Goal: Task Accomplishment & Management: Manage account settings

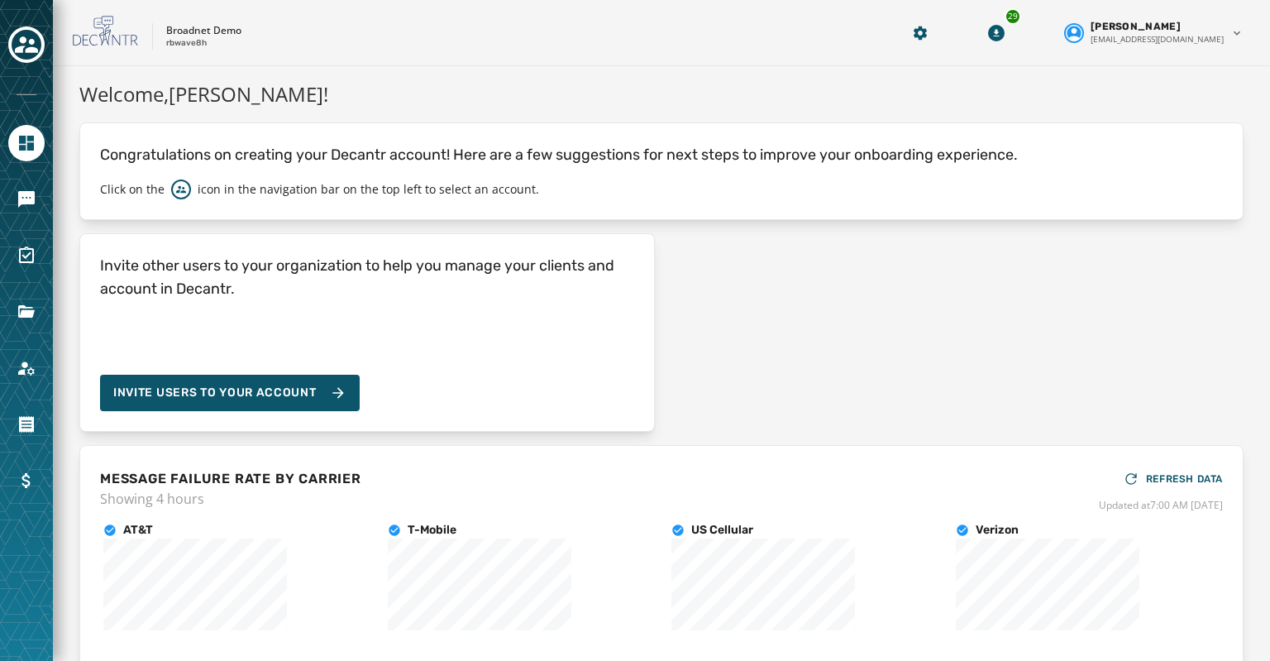
click at [70, 10] on div "Broadnet Demo rbwave8h 29 [PERSON_NAME] [EMAIL_ADDRESS][DOMAIN_NAME]" at bounding box center [661, 33] width 1217 height 66
click at [21, 203] on icon "Navigate to Messaging" at bounding box center [26, 199] width 17 height 17
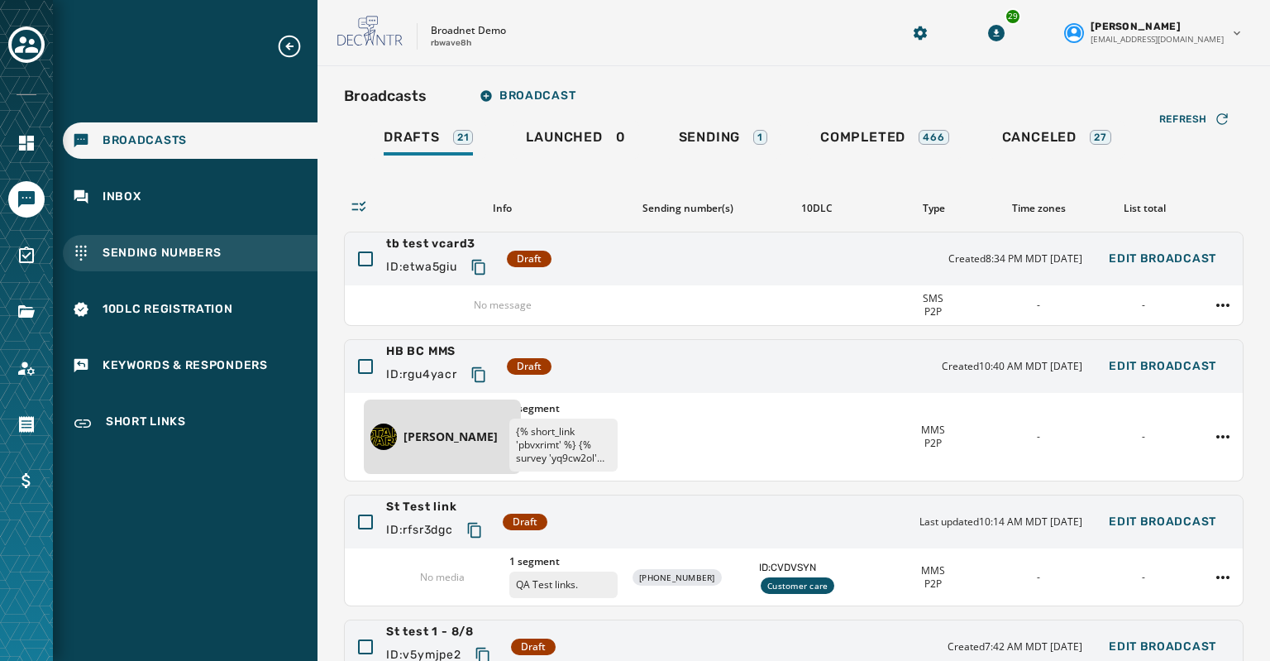
click at [116, 256] on span "Sending Numbers" at bounding box center [162, 253] width 119 height 17
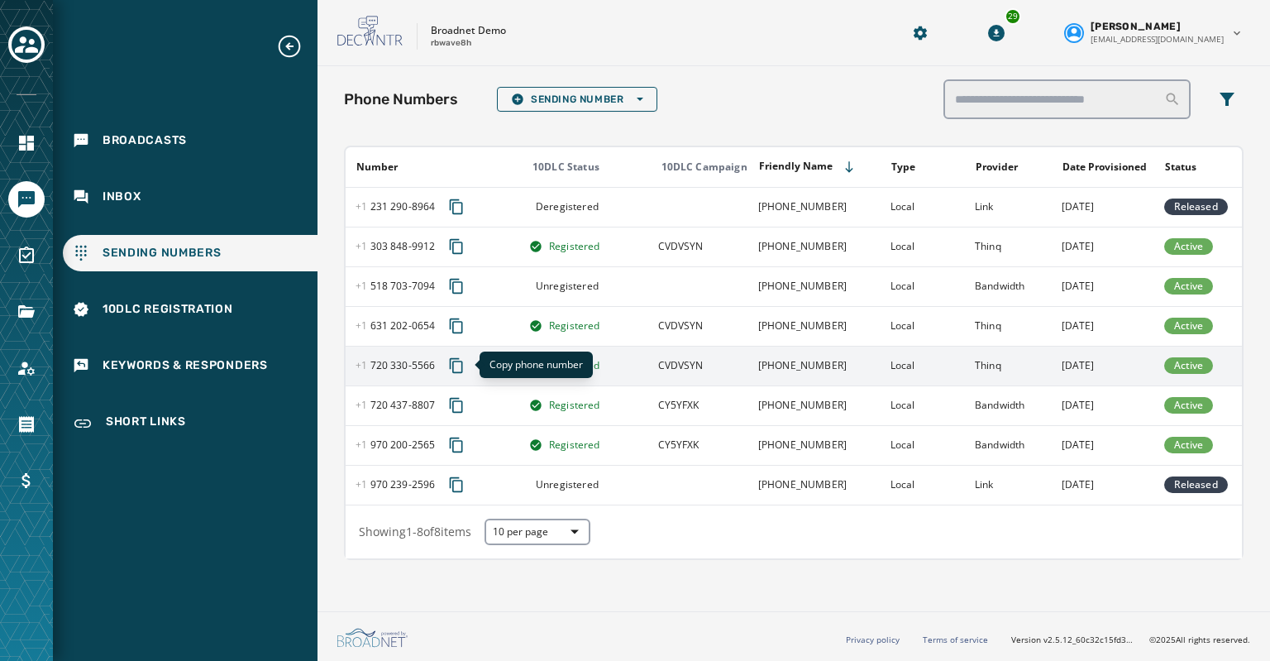
click at [451, 361] on icon "Copy phone number to clipboard" at bounding box center [456, 365] width 13 height 15
click at [404, 362] on span "[PHONE_NUMBER] - 5566" at bounding box center [395, 365] width 79 height 13
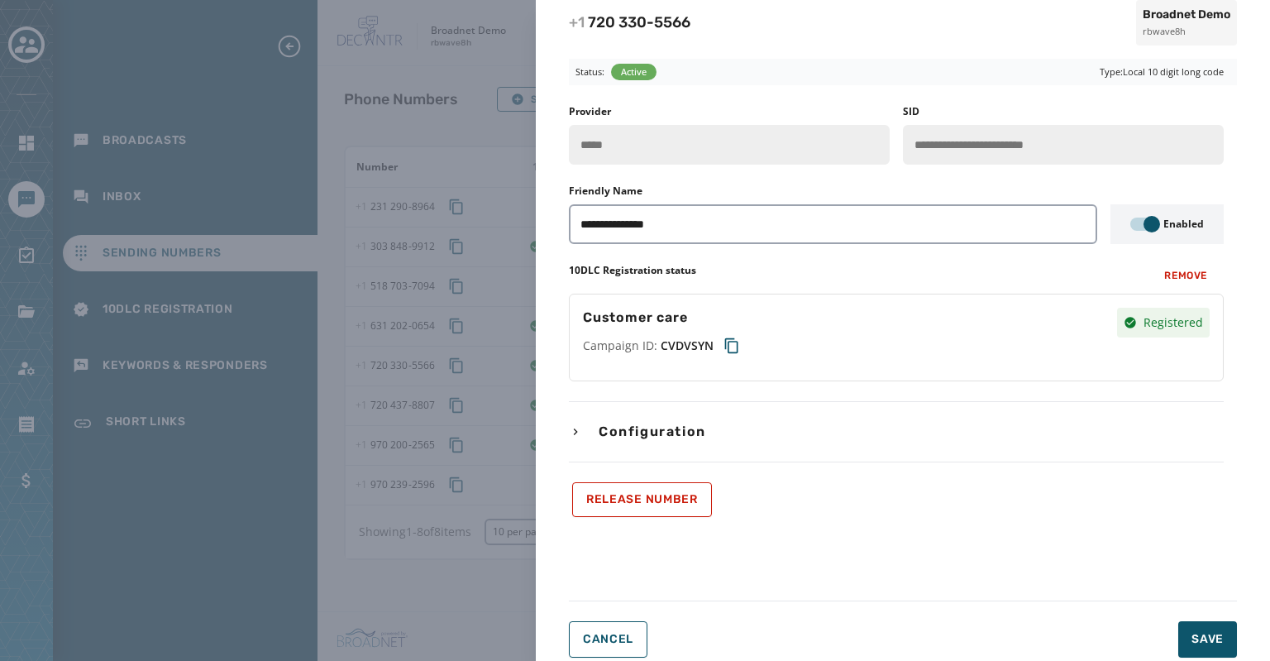
click at [572, 430] on icon "button" at bounding box center [575, 431] width 13 height 13
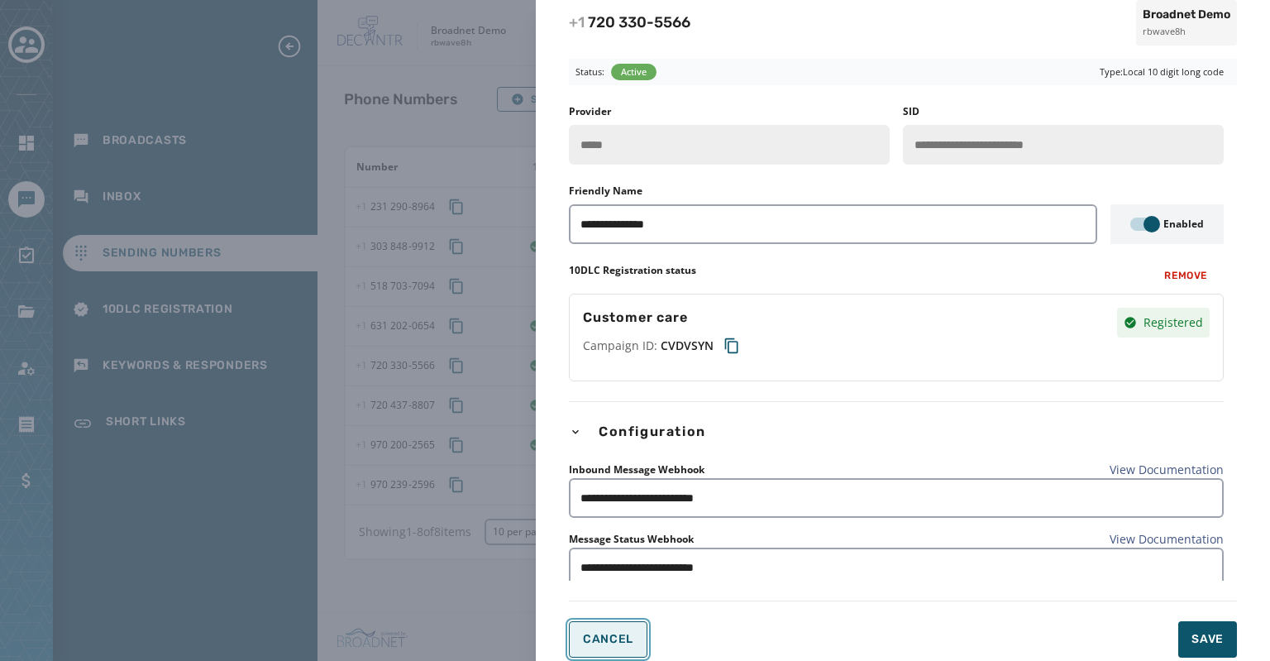
click at [601, 634] on span "Cancel" at bounding box center [608, 639] width 50 height 13
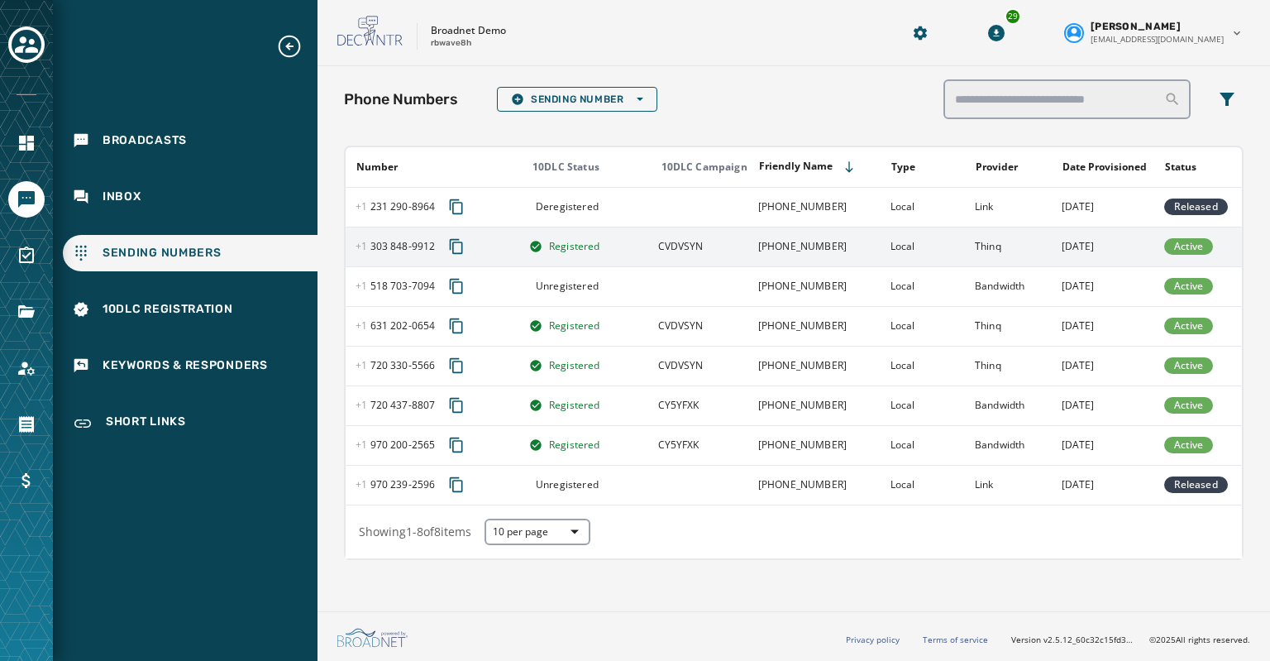
click at [397, 241] on span "[PHONE_NUMBER] - 9912" at bounding box center [395, 246] width 79 height 13
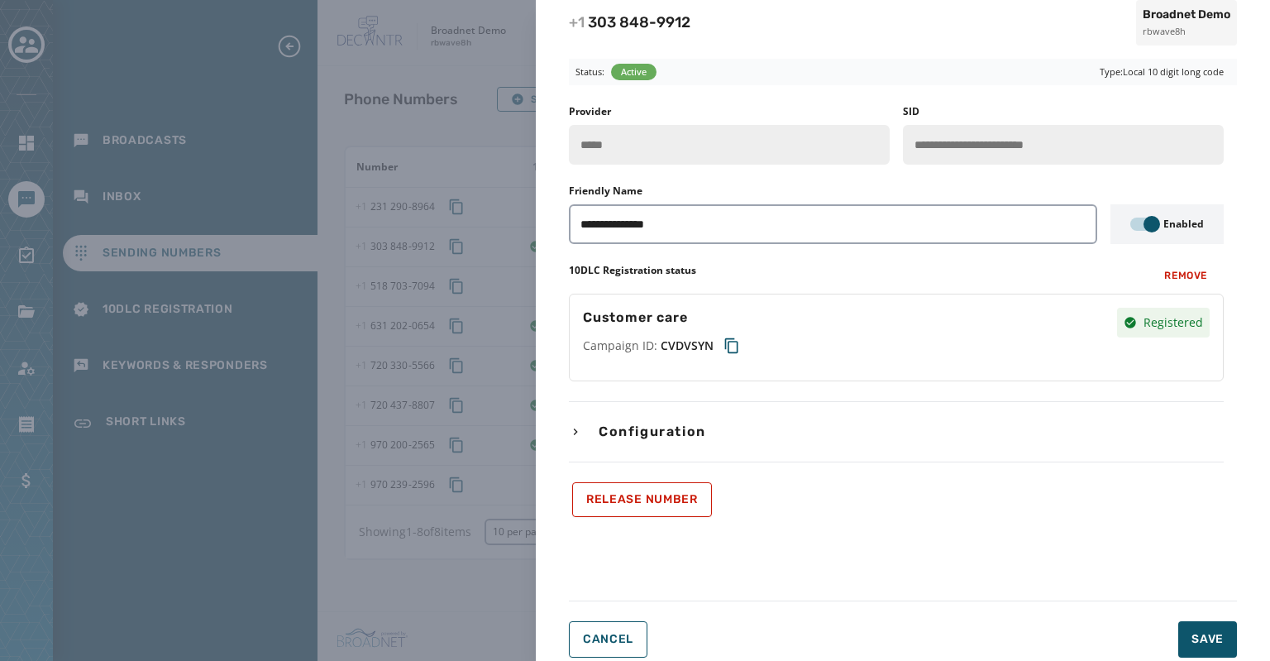
click at [626, 428] on span "Configuration" at bounding box center [652, 432] width 114 height 20
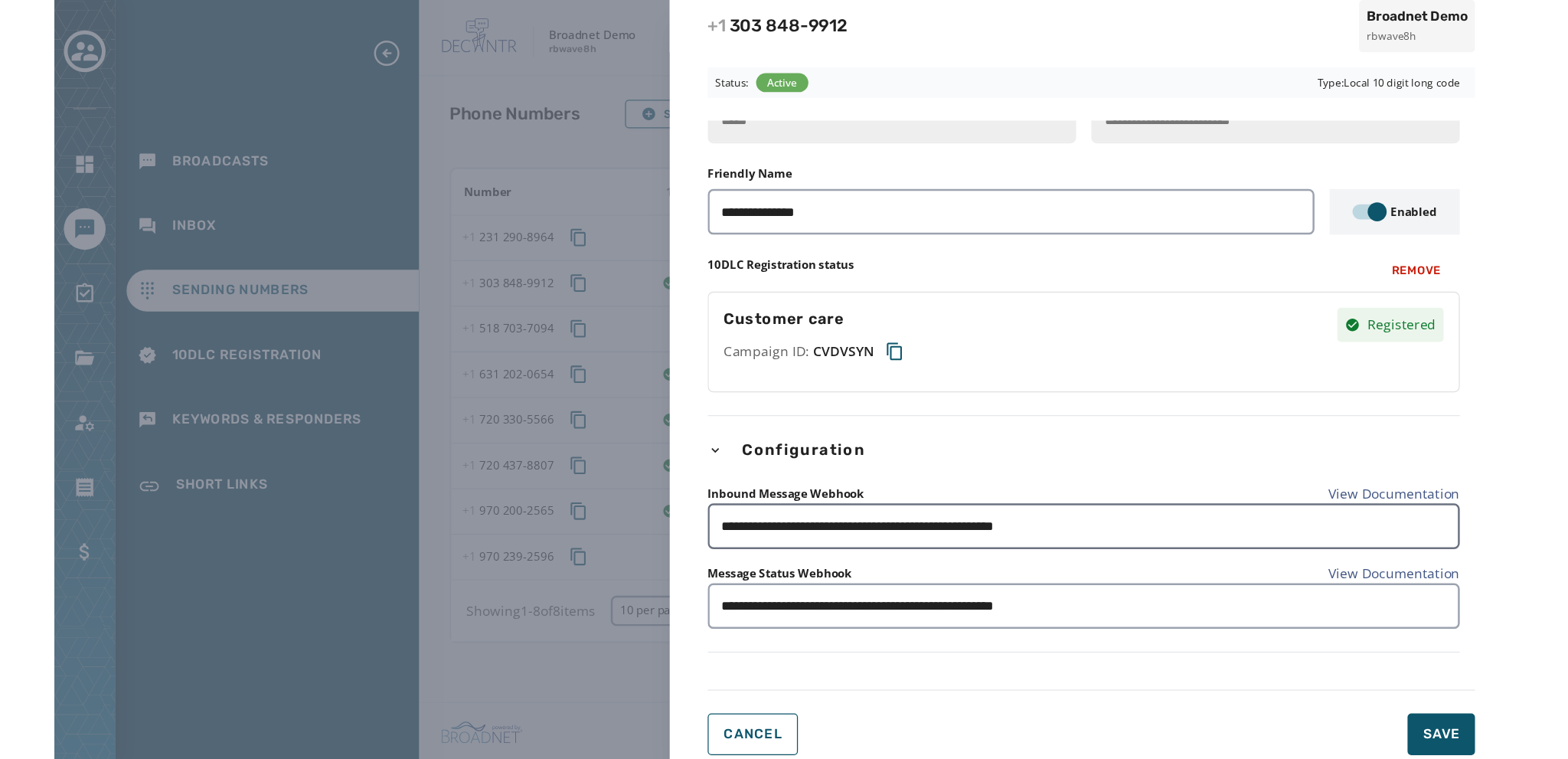
scroll to position [72, 0]
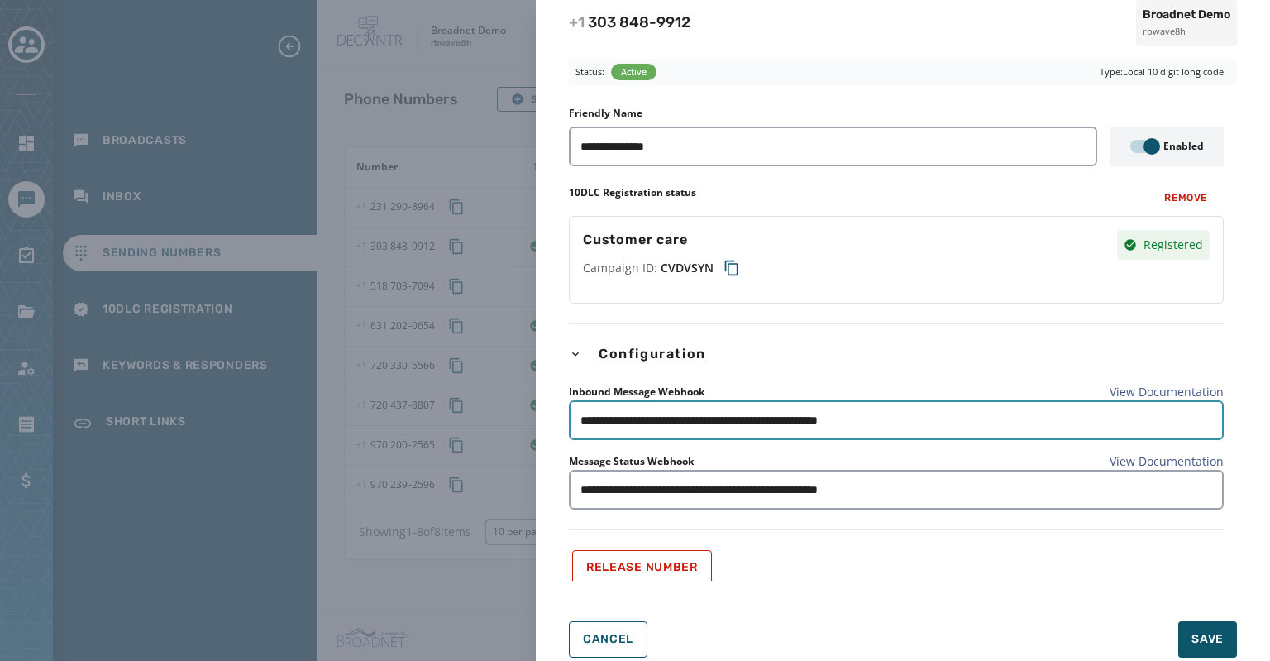
drag, startPoint x: 938, startPoint y: 418, endPoint x: 561, endPoint y: 414, distance: 377.2
click at [561, 414] on div "**********" at bounding box center [903, 358] width 734 height 626
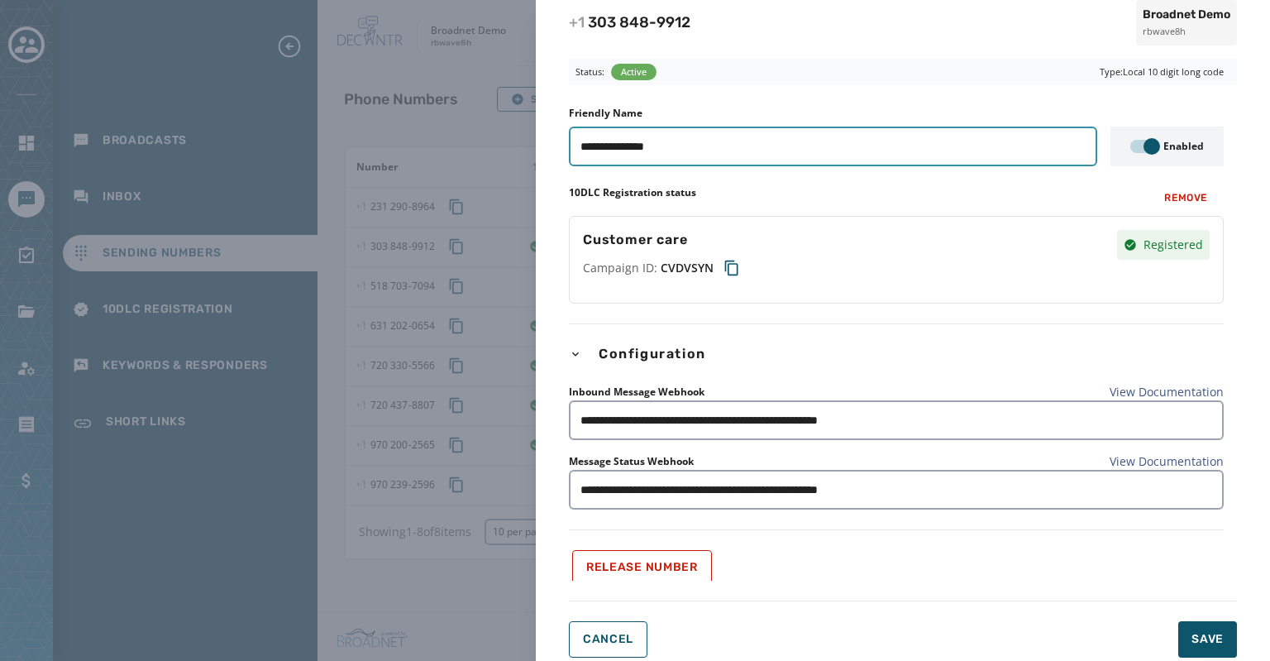
drag, startPoint x: 672, startPoint y: 140, endPoint x: 549, endPoint y: 138, distance: 123.2
click at [549, 138] on div "**********" at bounding box center [903, 358] width 734 height 626
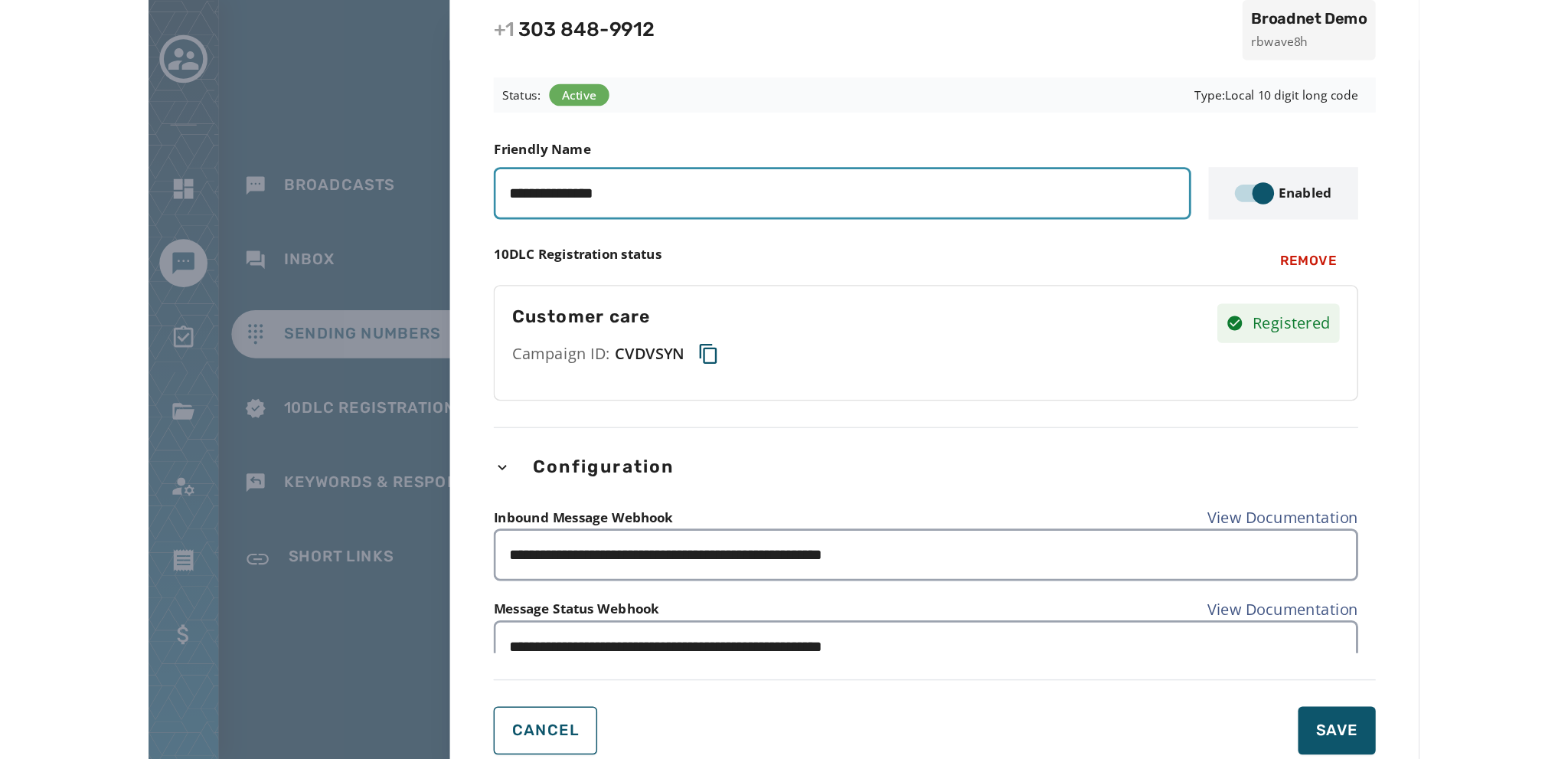
scroll to position [0, 0]
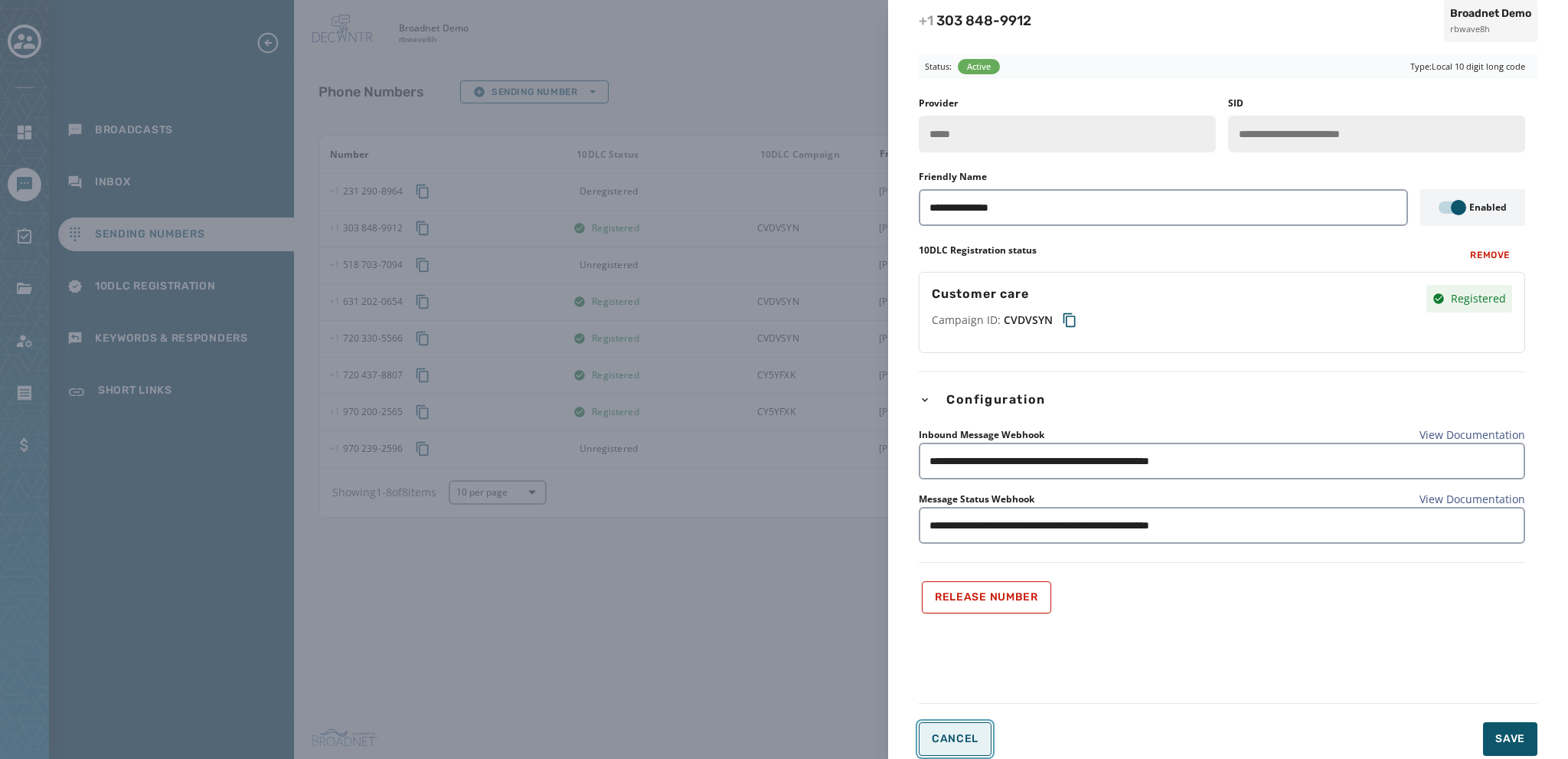
click at [952, 737] on span "Cancel" at bounding box center [955, 739] width 46 height 12
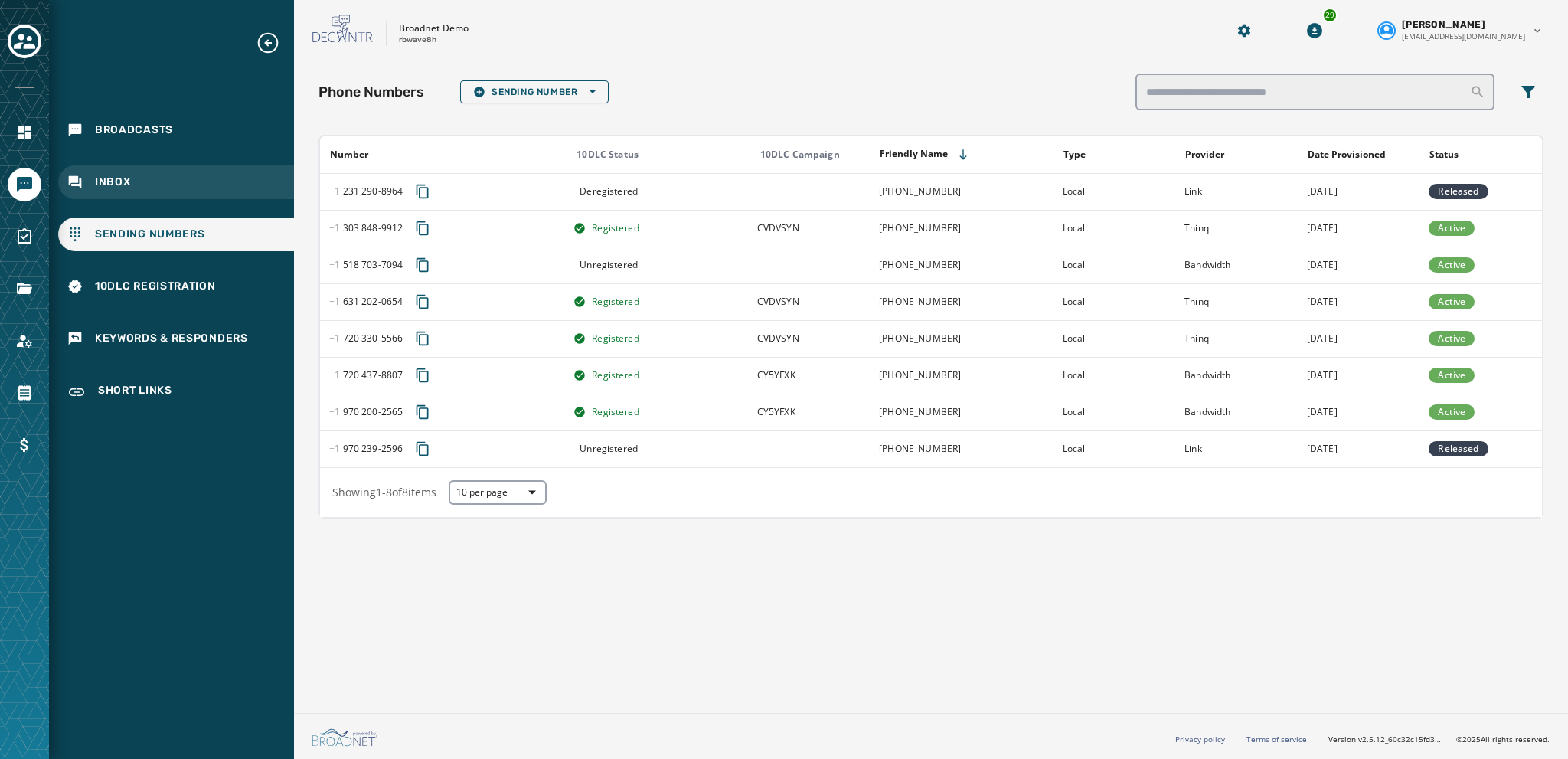
click at [118, 180] on span "Inbox" at bounding box center [113, 182] width 36 height 16
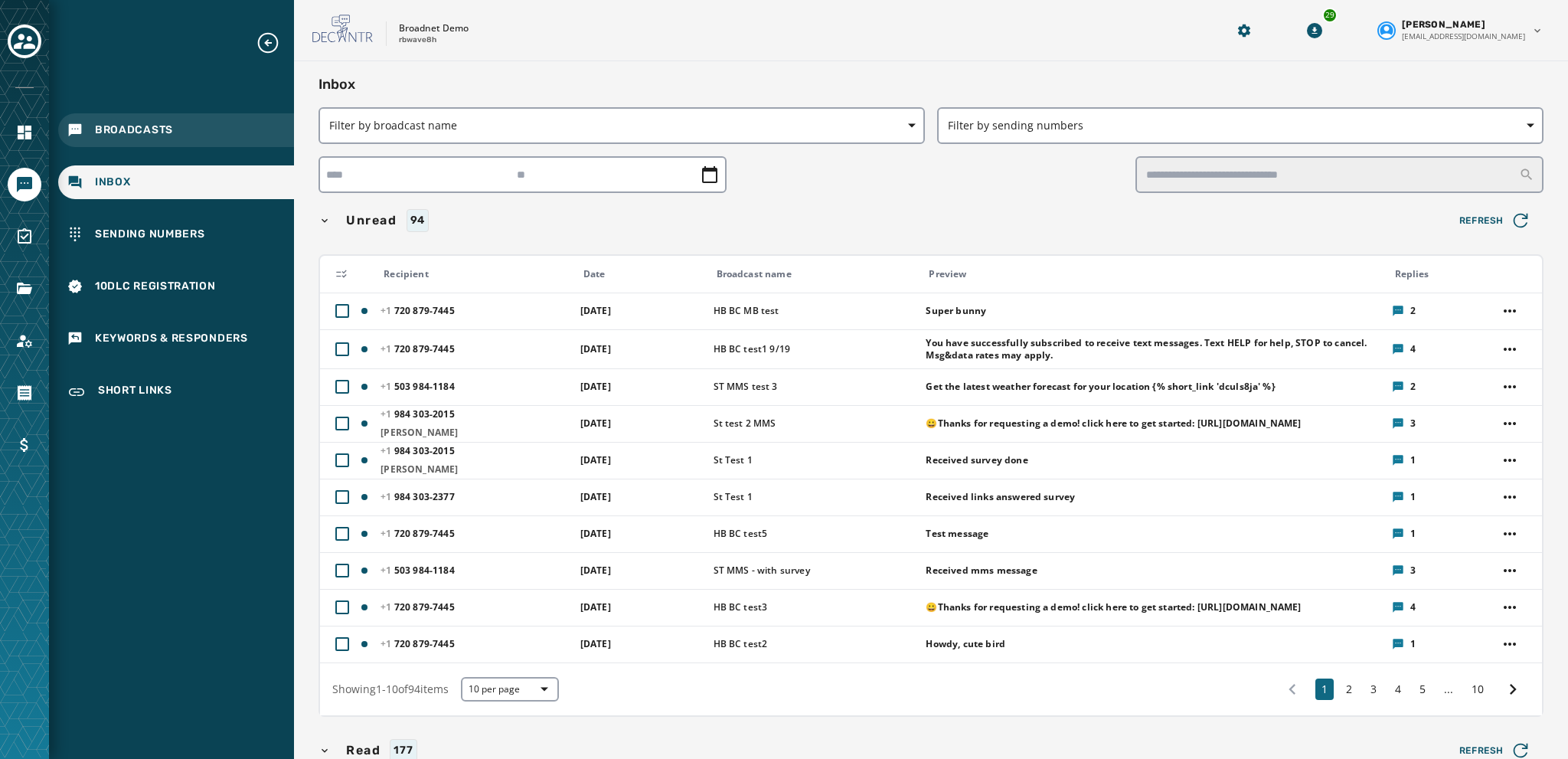
click at [131, 131] on span "Broadcasts" at bounding box center [134, 130] width 78 height 16
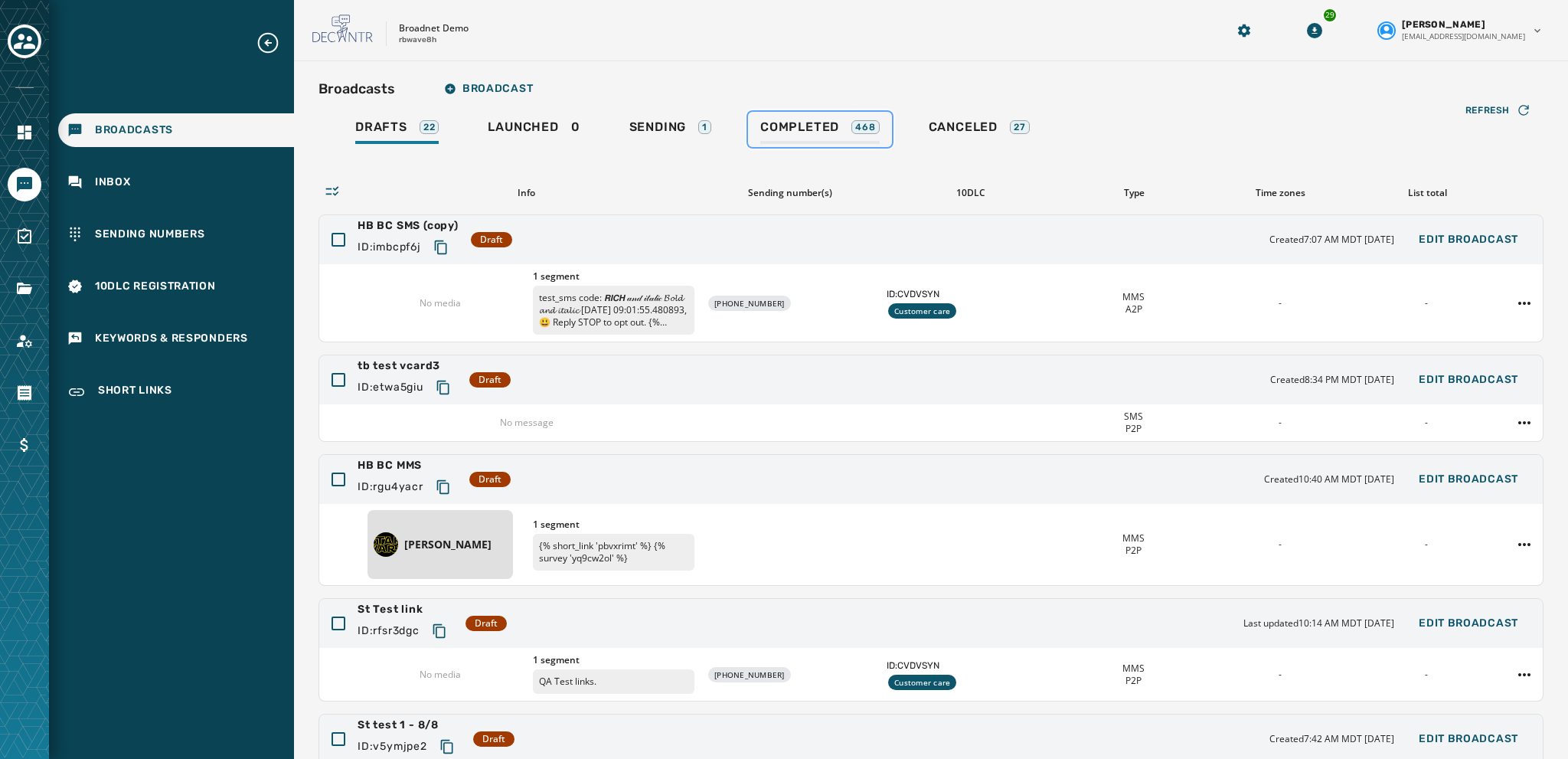
click at [781, 120] on span "Completed" at bounding box center [799, 127] width 79 height 16
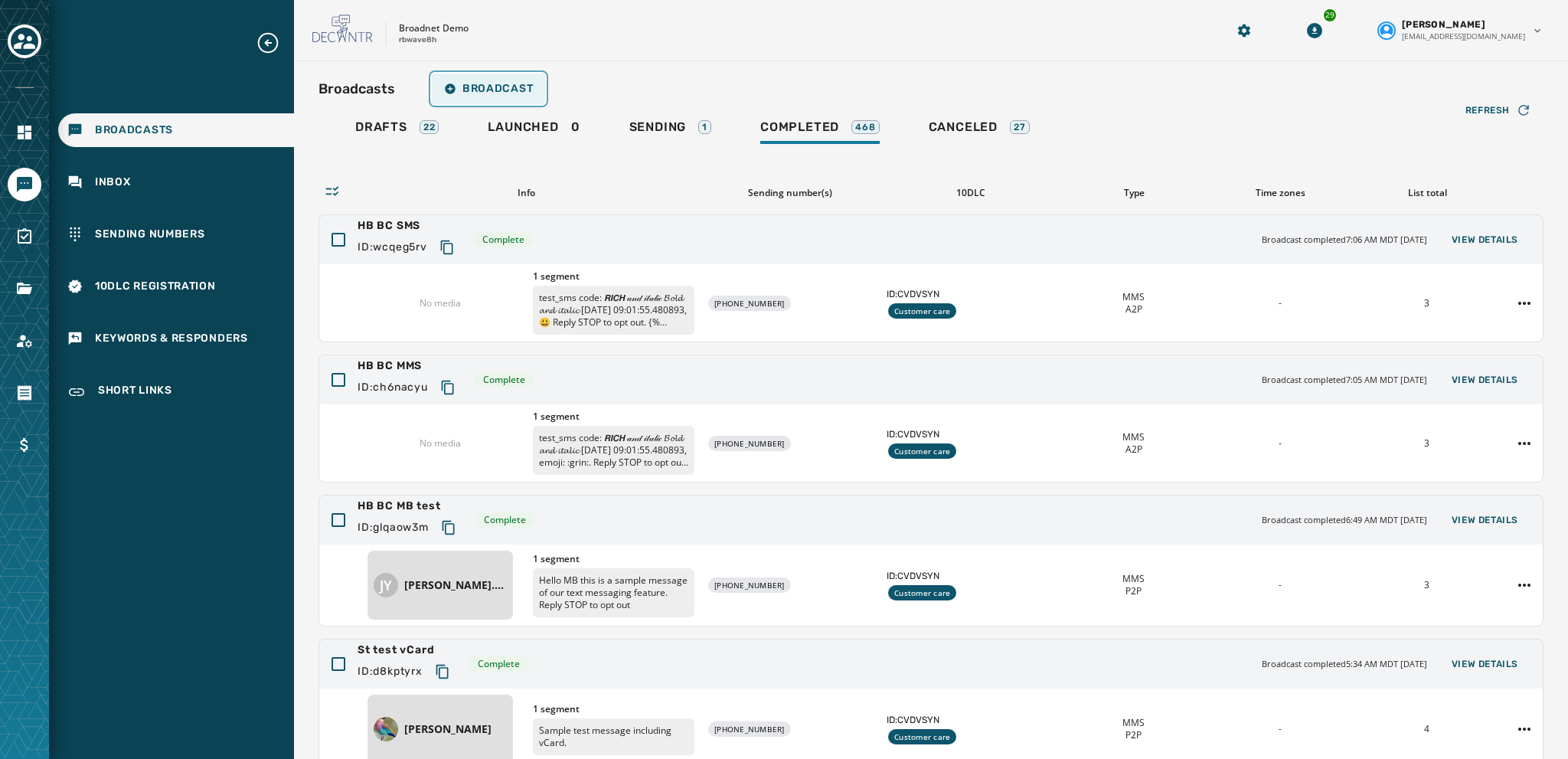
click at [476, 82] on span "Broadcast" at bounding box center [489, 88] width 89 height 12
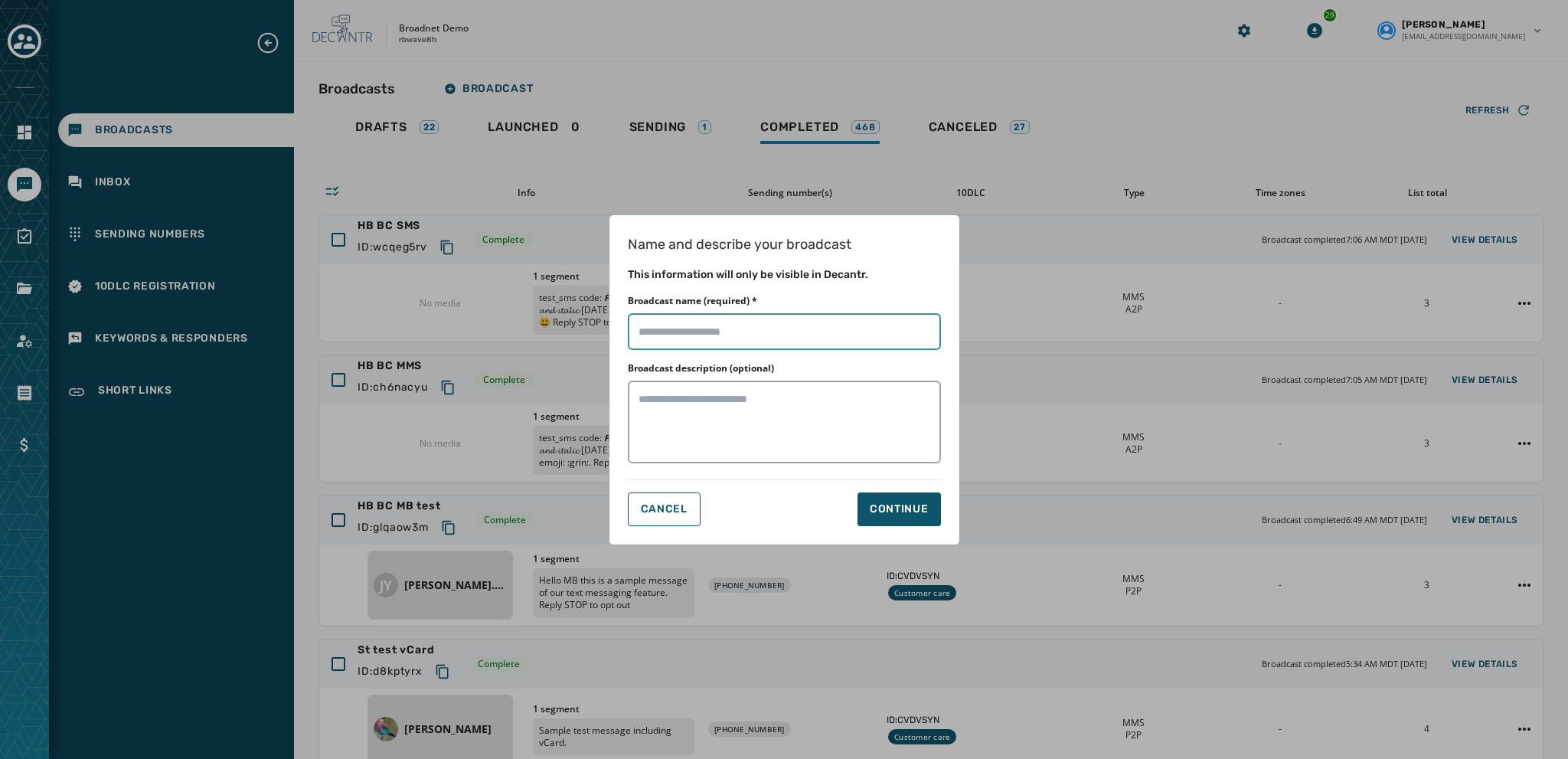
click at [651, 340] on input "Broadcast name (required) *" at bounding box center [784, 331] width 313 height 37
click at [649, 332] on input "Broadcast name (required) *" at bounding box center [784, 331] width 313 height 37
type input "**********"
click at [877, 502] on div "Continue" at bounding box center [900, 509] width 59 height 16
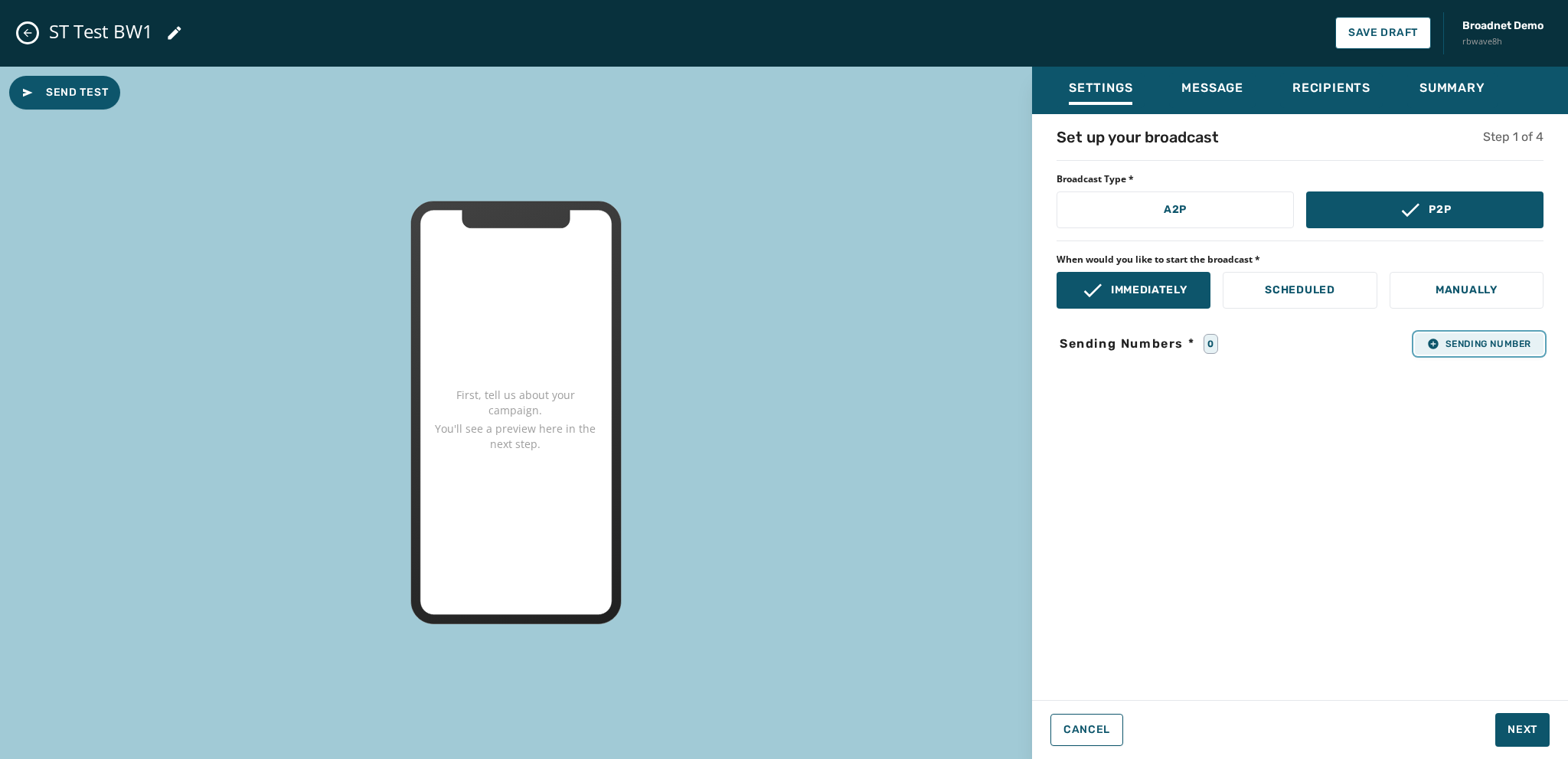
click at [1445, 347] on span "Sending Number" at bounding box center [1479, 343] width 104 height 12
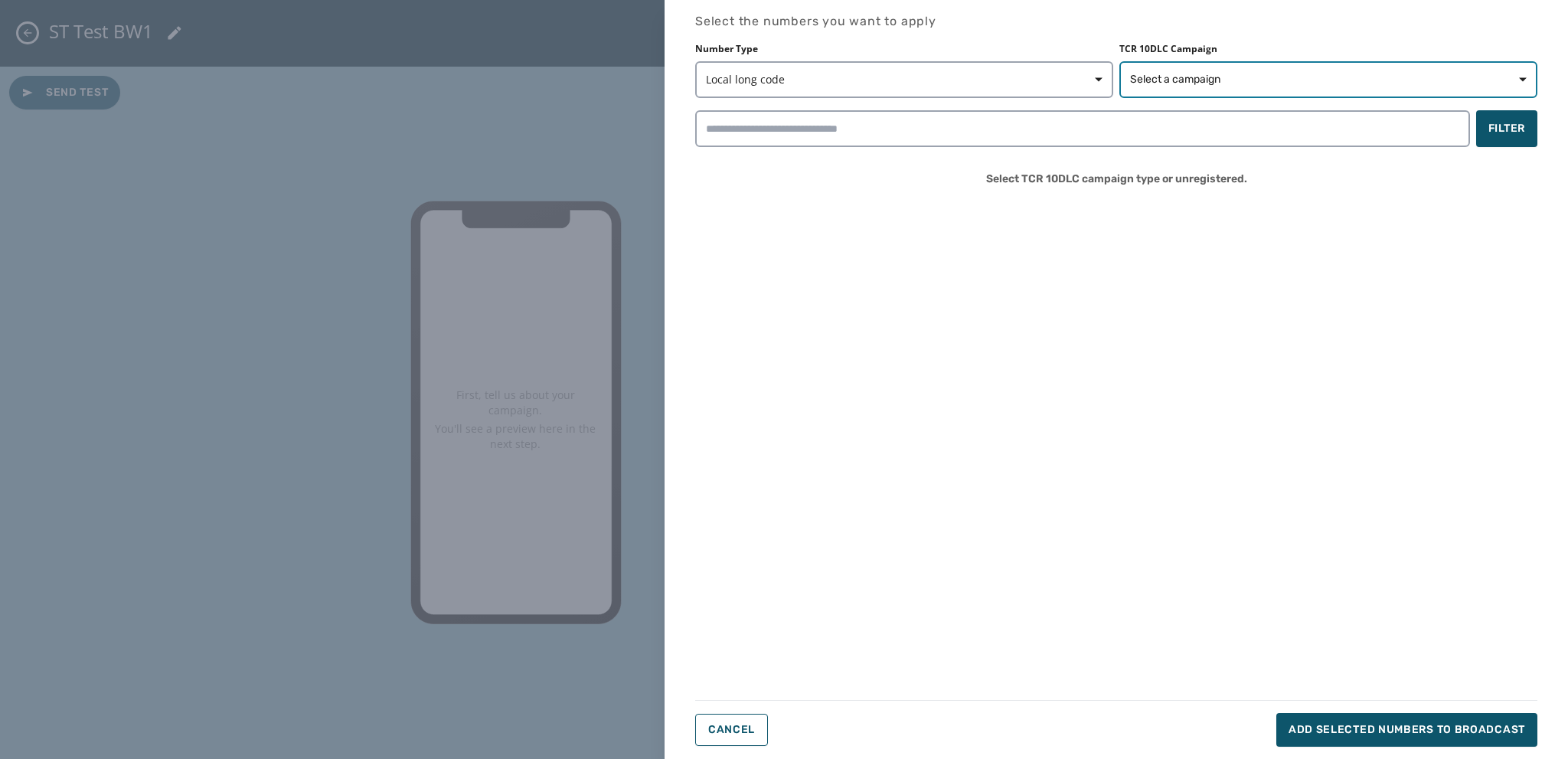
click at [1151, 77] on span "Select a campaign" at bounding box center [1176, 80] width 91 height 16
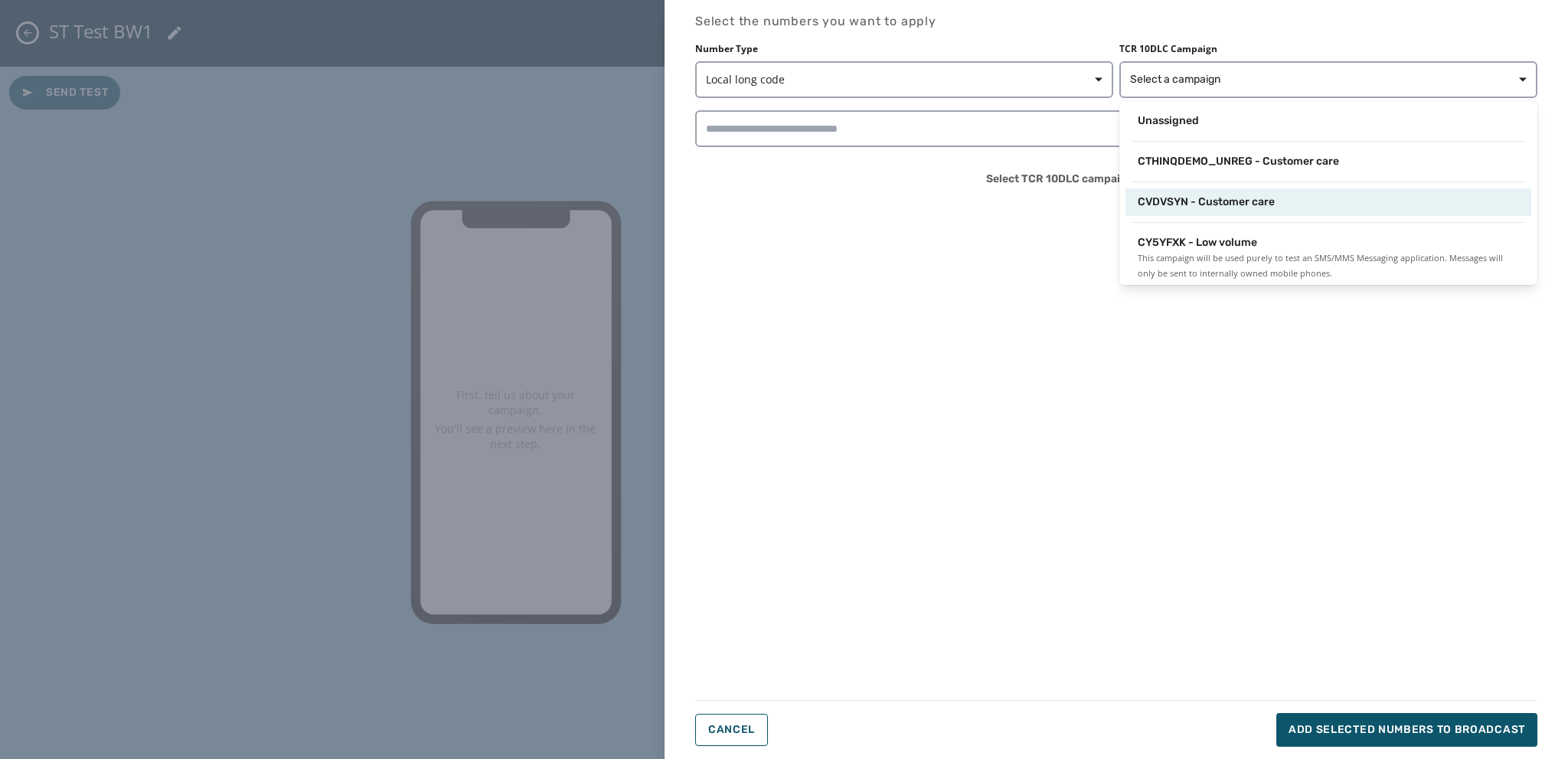
click at [1184, 200] on span "CVDVSYN - Customer care" at bounding box center [1206, 202] width 137 height 16
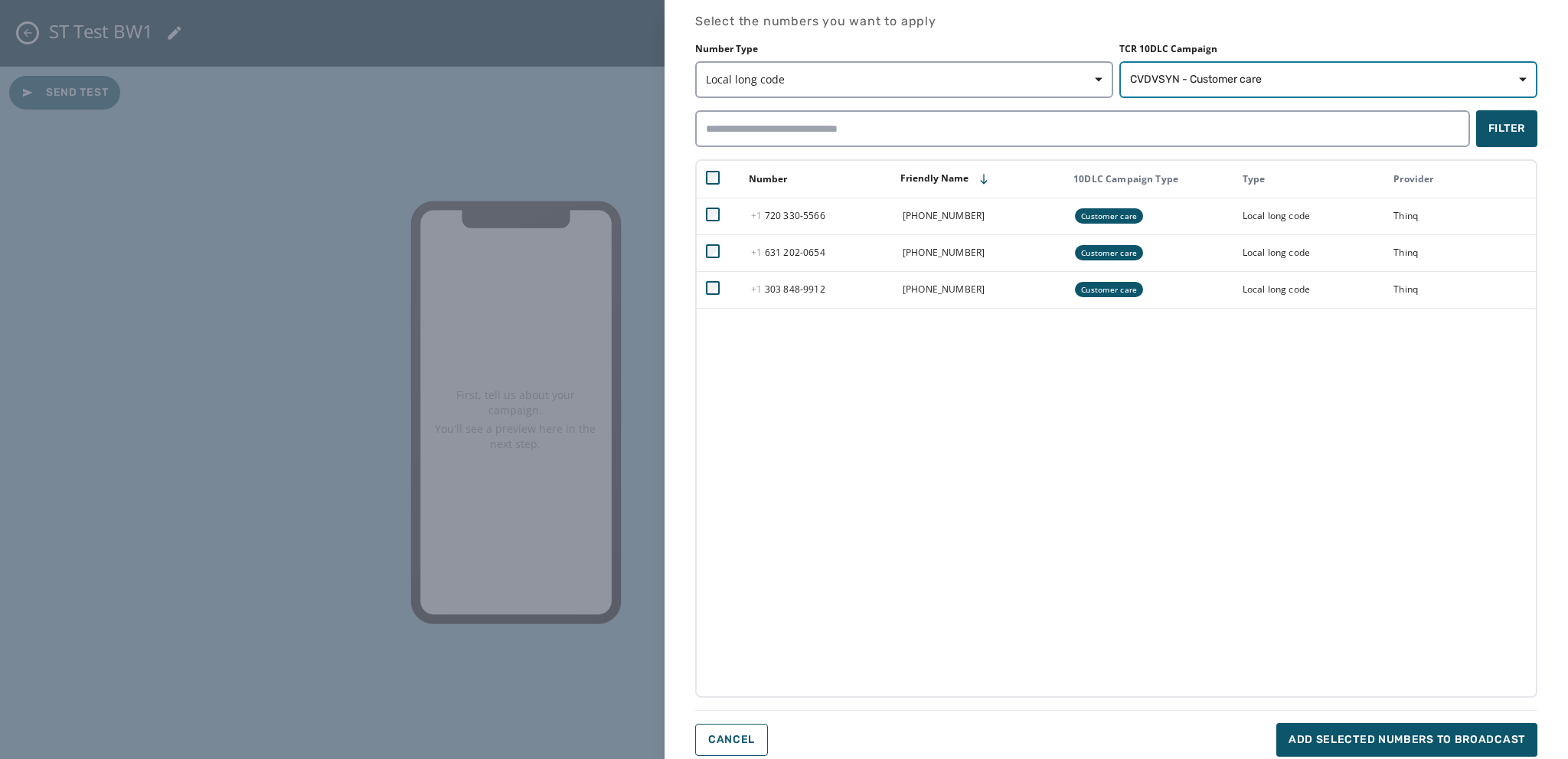
click at [1166, 80] on span "CVDVSYN - Customer care" at bounding box center [1196, 80] width 131 height 16
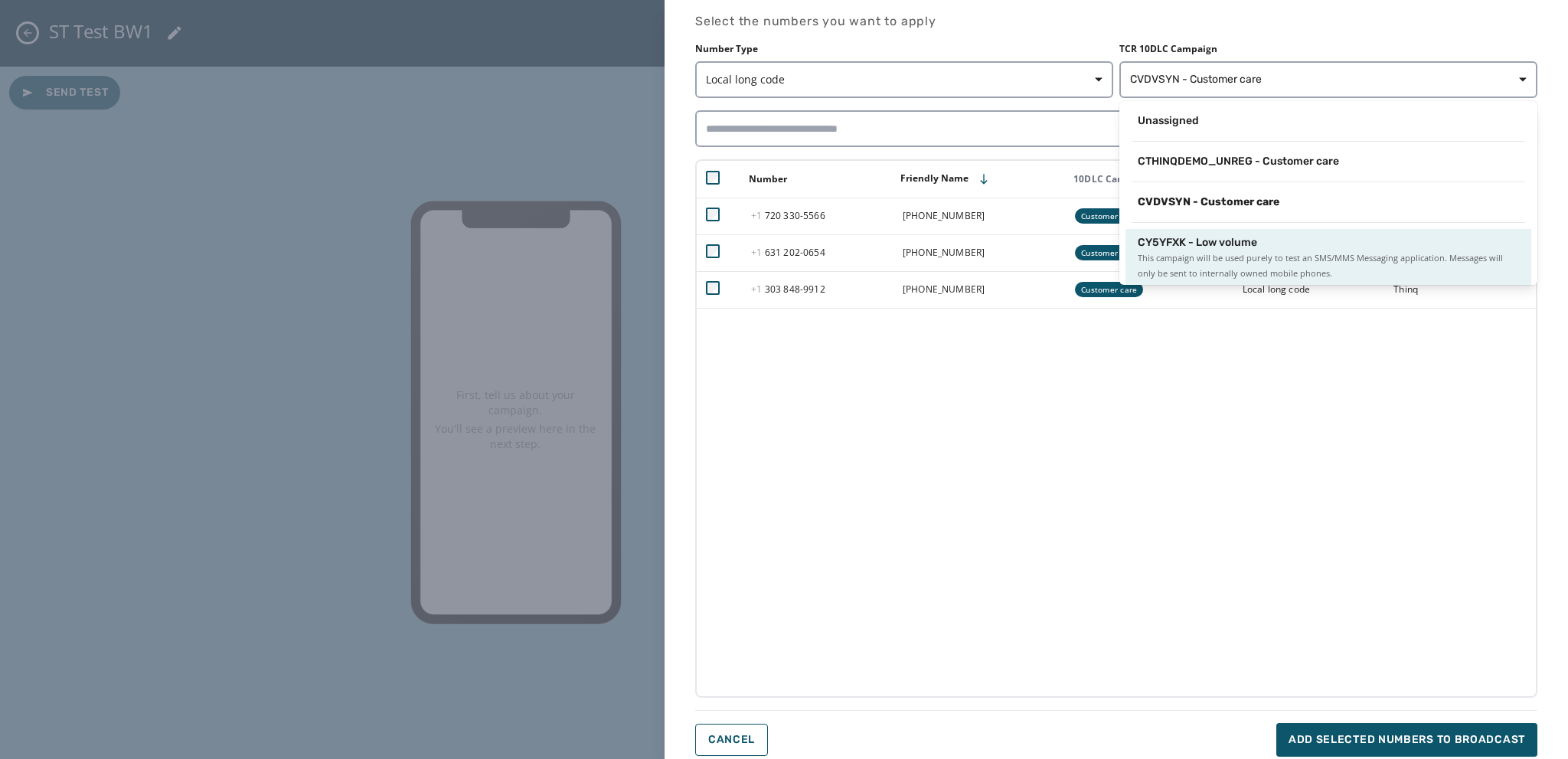
scroll to position [2, 0]
click at [1176, 251] on span "This campaign will be used purely to test an SMS/MMS Messaging application. Mes…" at bounding box center [1328, 264] width 381 height 31
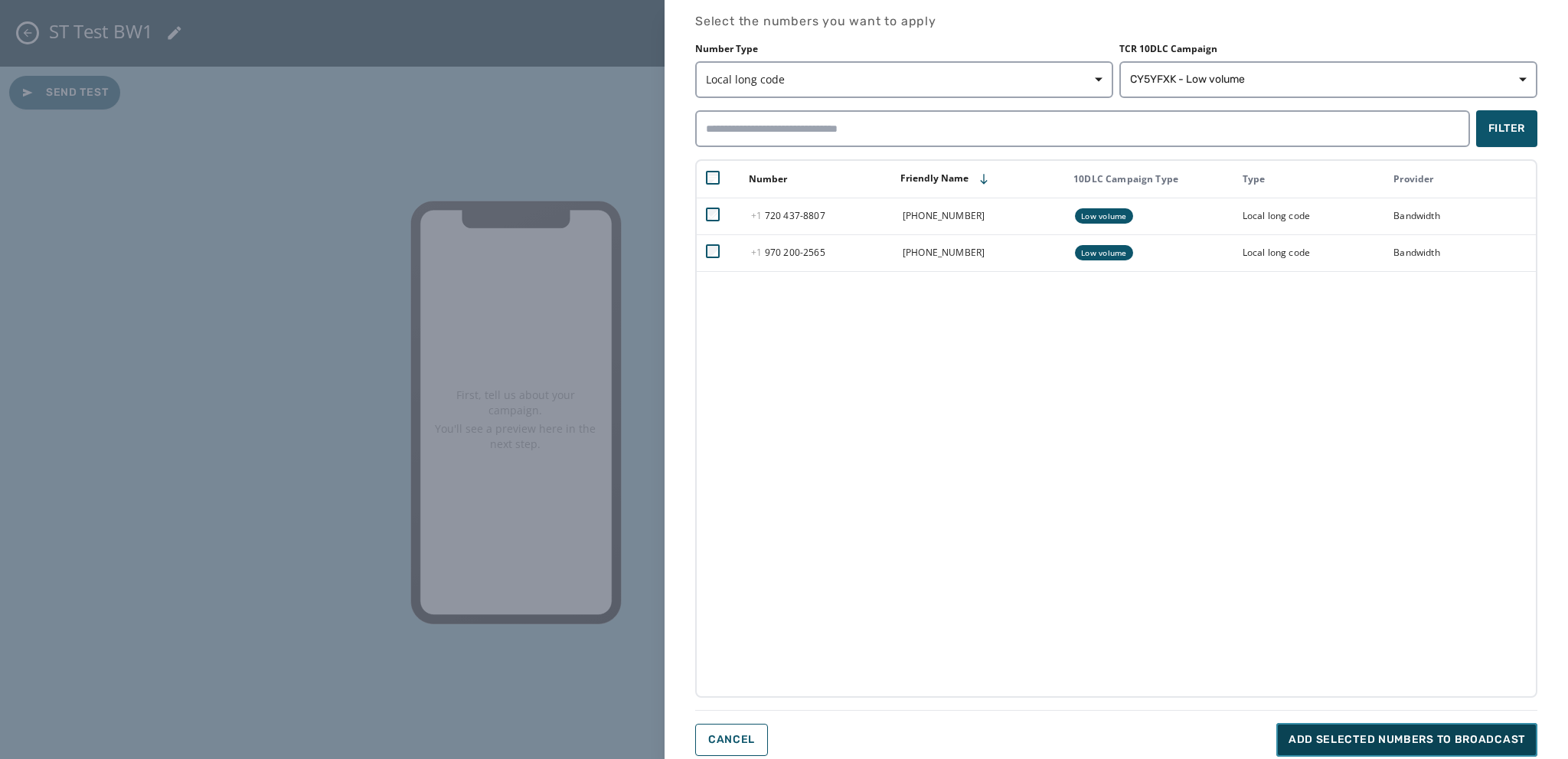
click at [1317, 740] on span "Add selected numbers to broadcast" at bounding box center [1407, 740] width 237 height 16
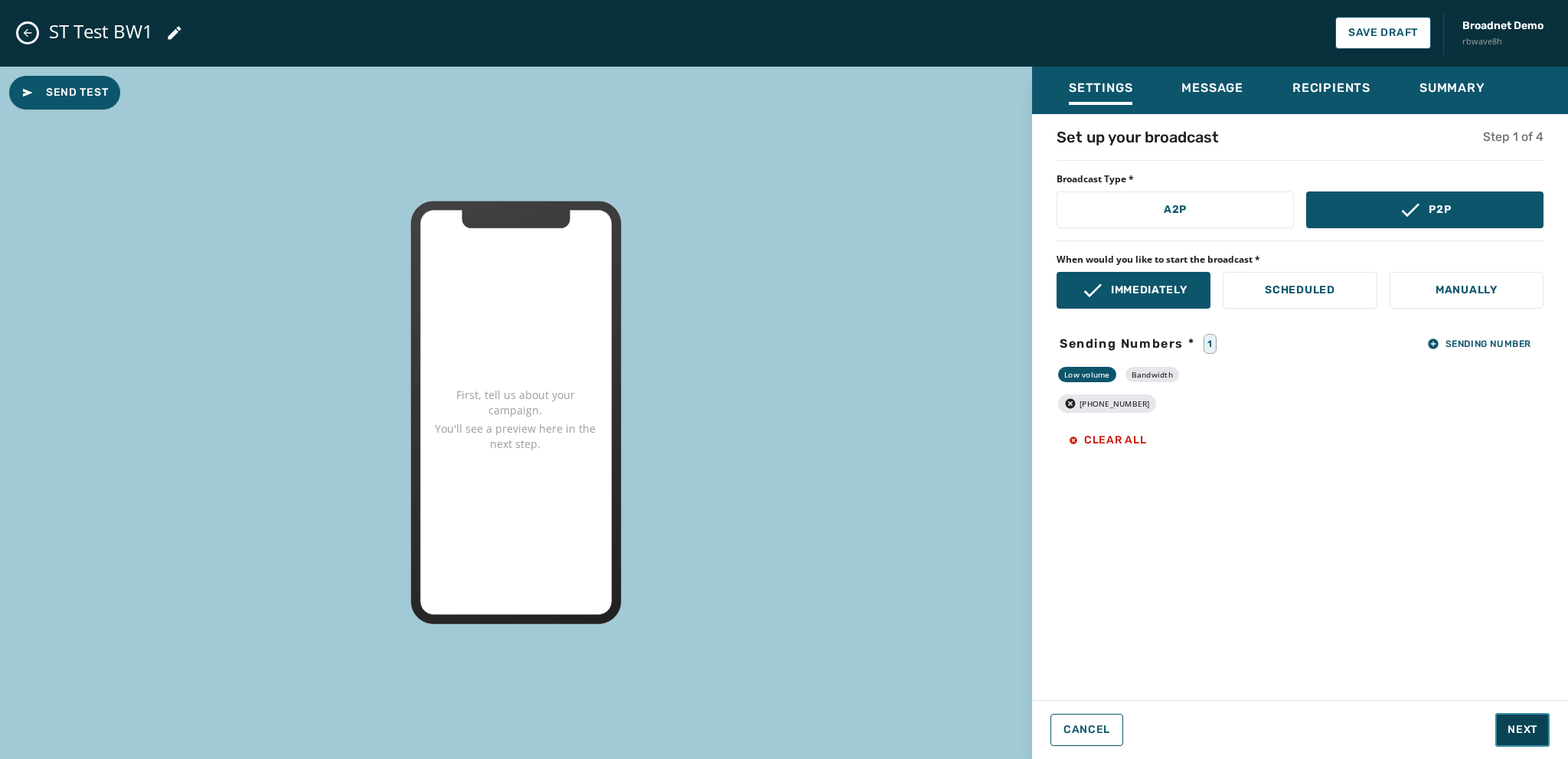
click at [1520, 731] on span "Next" at bounding box center [1522, 729] width 30 height 16
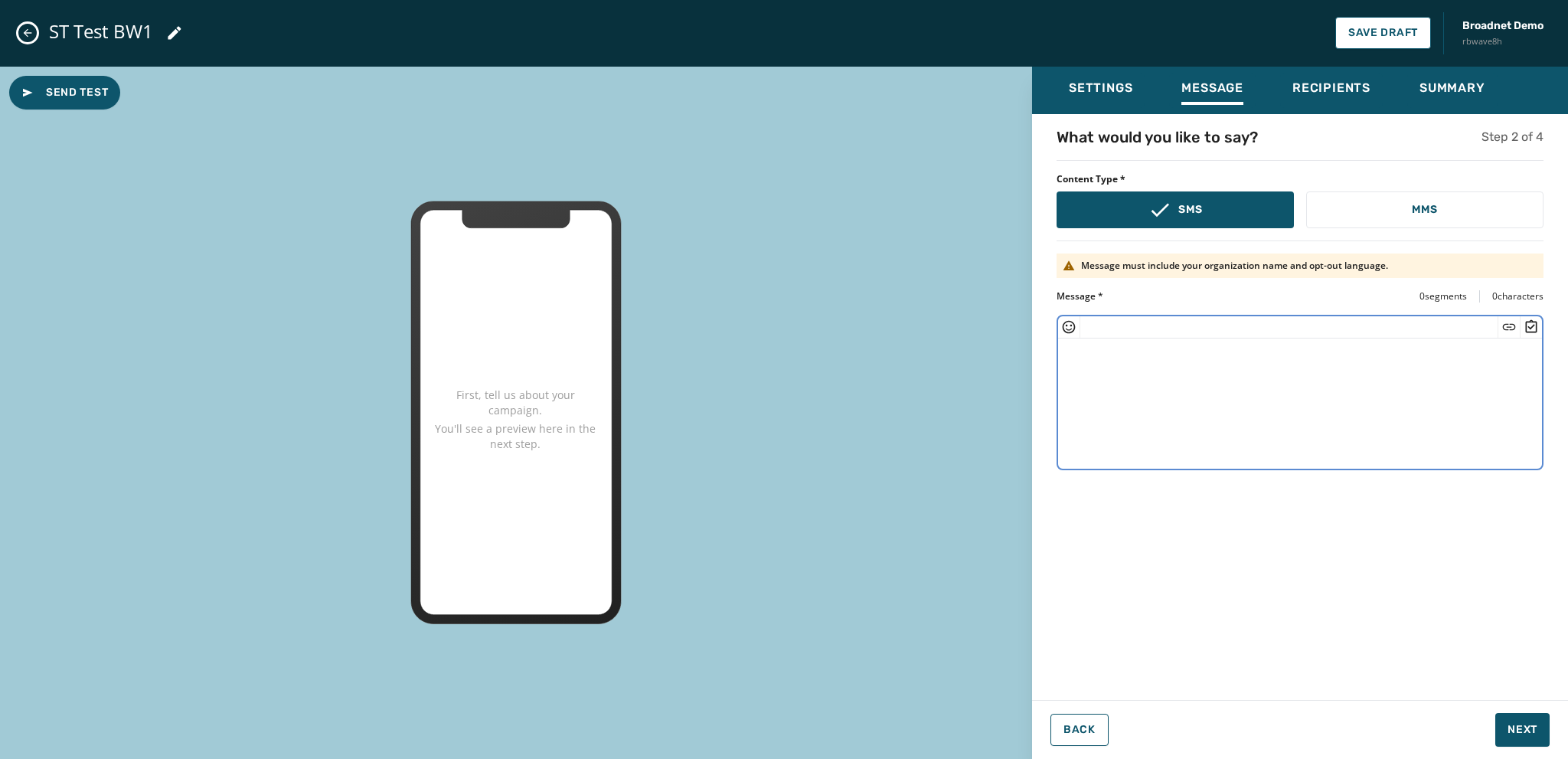
click at [1074, 358] on textarea at bounding box center [1300, 402] width 484 height 126
click at [1076, 366] on textarea at bounding box center [1300, 402] width 484 height 126
click at [1507, 323] on icon "Insert Short Link" at bounding box center [1510, 326] width 13 height 6
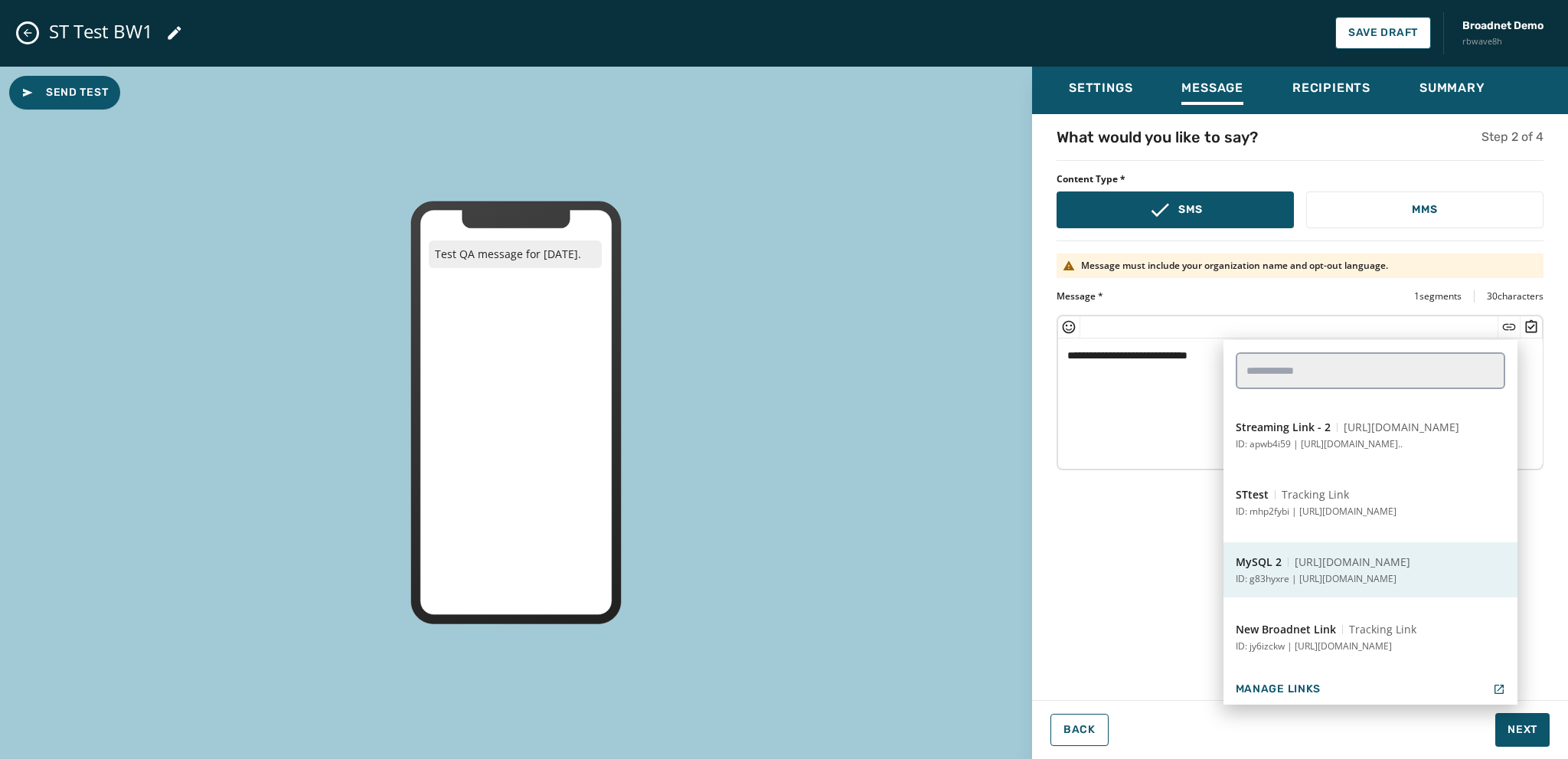
scroll to position [689, 0]
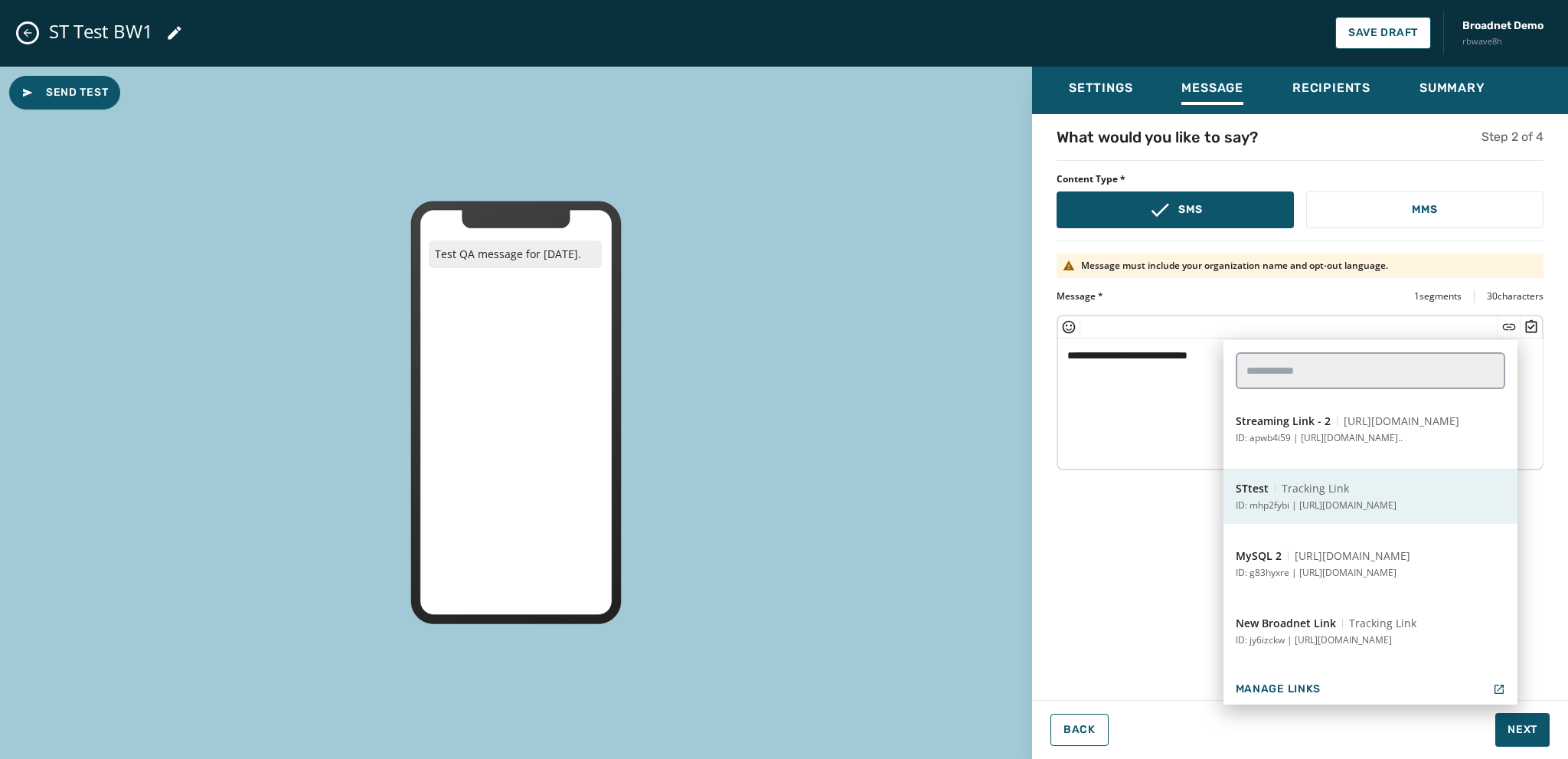
click at [1320, 504] on p "ID: mhp2fybi | [URL][DOMAIN_NAME]" at bounding box center [1316, 504] width 161 height 12
type textarea "**********"
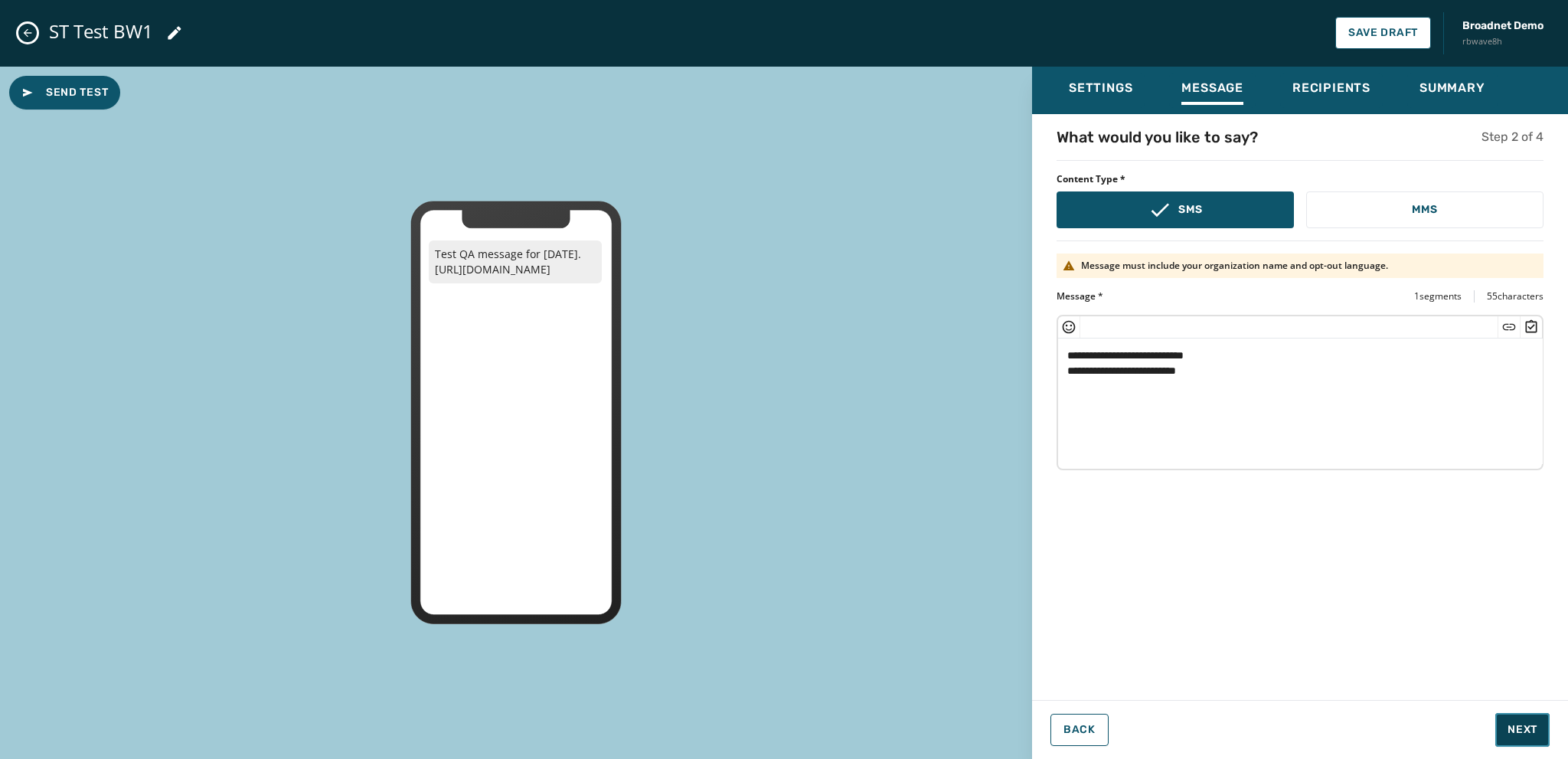
click at [1526, 728] on span "Next" at bounding box center [1522, 729] width 30 height 16
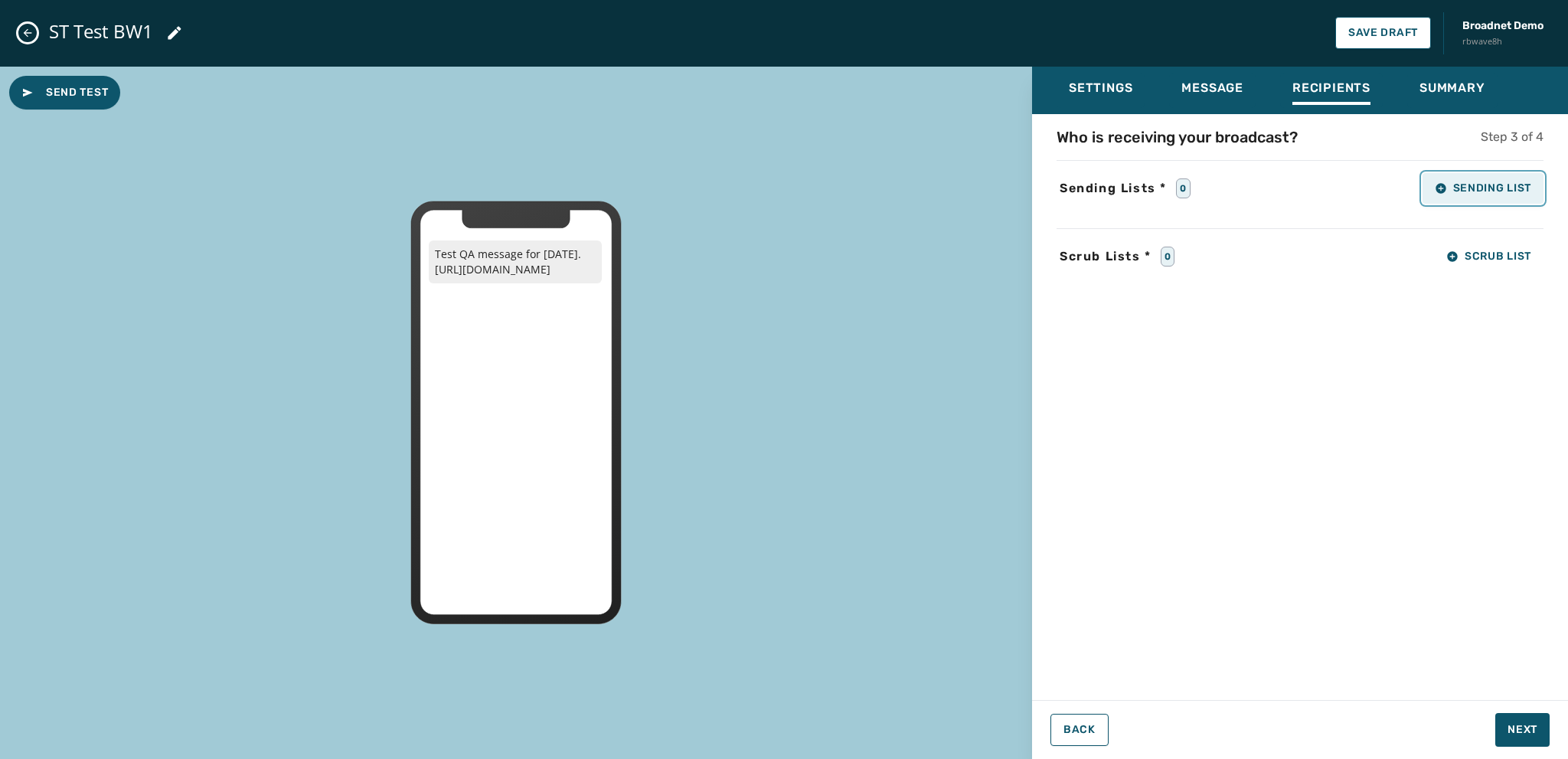
click at [1441, 193] on icon "button" at bounding box center [1440, 188] width 10 height 10
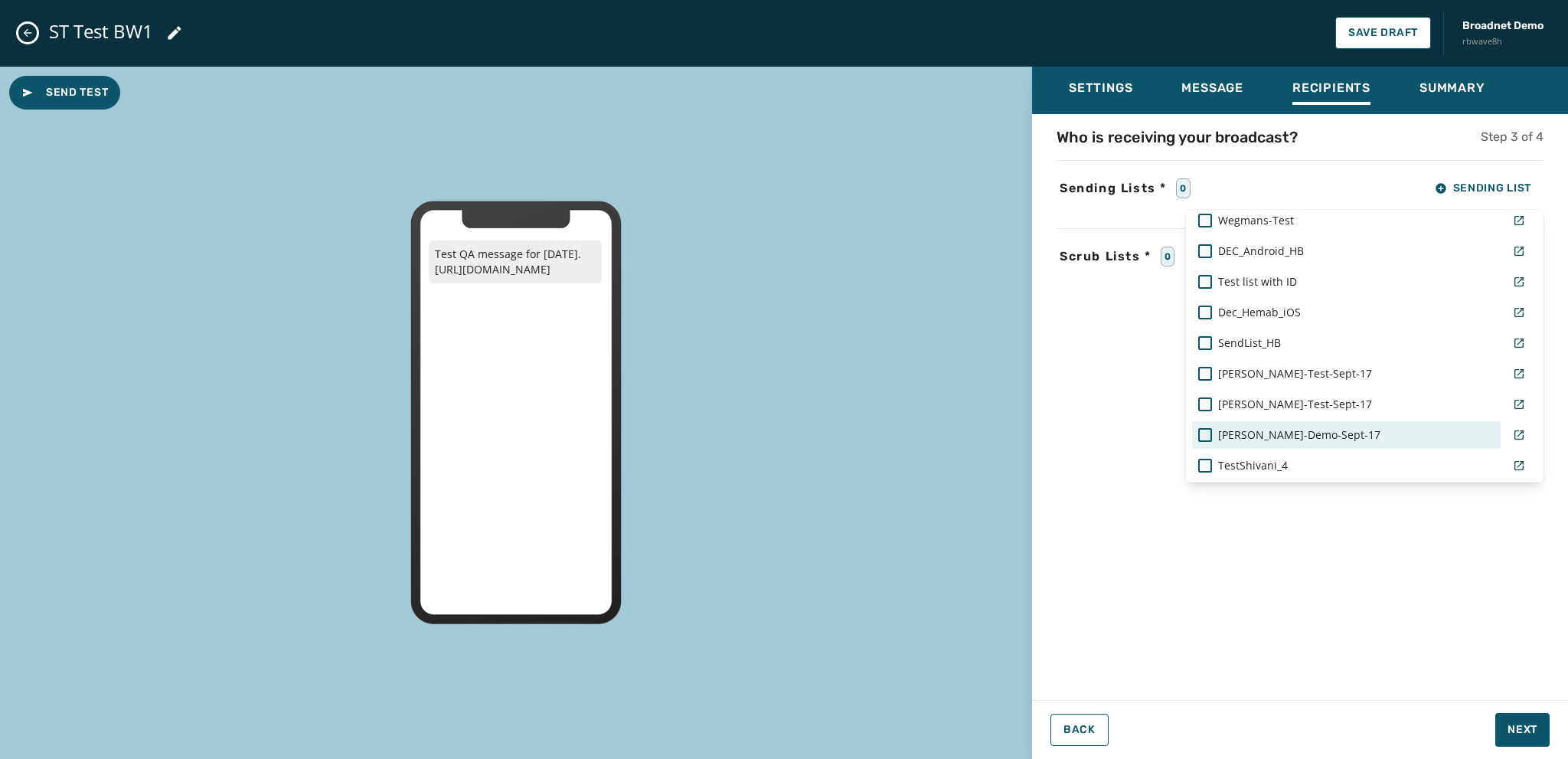
scroll to position [1222, 0]
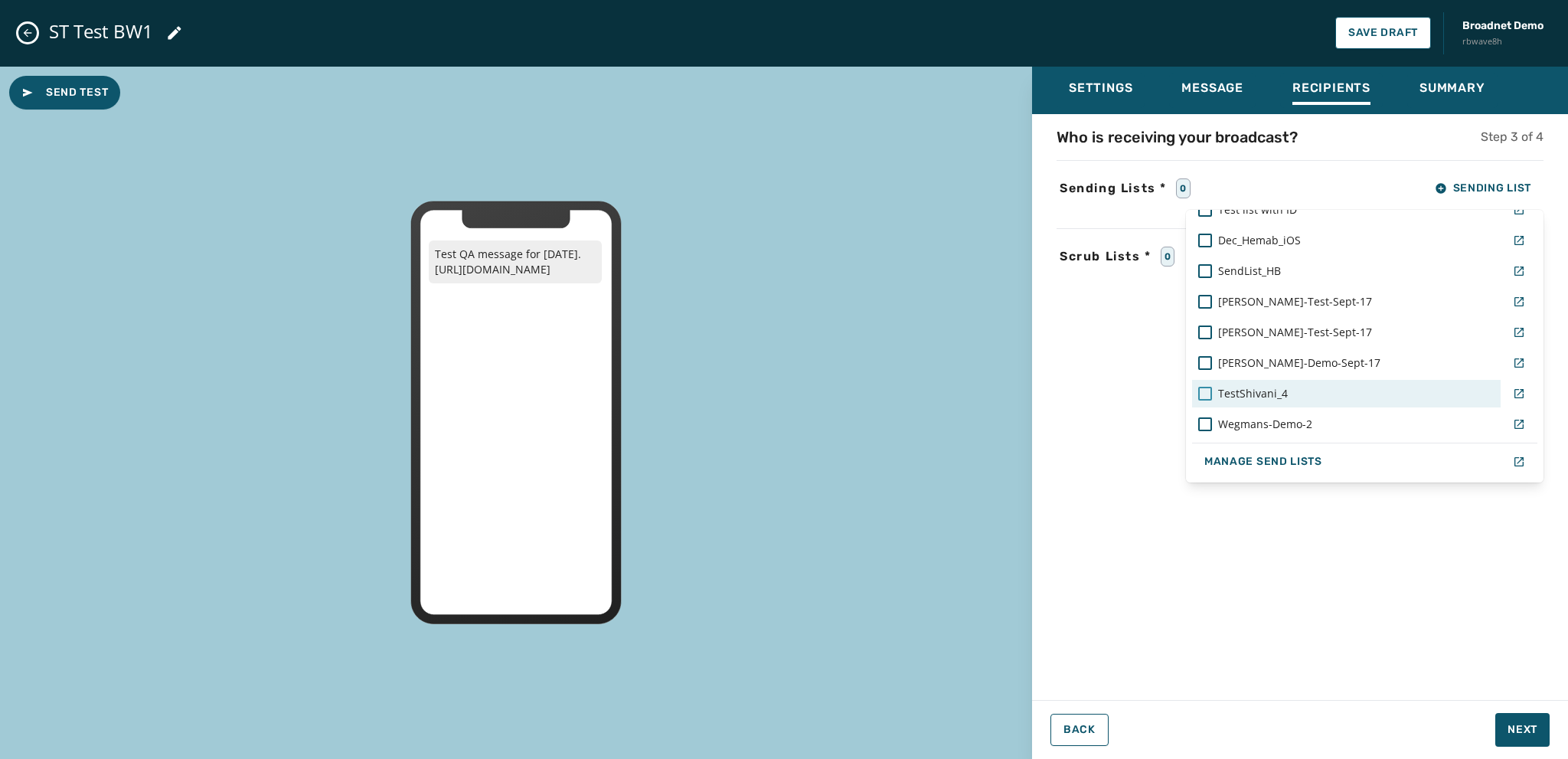
click at [1202, 392] on div at bounding box center [1204, 393] width 14 height 14
click at [1522, 737] on div "Settings Message Recipients Summary Who is receiving your broadcast? Step 3 of …" at bounding box center [1300, 406] width 536 height 680
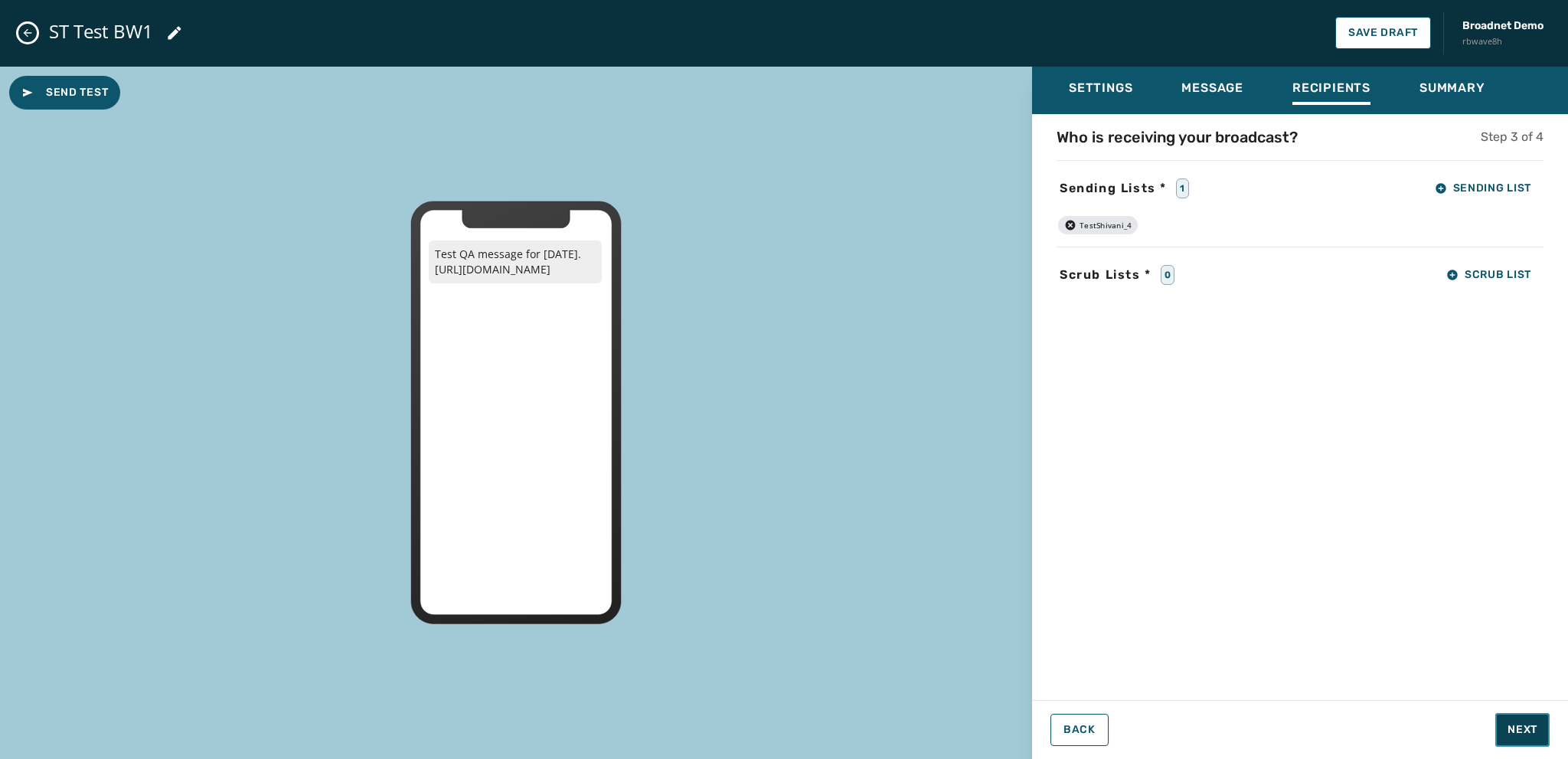
click at [1517, 728] on span "Next" at bounding box center [1522, 729] width 30 height 16
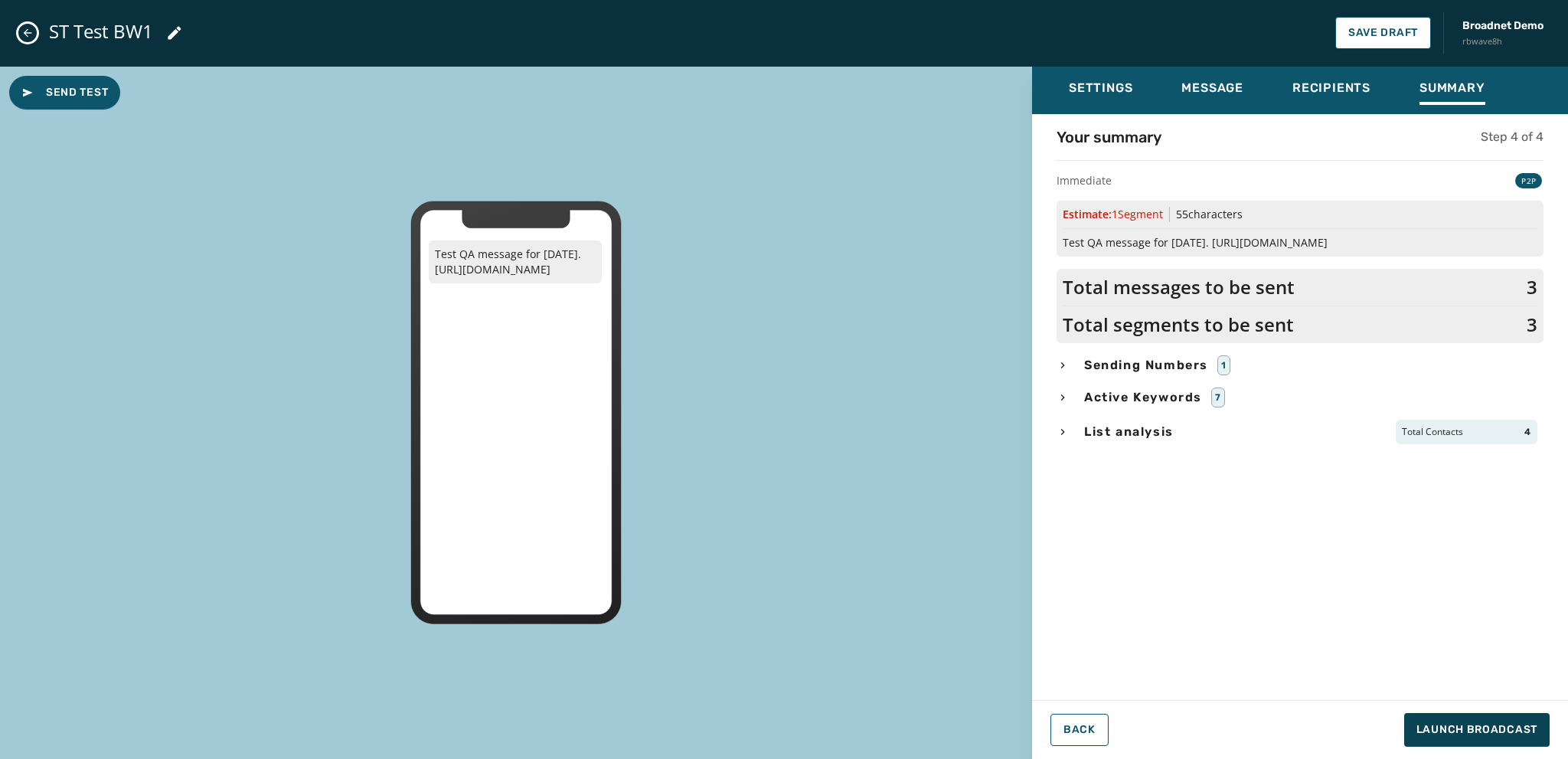
click at [1064, 366] on icon "button" at bounding box center [1062, 365] width 12 height 12
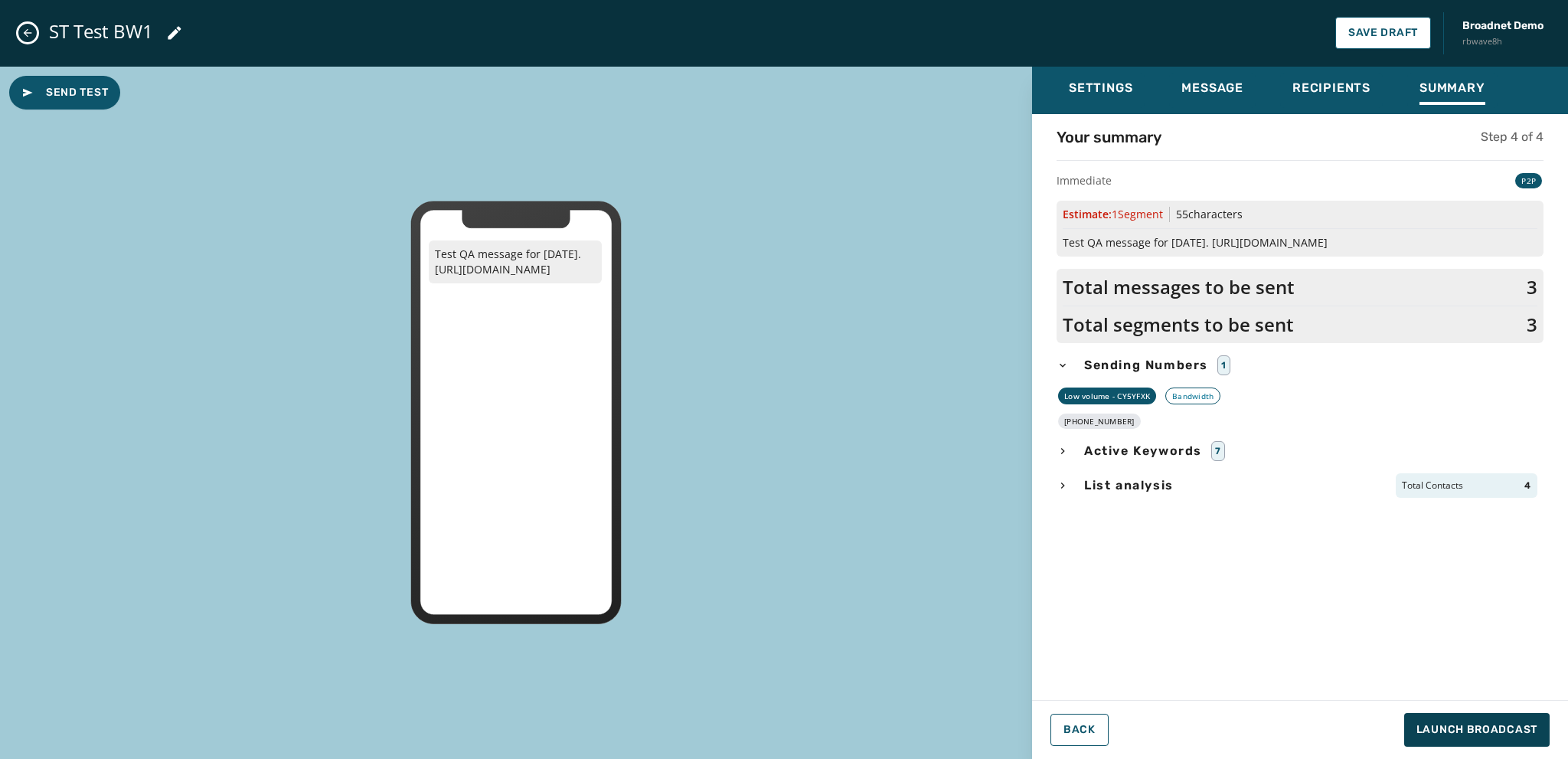
click at [1064, 484] on icon "button" at bounding box center [1062, 485] width 12 height 12
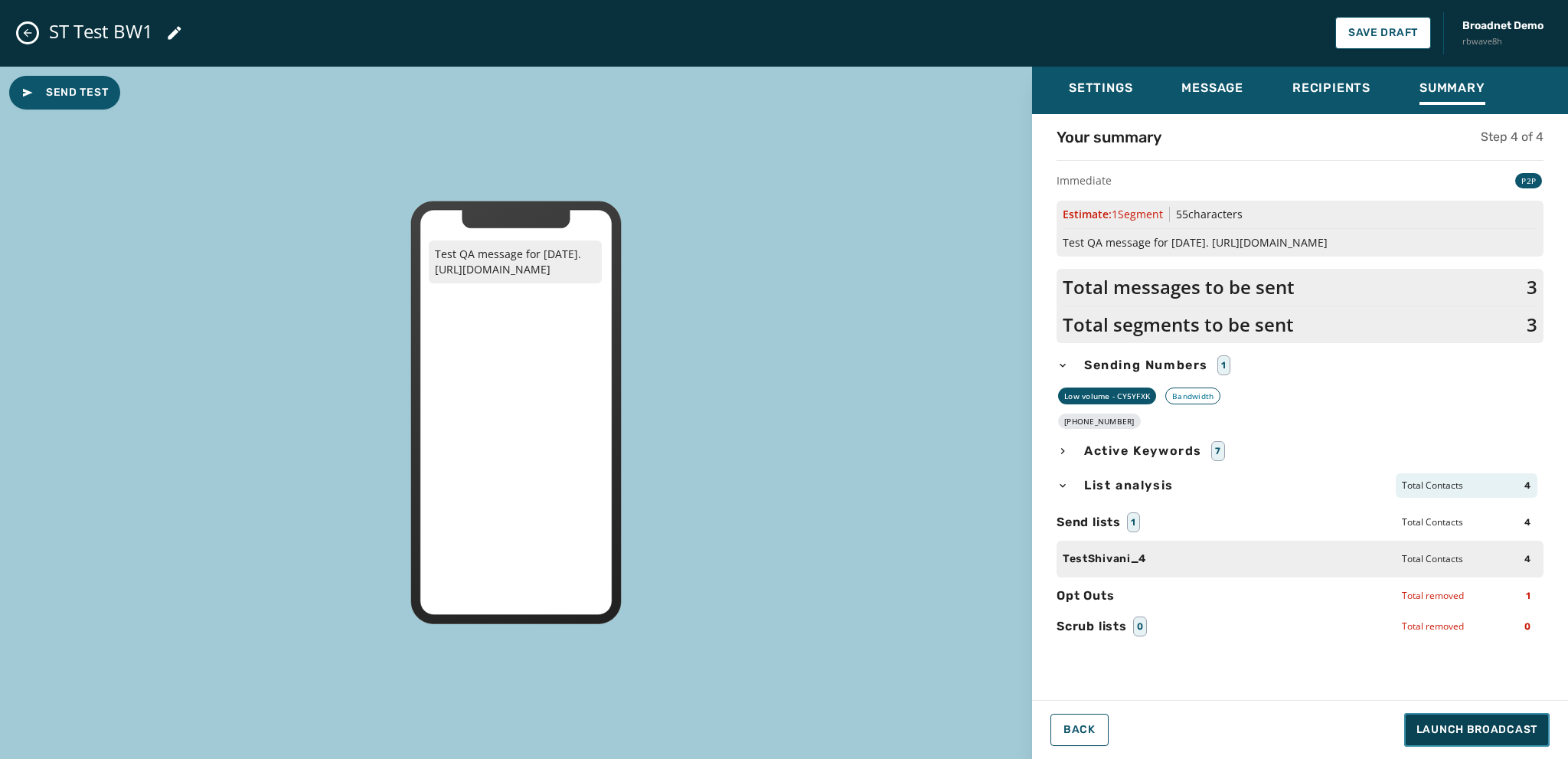
click at [1456, 727] on span "Launch Broadcast" at bounding box center [1476, 729] width 121 height 16
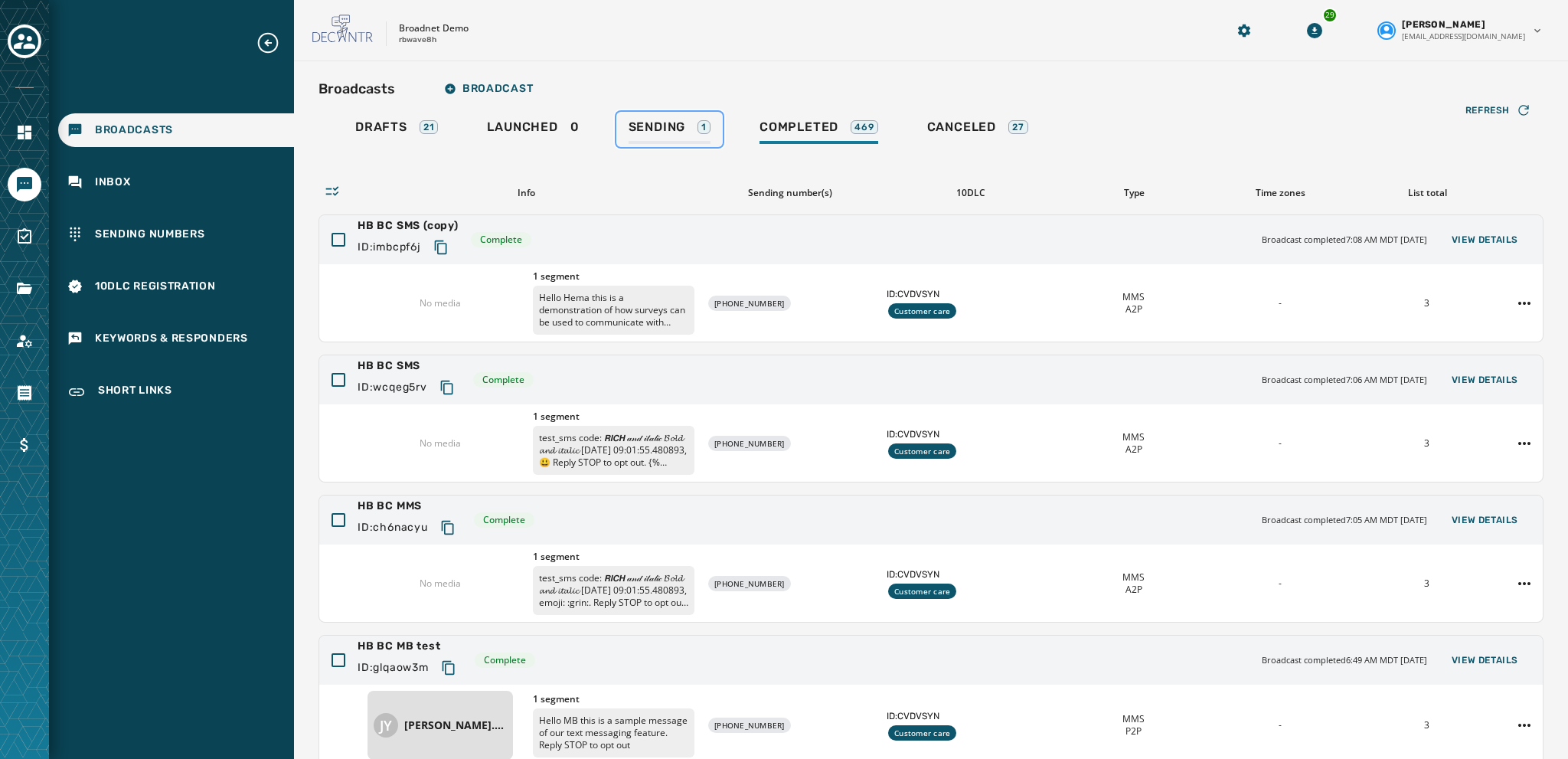
click at [654, 121] on span "Sending" at bounding box center [657, 127] width 57 height 16
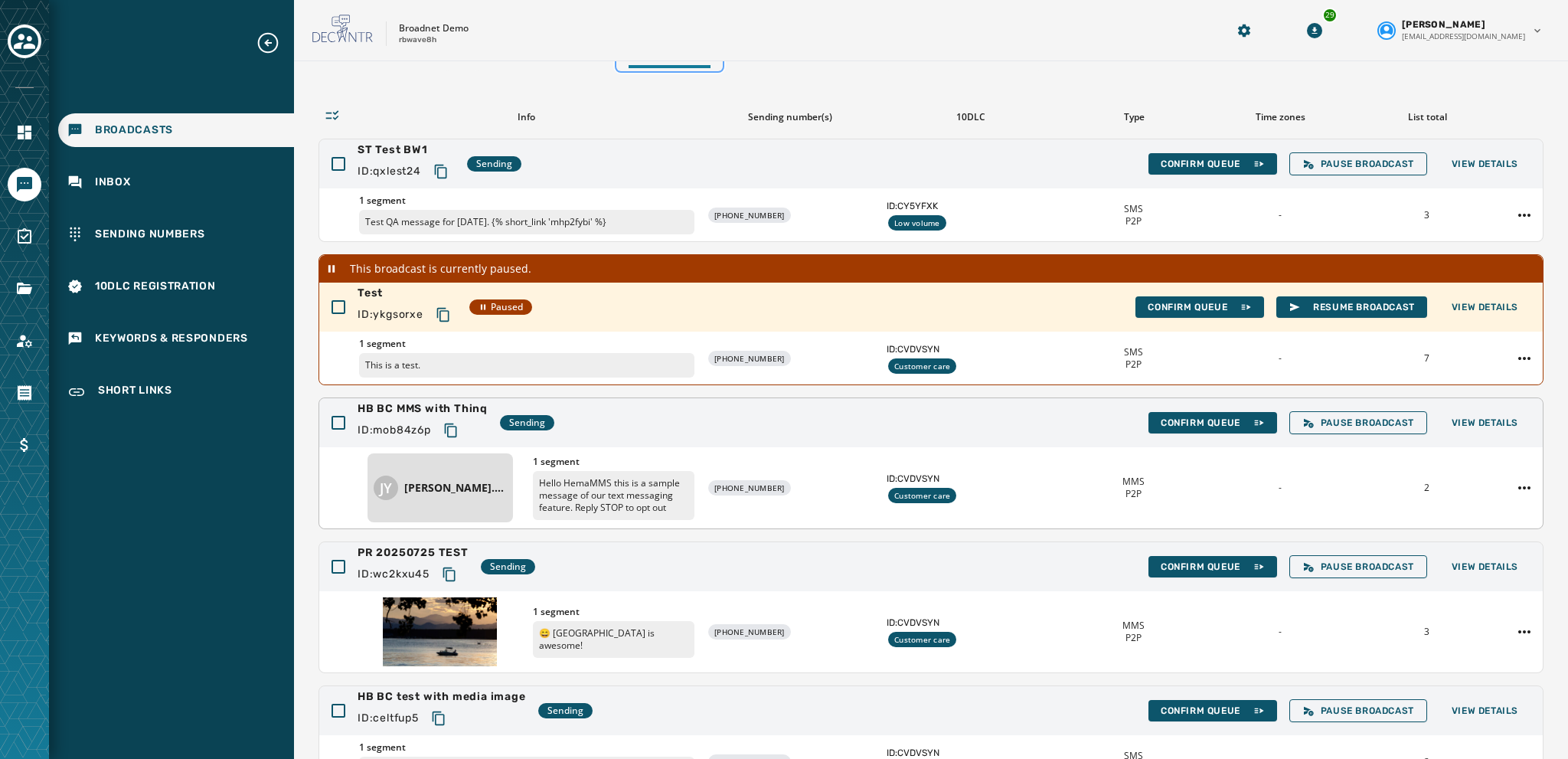
scroll to position [73, 0]
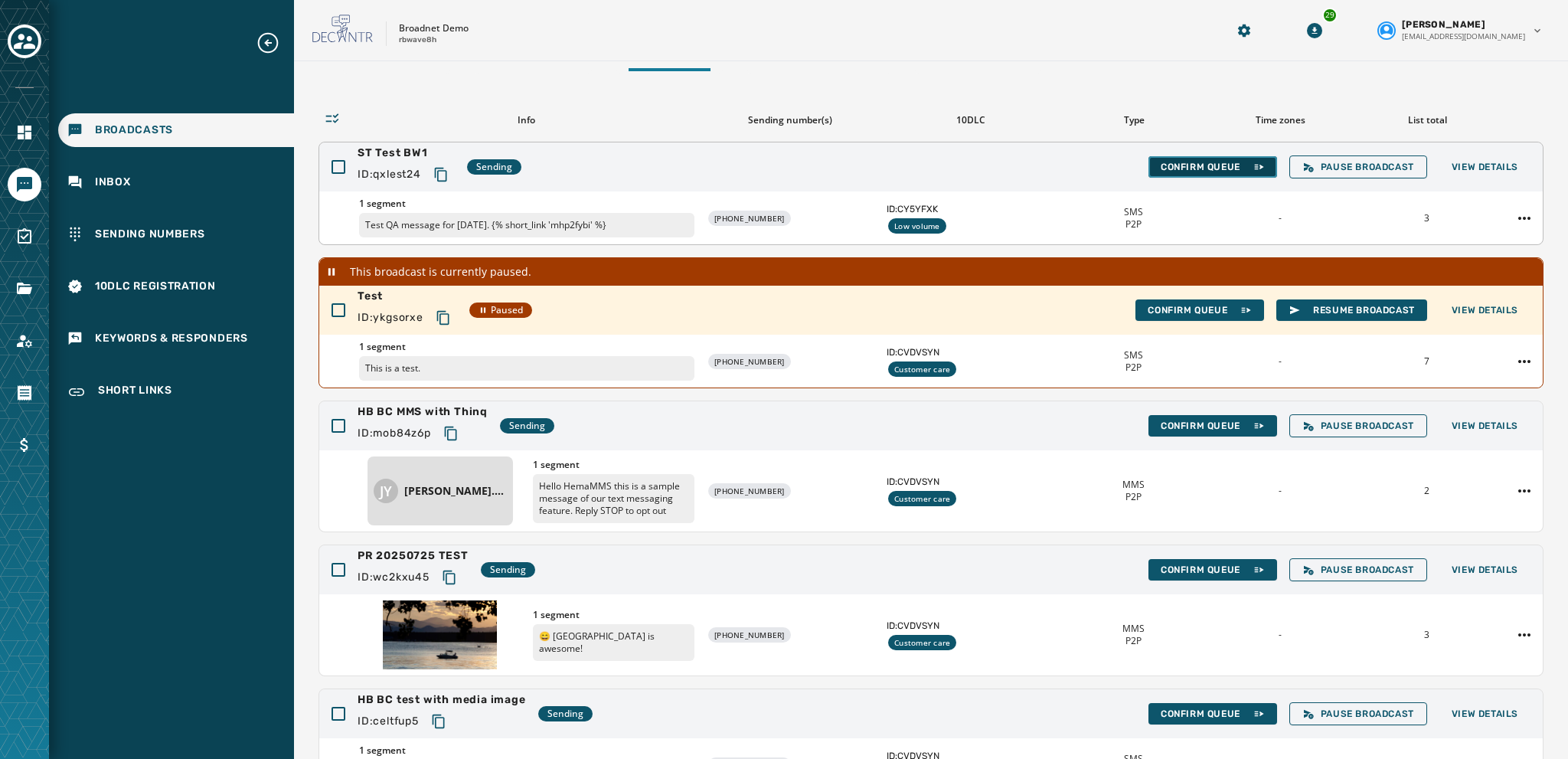
click at [1181, 164] on span "Confirm Queue" at bounding box center [1213, 167] width 104 height 12
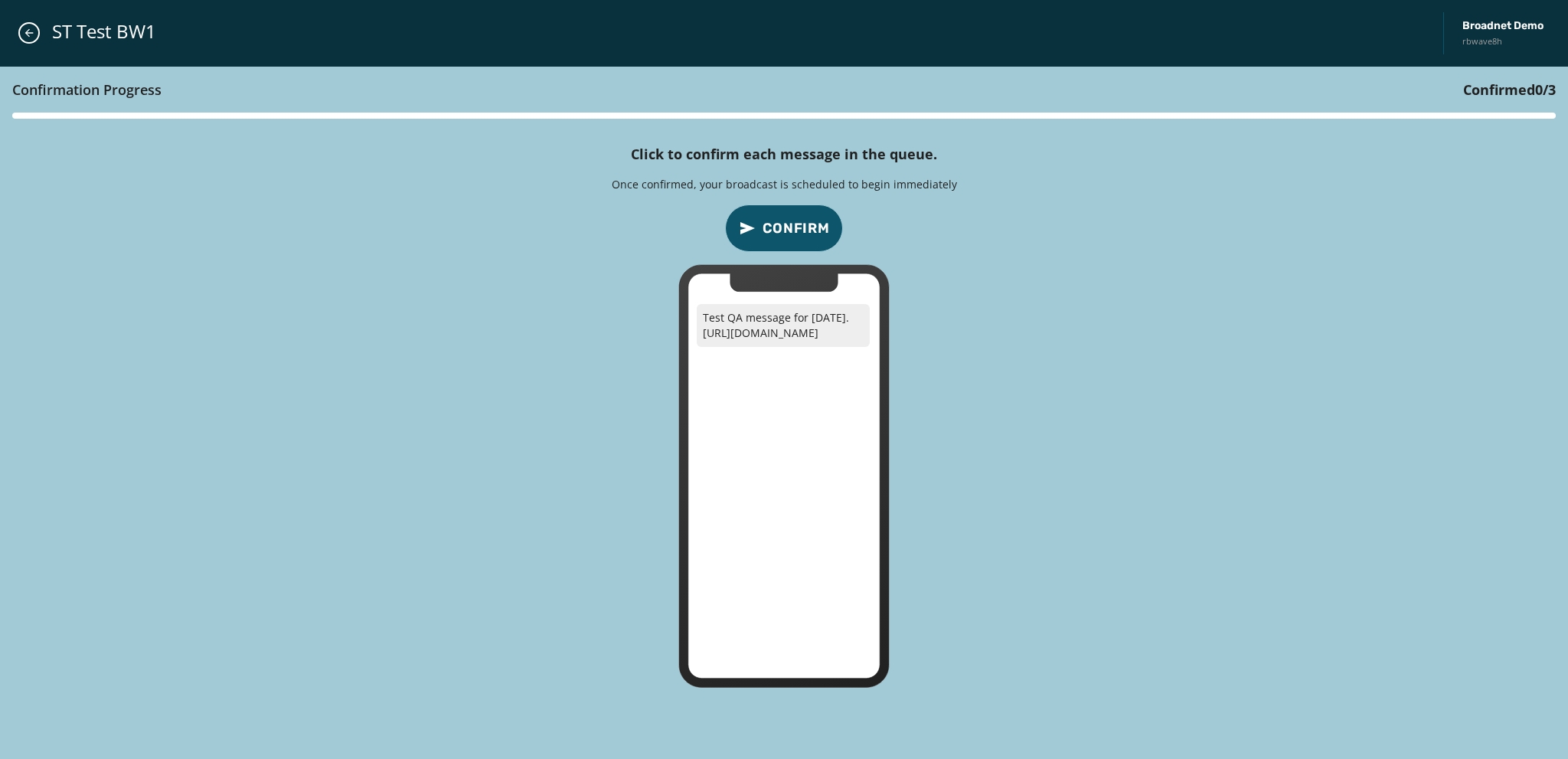
click at [803, 230] on span "Confirm" at bounding box center [796, 228] width 68 height 21
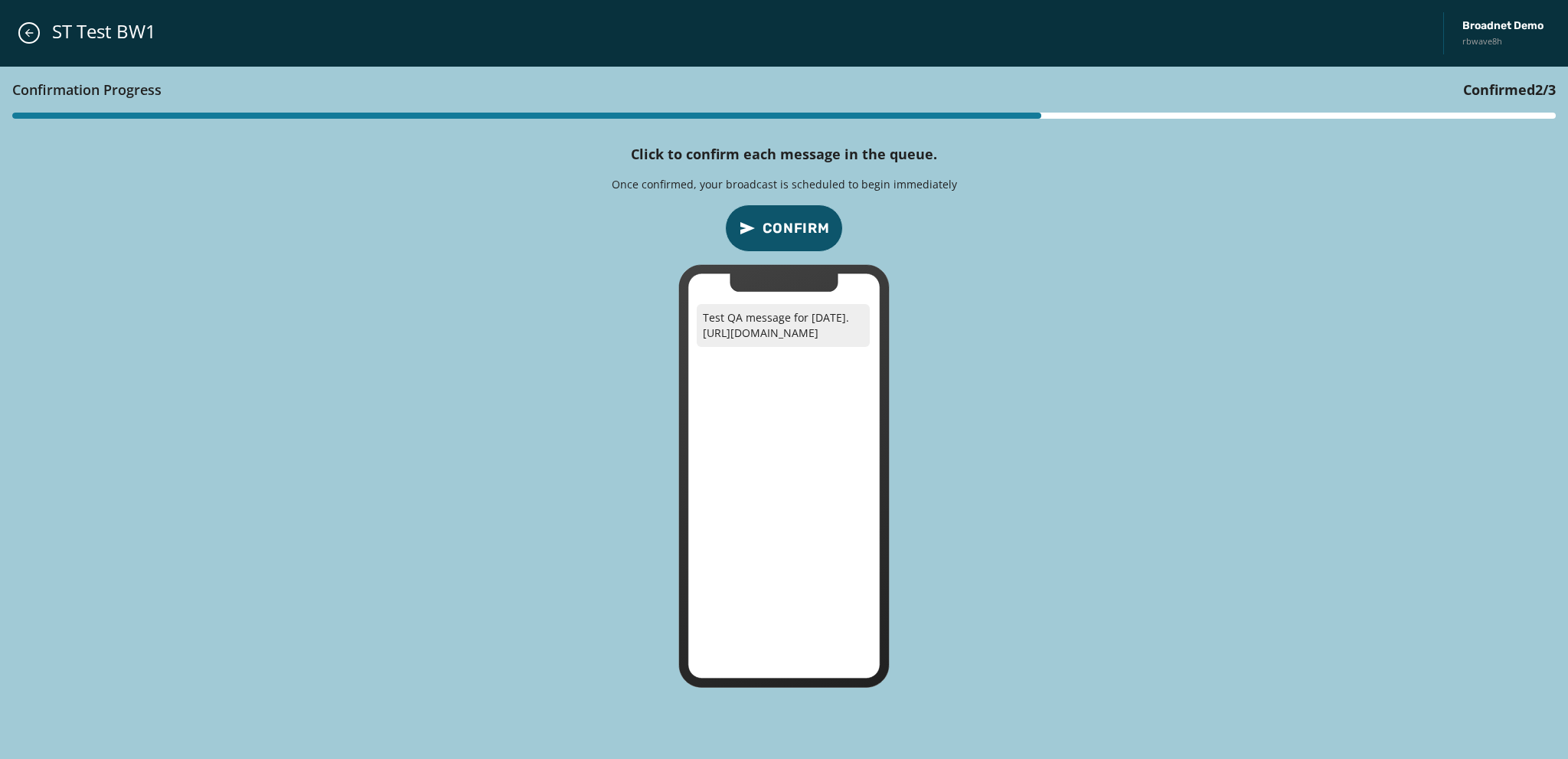
click at [803, 229] on span "Confirm" at bounding box center [796, 228] width 68 height 21
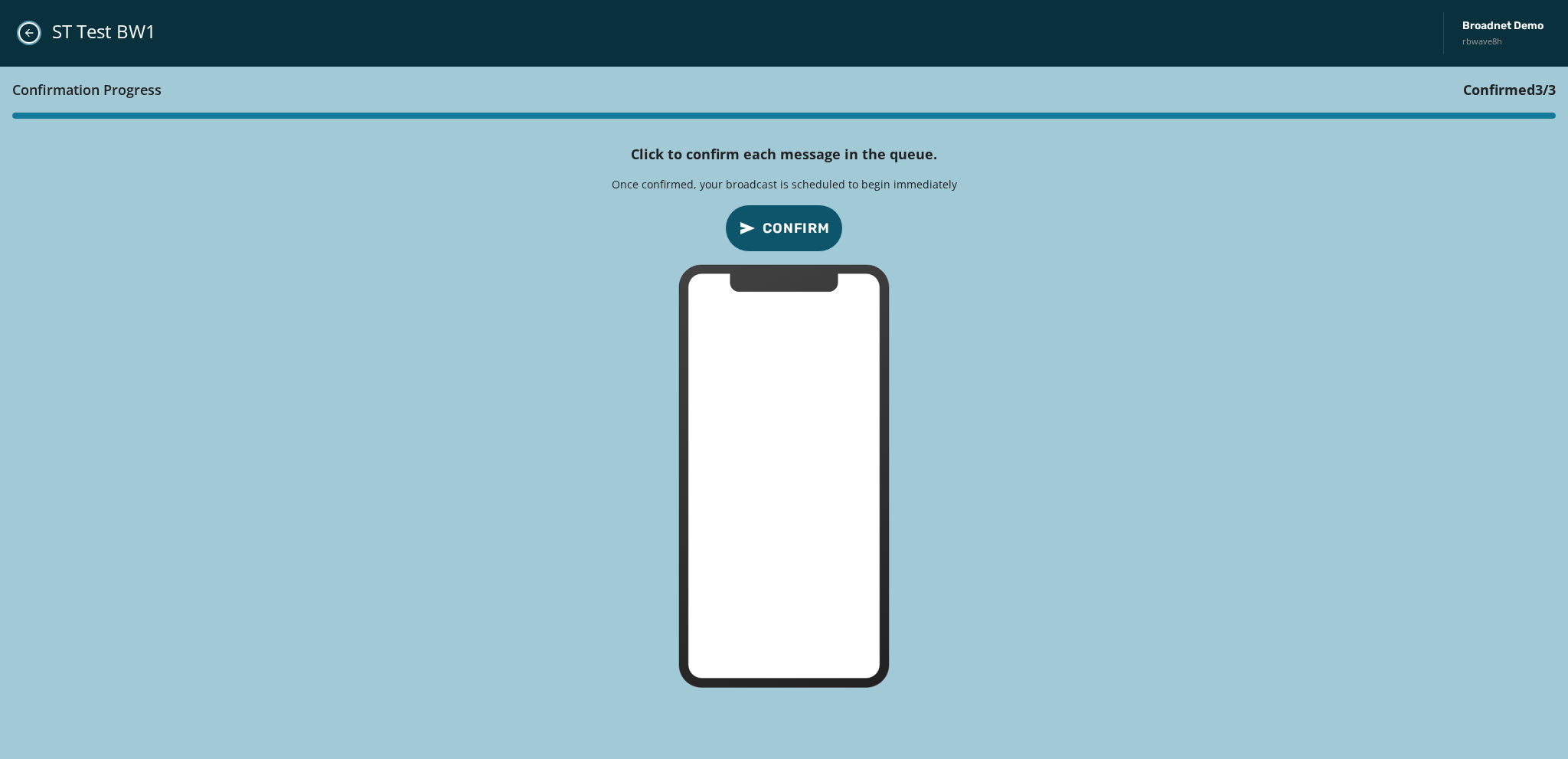
click at [25, 31] on icon "Close admin drawer" at bounding box center [29, 32] width 12 height 12
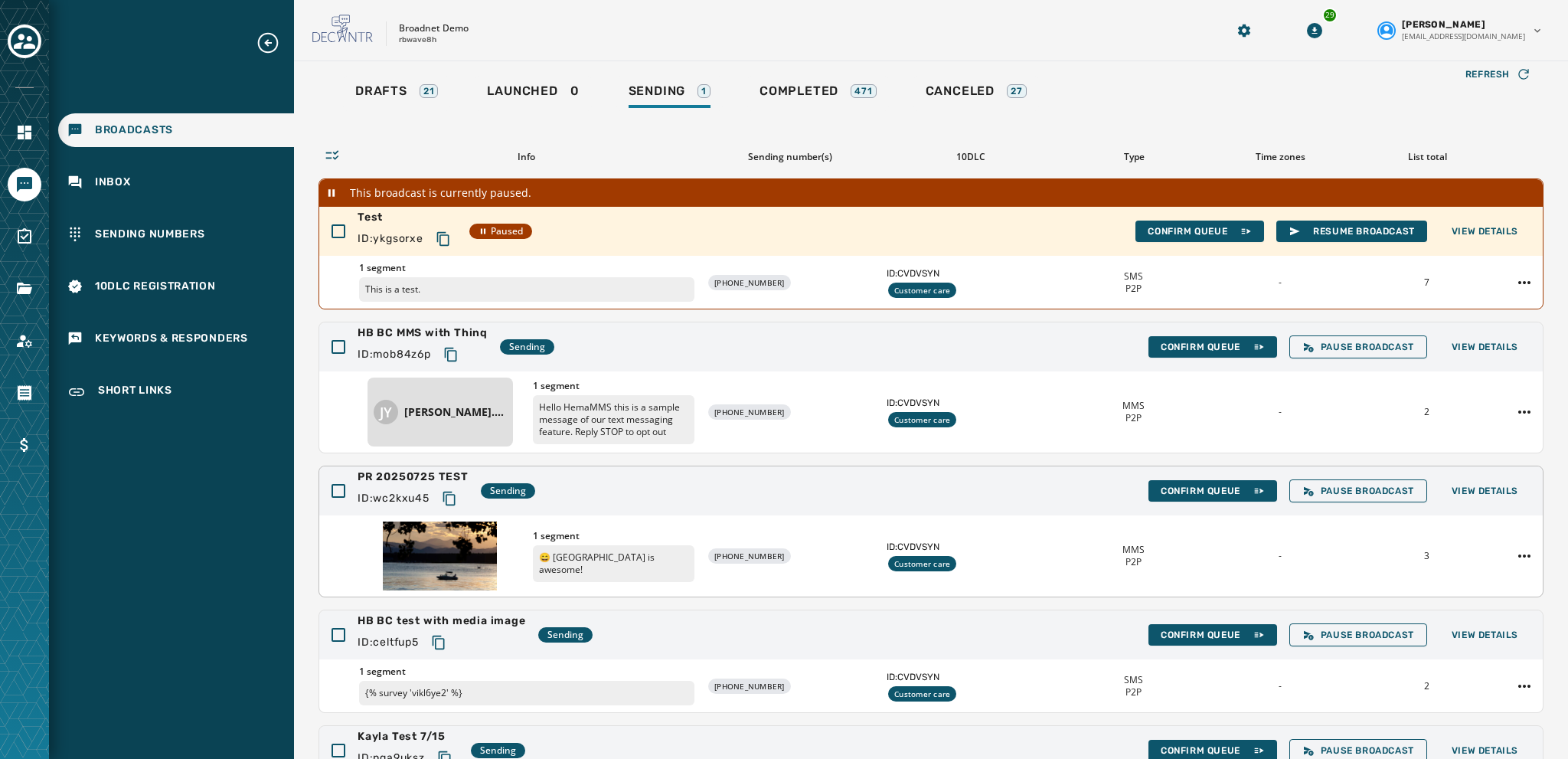
scroll to position [0, 0]
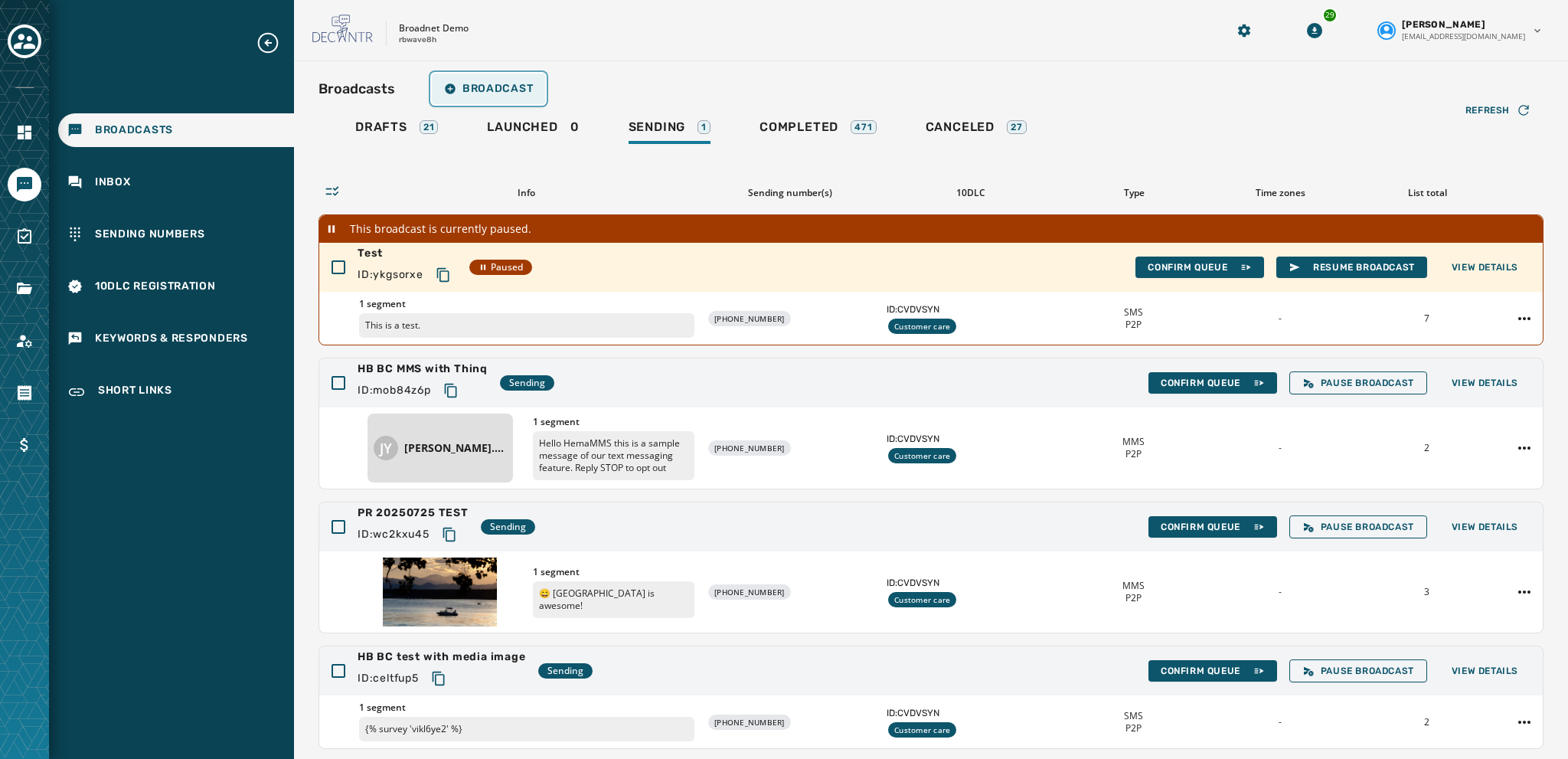
click at [479, 91] on span "Broadcast" at bounding box center [489, 88] width 89 height 12
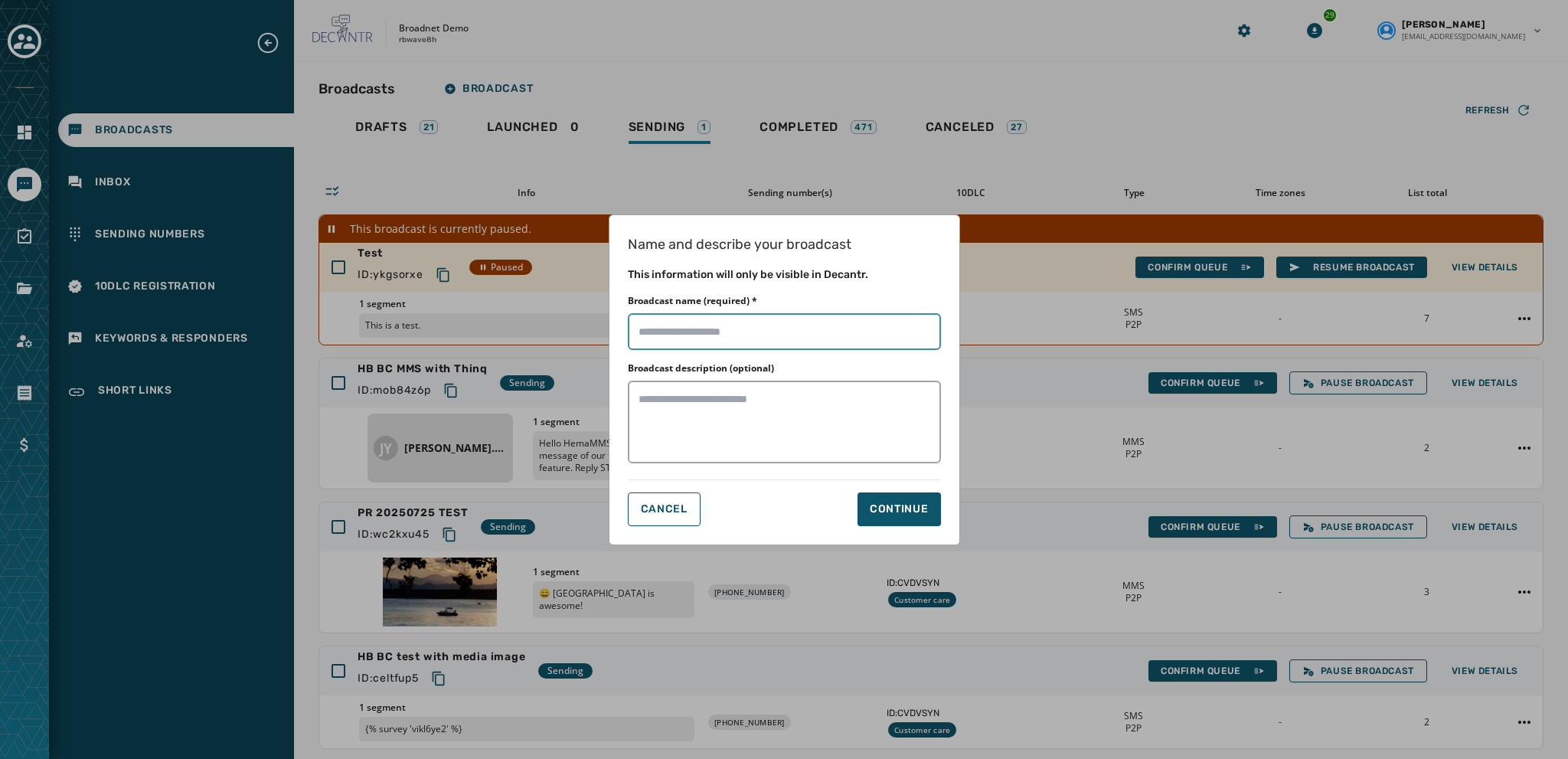
click at [649, 334] on input "Broadcast name (required) *" at bounding box center [784, 331] width 313 height 37
type input "**********"
click at [903, 498] on button "Continue" at bounding box center [899, 509] width 83 height 33
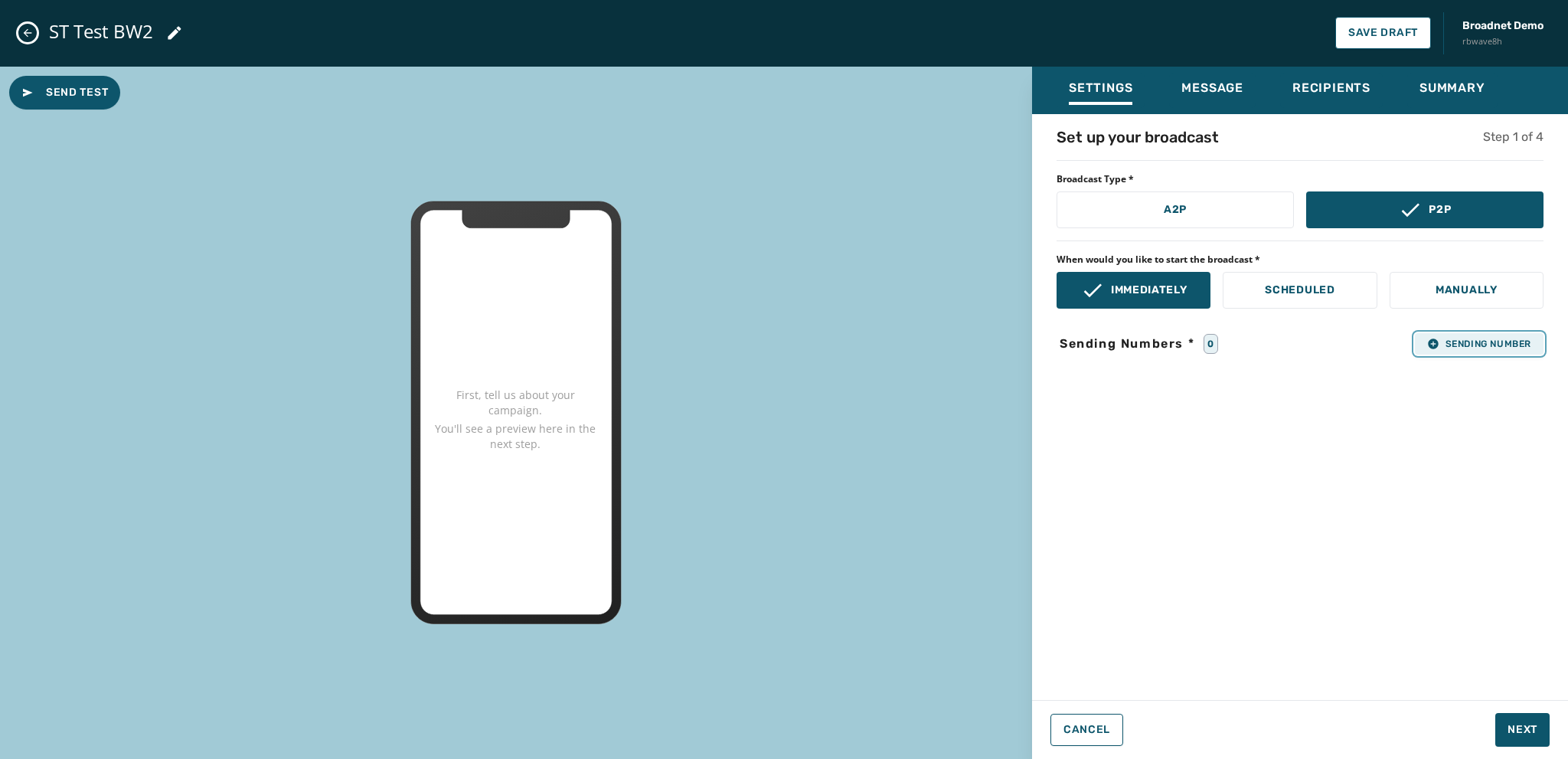
click at [1442, 345] on span "Sending Number" at bounding box center [1479, 343] width 104 height 12
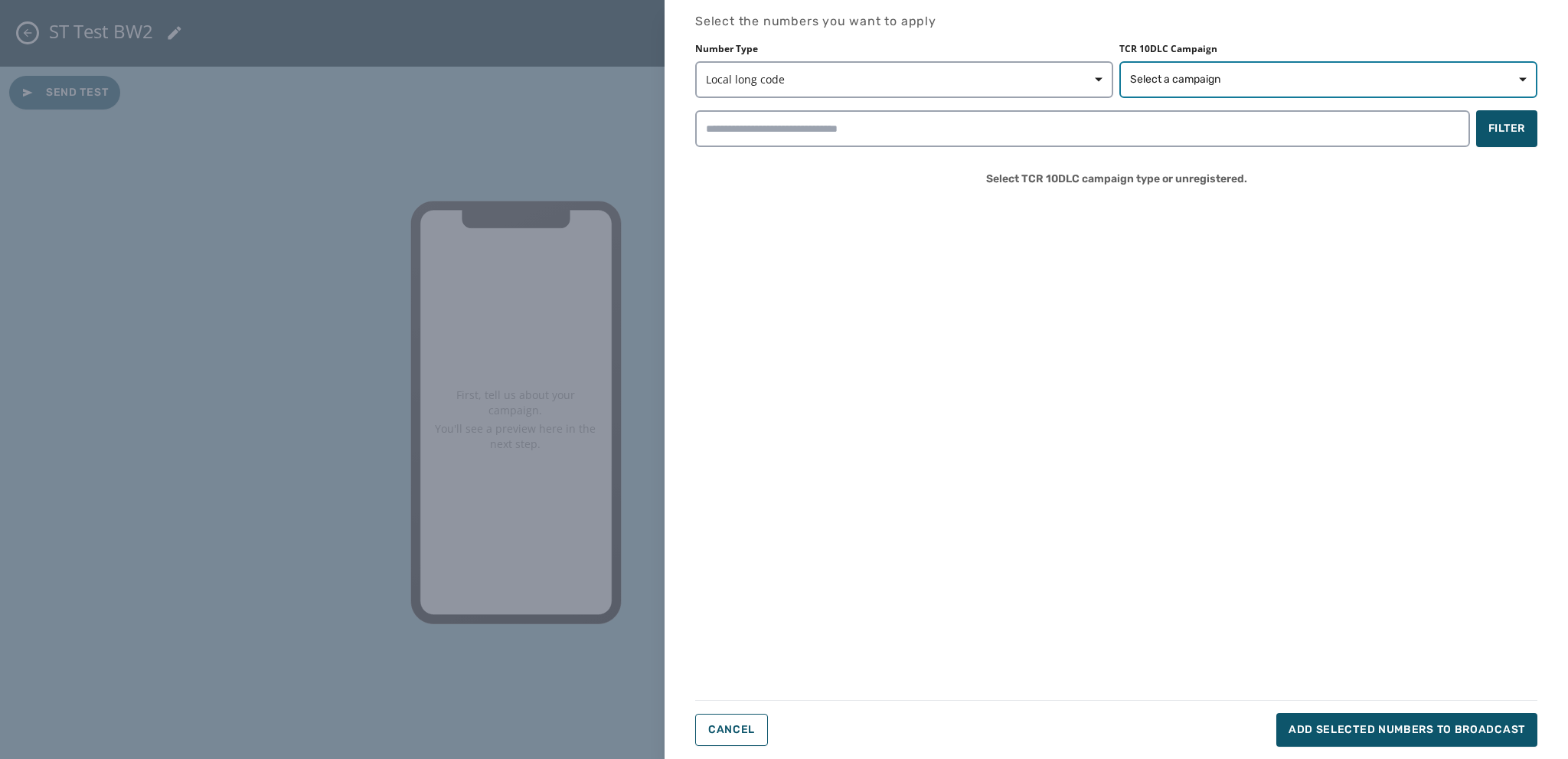
click at [1162, 85] on span "Select a campaign" at bounding box center [1176, 80] width 91 height 16
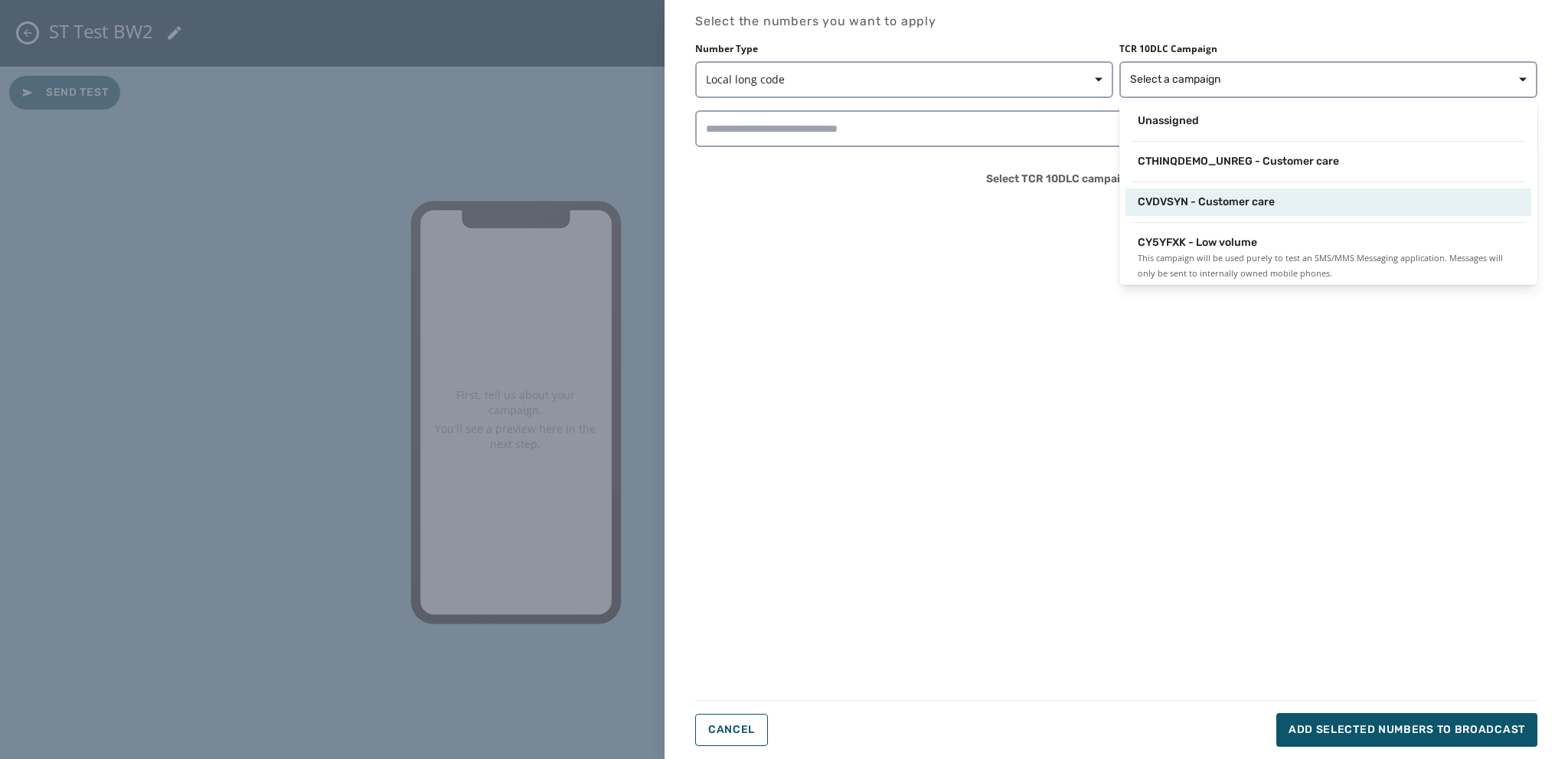
click at [1168, 202] on span "CVDVSYN - Customer care" at bounding box center [1206, 202] width 137 height 16
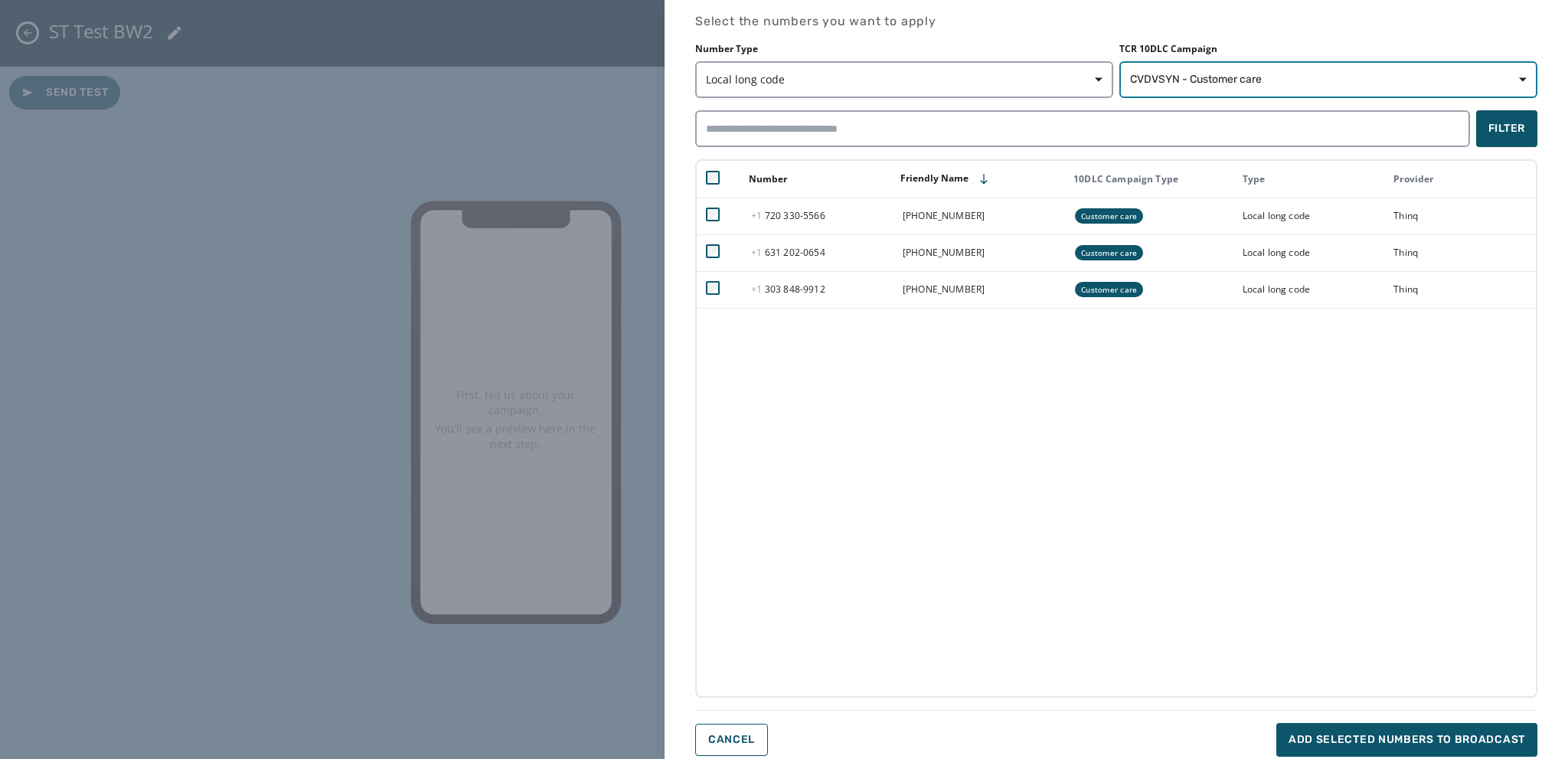
click at [1161, 81] on span "CVDVSYN - Customer care" at bounding box center [1196, 80] width 131 height 16
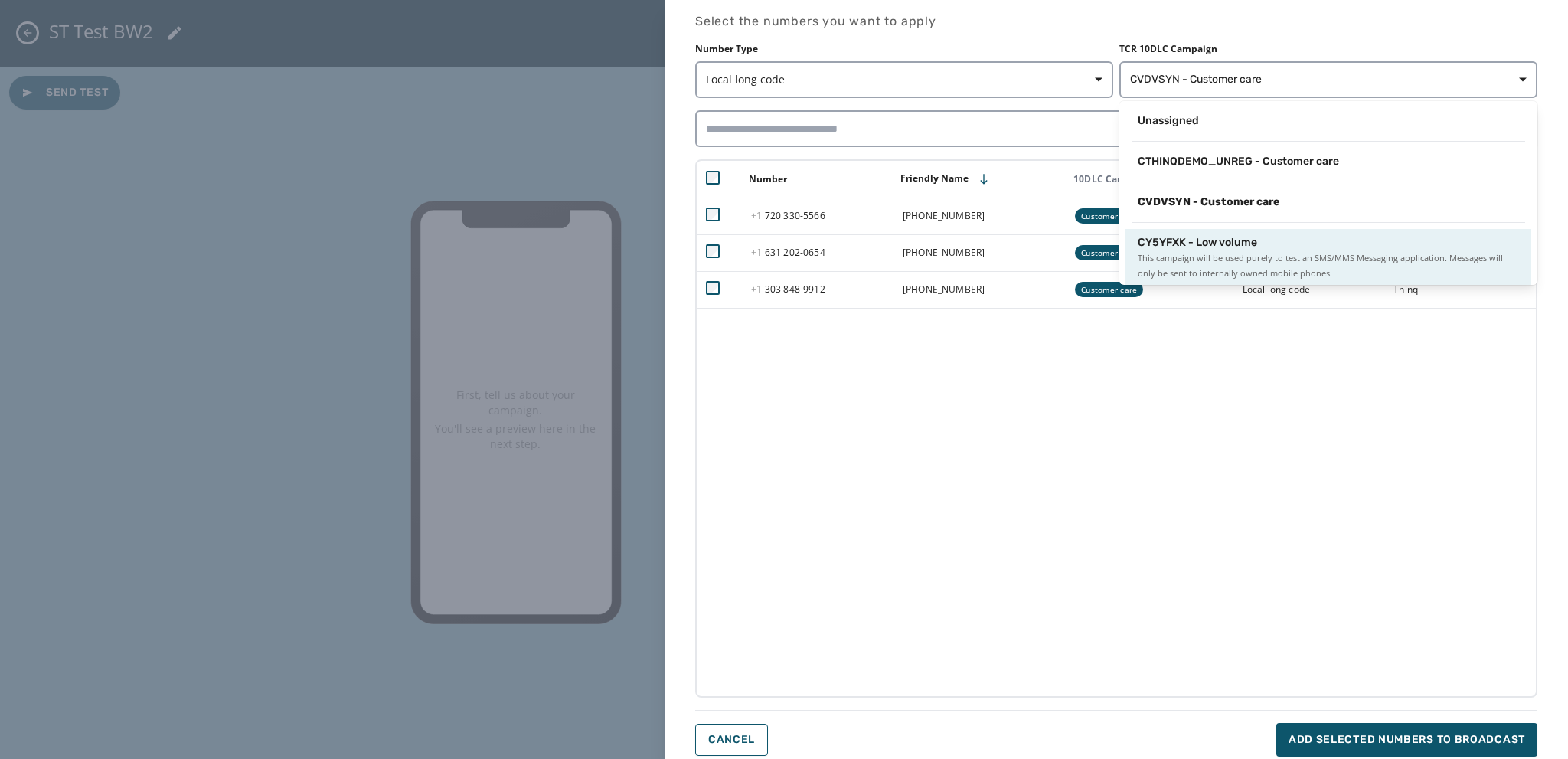
click at [1178, 248] on div "CY5YFXK - Low volume This campaign will be used purely to test an SMS/MMS Messa…" at bounding box center [1328, 258] width 381 height 46
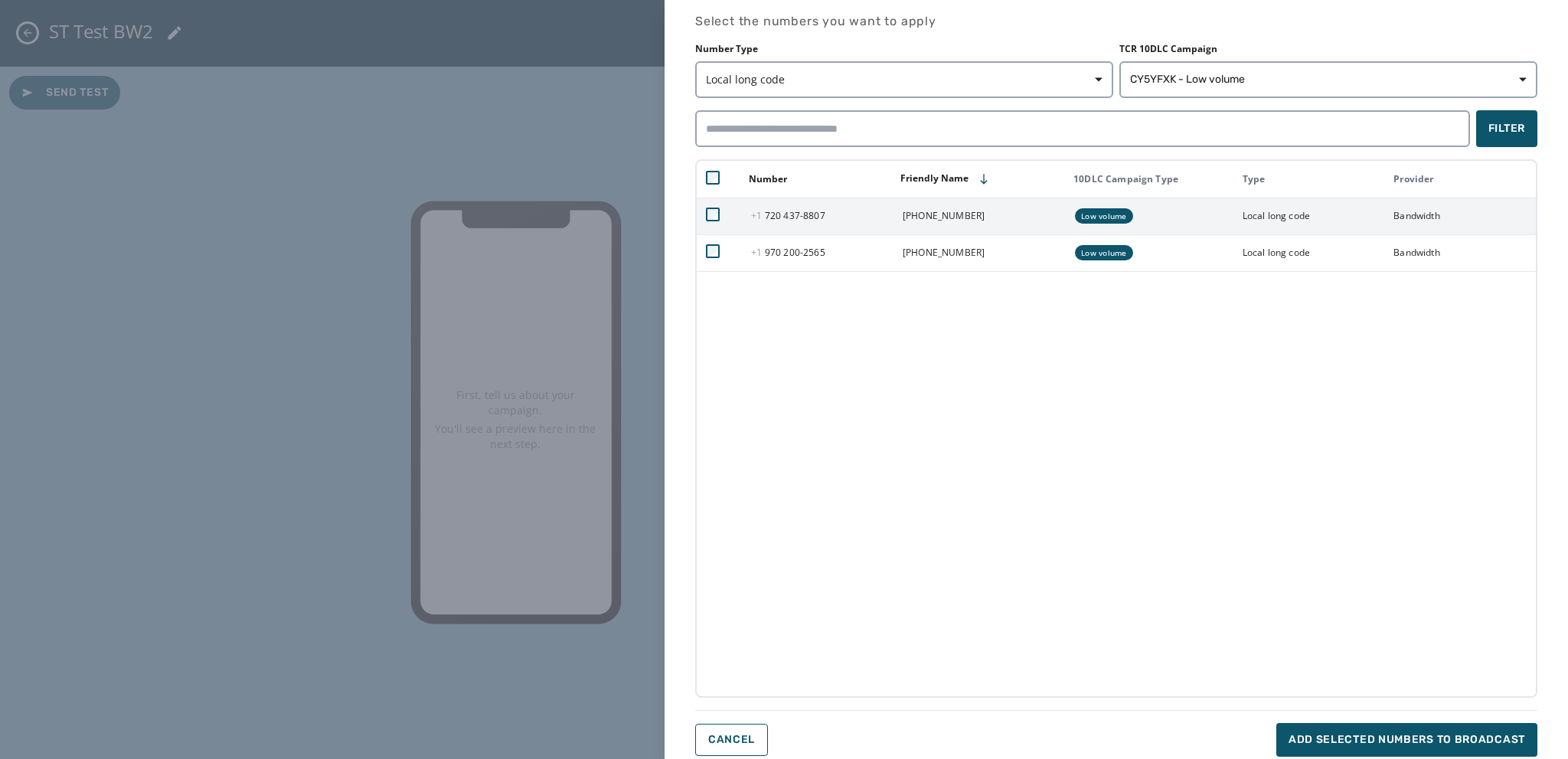
click at [704, 214] on td at bounding box center [719, 216] width 45 height 37
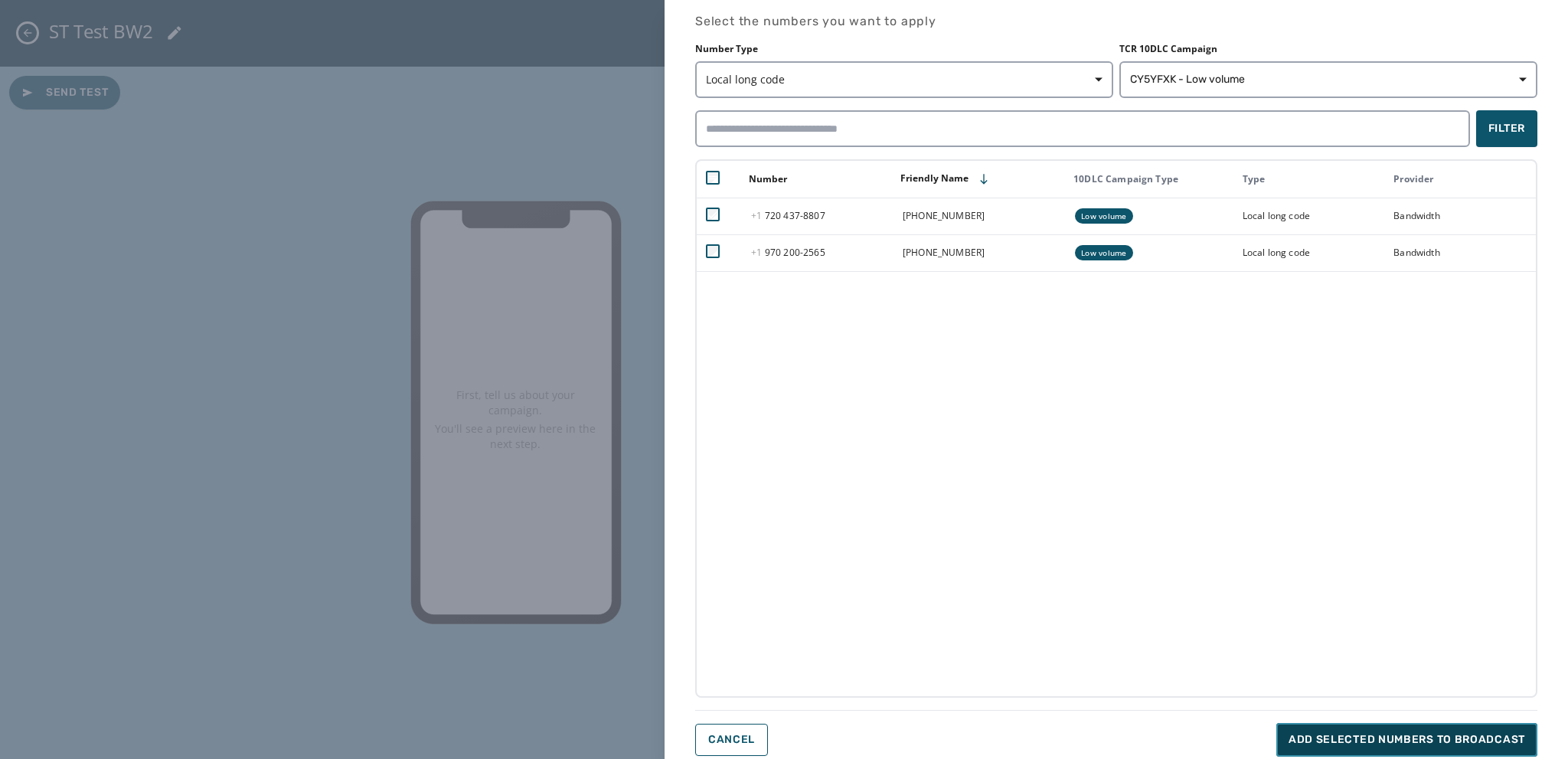
click at [1378, 740] on span "Add selected numbers to broadcast" at bounding box center [1407, 740] width 237 height 16
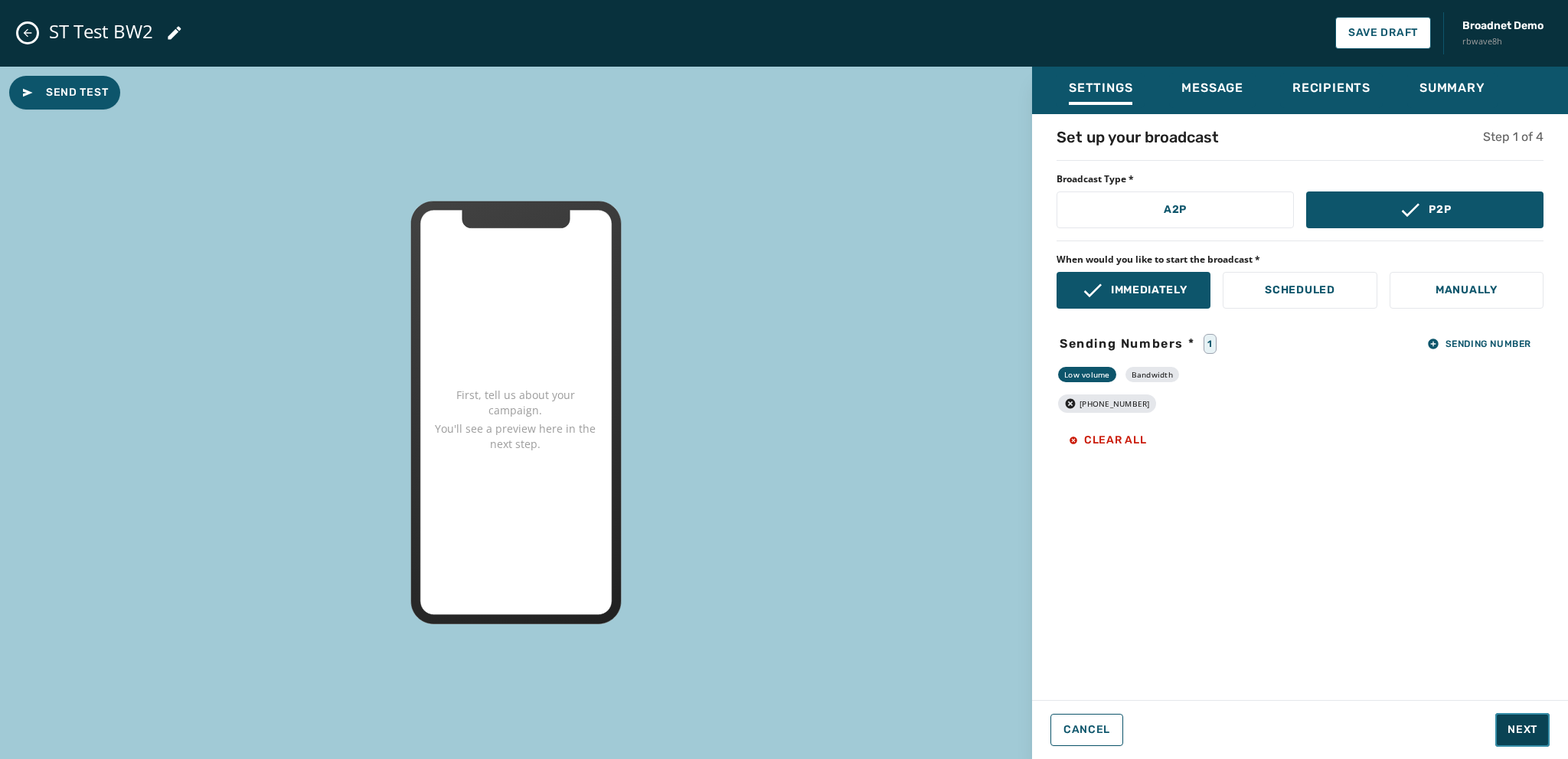
click at [1508, 729] on span "Next" at bounding box center [1522, 729] width 30 height 16
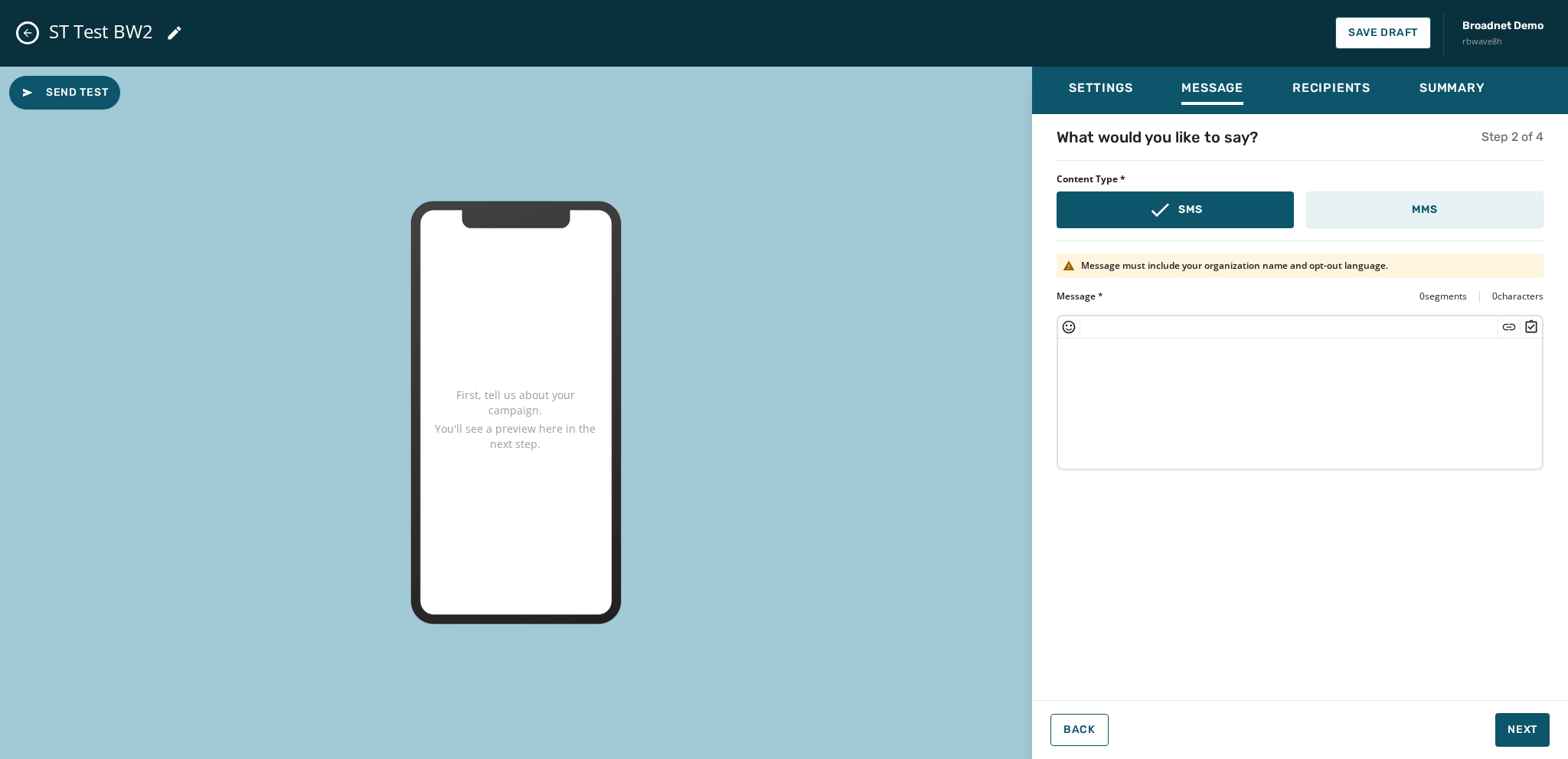
click at [1393, 217] on button "MMS" at bounding box center [1425, 210] width 237 height 37
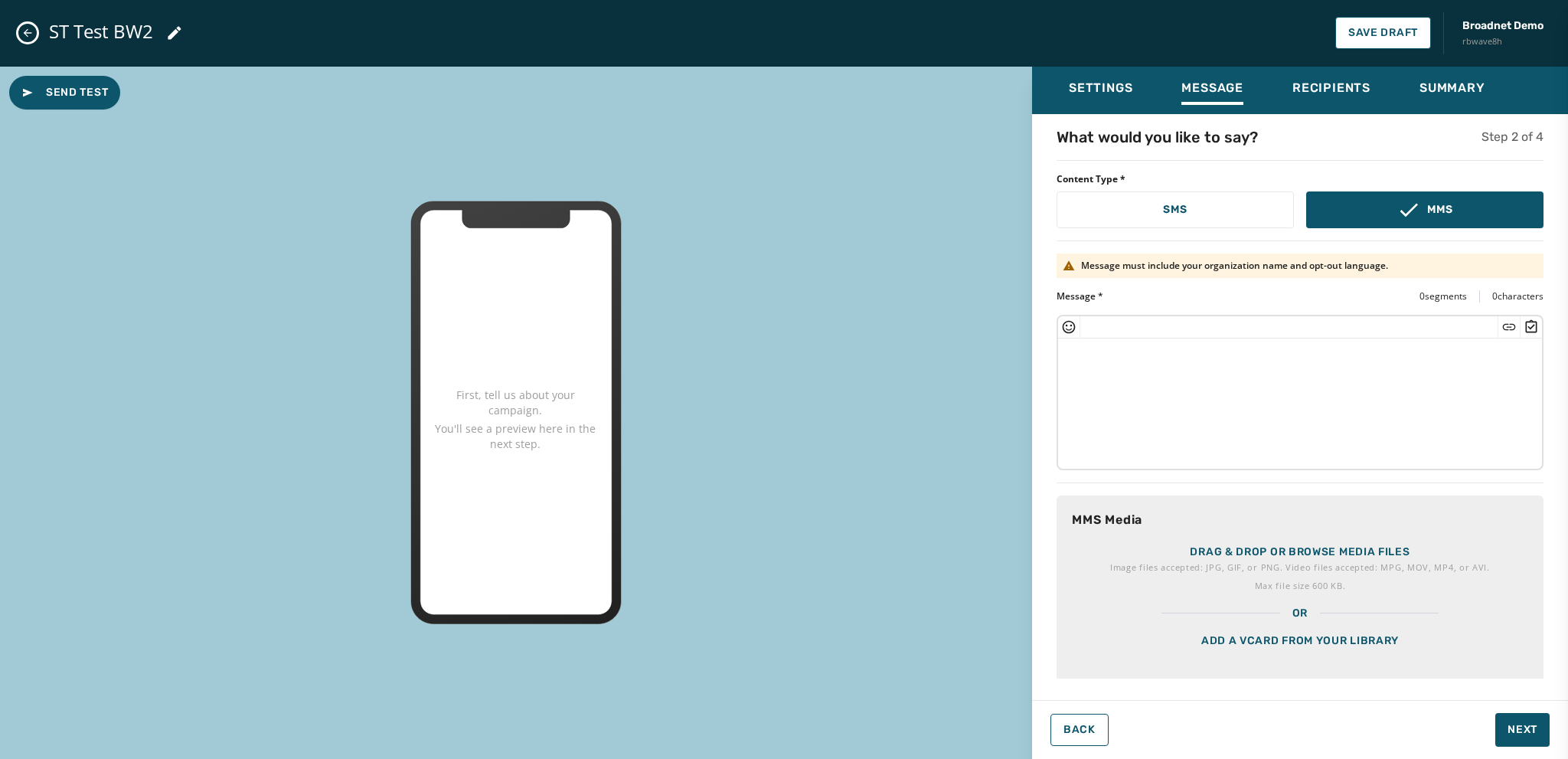
click at [1224, 544] on p "Drag & drop or browse media files" at bounding box center [1299, 552] width 219 height 16
click at [1068, 352] on textarea at bounding box center [1300, 402] width 484 height 126
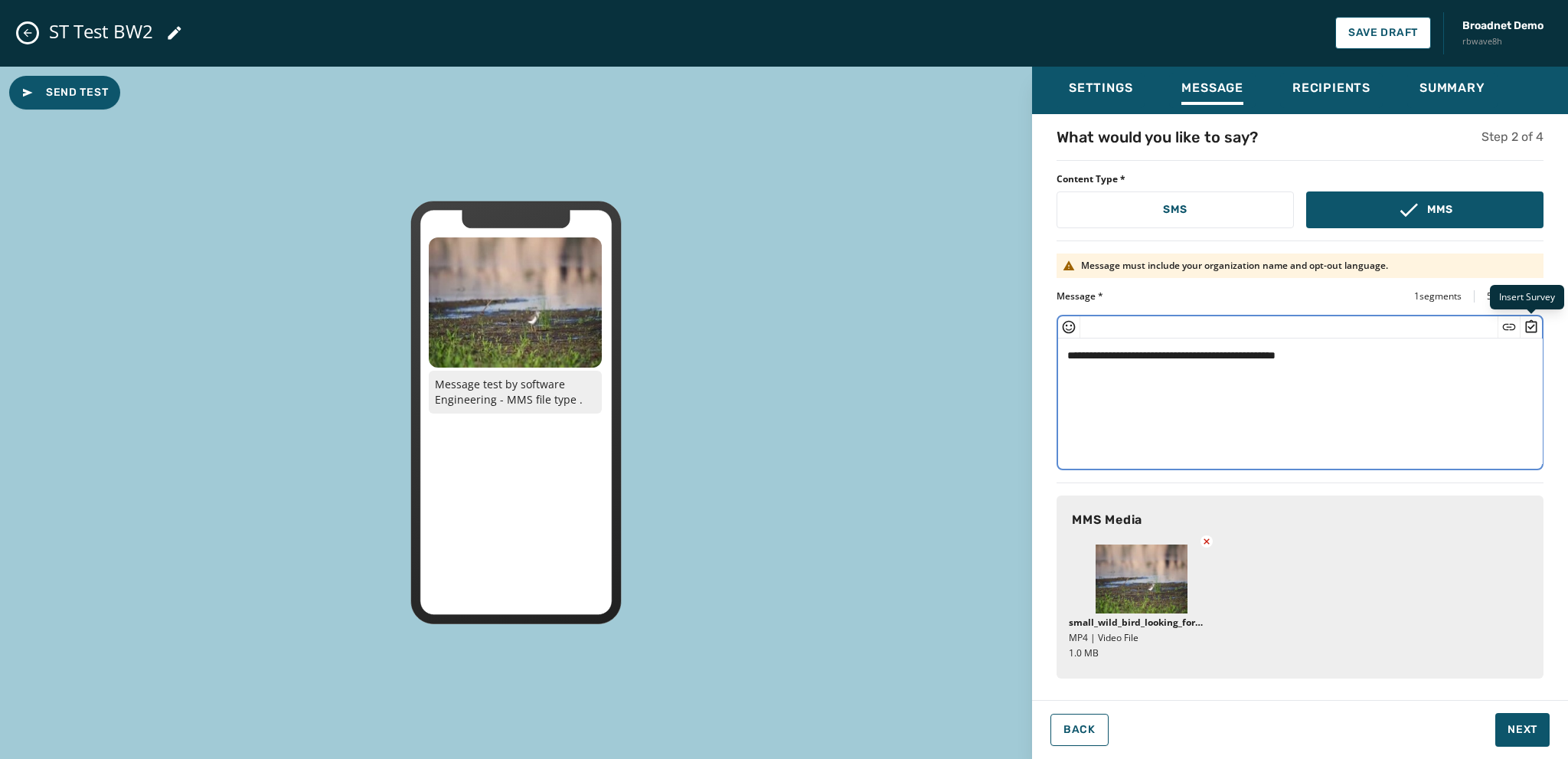
click at [1530, 327] on icon "Insert Survey" at bounding box center [1531, 326] width 11 height 13
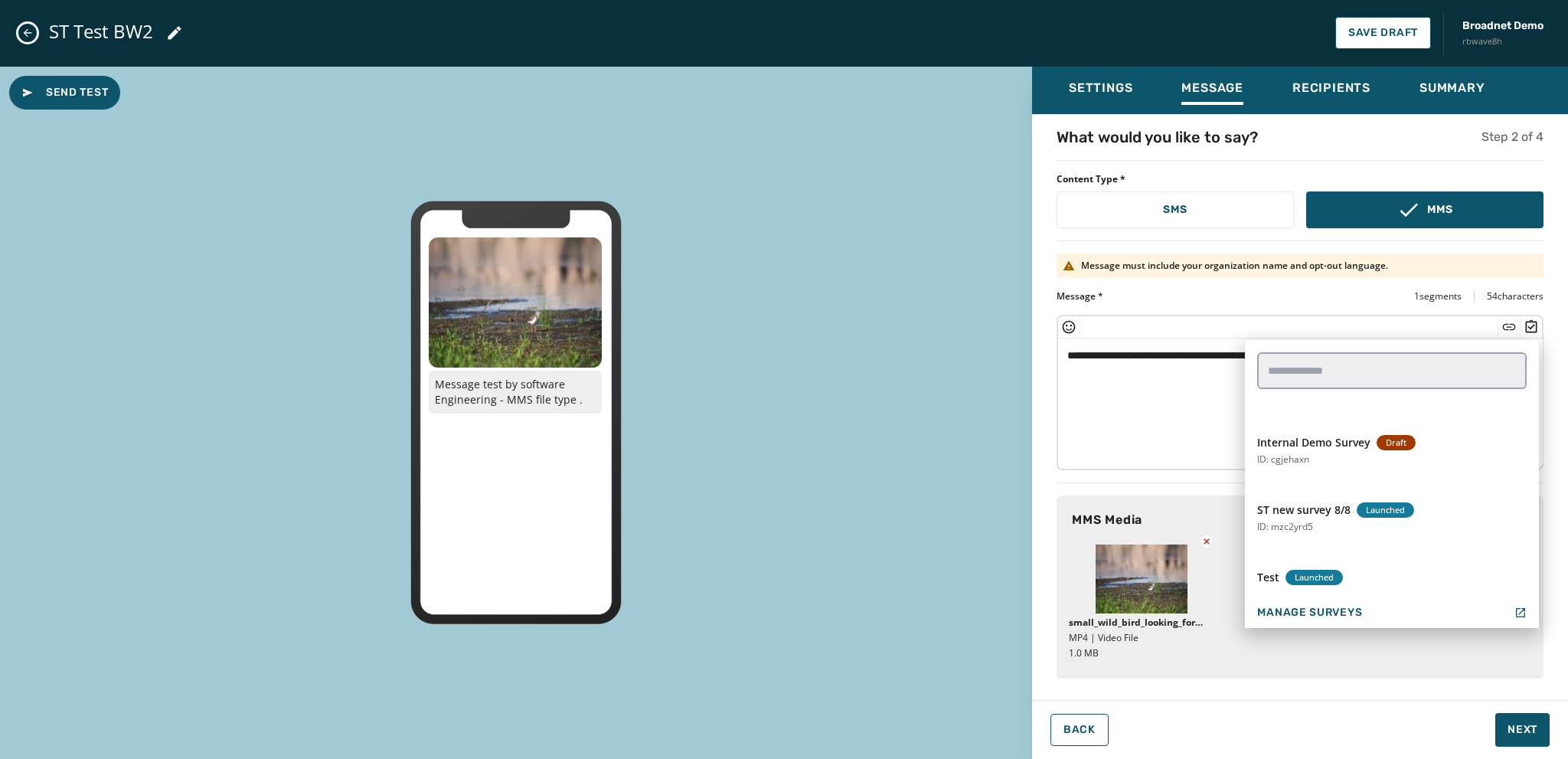
scroll to position [689, 0]
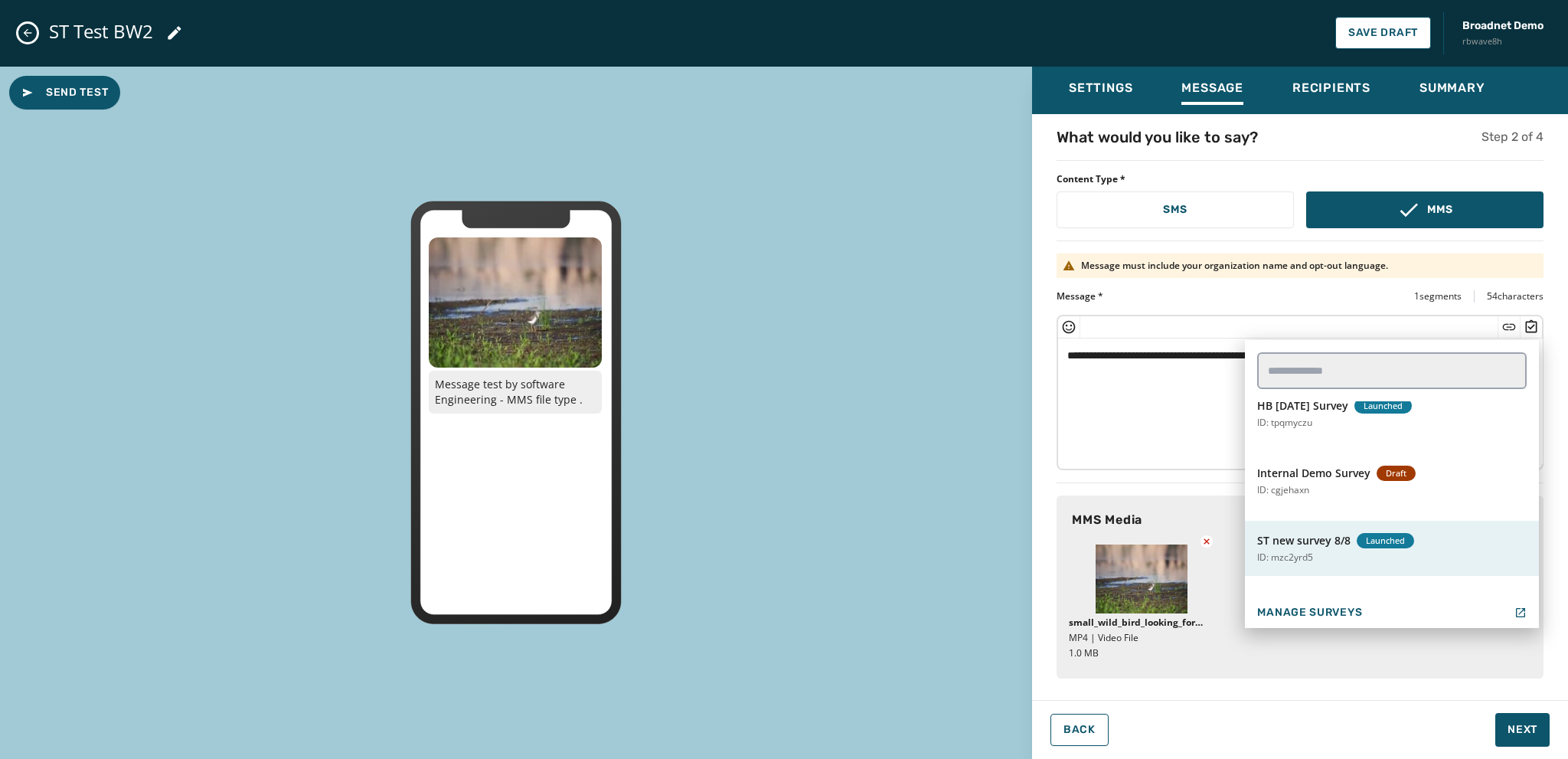
click at [1313, 551] on p "ID: mzc2yrd5" at bounding box center [1285, 556] width 56 height 12
type textarea "**********"
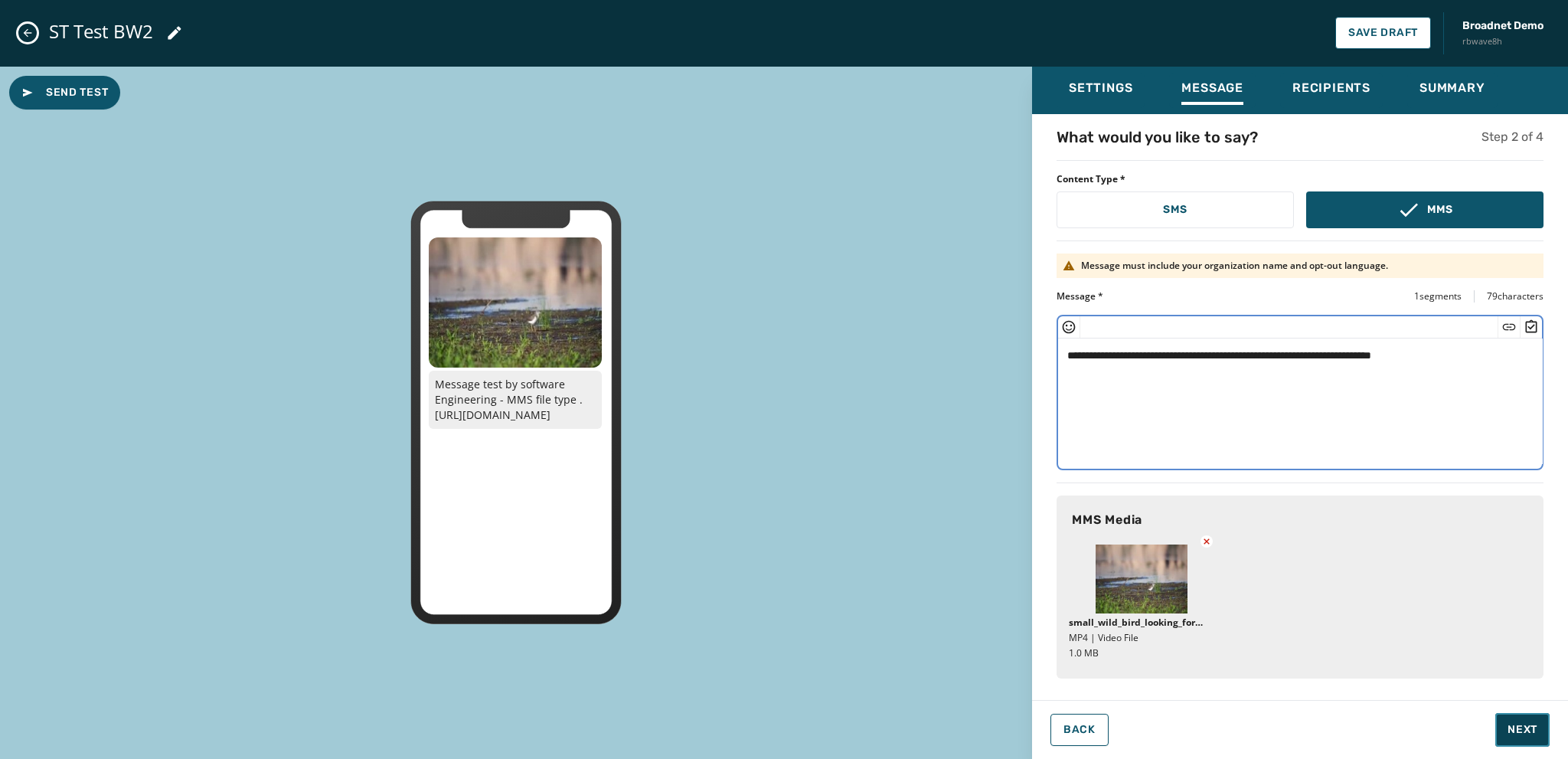
click at [1522, 721] on button "Next" at bounding box center [1522, 729] width 55 height 33
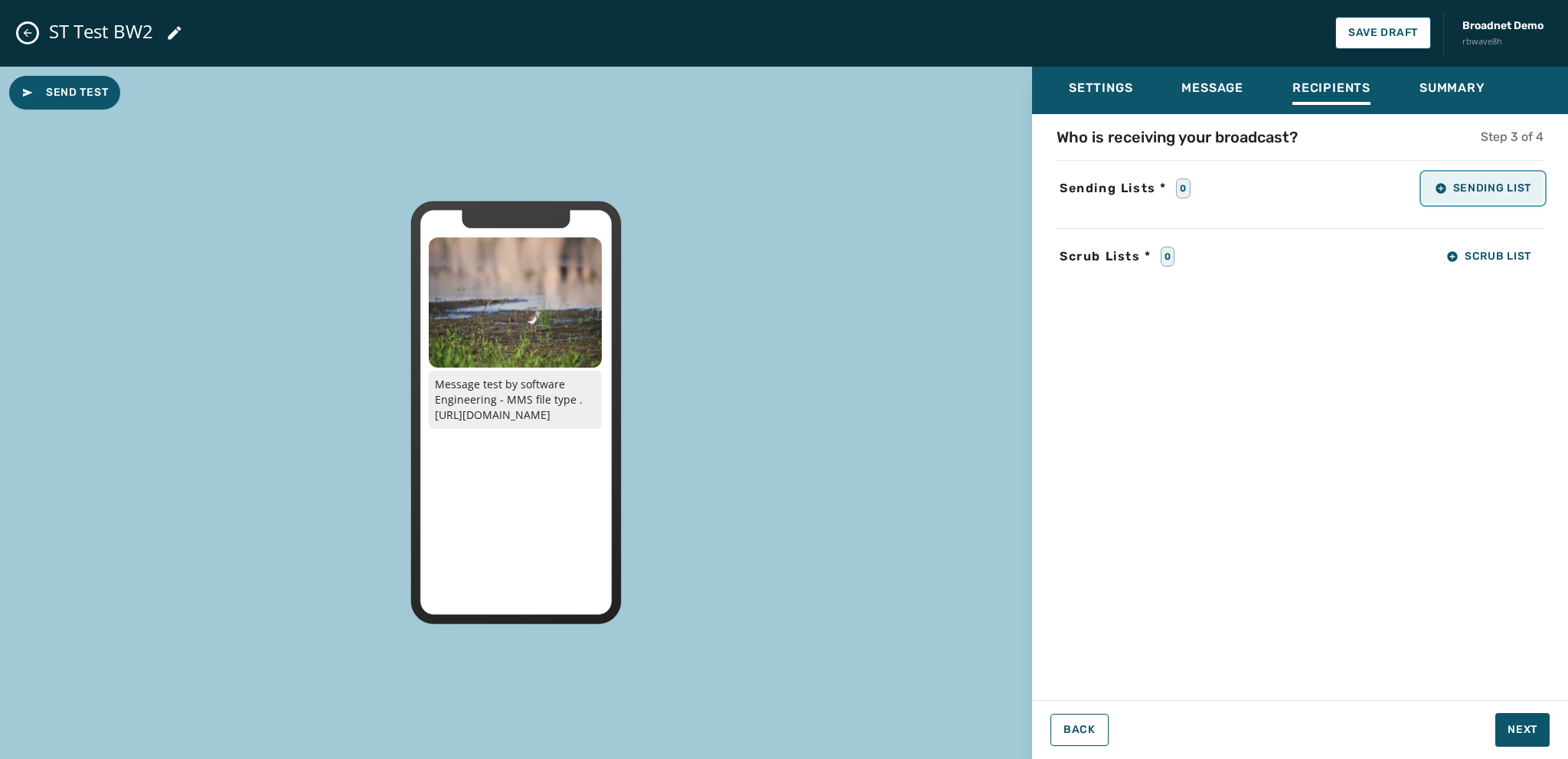
click at [1441, 195] on button "Sending List" at bounding box center [1483, 188] width 121 height 31
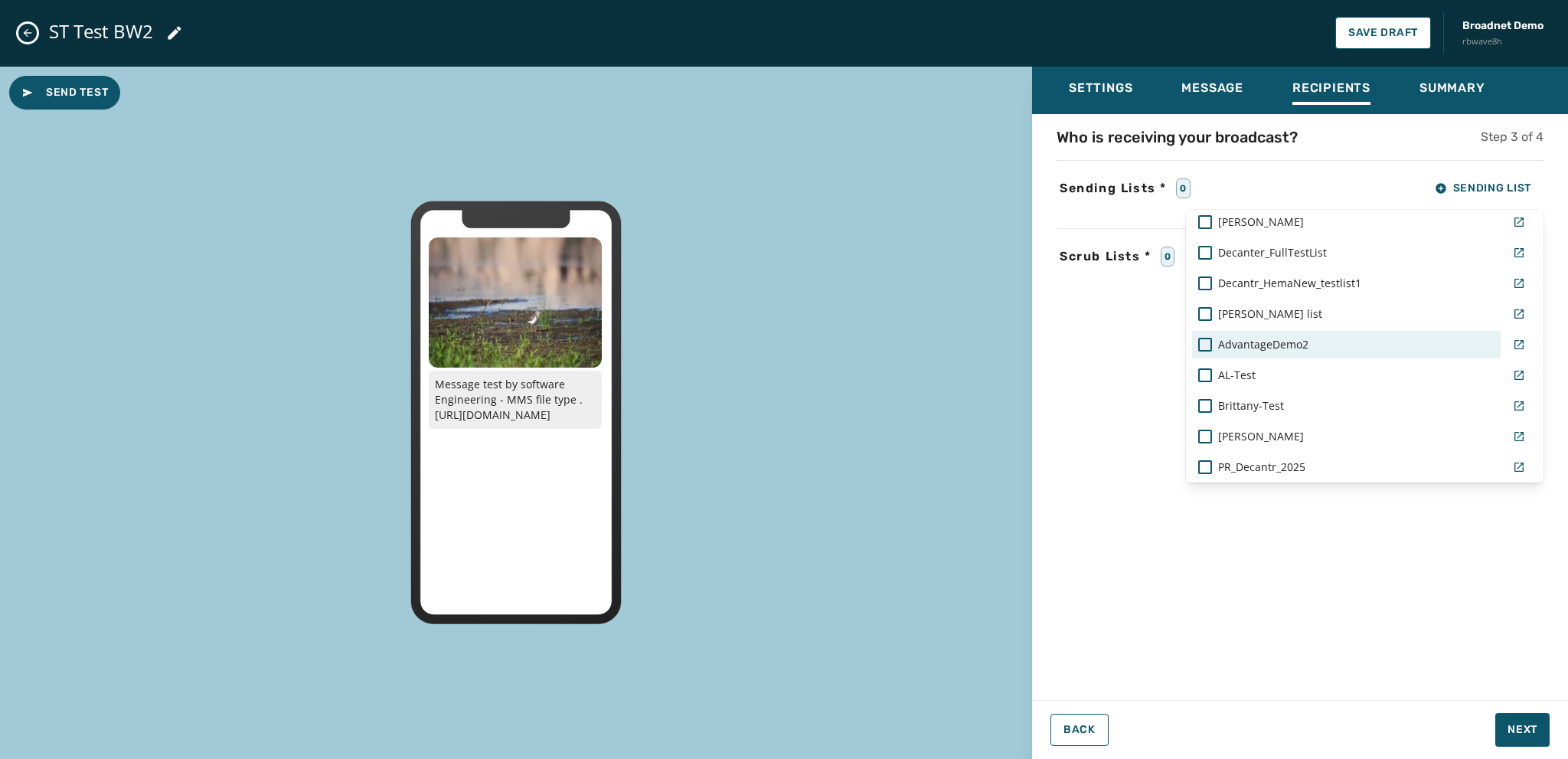
scroll to position [1222, 0]
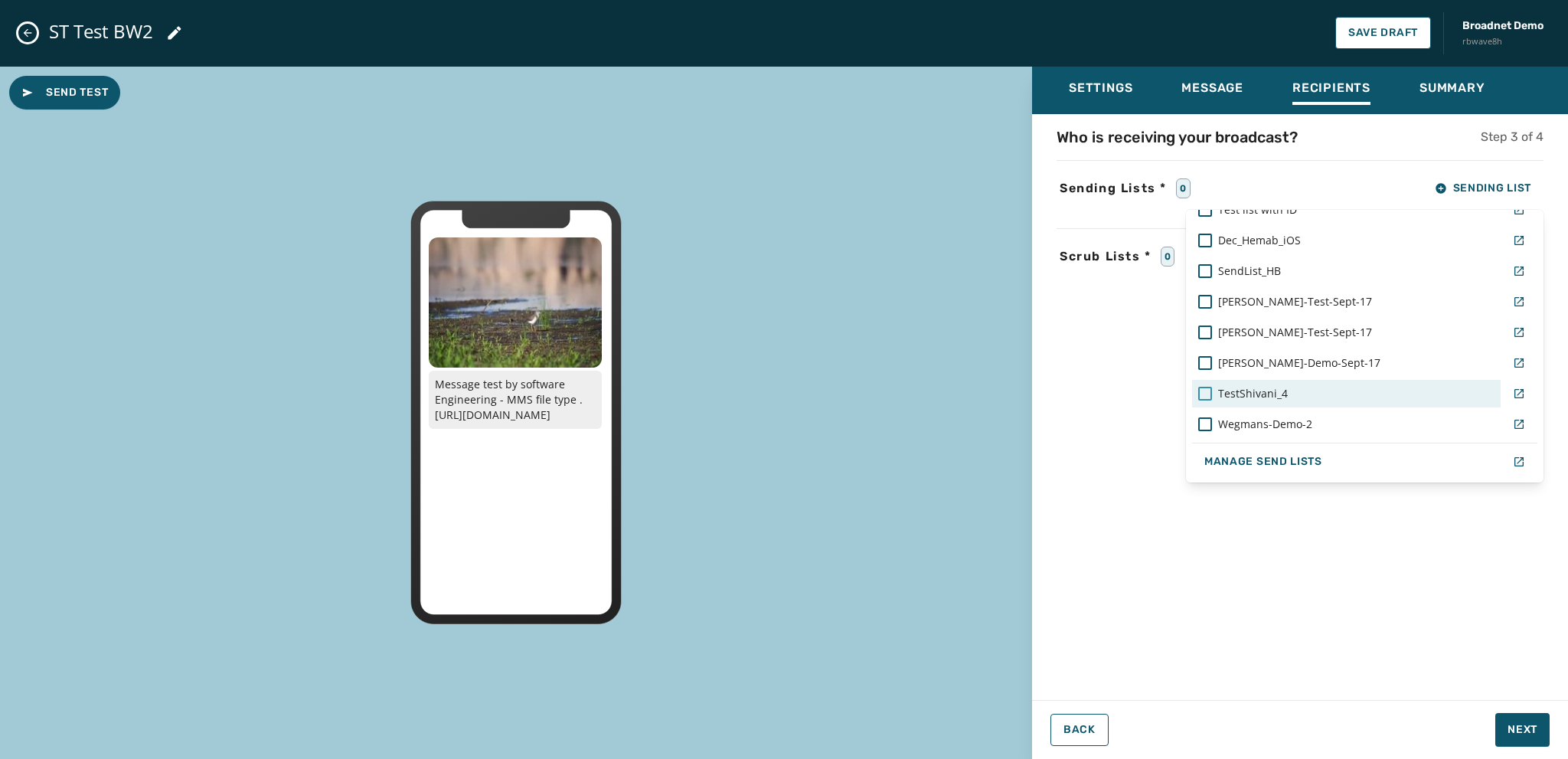
click at [1200, 387] on div at bounding box center [1204, 393] width 14 height 14
click at [1514, 735] on div "Settings Message Recipients Summary Who is receiving your broadcast? Step 3 of …" at bounding box center [1300, 406] width 536 height 680
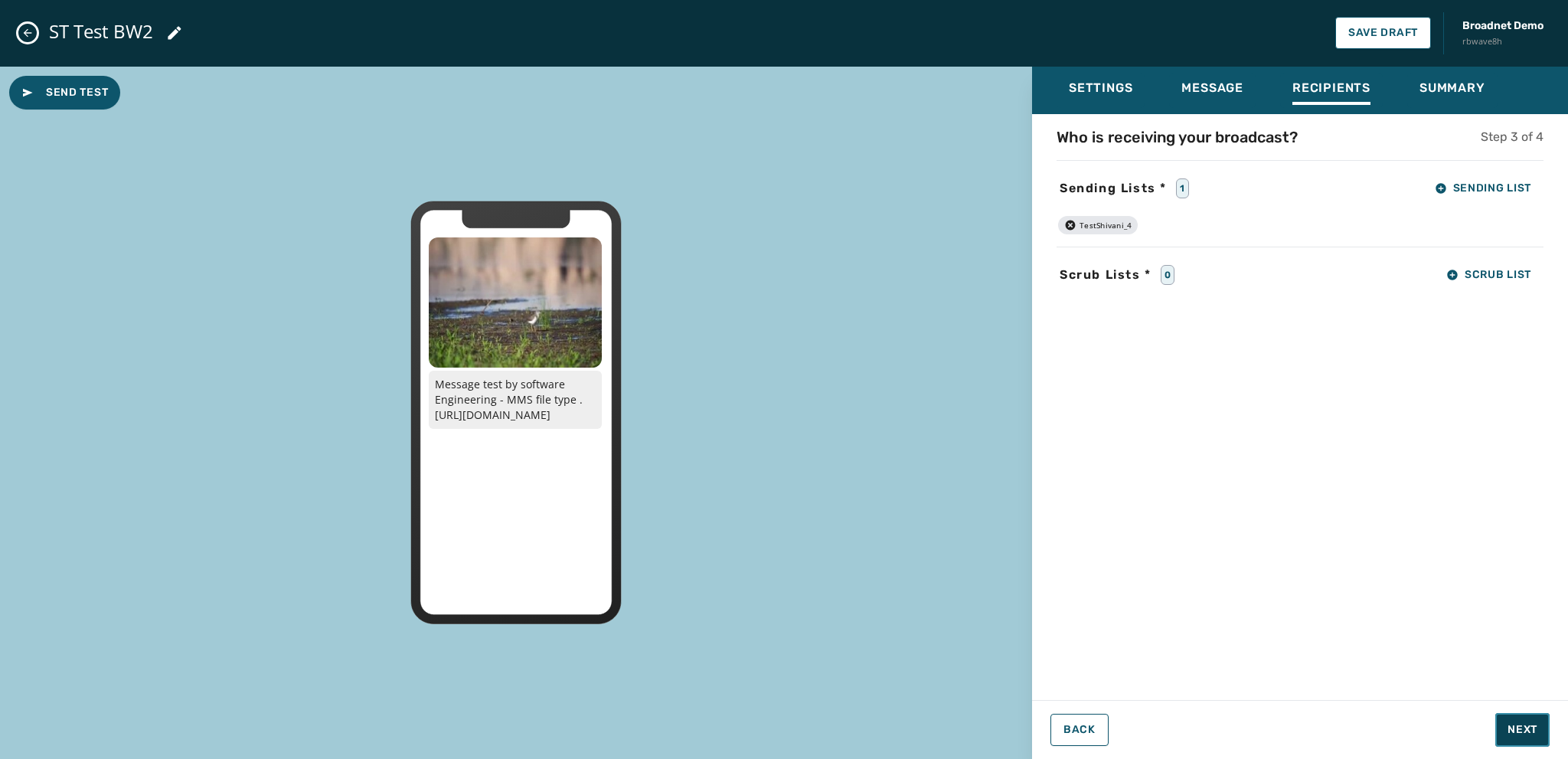
click at [1514, 730] on span "Next" at bounding box center [1522, 729] width 30 height 16
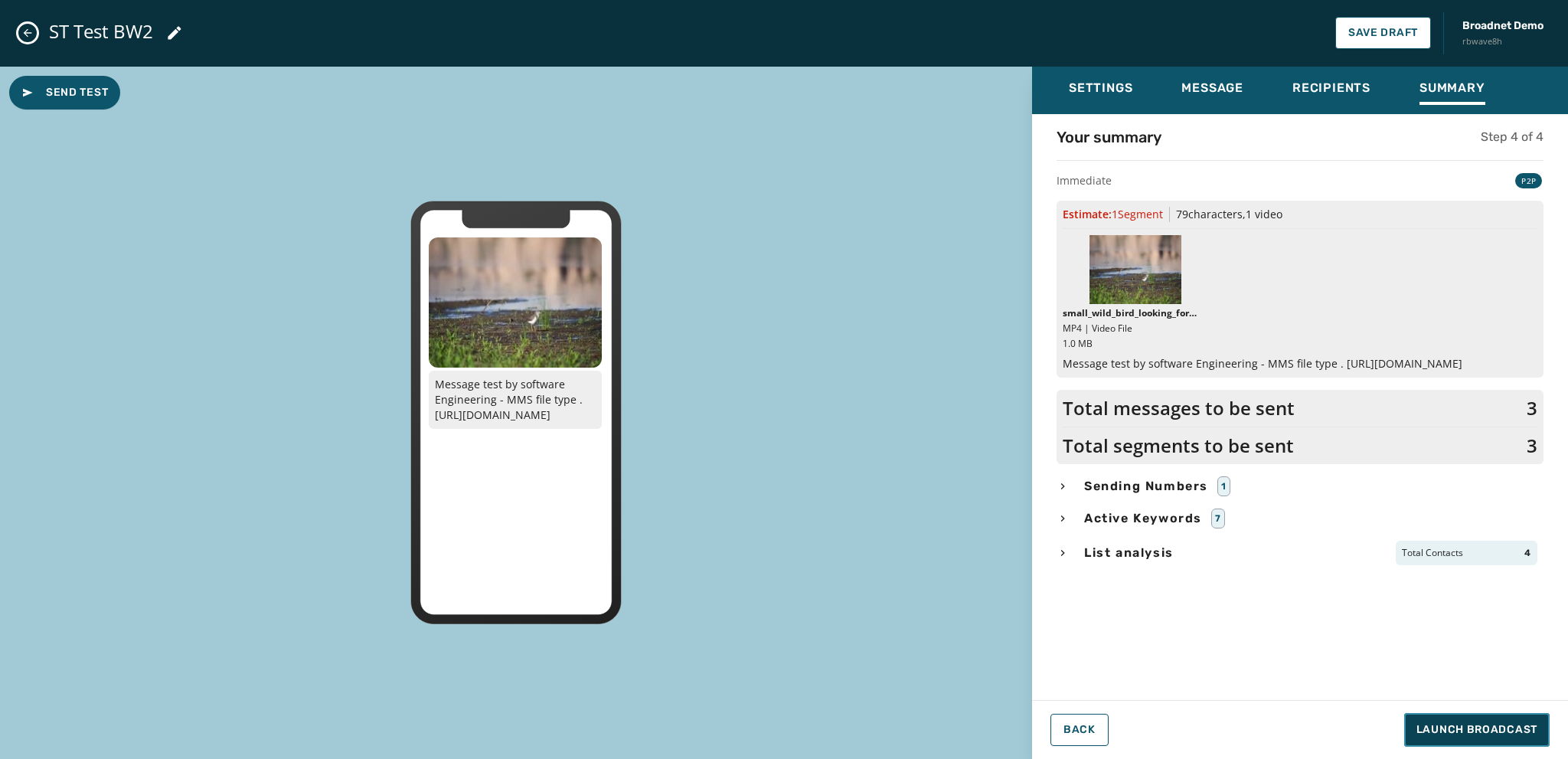
click at [1466, 728] on span "Launch Broadcast" at bounding box center [1476, 729] width 121 height 16
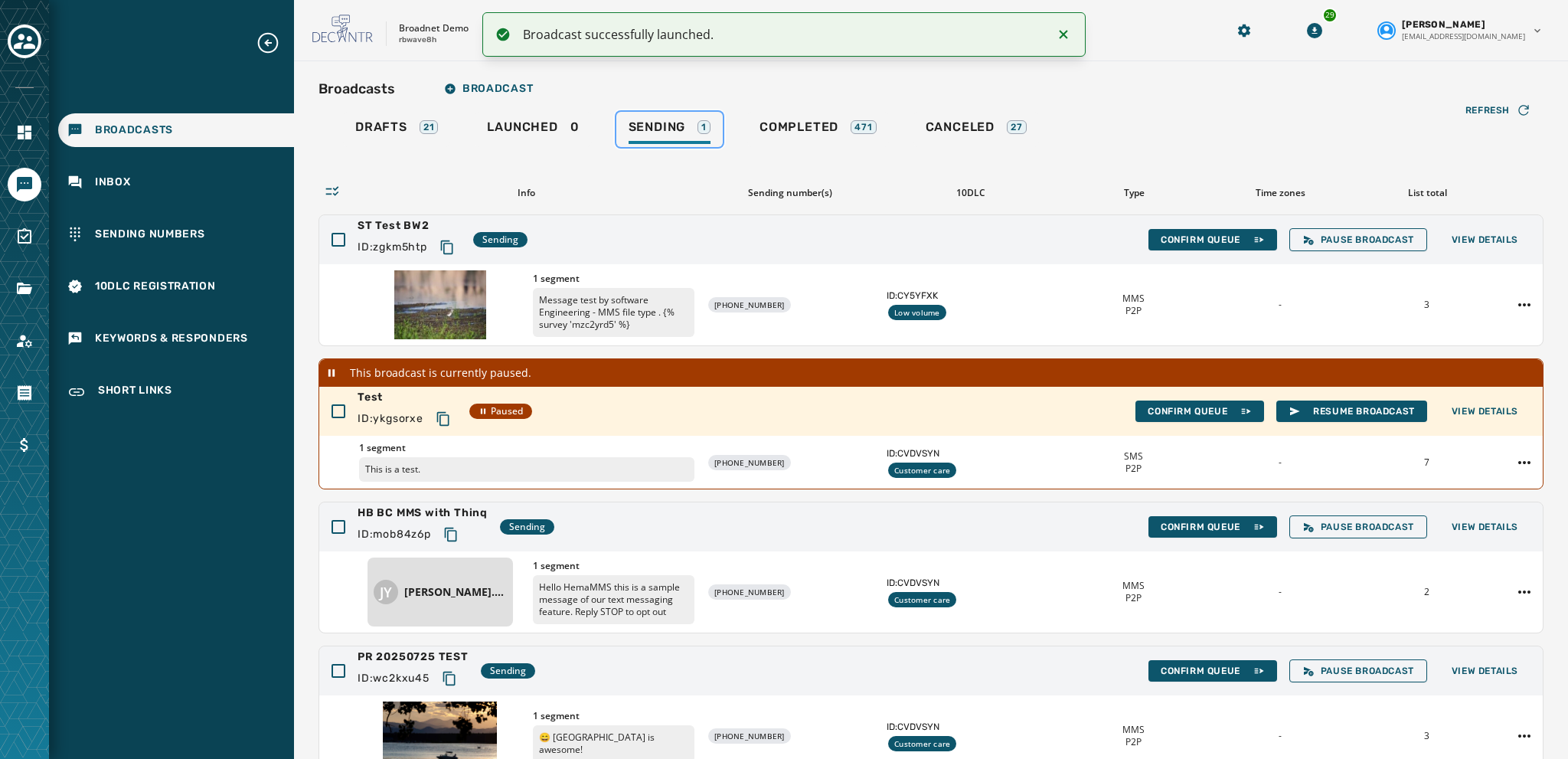
click at [646, 124] on span "Sending" at bounding box center [657, 127] width 57 height 16
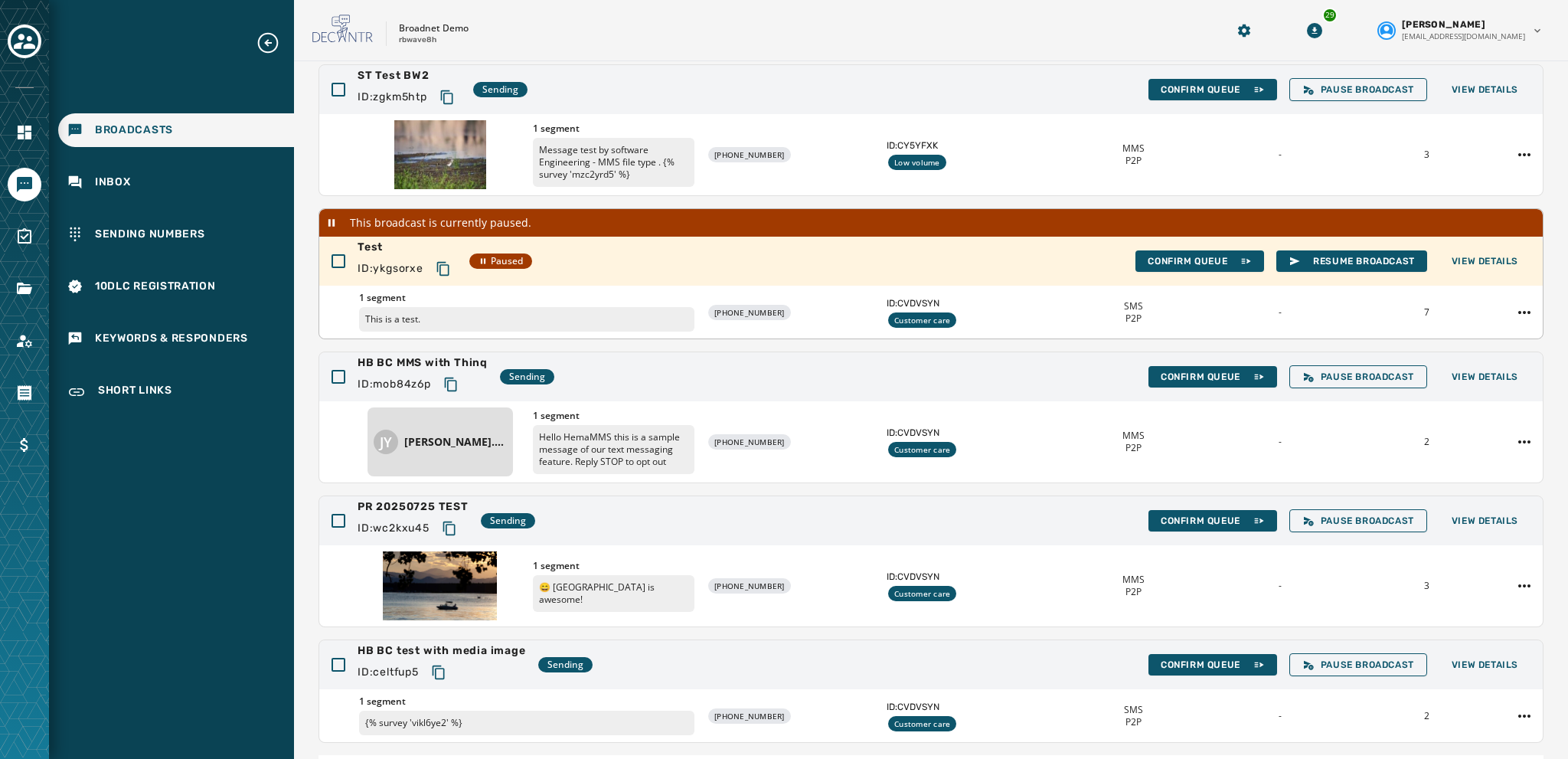
scroll to position [0, 0]
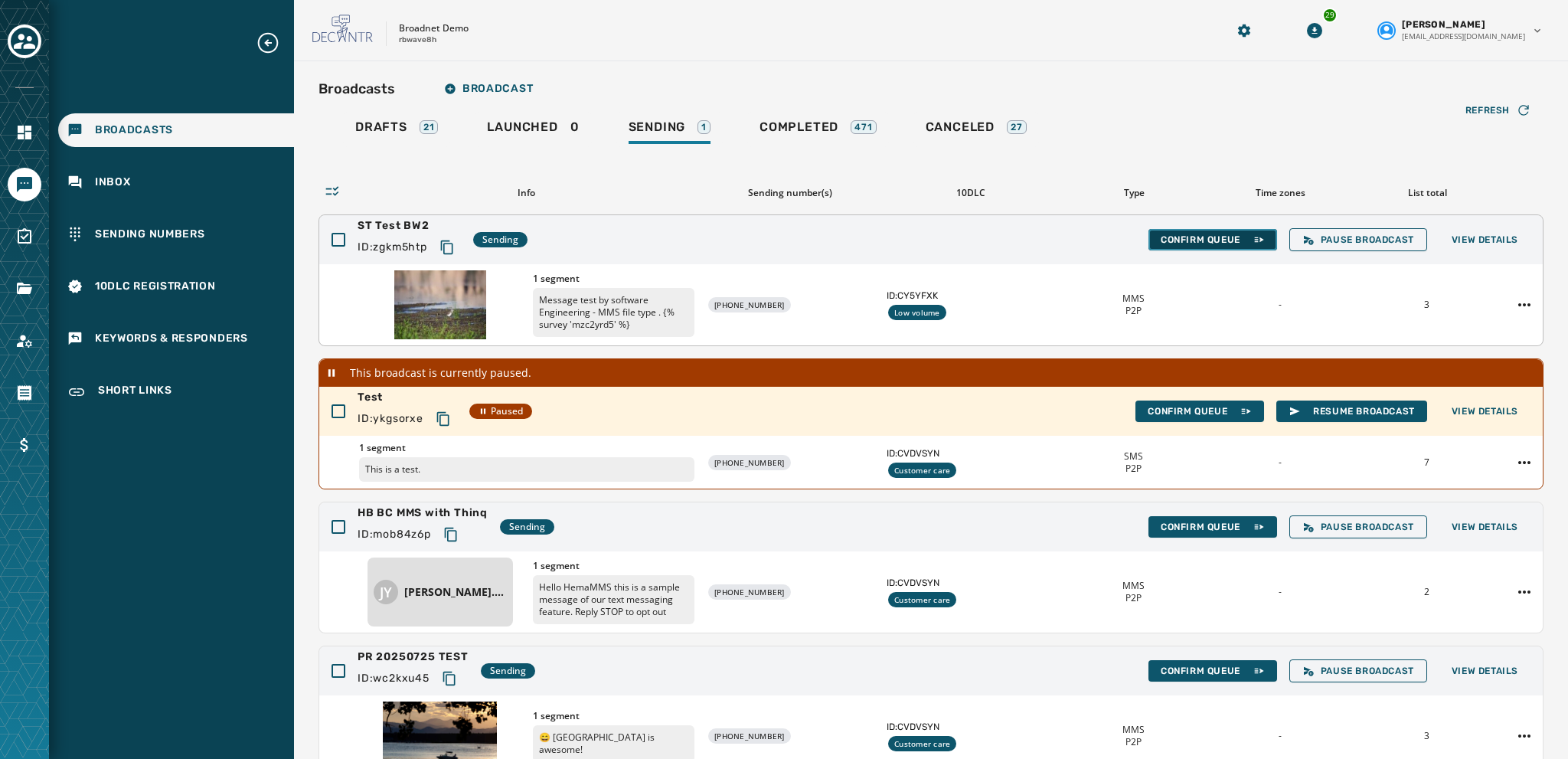
click at [1187, 232] on button "Confirm Queue" at bounding box center [1213, 239] width 129 height 21
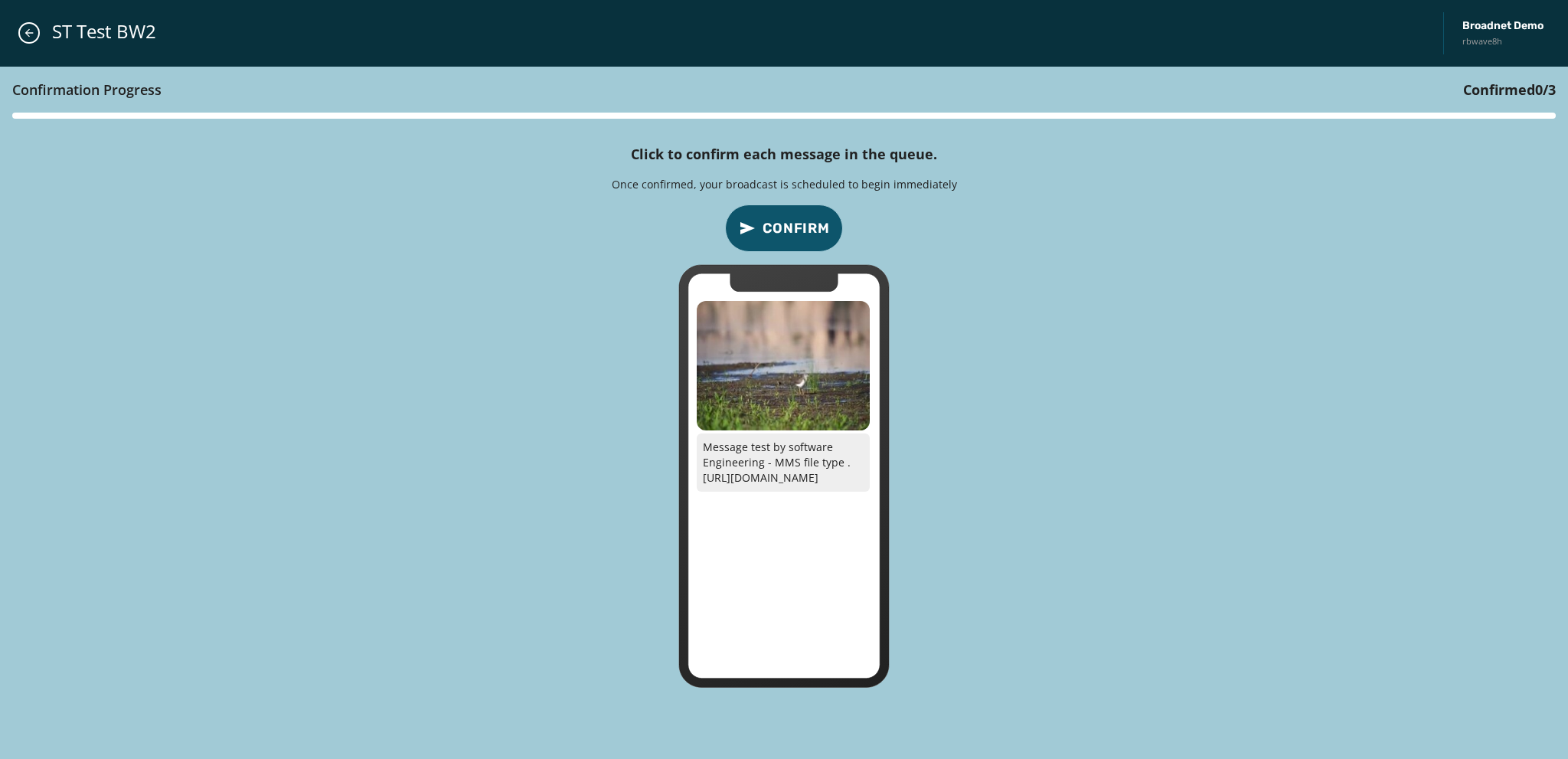
click at [786, 221] on span "Confirm" at bounding box center [796, 228] width 68 height 21
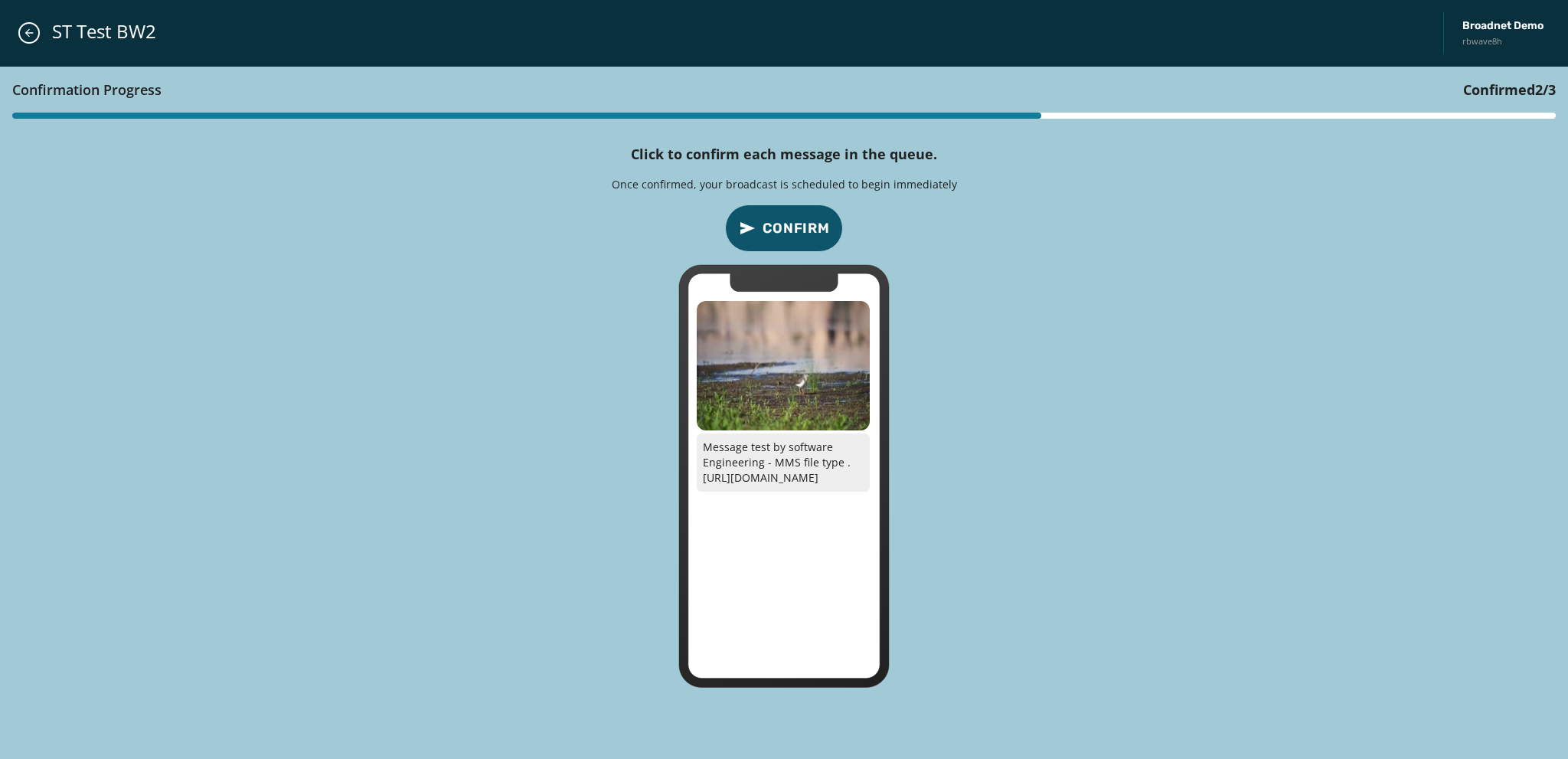
click at [786, 221] on span "Confirm" at bounding box center [796, 228] width 68 height 21
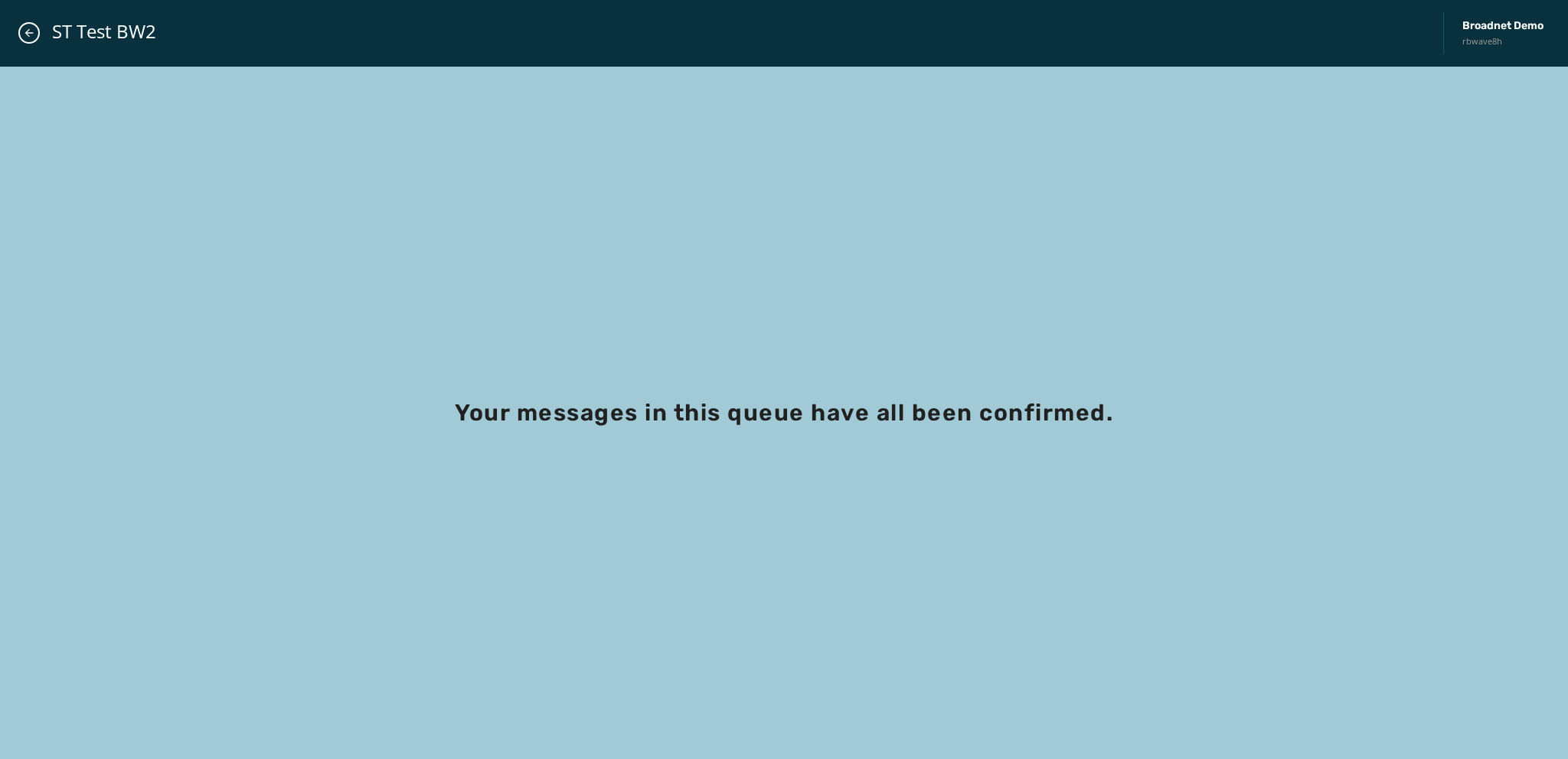
click at [18, 29] on div "ST Test BW2 Broadnet Demo rbwave8h" at bounding box center [784, 33] width 1568 height 67
click at [27, 36] on icon "Close admin drawer" at bounding box center [29, 32] width 12 height 12
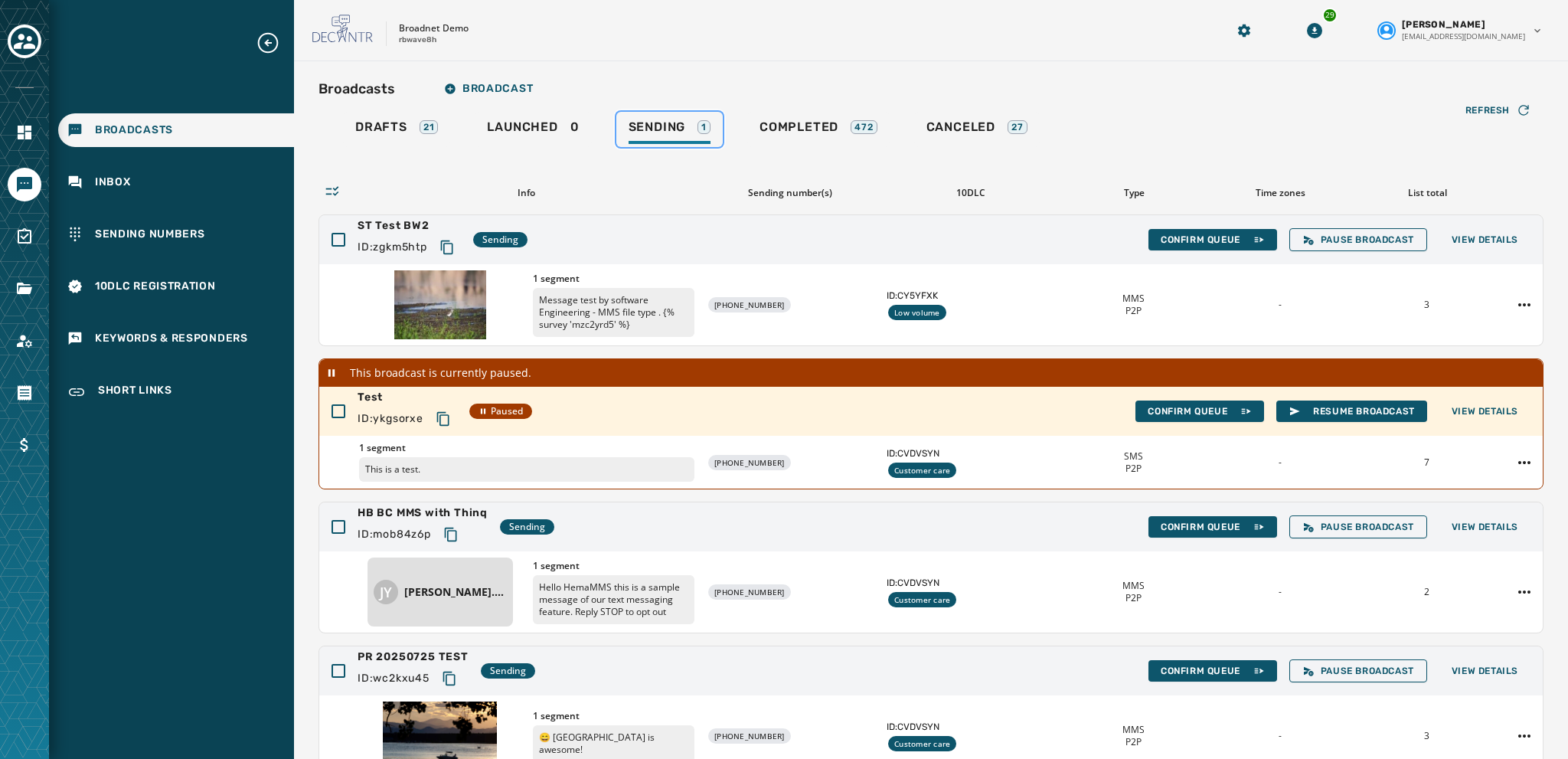
click at [649, 120] on span "Sending" at bounding box center [657, 127] width 57 height 16
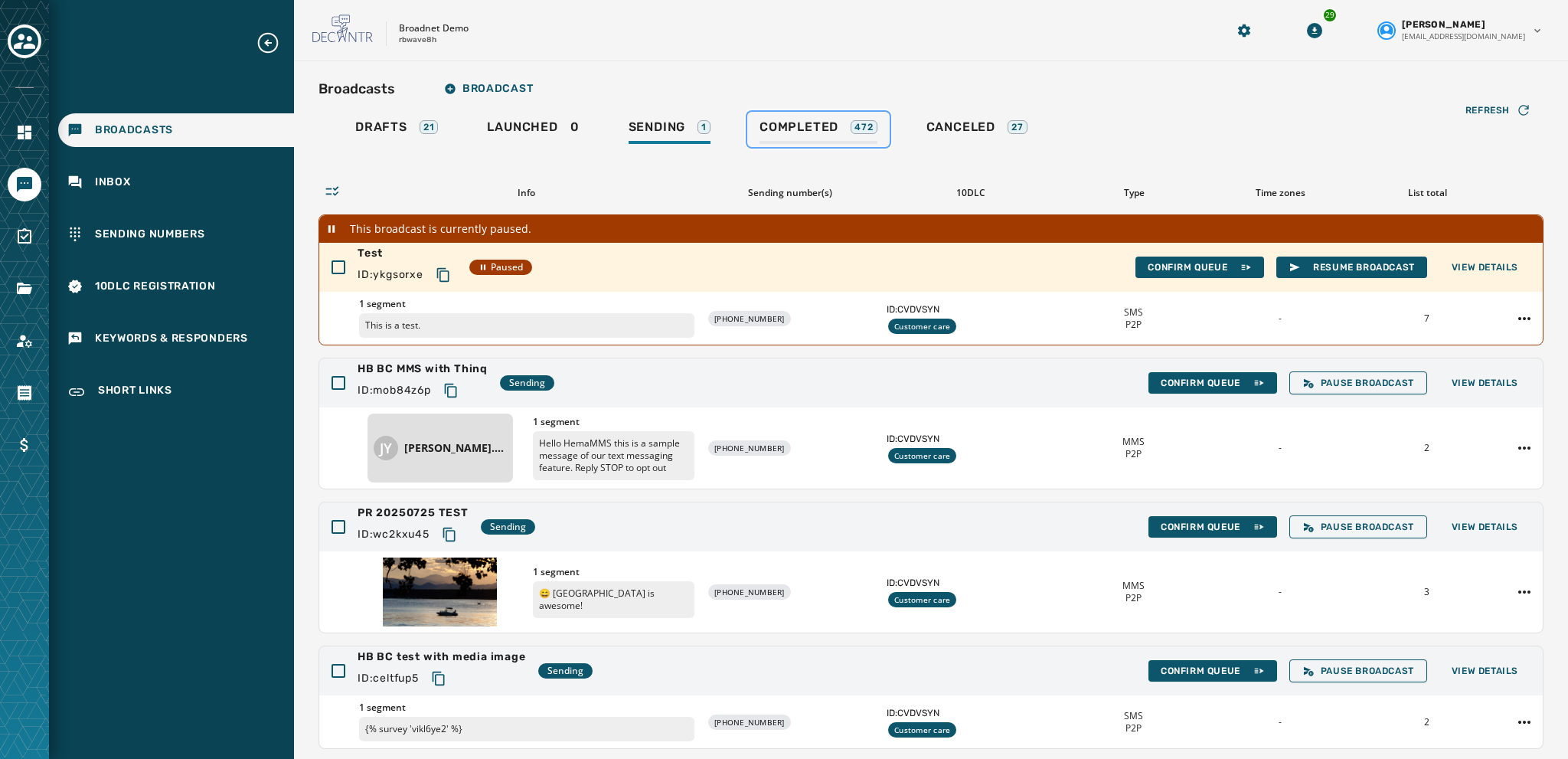
click at [759, 131] on span "Completed" at bounding box center [798, 127] width 79 height 16
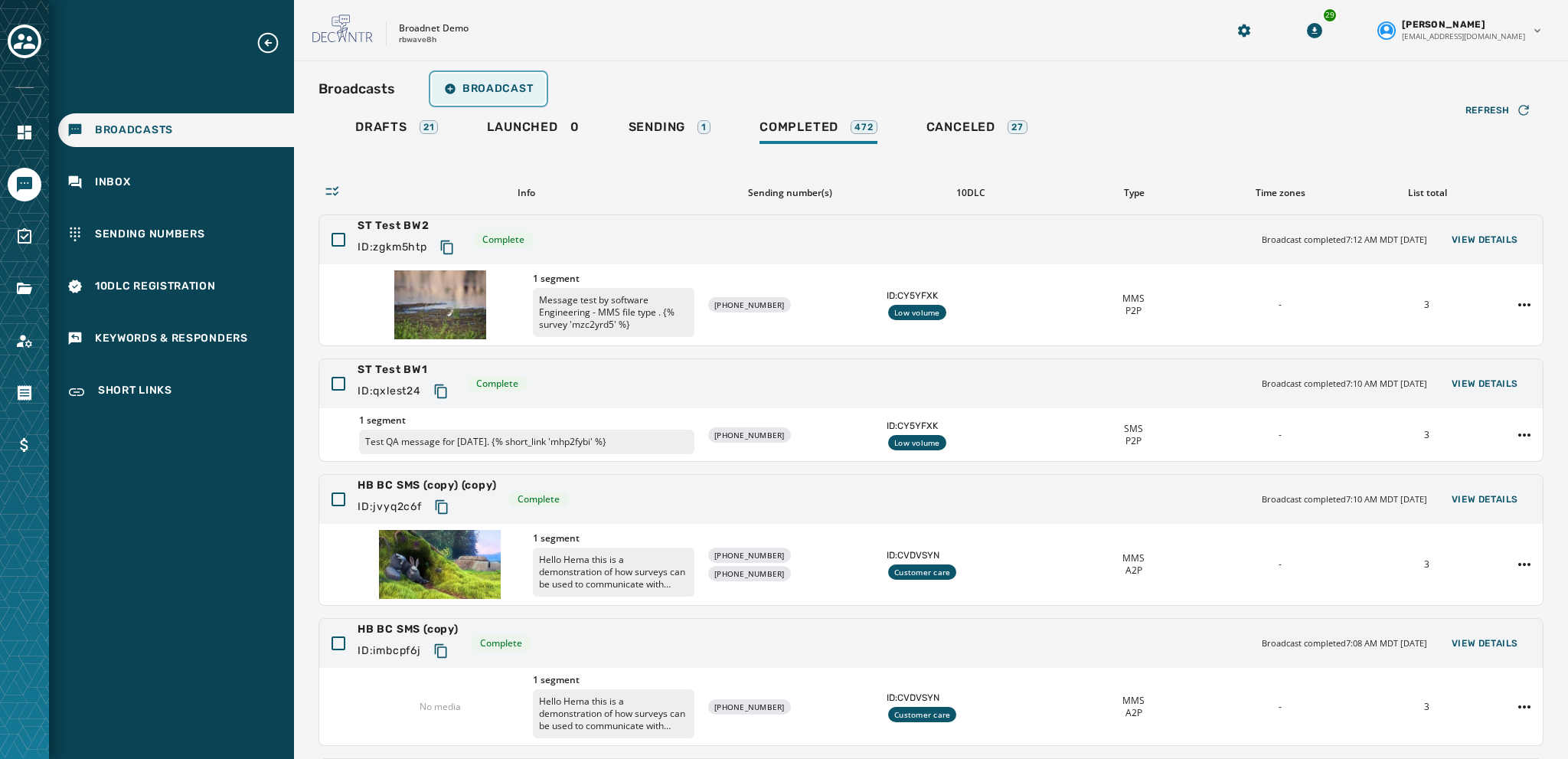
click at [491, 92] on span "Broadcast" at bounding box center [489, 88] width 89 height 12
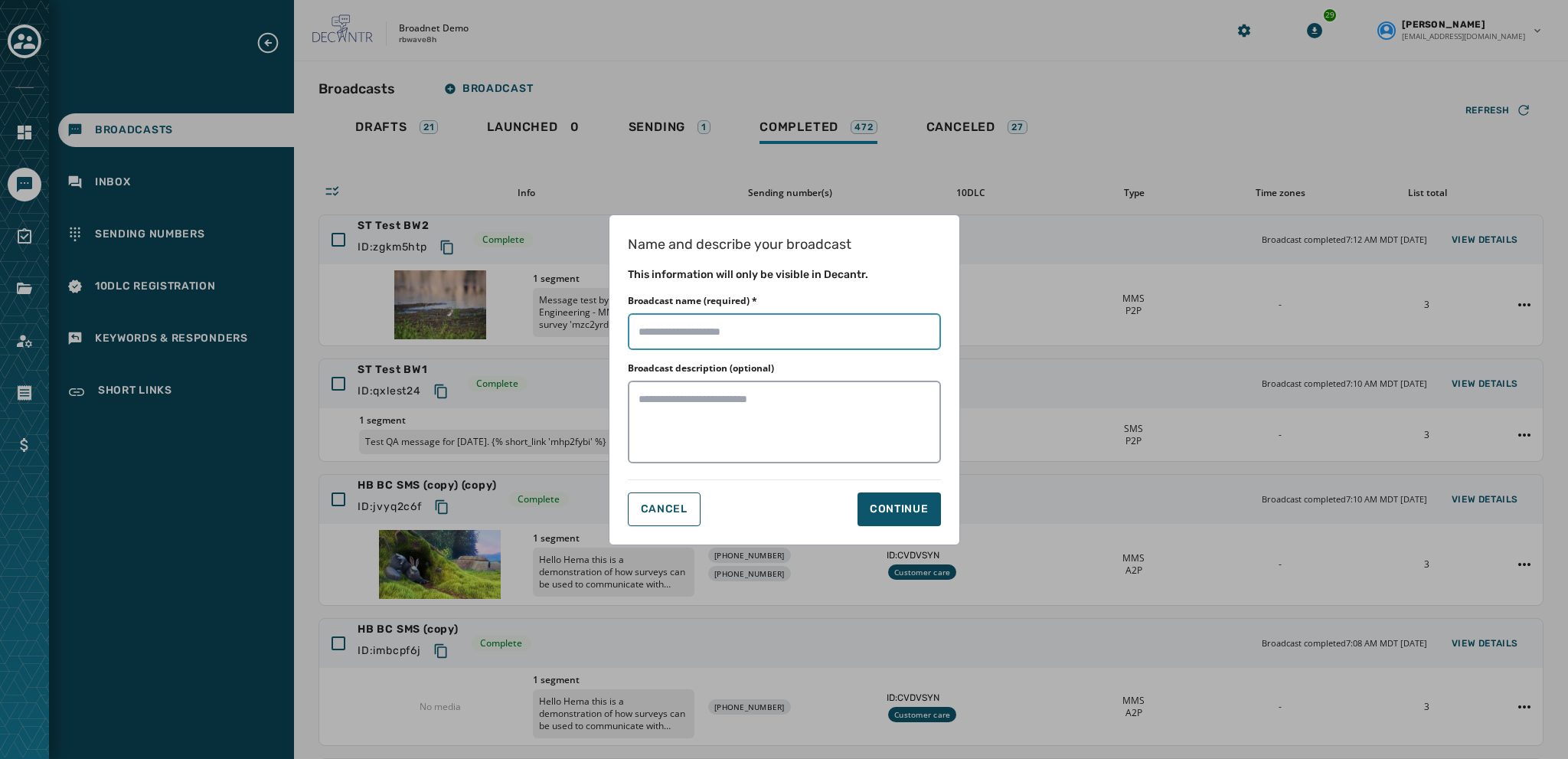
click at [637, 330] on input "Broadcast name (required) *" at bounding box center [784, 331] width 313 height 37
type input "**********"
click at [891, 507] on div "Continue" at bounding box center [900, 509] width 59 height 16
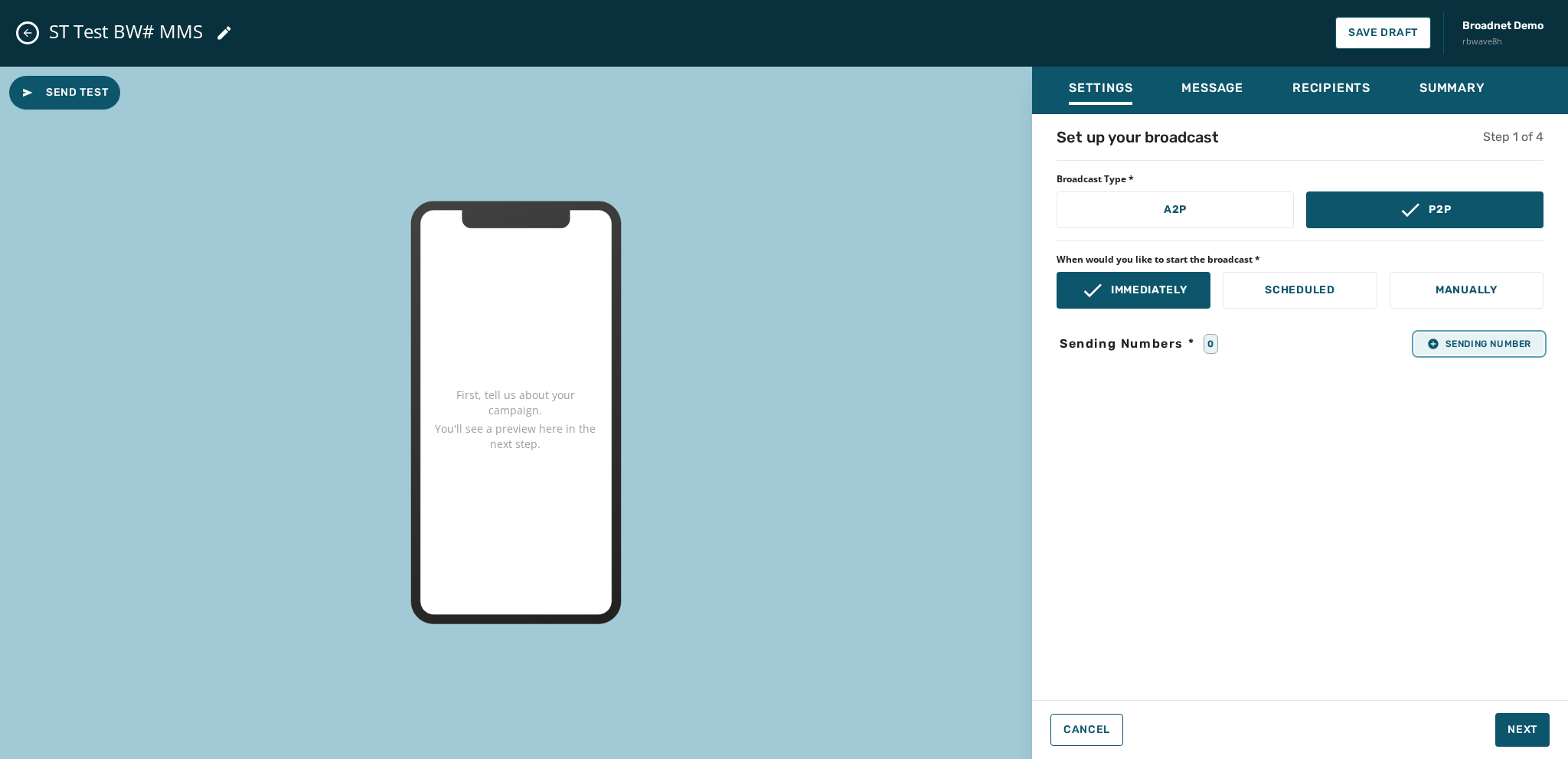
click at [1448, 345] on span "Sending Number" at bounding box center [1479, 343] width 104 height 12
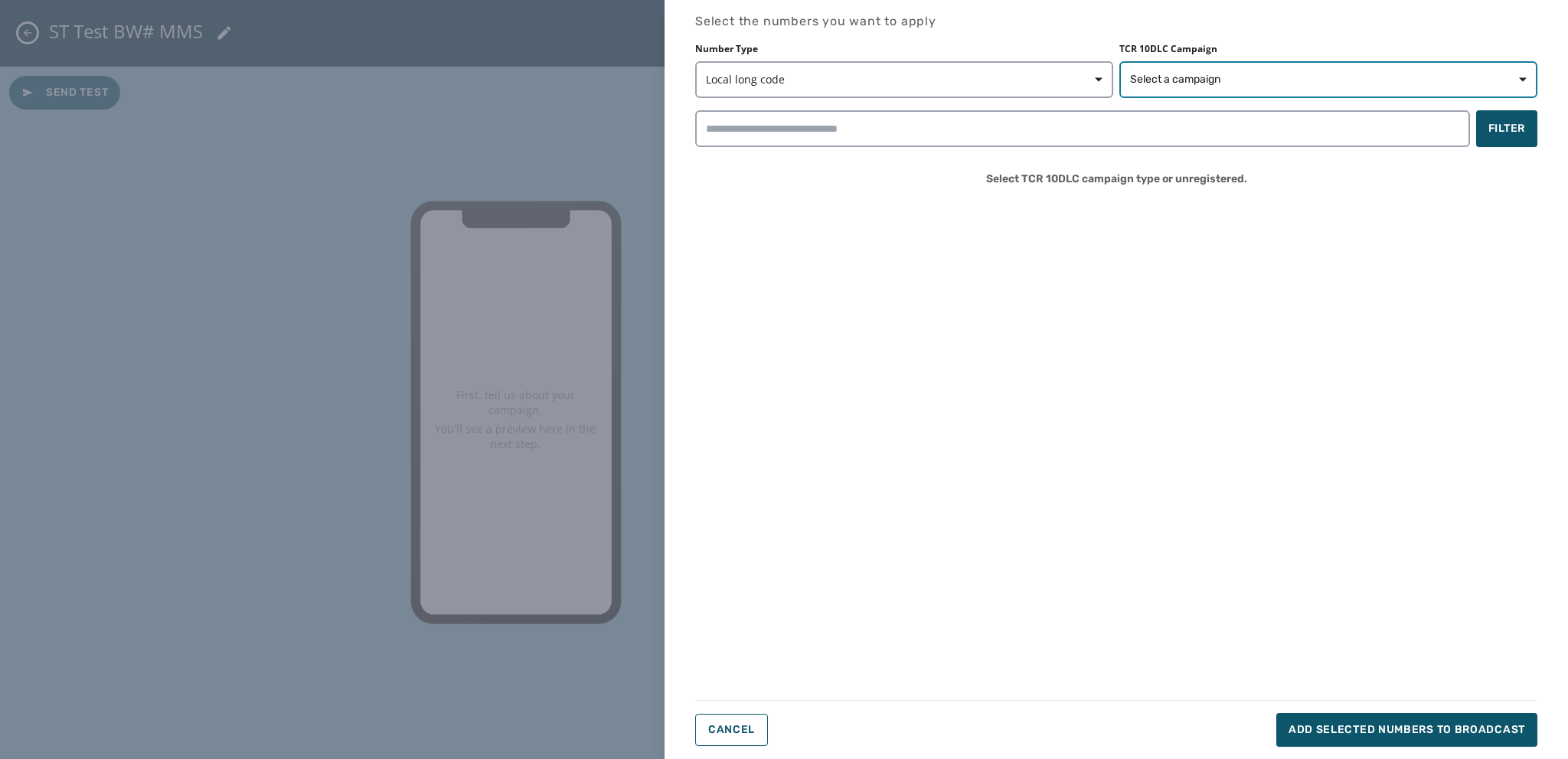
click at [1188, 80] on span "Select a campaign" at bounding box center [1176, 80] width 91 height 16
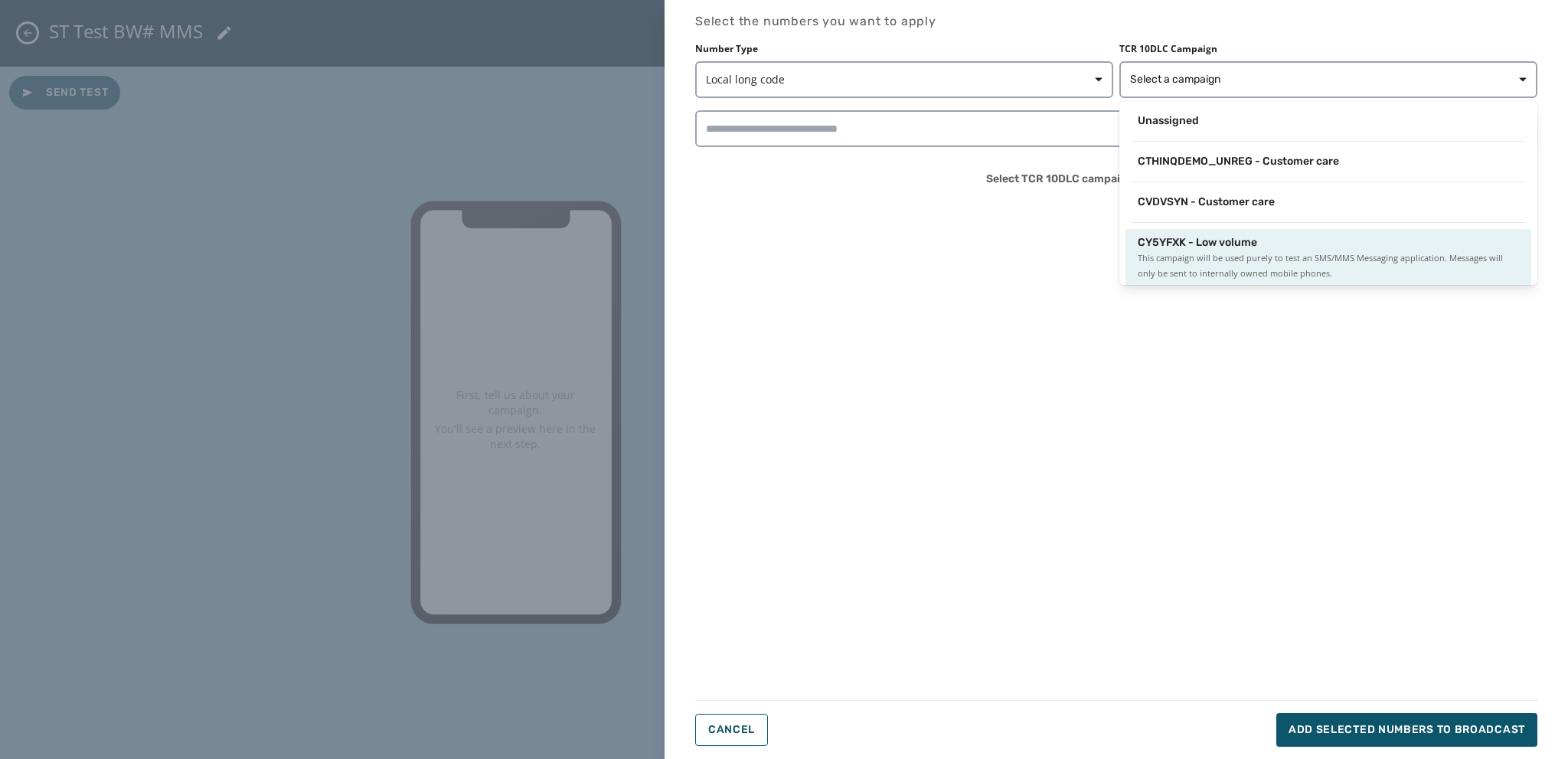
scroll to position [2, 0]
click at [1223, 248] on div "CY5YFXK - Low volume This campaign will be used purely to test an SMS/MMS Messa…" at bounding box center [1328, 256] width 381 height 46
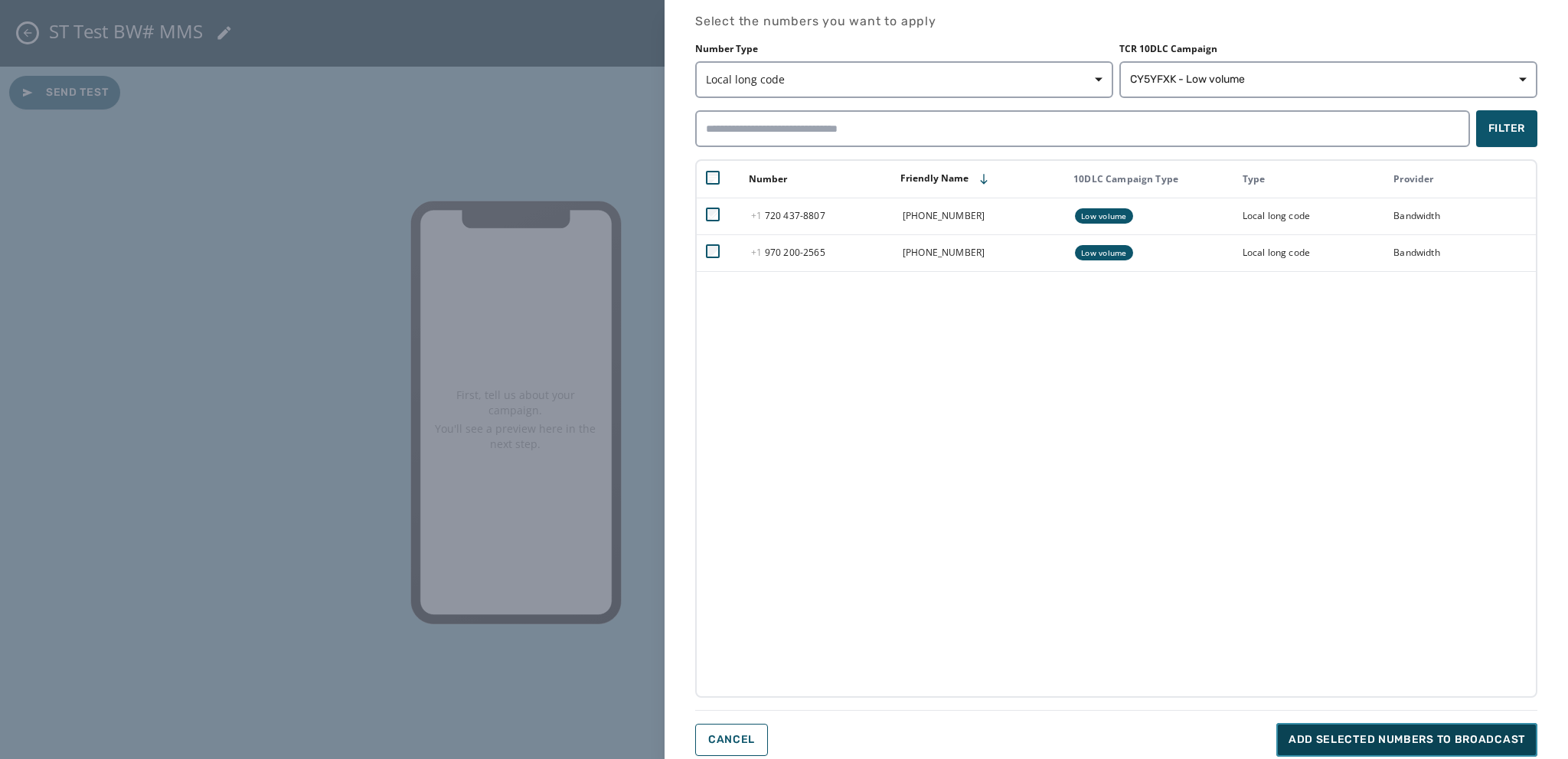
click at [1299, 732] on span "Add selected numbers to broadcast" at bounding box center [1407, 740] width 237 height 16
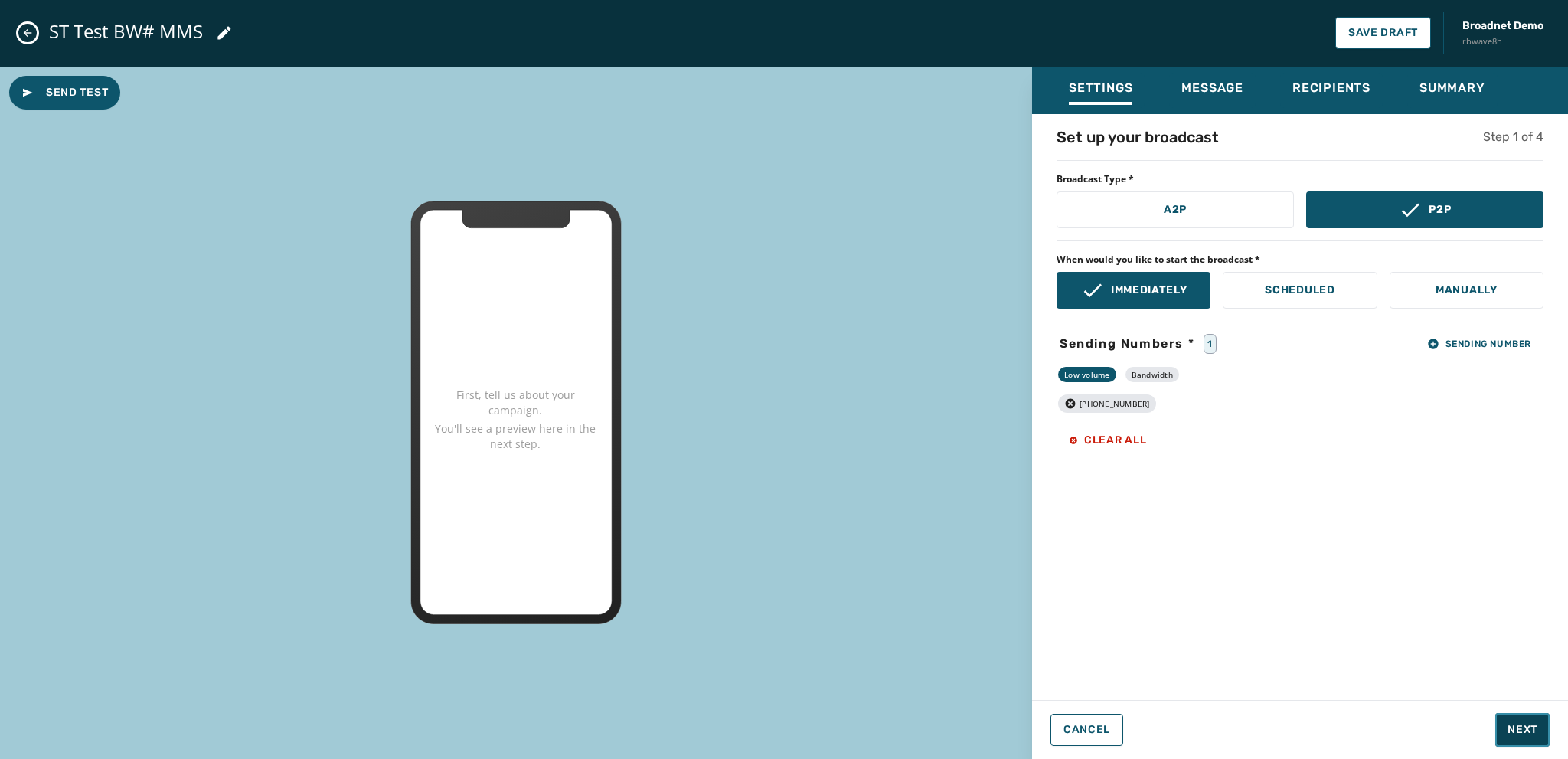
click at [1516, 733] on span "Next" at bounding box center [1522, 729] width 30 height 16
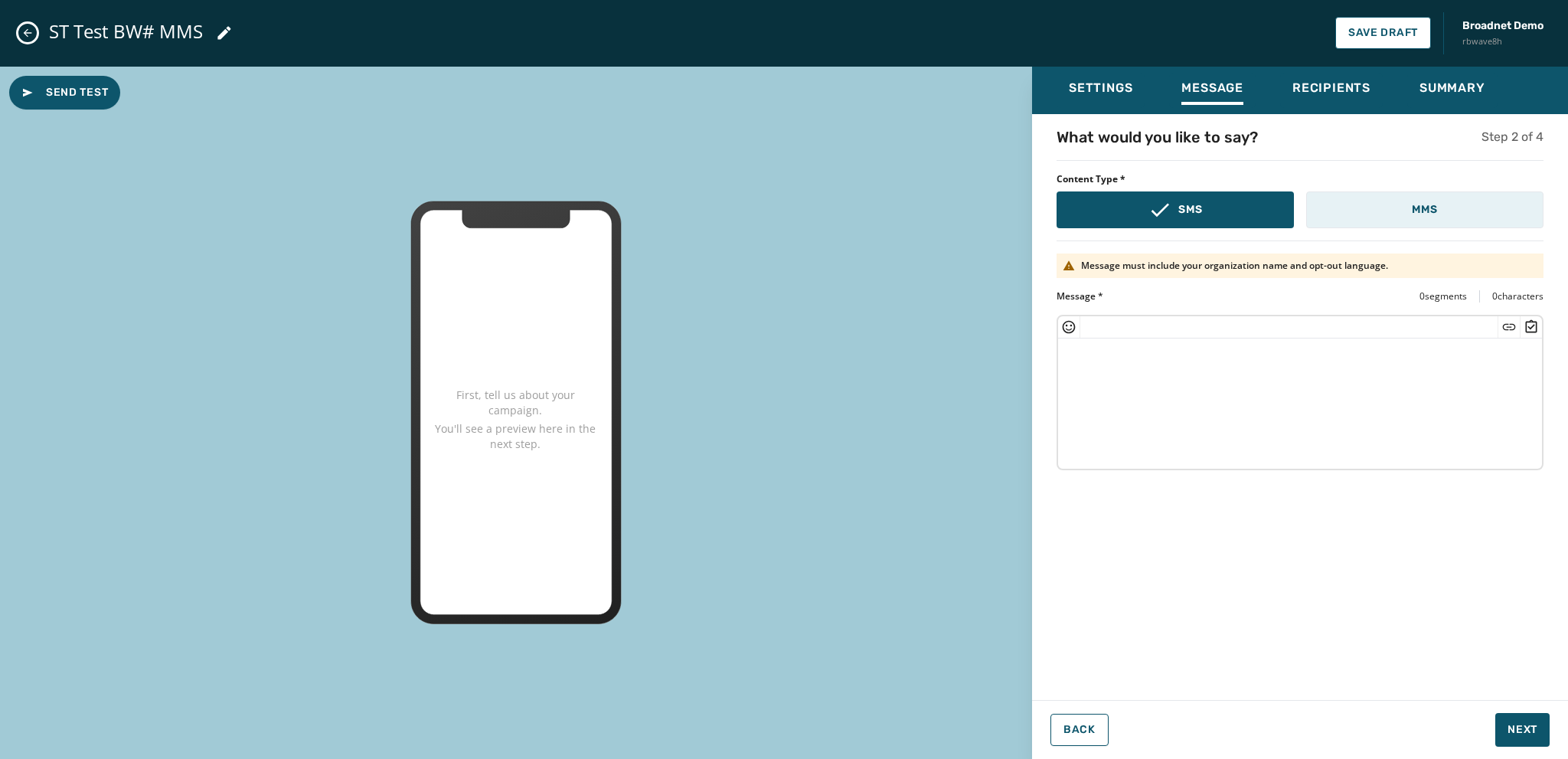
click at [1410, 207] on button "MMS" at bounding box center [1425, 210] width 237 height 37
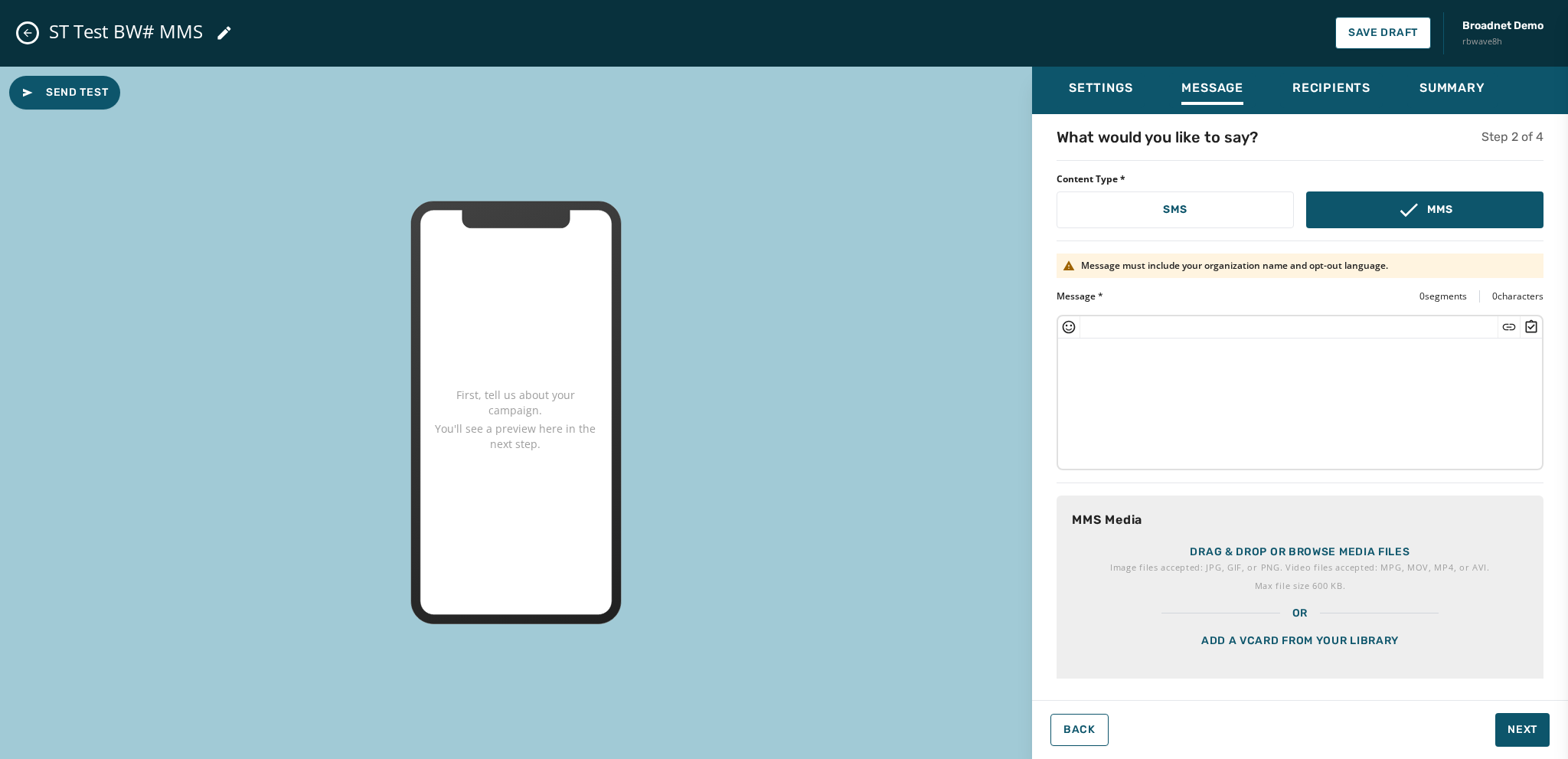
click at [1240, 555] on p "Drag & drop or browse media files" at bounding box center [1299, 552] width 219 height 16
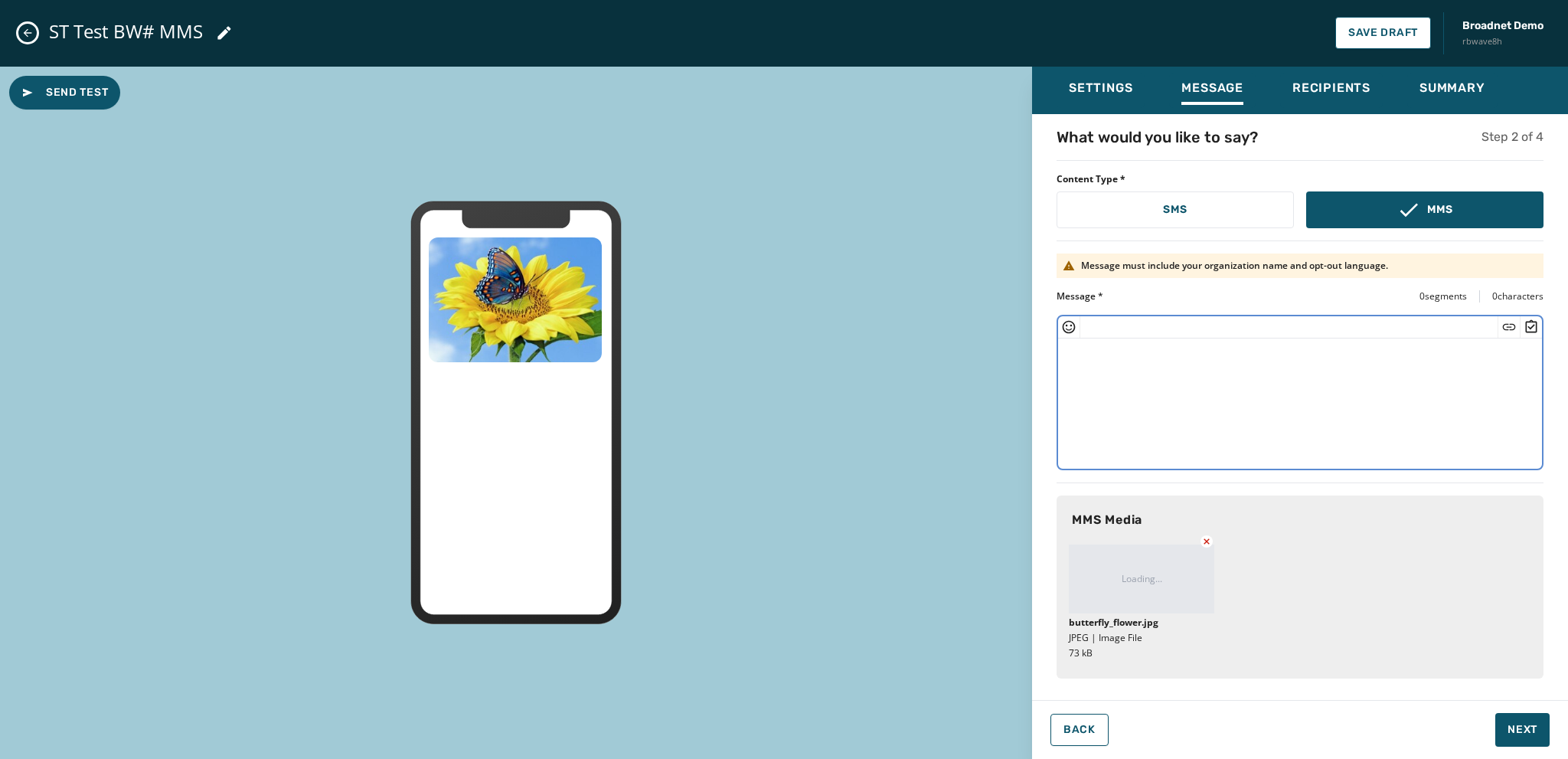
click at [1081, 355] on textarea at bounding box center [1300, 402] width 484 height 126
type textarea "*"
click at [1166, 352] on textarea "**********" at bounding box center [1300, 402] width 485 height 126
type textarea "*"
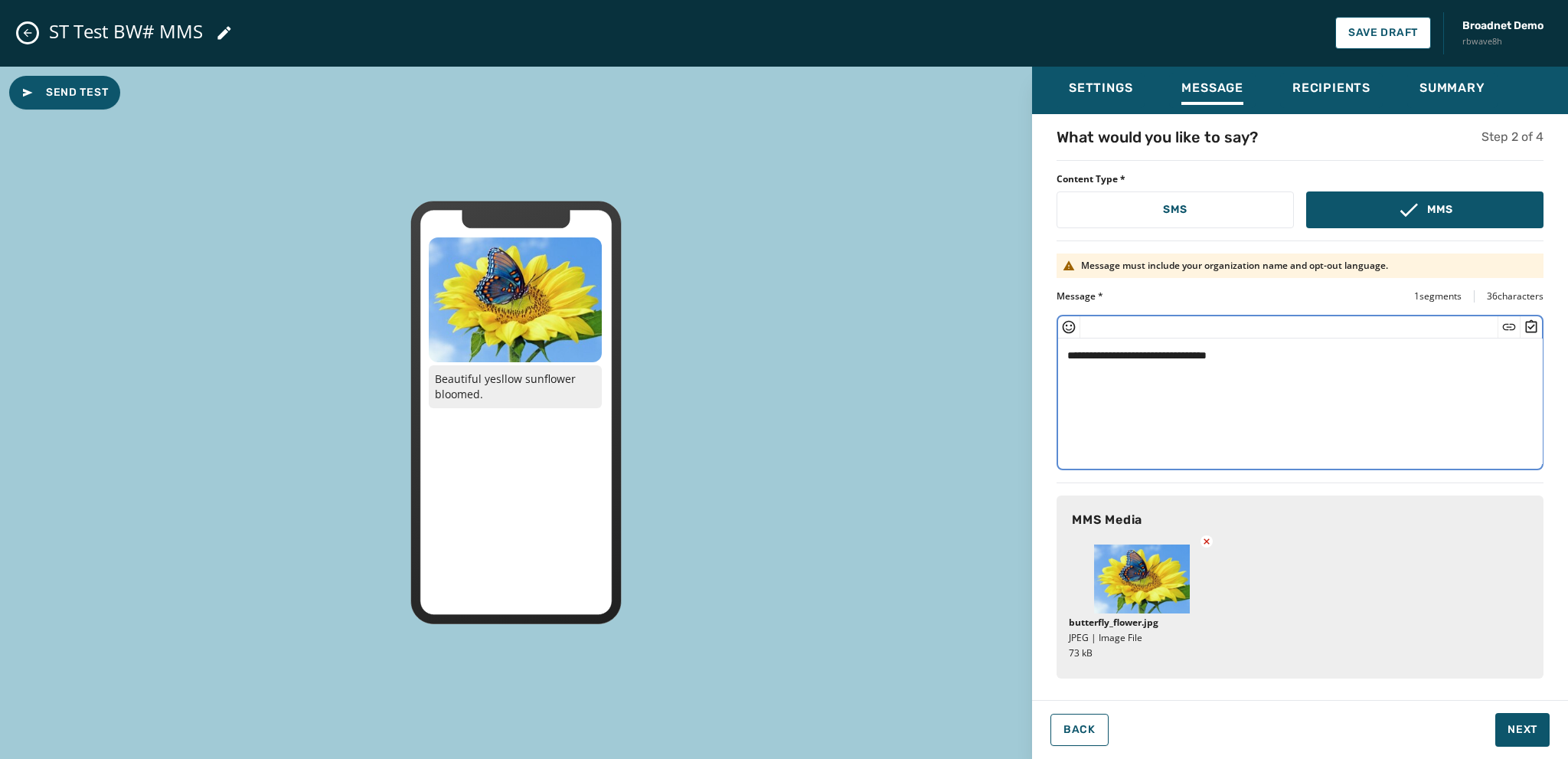
click at [1126, 357] on textarea "**********" at bounding box center [1300, 402] width 485 height 126
click at [1133, 356] on textarea "**********" at bounding box center [1300, 402] width 485 height 126
type textarea "**********"
click at [1516, 725] on span "Next" at bounding box center [1522, 729] width 30 height 16
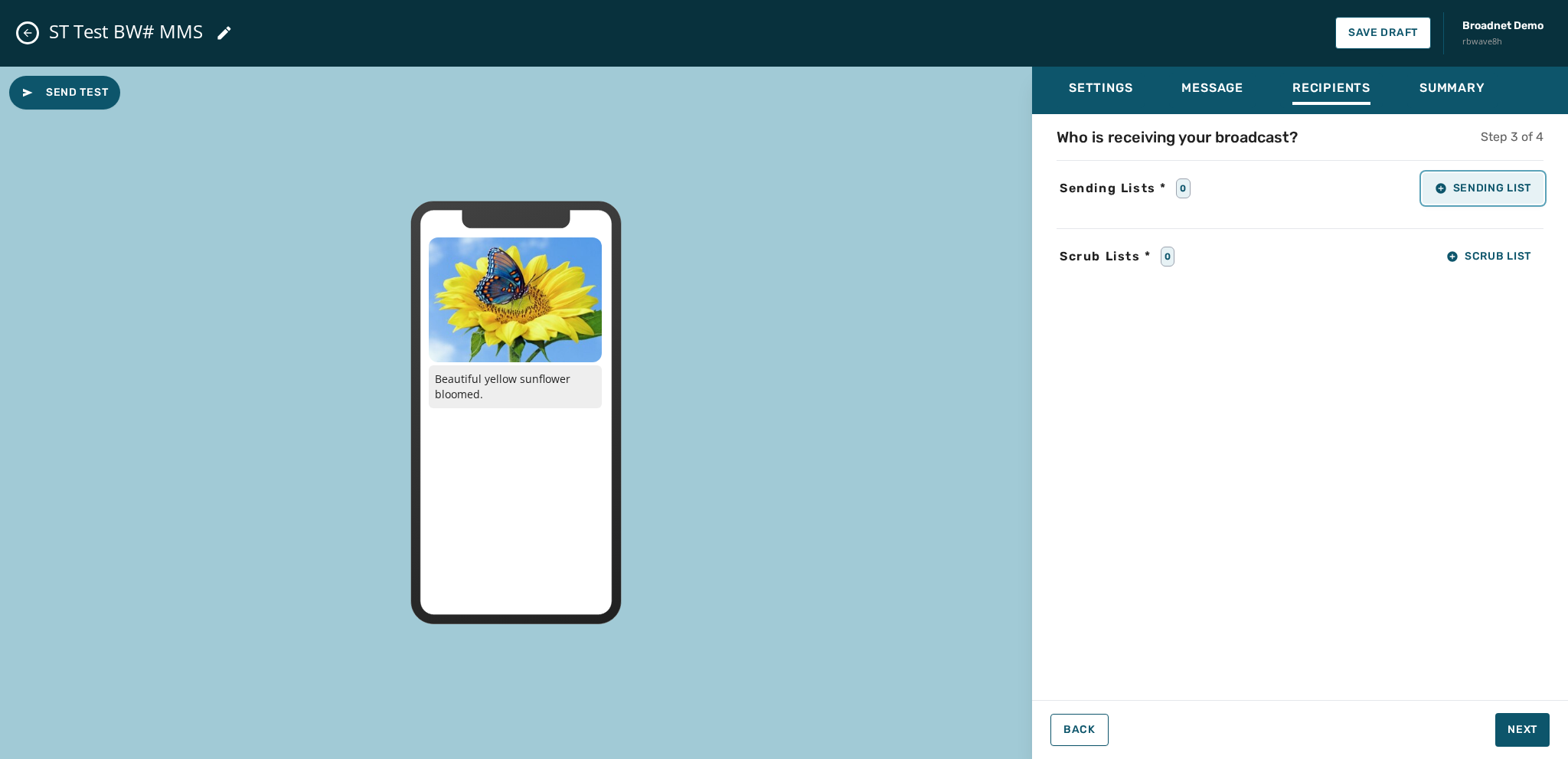
click at [1450, 182] on span "Sending List" at bounding box center [1483, 188] width 96 height 12
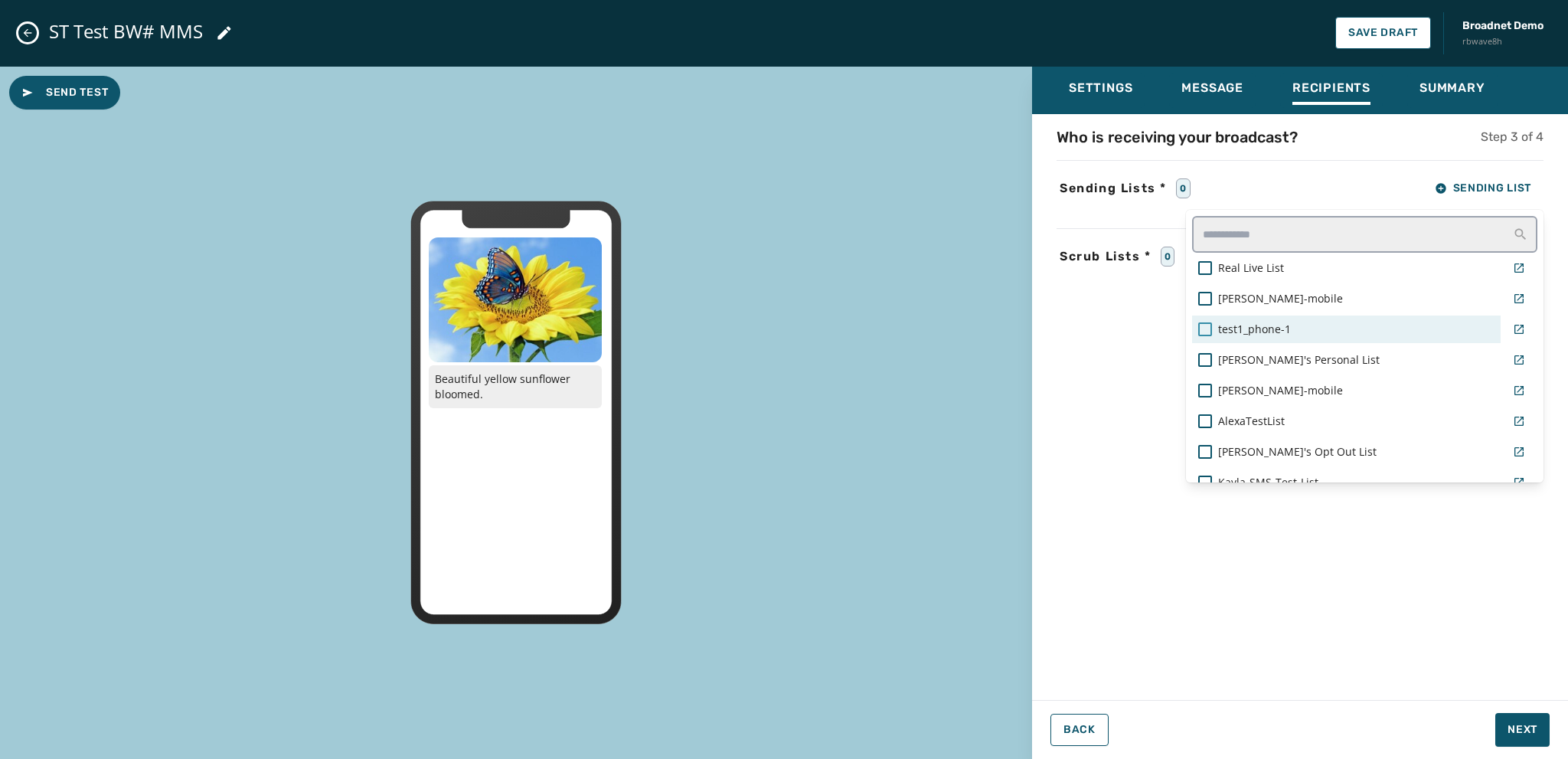
click at [1201, 328] on div at bounding box center [1204, 329] width 14 height 14
click at [1519, 726] on div "Settings Message Recipients Summary Who is receiving your broadcast? Step 3 of …" at bounding box center [1300, 406] width 536 height 680
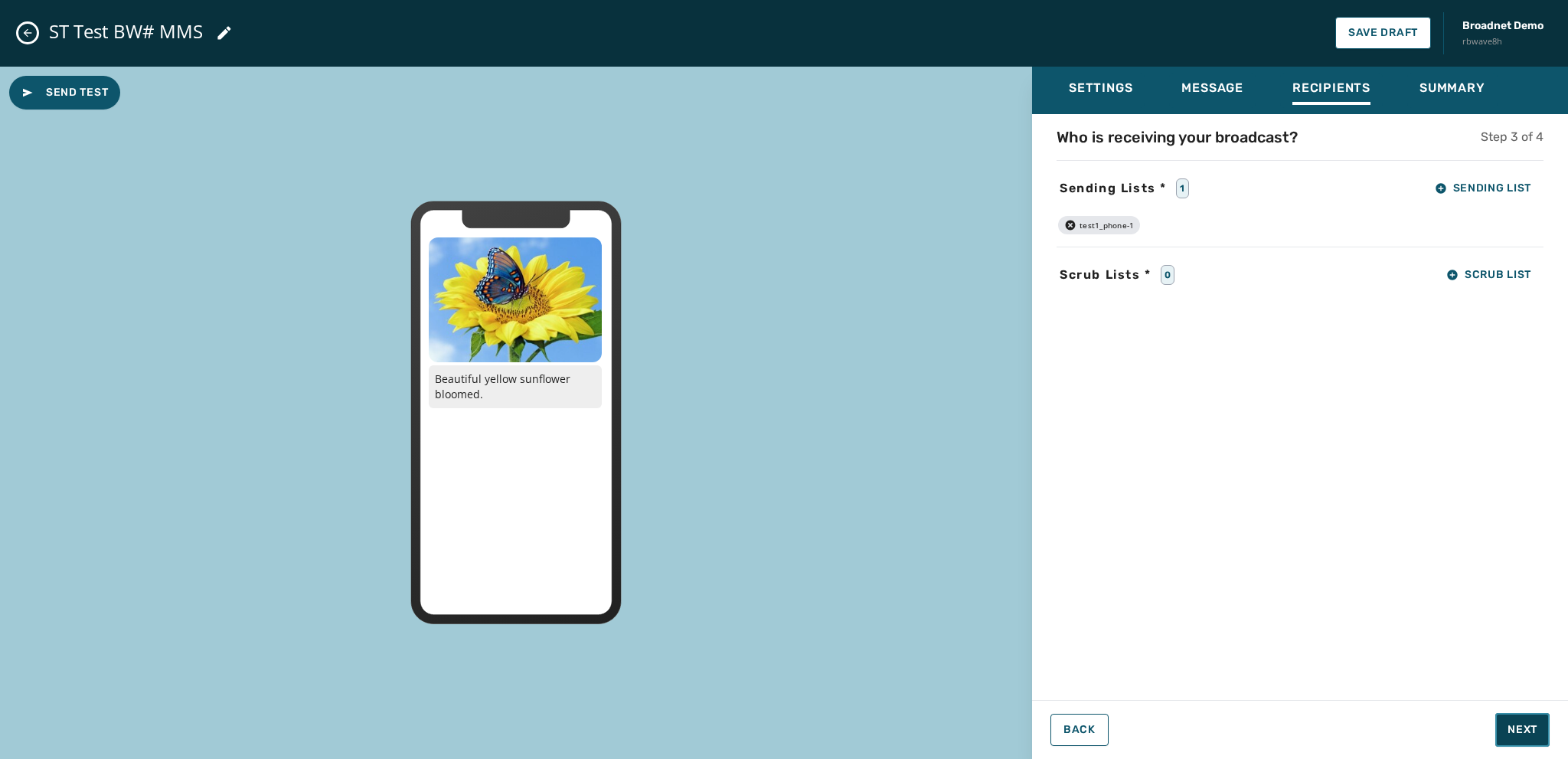
click at [1518, 728] on span "Next" at bounding box center [1522, 729] width 30 height 16
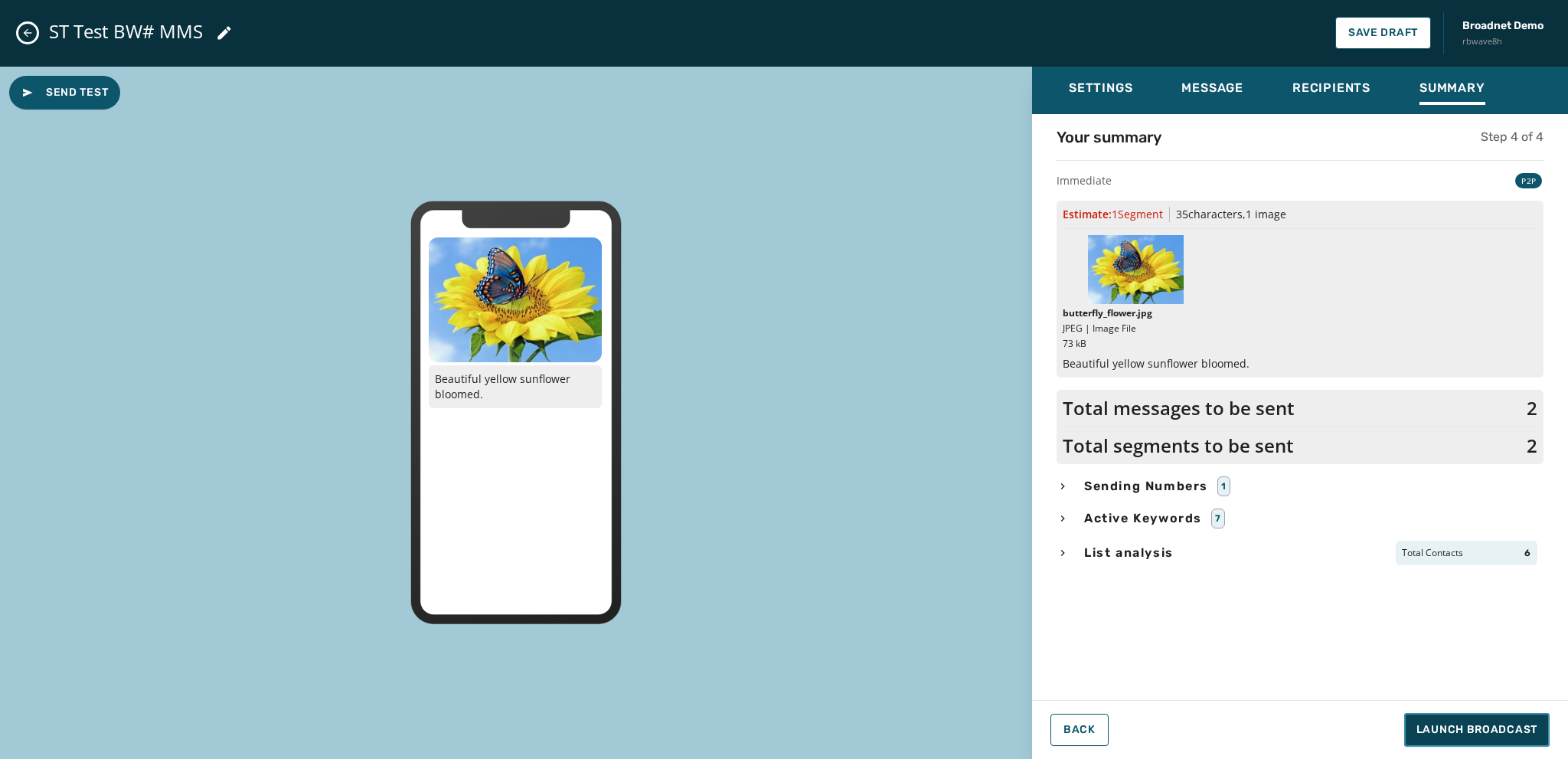
click at [1494, 728] on span "Launch Broadcast" at bounding box center [1476, 729] width 121 height 16
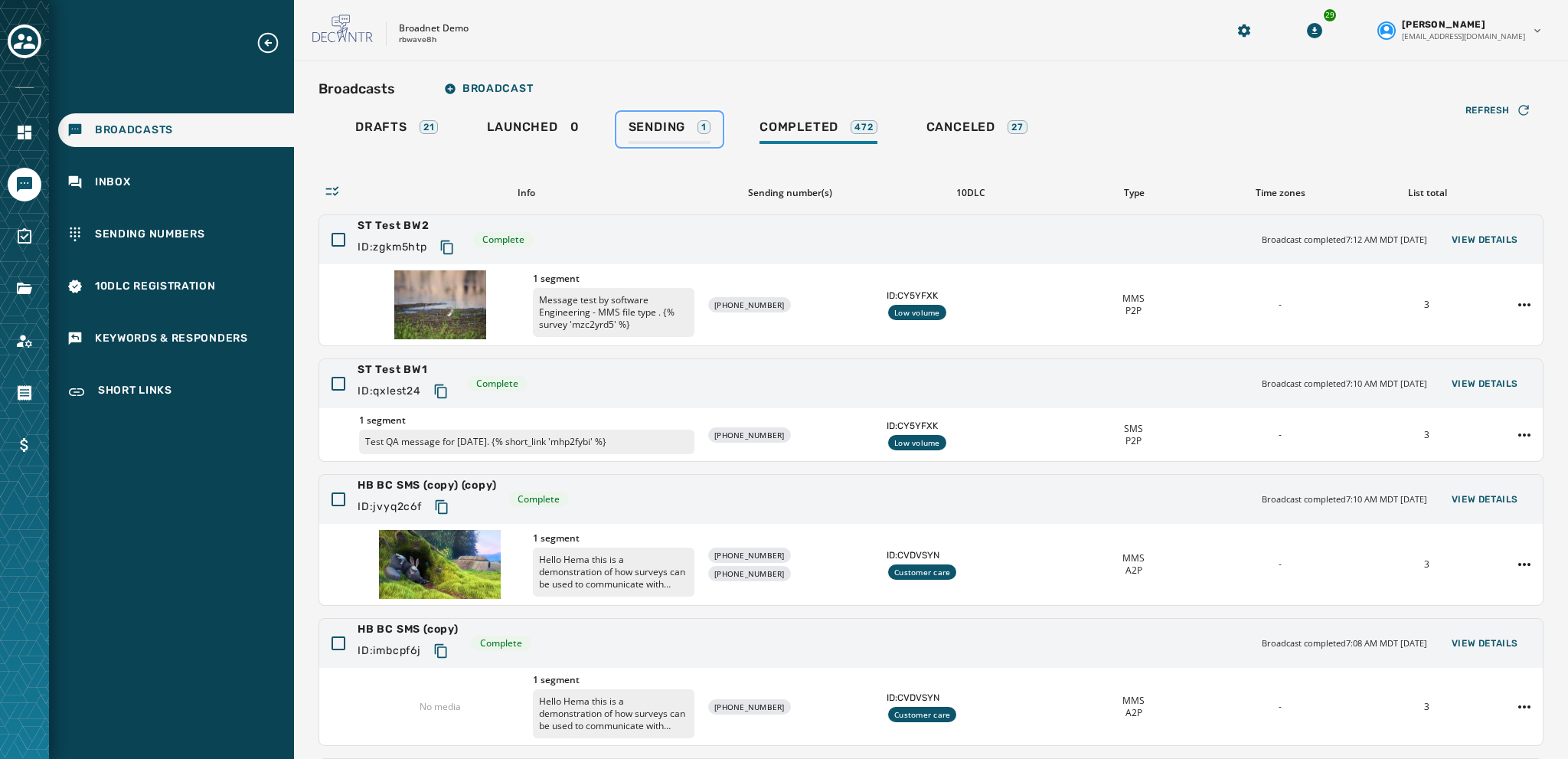
click at [663, 128] on span "Sending" at bounding box center [657, 127] width 57 height 16
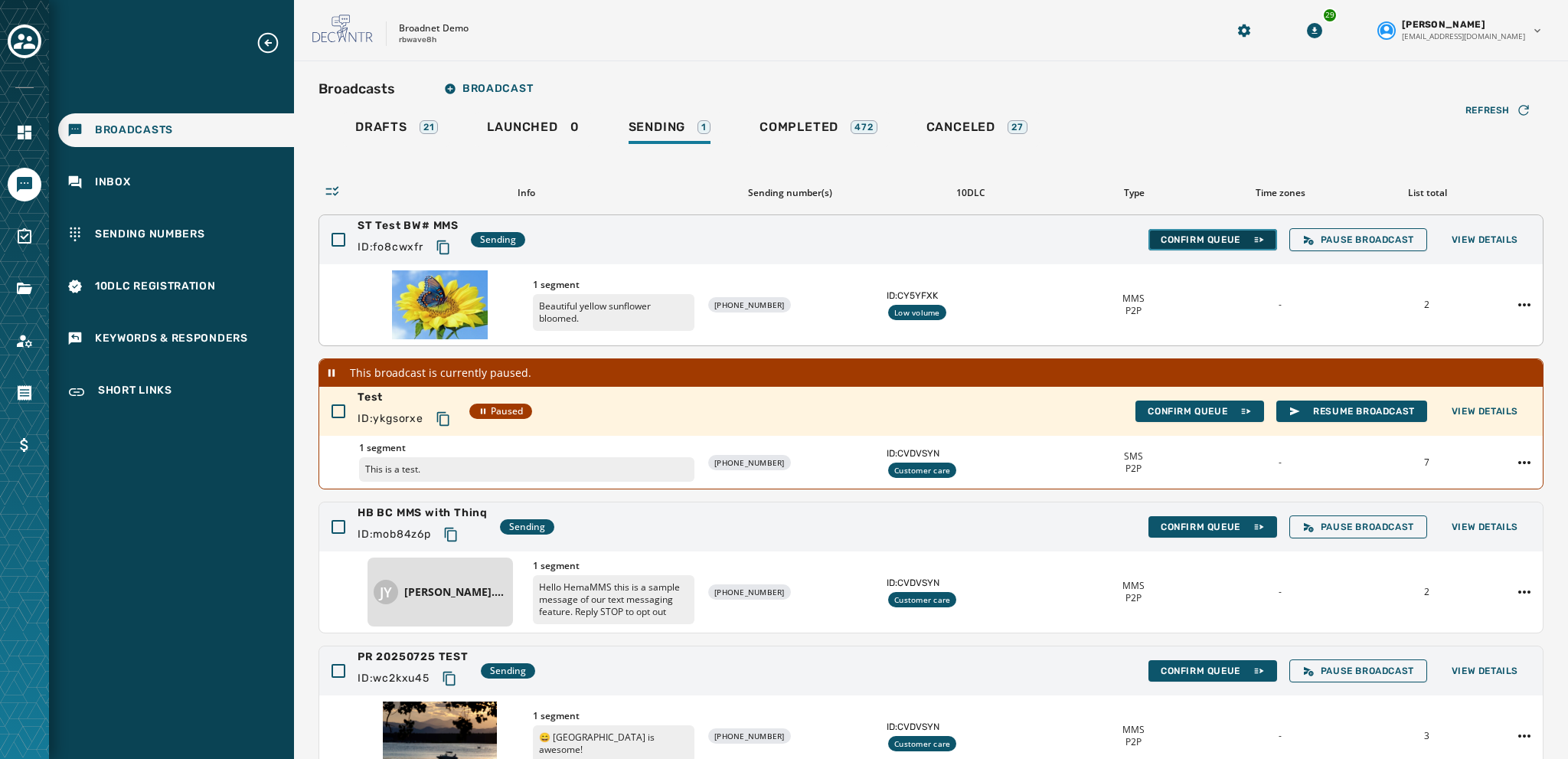
click at [1162, 235] on span "Confirm Queue" at bounding box center [1213, 239] width 104 height 12
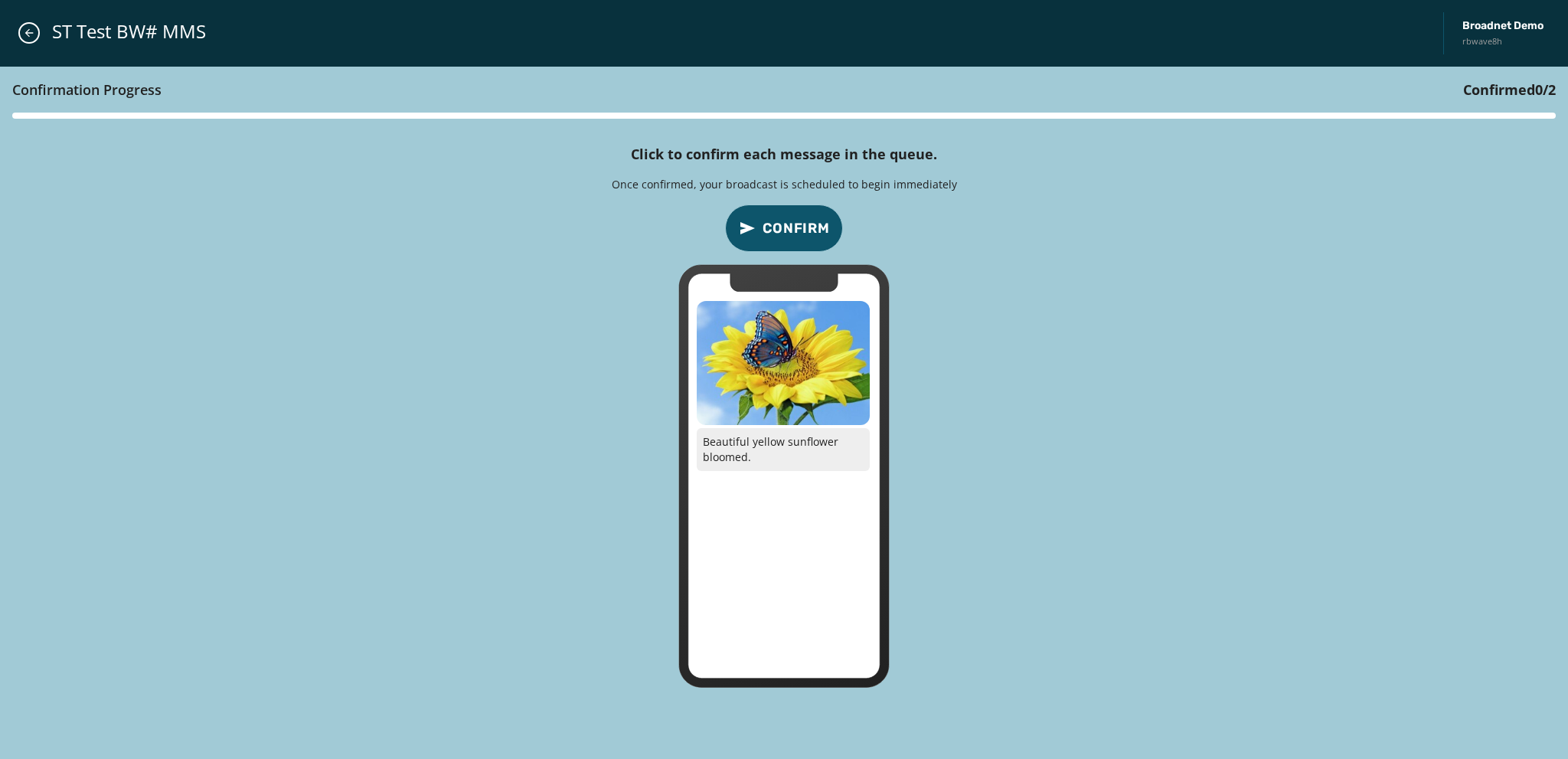
click at [773, 229] on span "Confirm" at bounding box center [796, 228] width 68 height 21
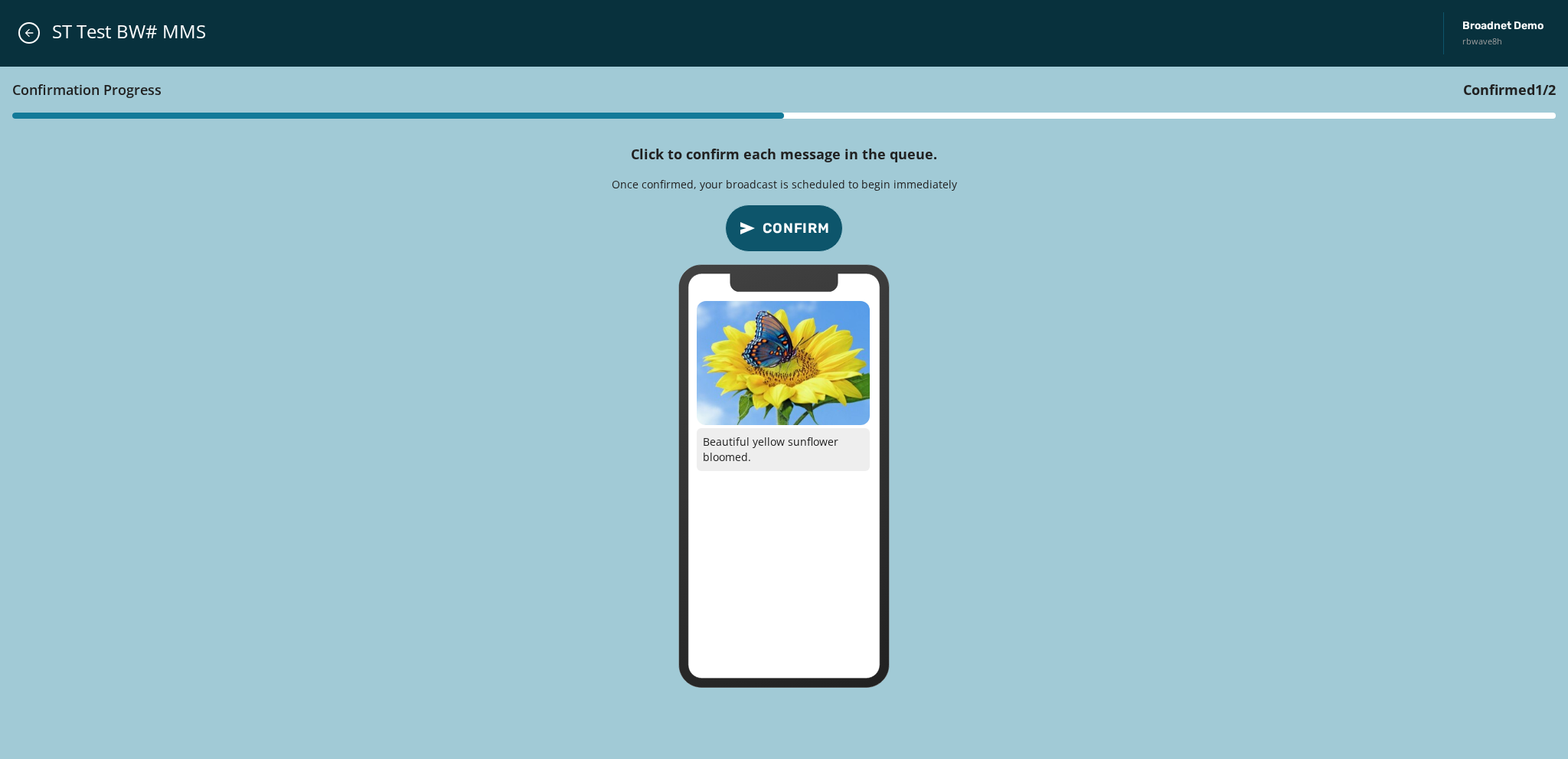
click at [773, 229] on span "Confirm" at bounding box center [796, 228] width 68 height 21
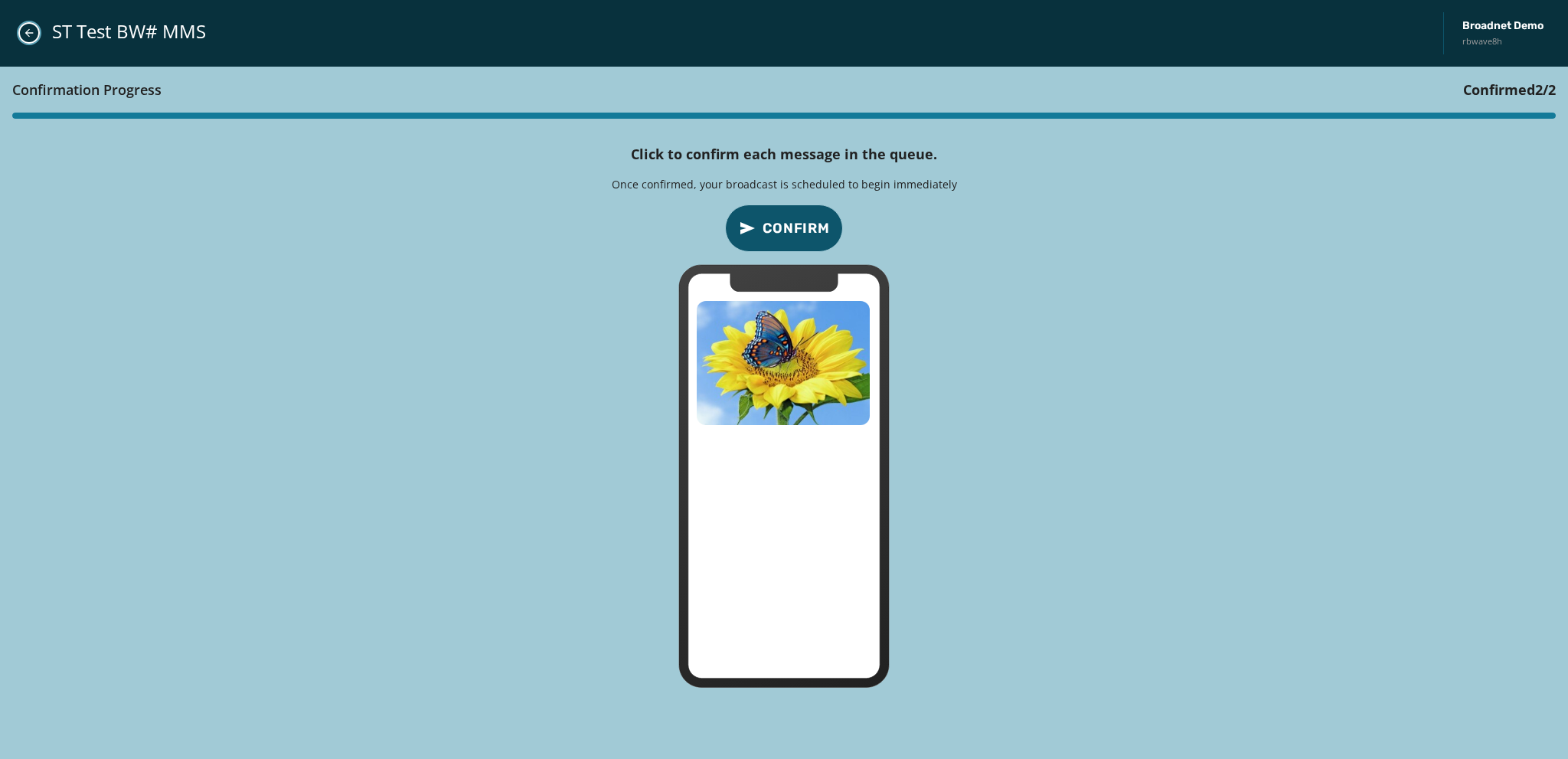
click at [28, 33] on icon "Close admin drawer" at bounding box center [29, 32] width 8 height 8
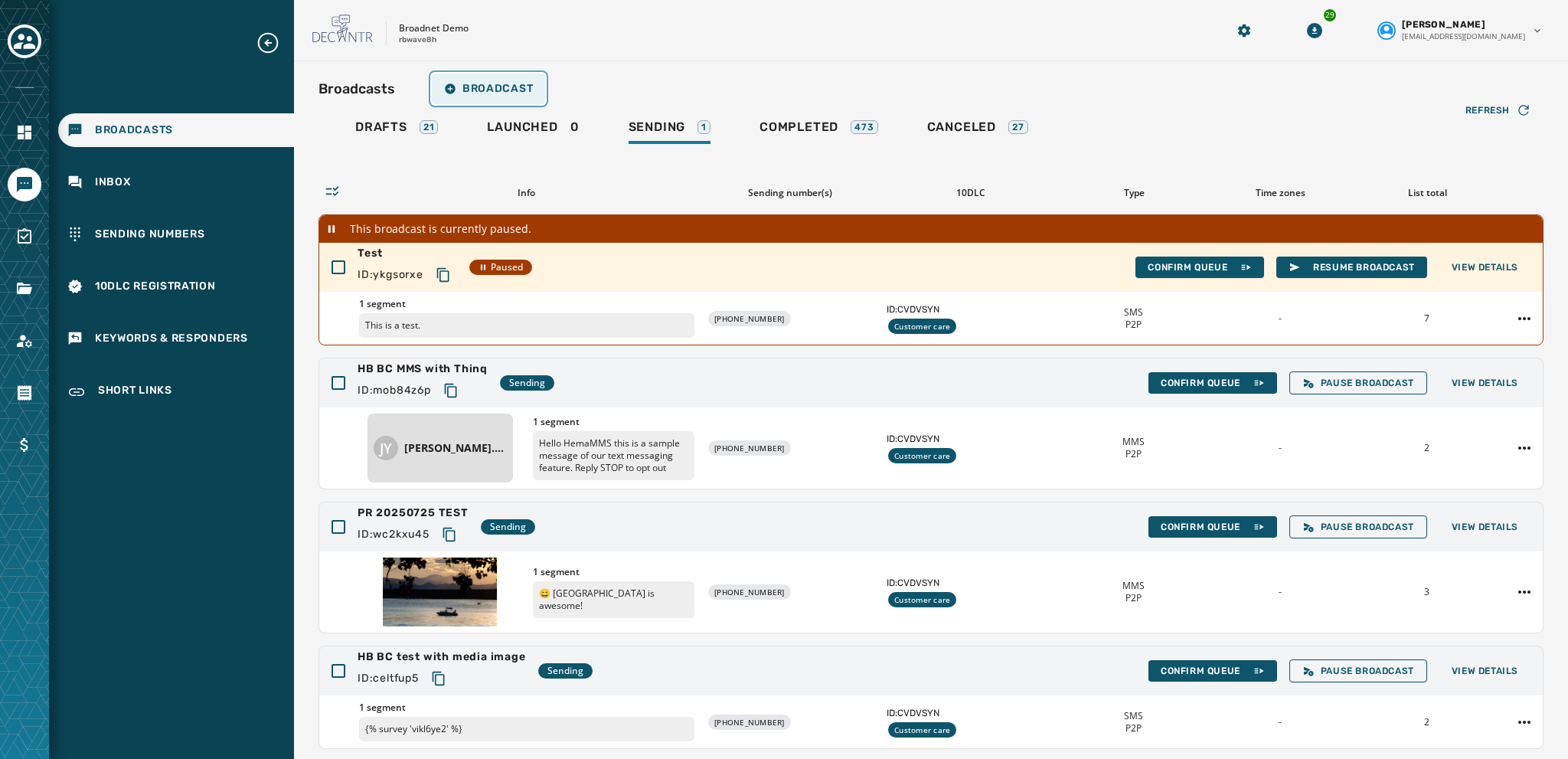
click at [487, 85] on span "Broadcast" at bounding box center [489, 88] width 89 height 12
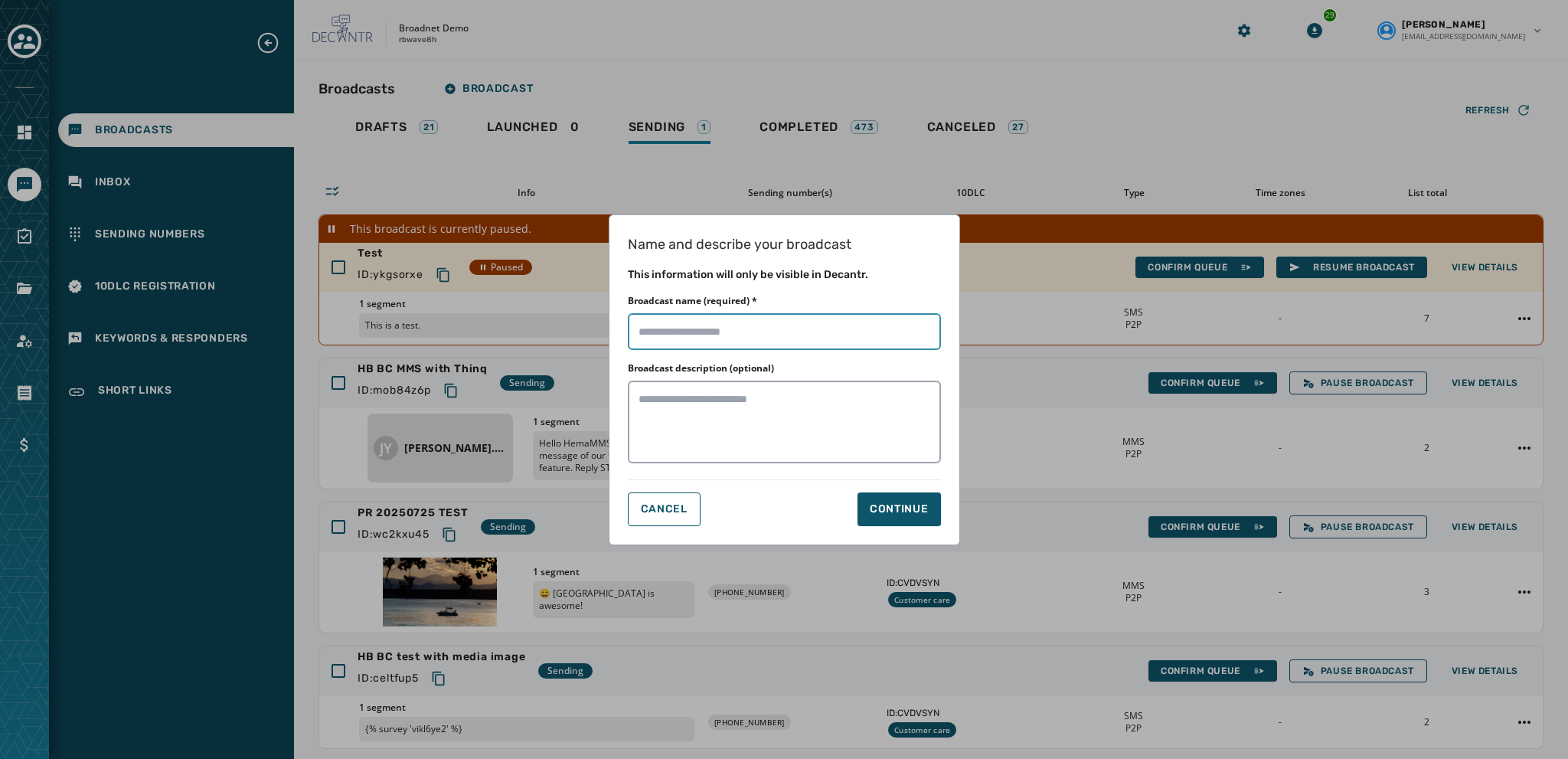
click at [644, 330] on input "Broadcast name (required) *" at bounding box center [784, 331] width 313 height 37
click at [658, 328] on input "Broadcast name (required) *" at bounding box center [784, 331] width 313 height 37
type input "**********"
click at [894, 504] on div "Continue" at bounding box center [900, 509] width 59 height 16
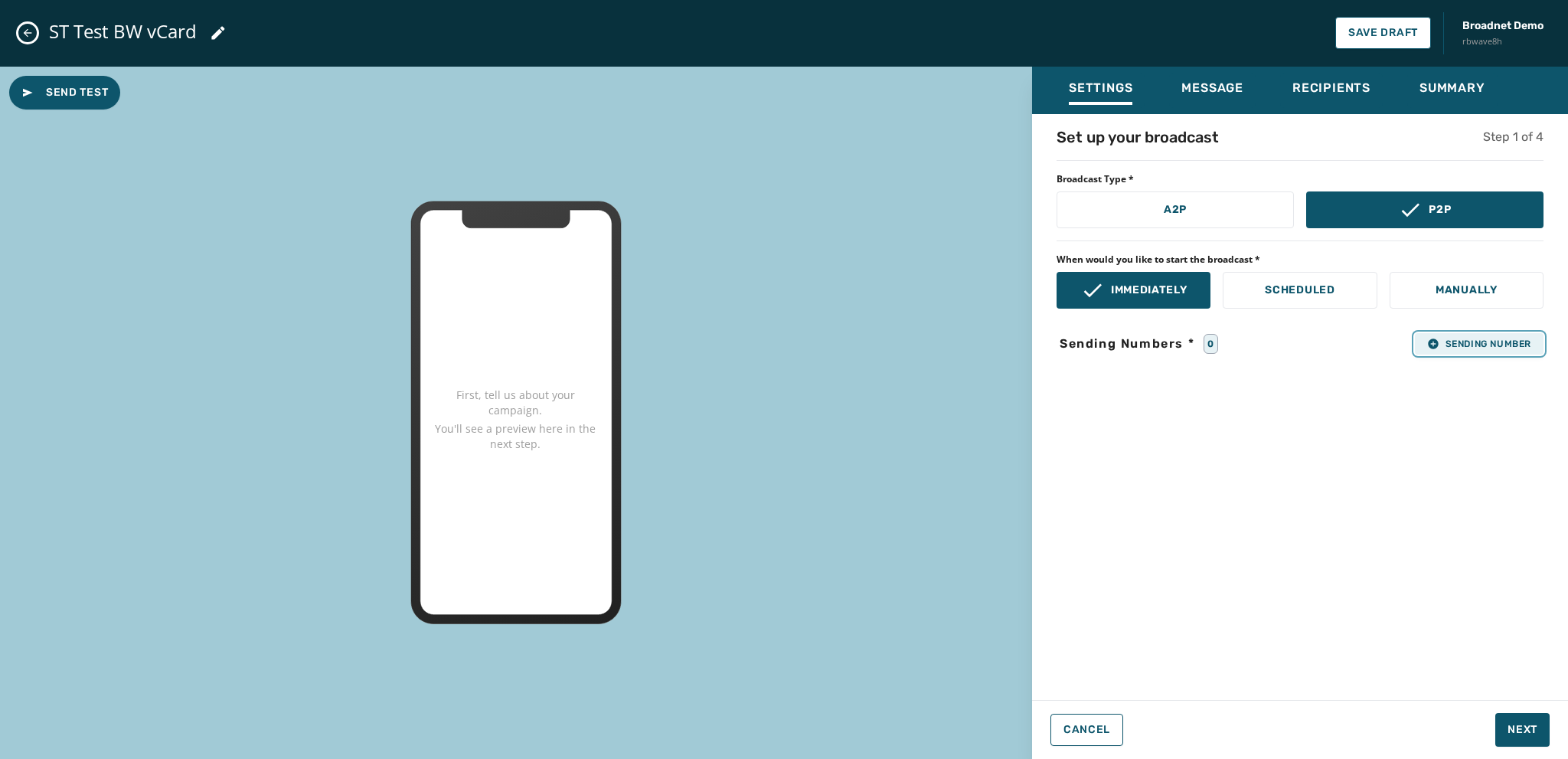
click at [1427, 346] on icon "button" at bounding box center [1433, 343] width 12 height 12
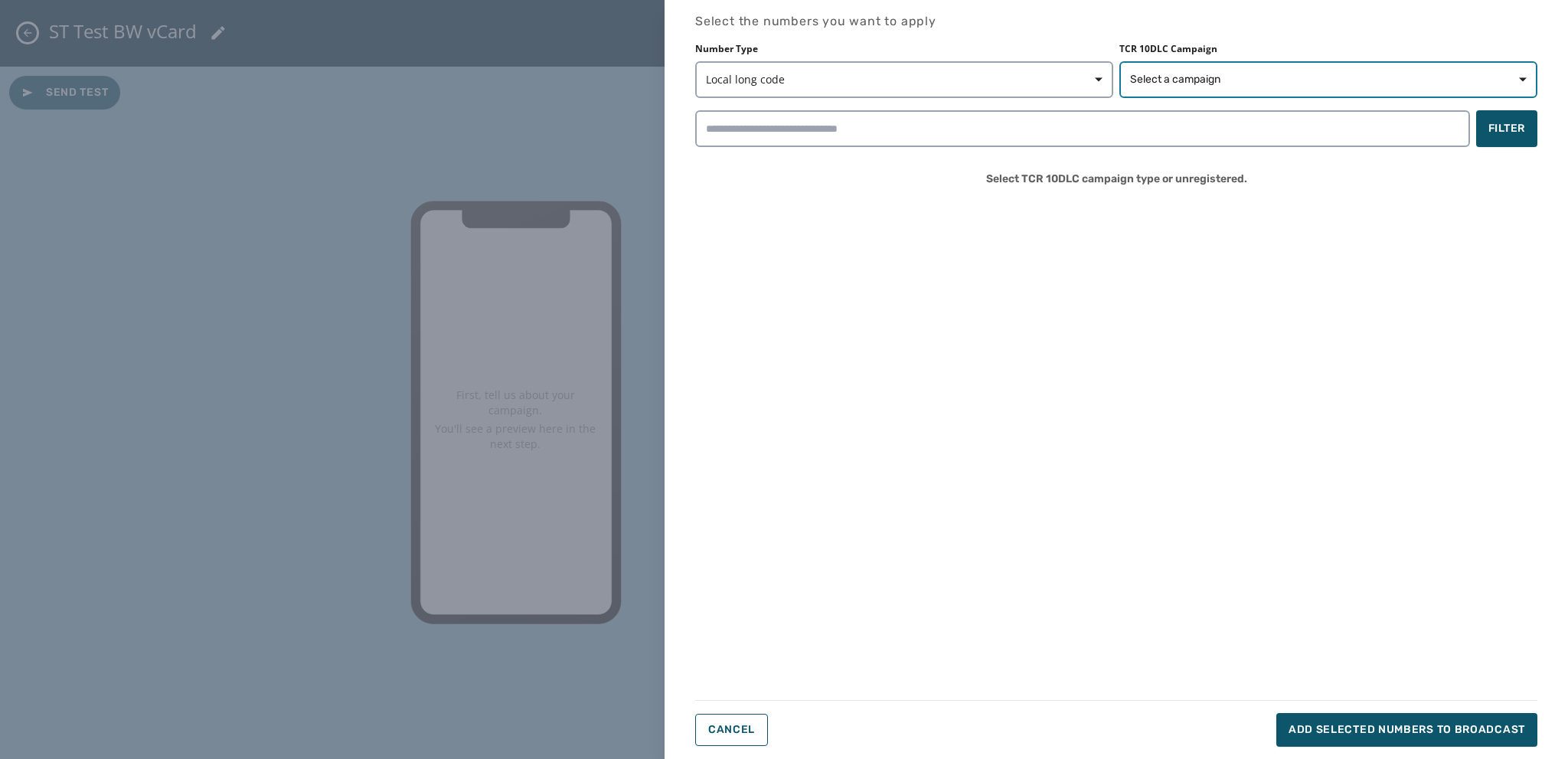
click at [1148, 78] on span "Select a campaign" at bounding box center [1176, 80] width 91 height 16
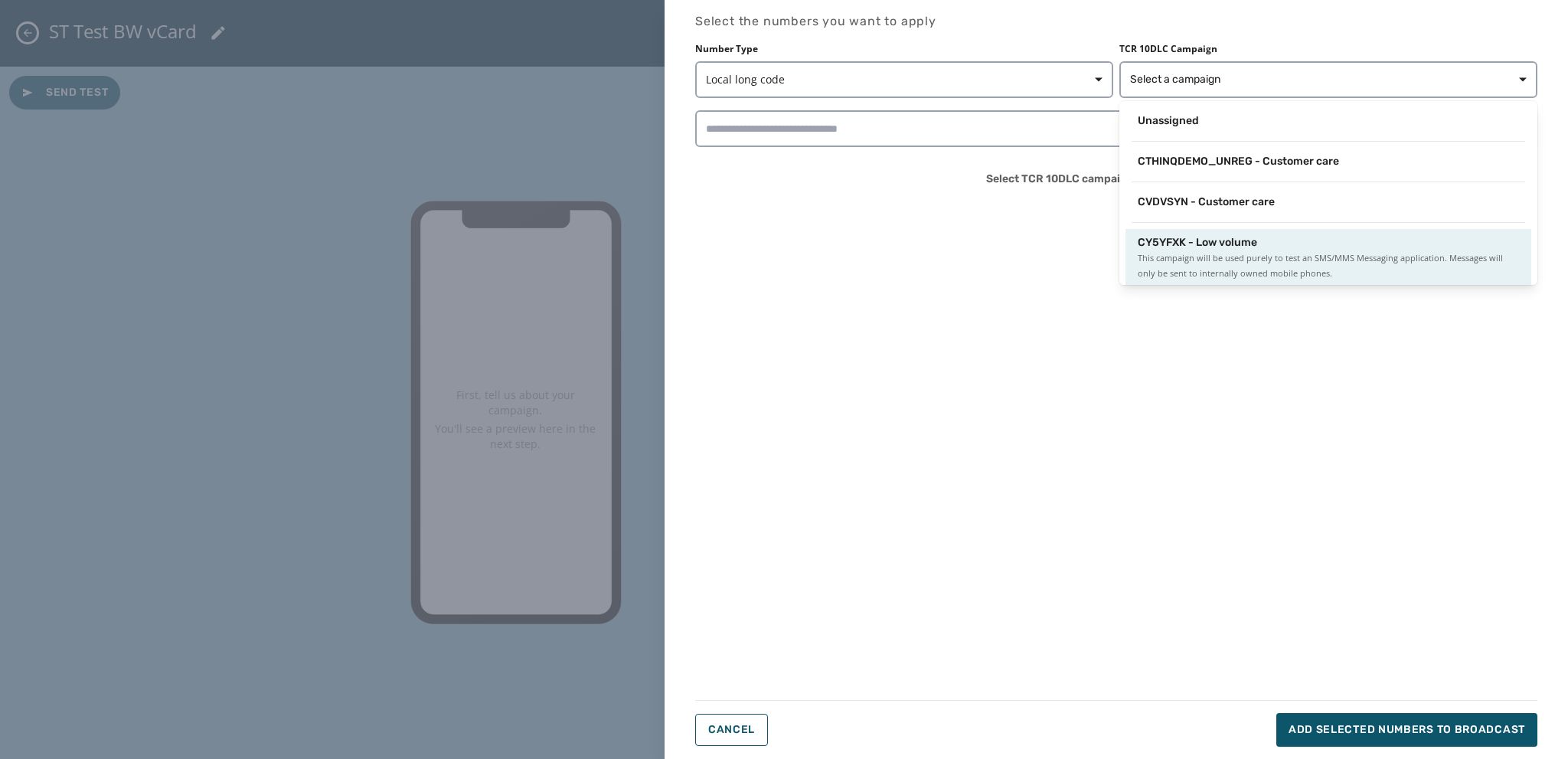
click at [1188, 247] on div "CY5YFXK - Low volume This campaign will be used purely to test an SMS/MMS Messa…" at bounding box center [1328, 258] width 381 height 46
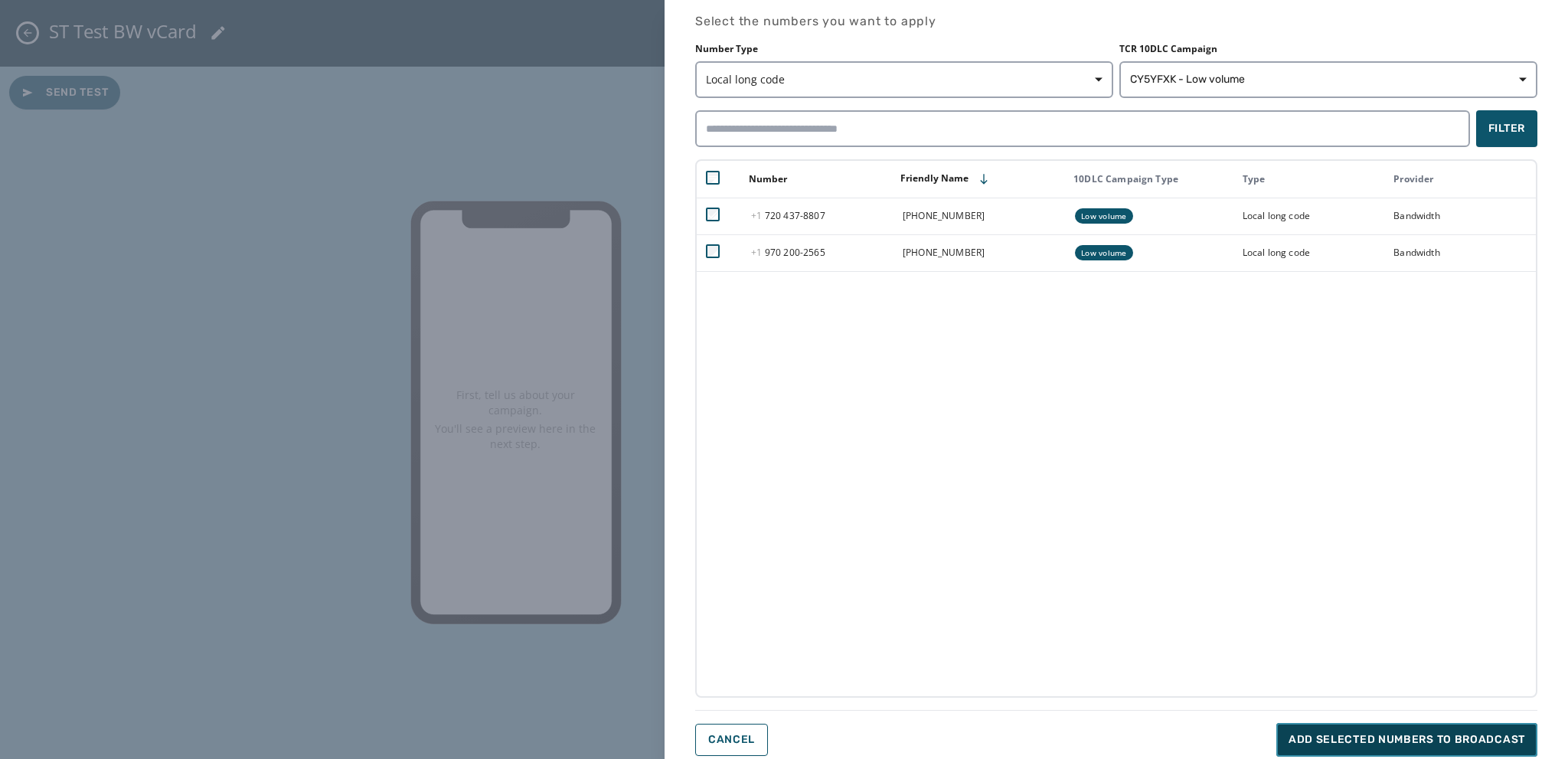
click at [1308, 738] on span "Add selected numbers to broadcast" at bounding box center [1407, 740] width 237 height 16
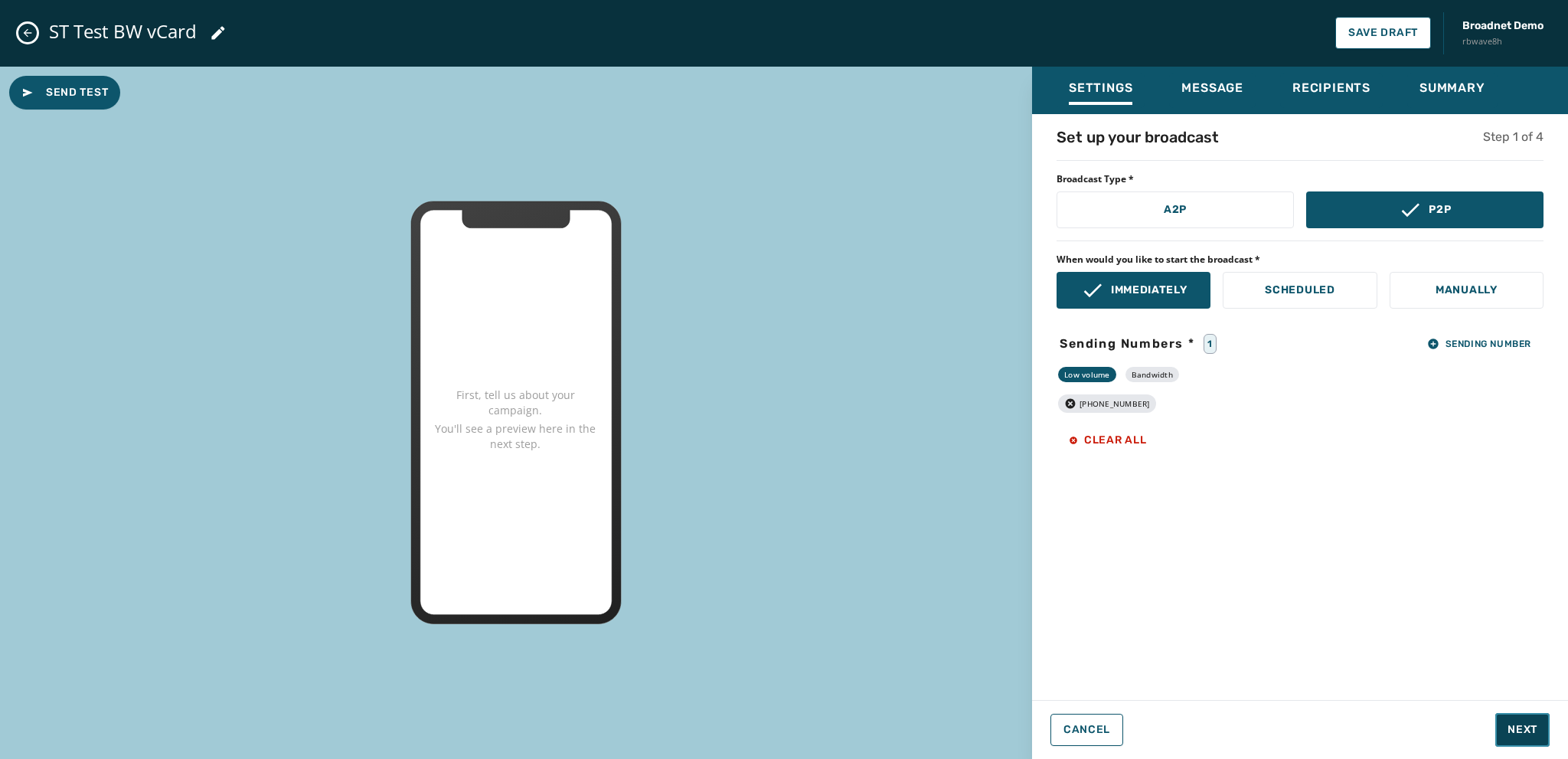
click at [1520, 728] on span "Next" at bounding box center [1522, 729] width 30 height 16
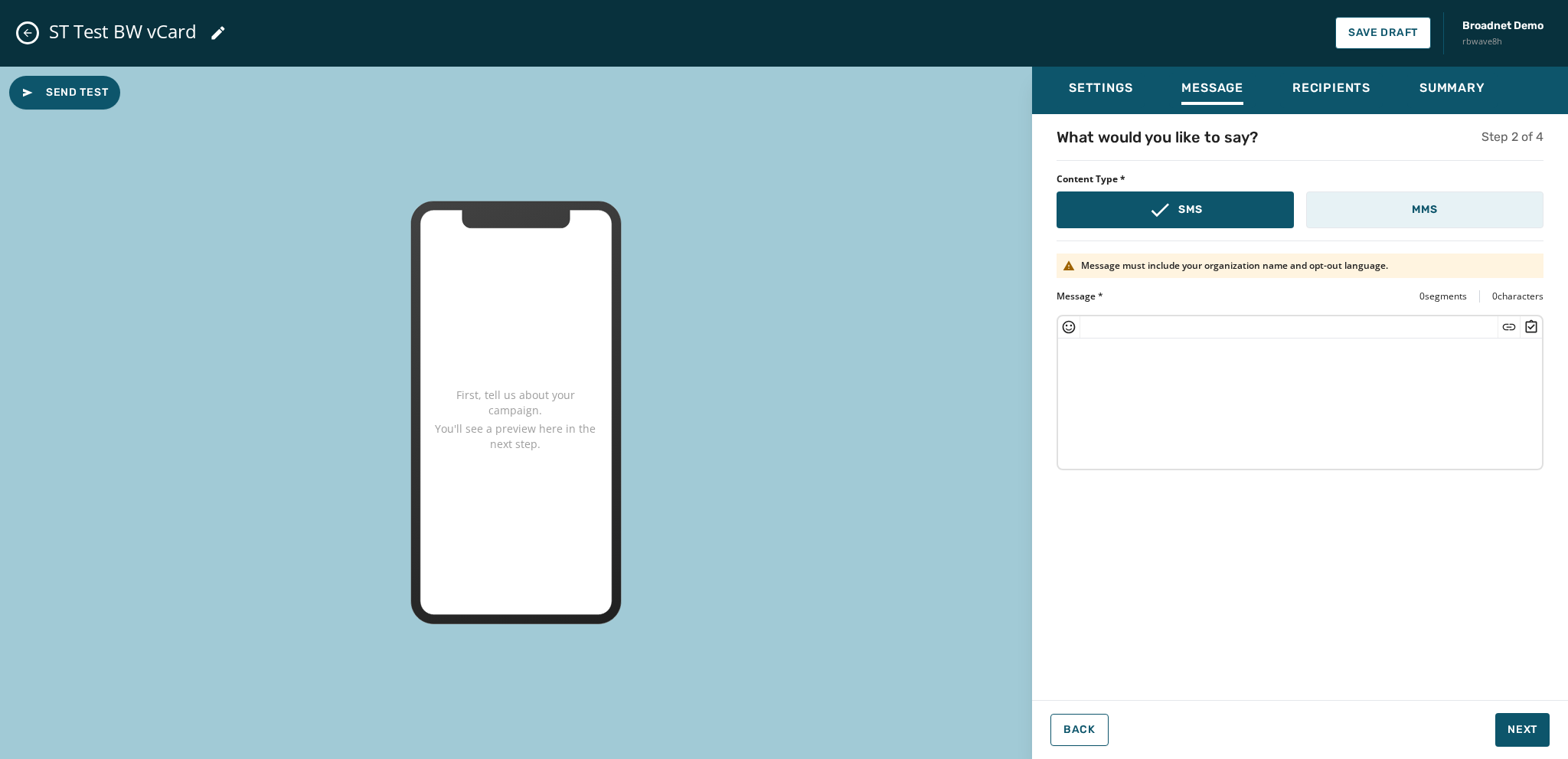
click at [1382, 218] on button "MMS" at bounding box center [1425, 210] width 237 height 37
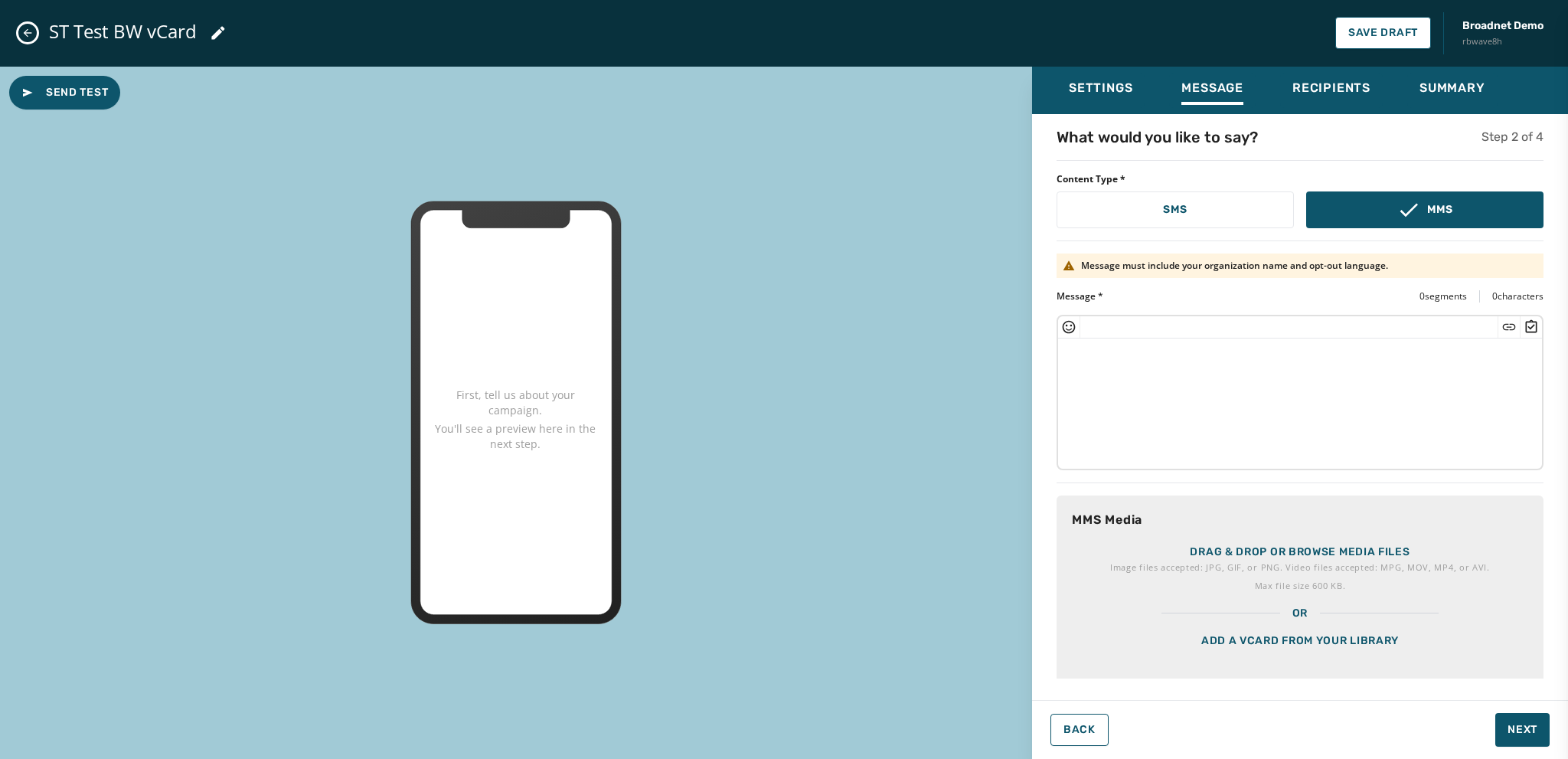
click at [1074, 354] on textarea at bounding box center [1300, 402] width 484 height 126
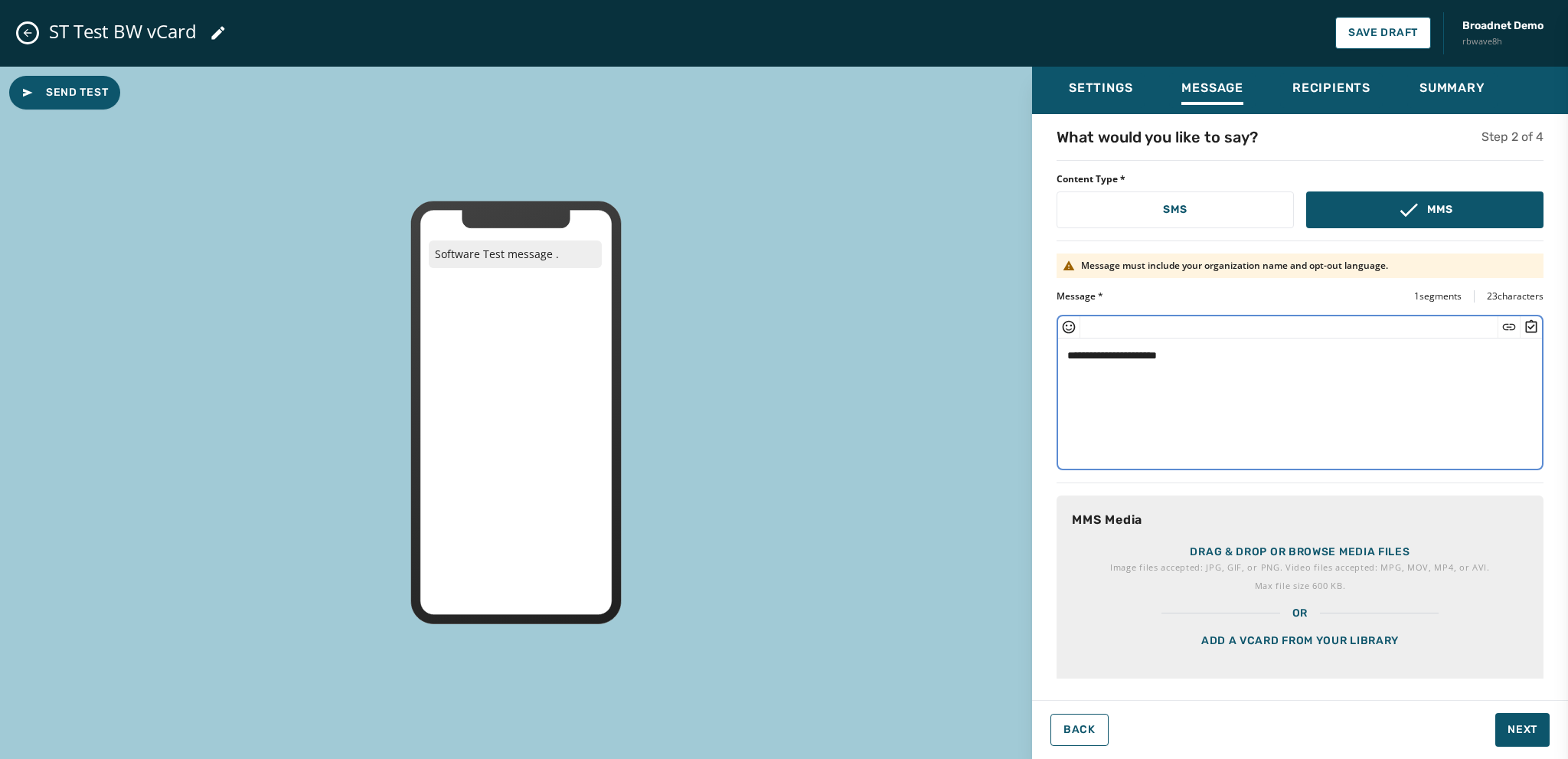
type textarea "**********"
click at [1246, 652] on div "Add a vCard from your library" at bounding box center [1300, 659] width 487 height 77
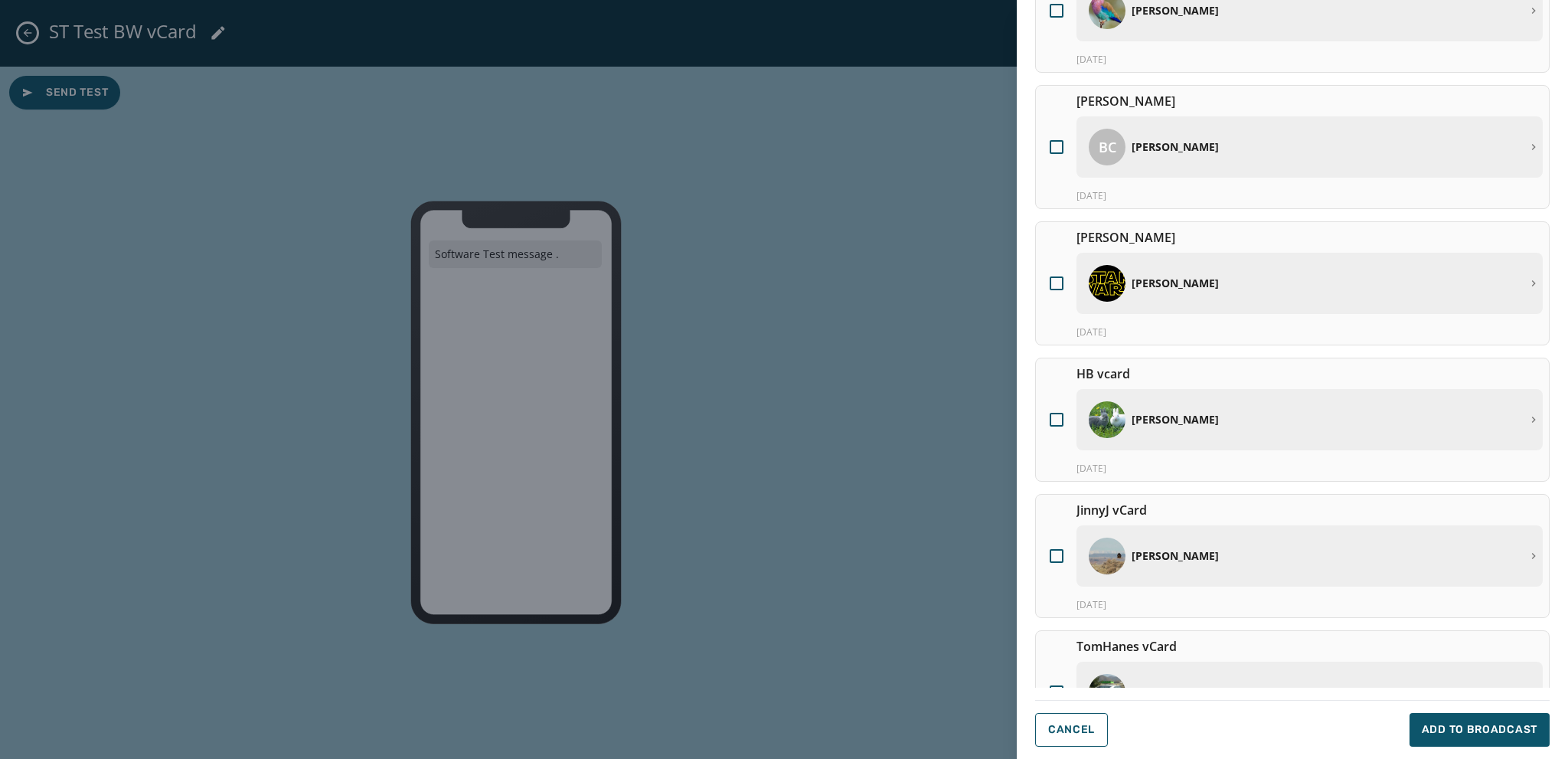
scroll to position [753, 0]
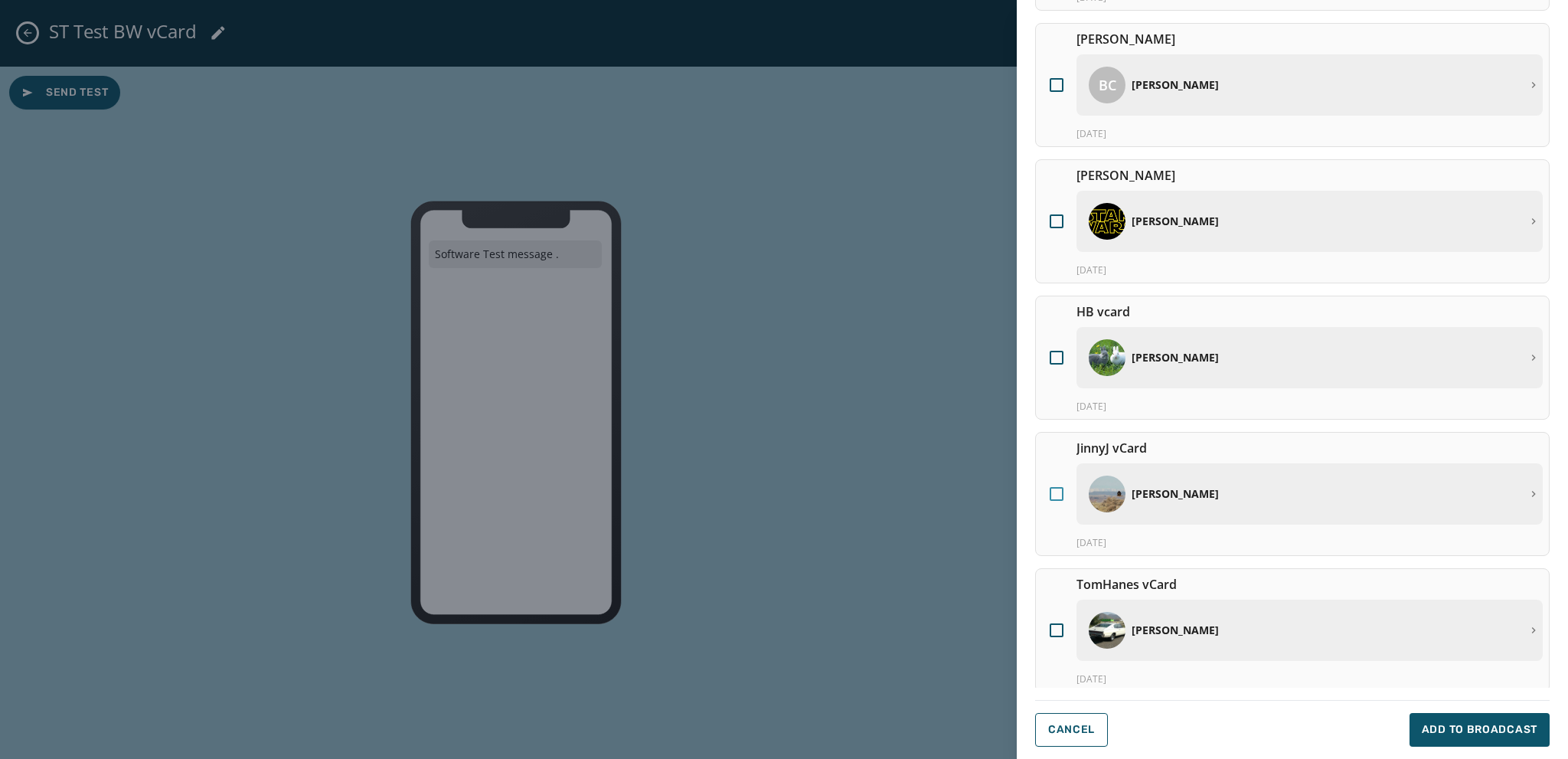
click at [1056, 487] on div at bounding box center [1056, 493] width 14 height 14
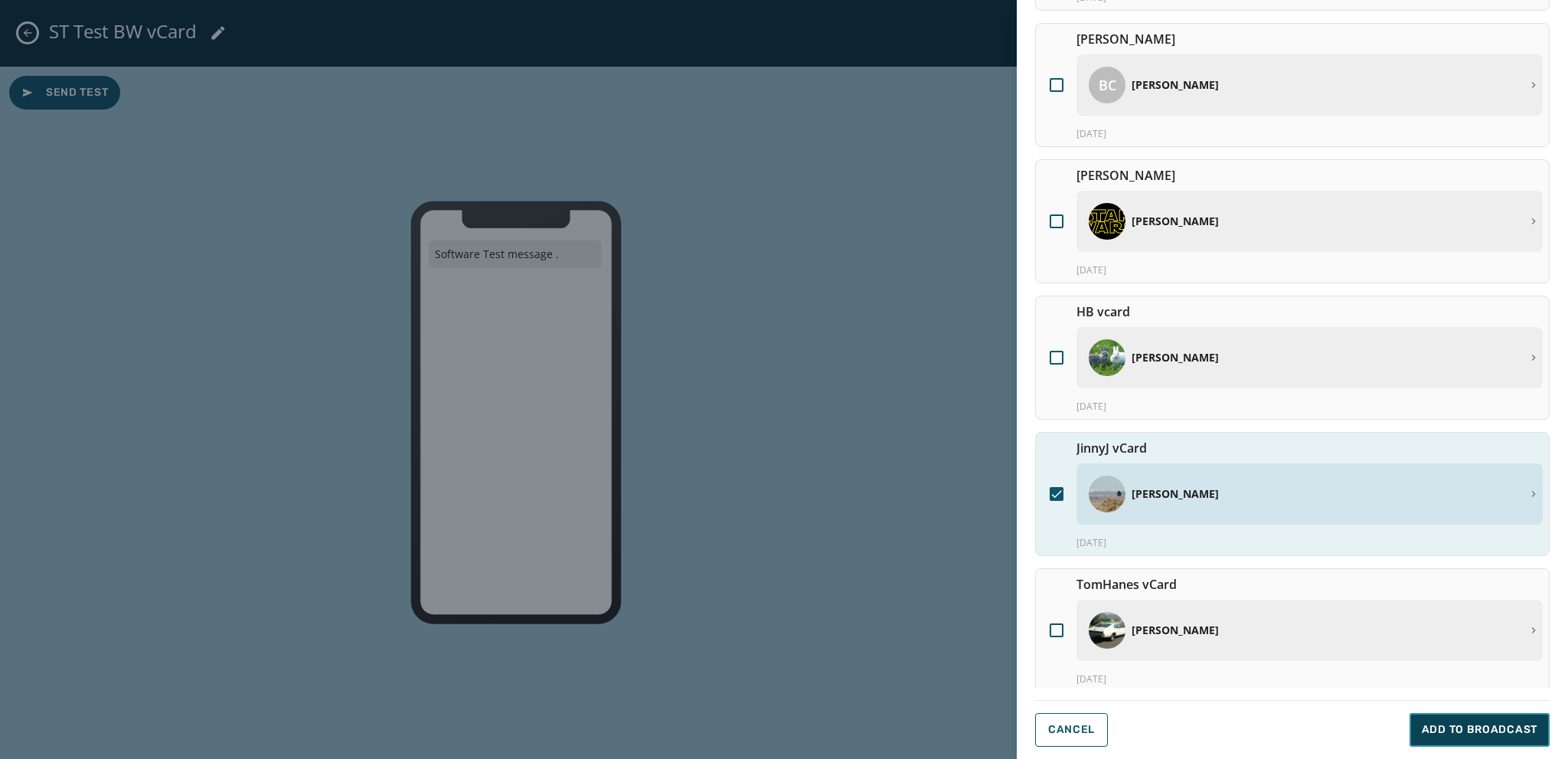
click at [1473, 726] on span "Add to Broadcast" at bounding box center [1479, 729] width 116 height 16
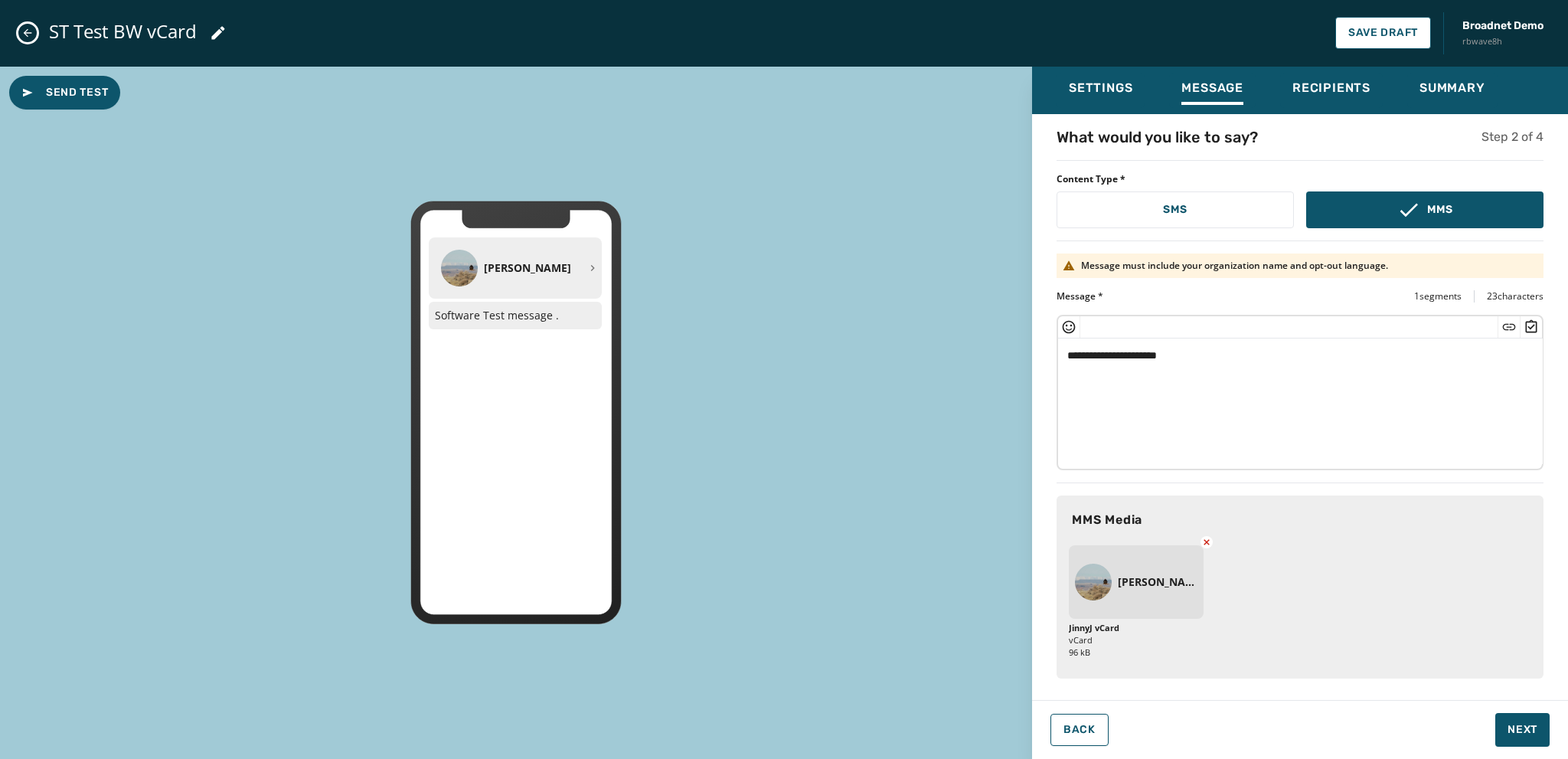
click at [1201, 539] on icon at bounding box center [1206, 541] width 12 height 12
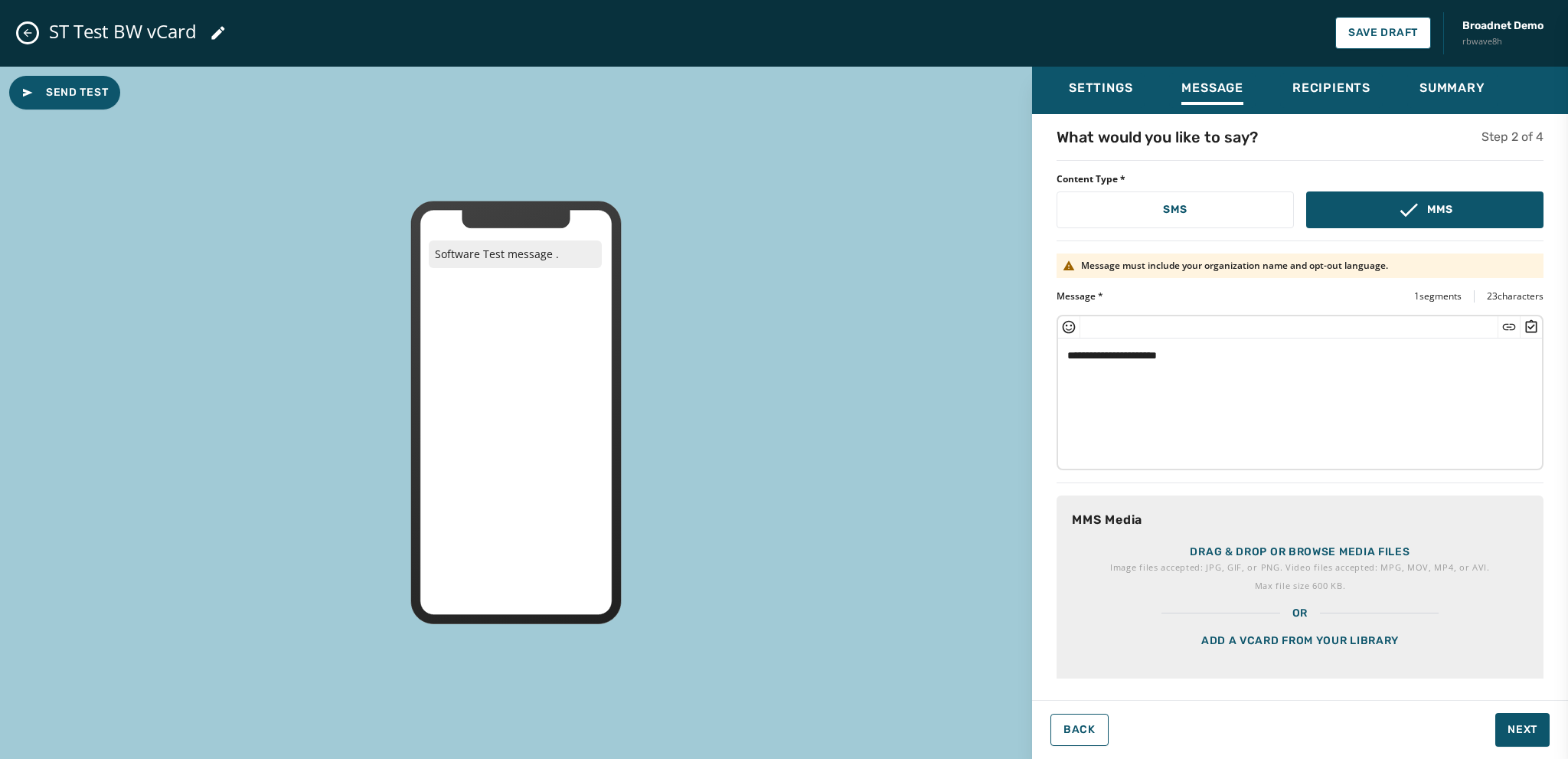
click at [1308, 648] on div "Add a vCard from your library" at bounding box center [1300, 659] width 487 height 77
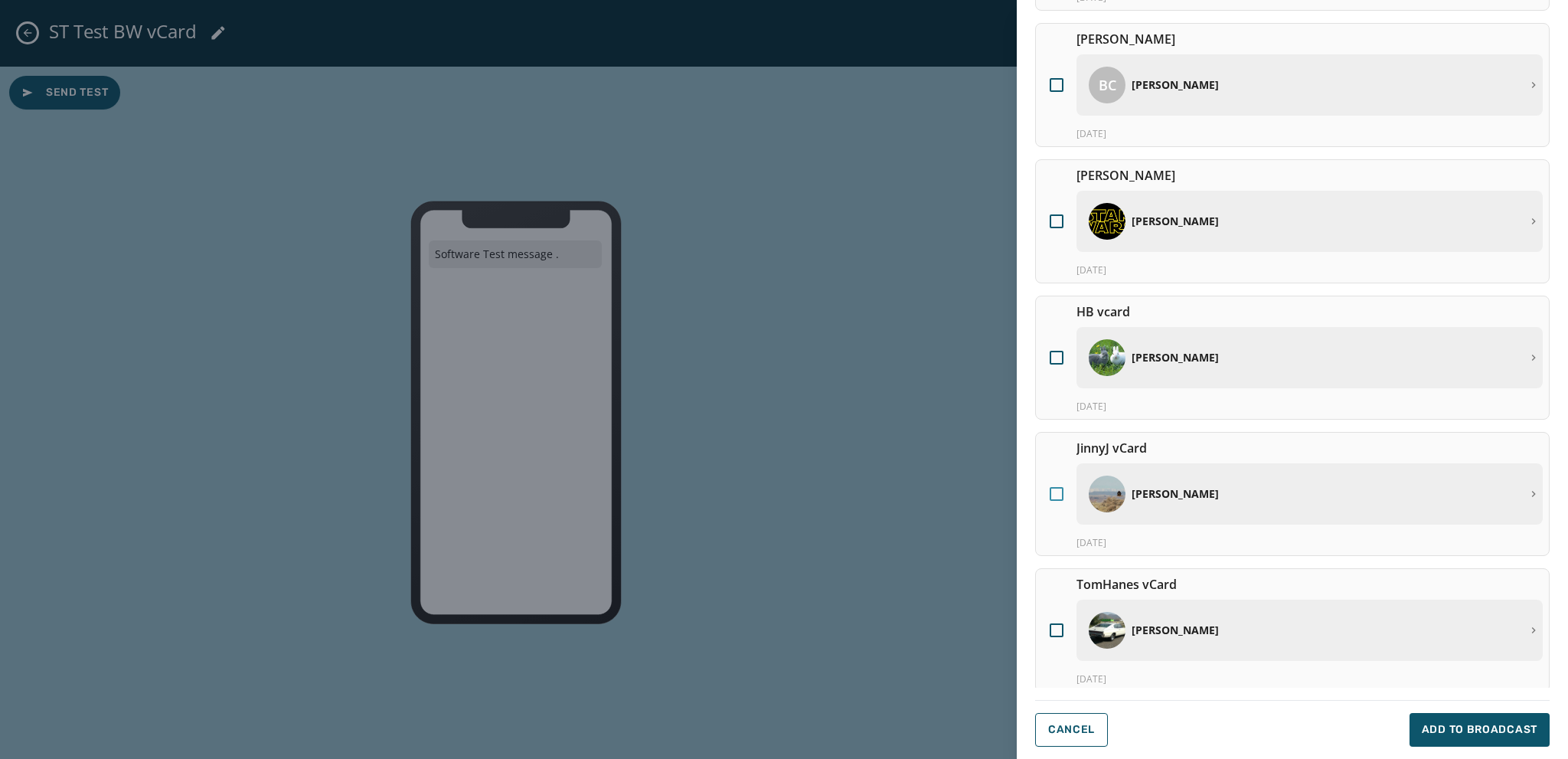
click at [1052, 491] on div at bounding box center [1056, 493] width 14 height 14
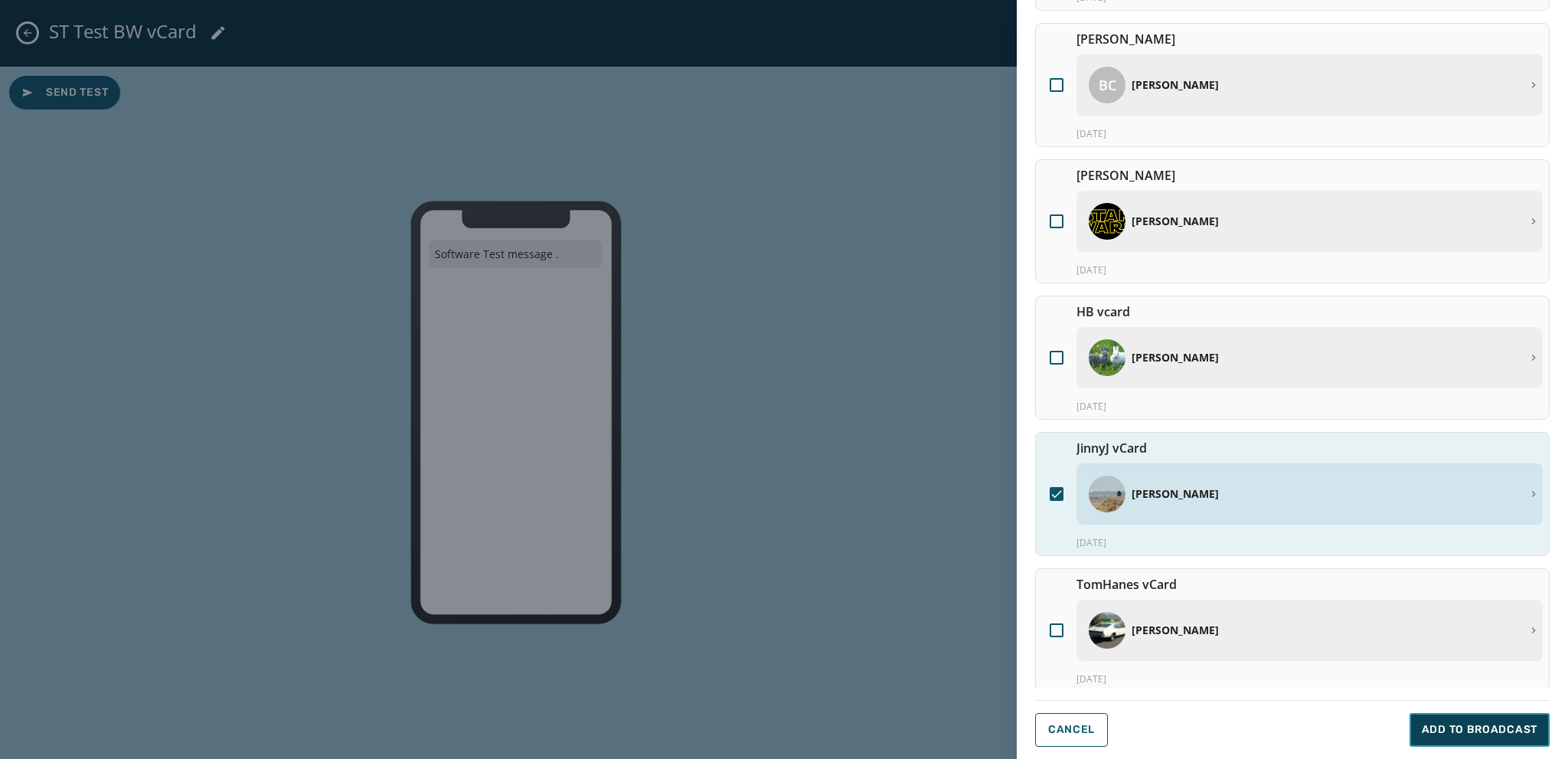
click at [1454, 731] on span "Add to Broadcast" at bounding box center [1479, 729] width 116 height 16
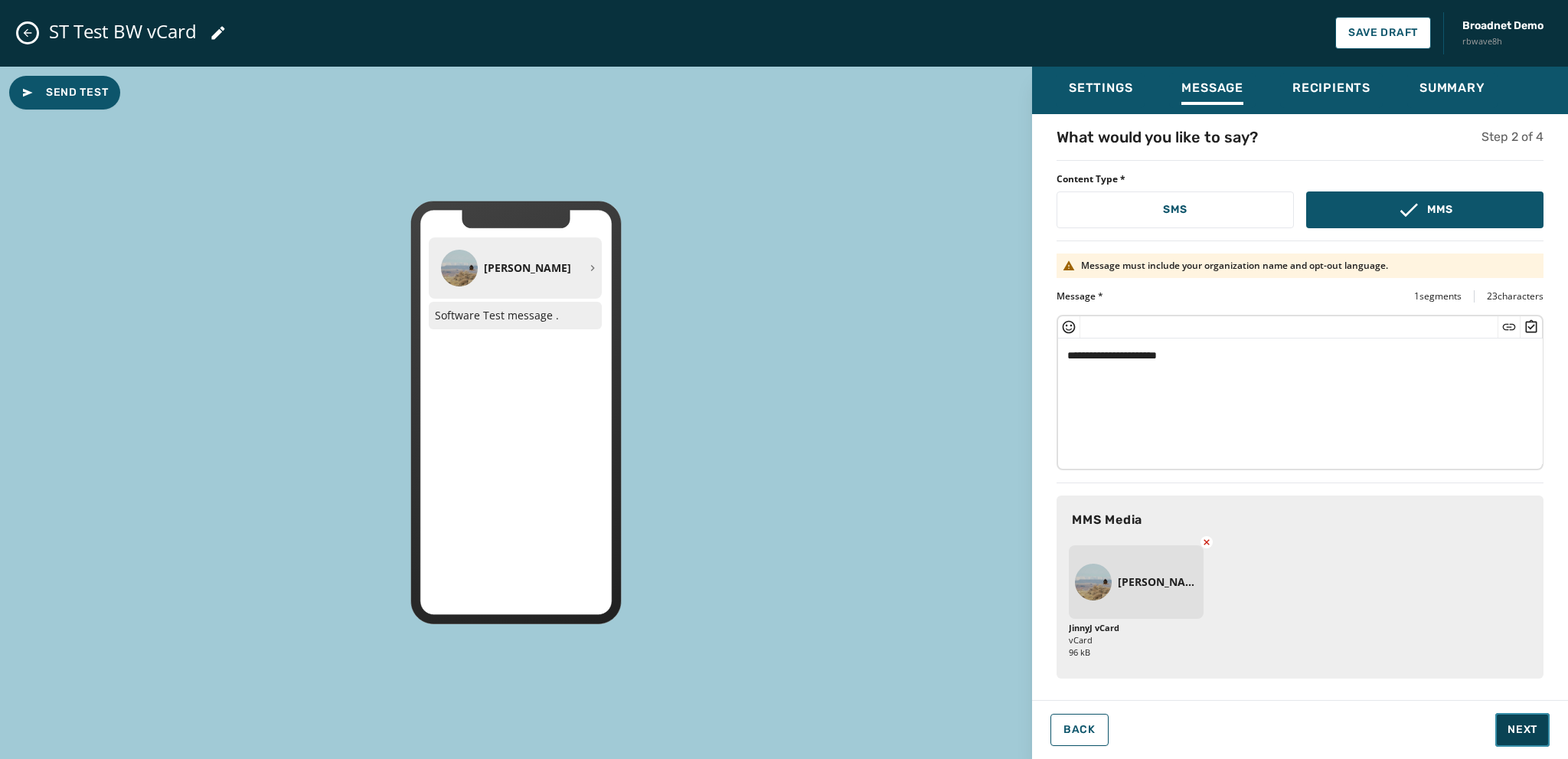
click at [1521, 723] on span "Next" at bounding box center [1522, 729] width 30 height 16
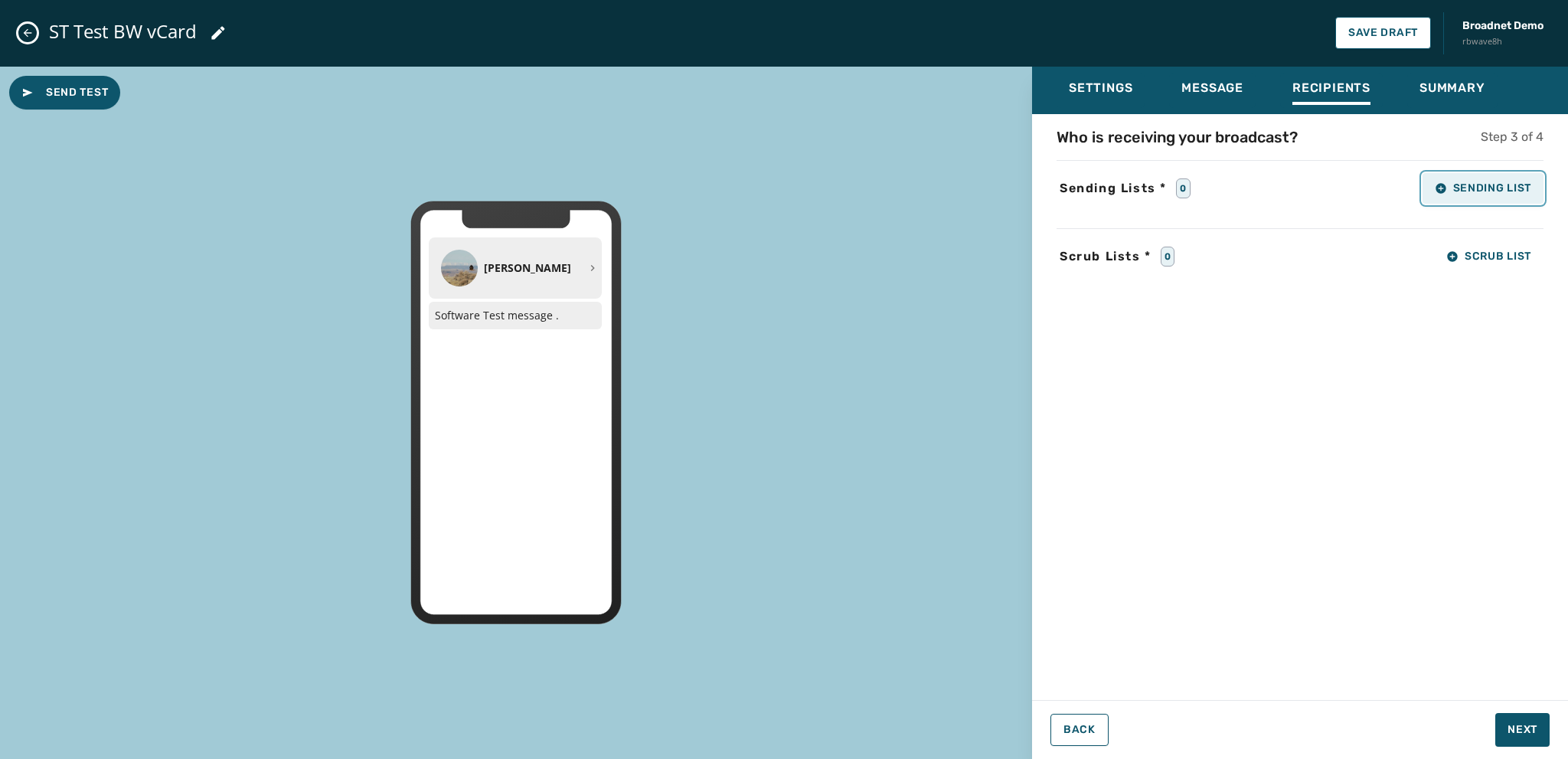
click at [1458, 187] on span "Sending List" at bounding box center [1483, 188] width 96 height 12
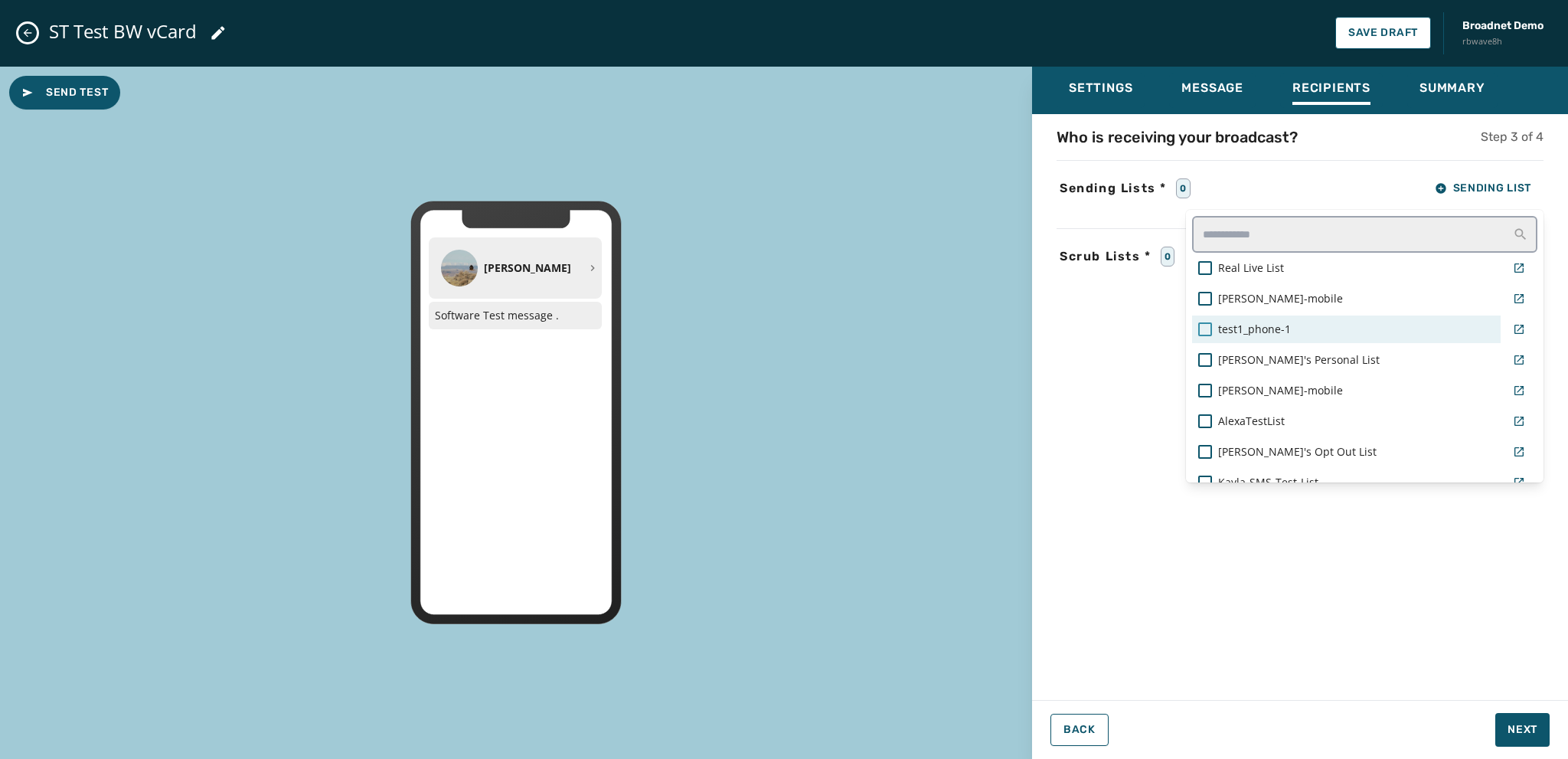
click at [1199, 322] on div at bounding box center [1204, 329] width 14 height 14
click at [1523, 728] on div "Settings Message Recipients Summary Who is receiving your broadcast? Step 3 of …" at bounding box center [1300, 406] width 536 height 680
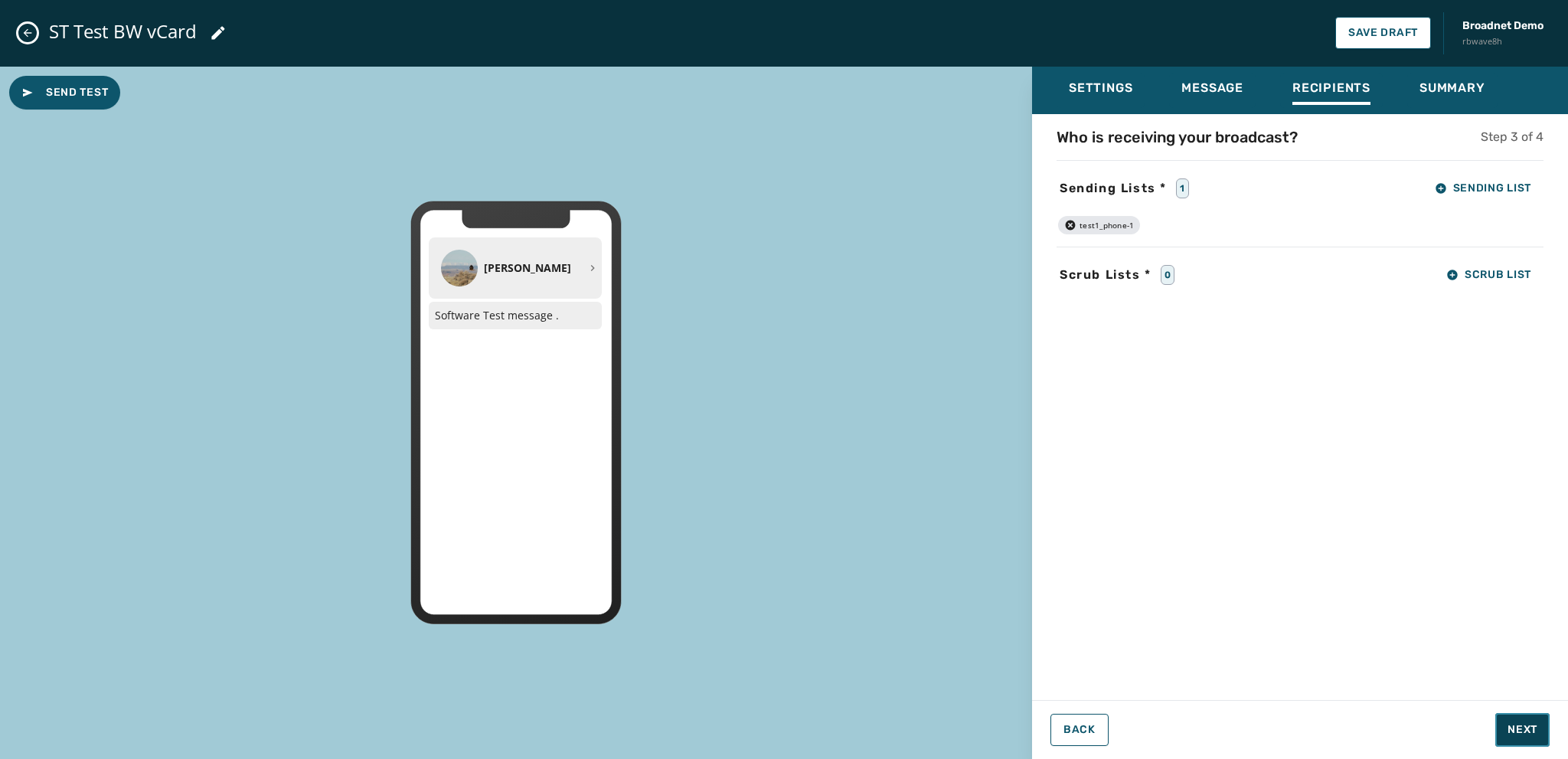
click at [1520, 726] on span "Next" at bounding box center [1522, 729] width 30 height 16
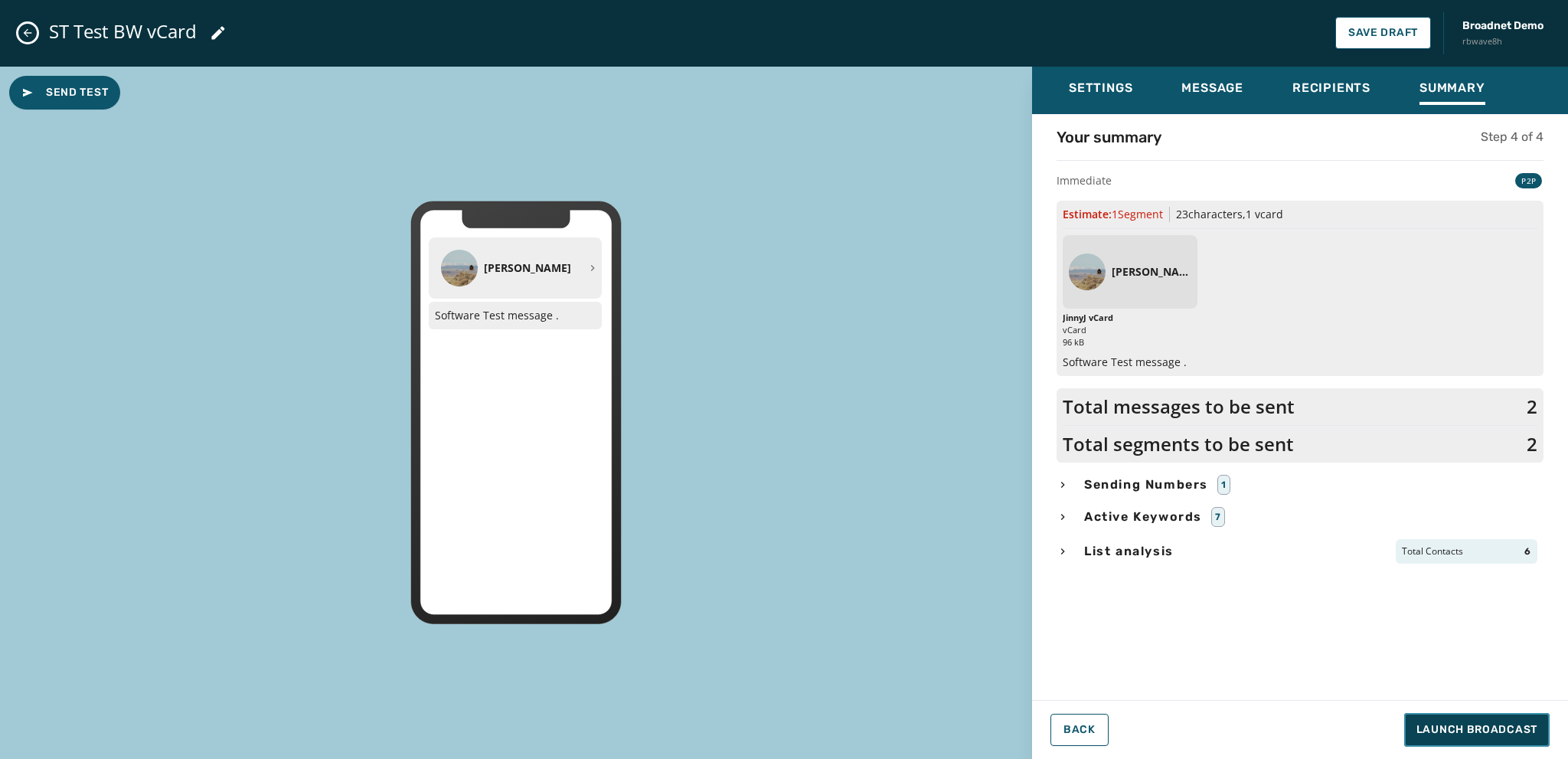
click at [1428, 733] on span "Launch Broadcast" at bounding box center [1476, 729] width 121 height 16
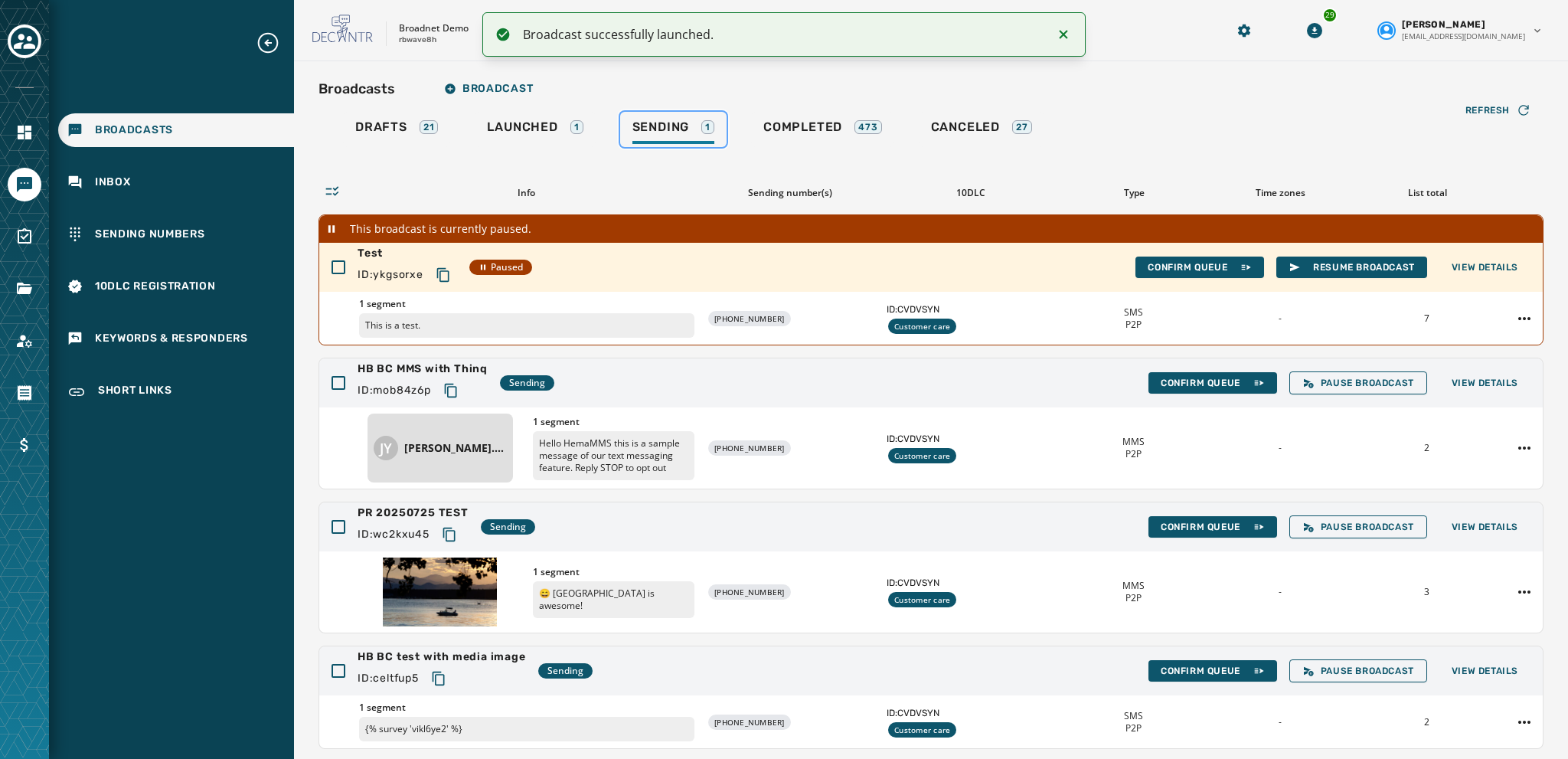
click at [666, 128] on span "Sending" at bounding box center [661, 127] width 57 height 16
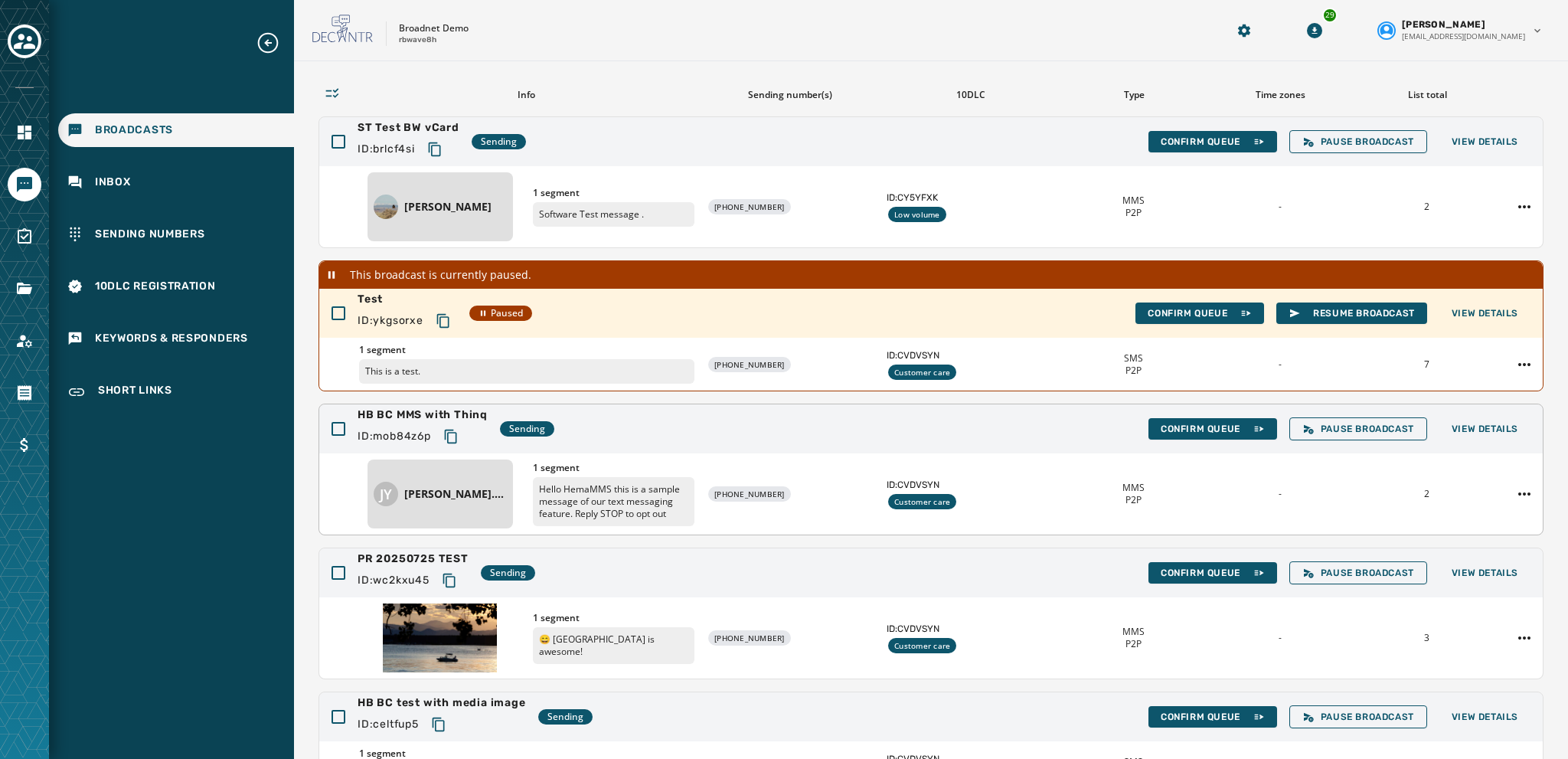
scroll to position [0, 0]
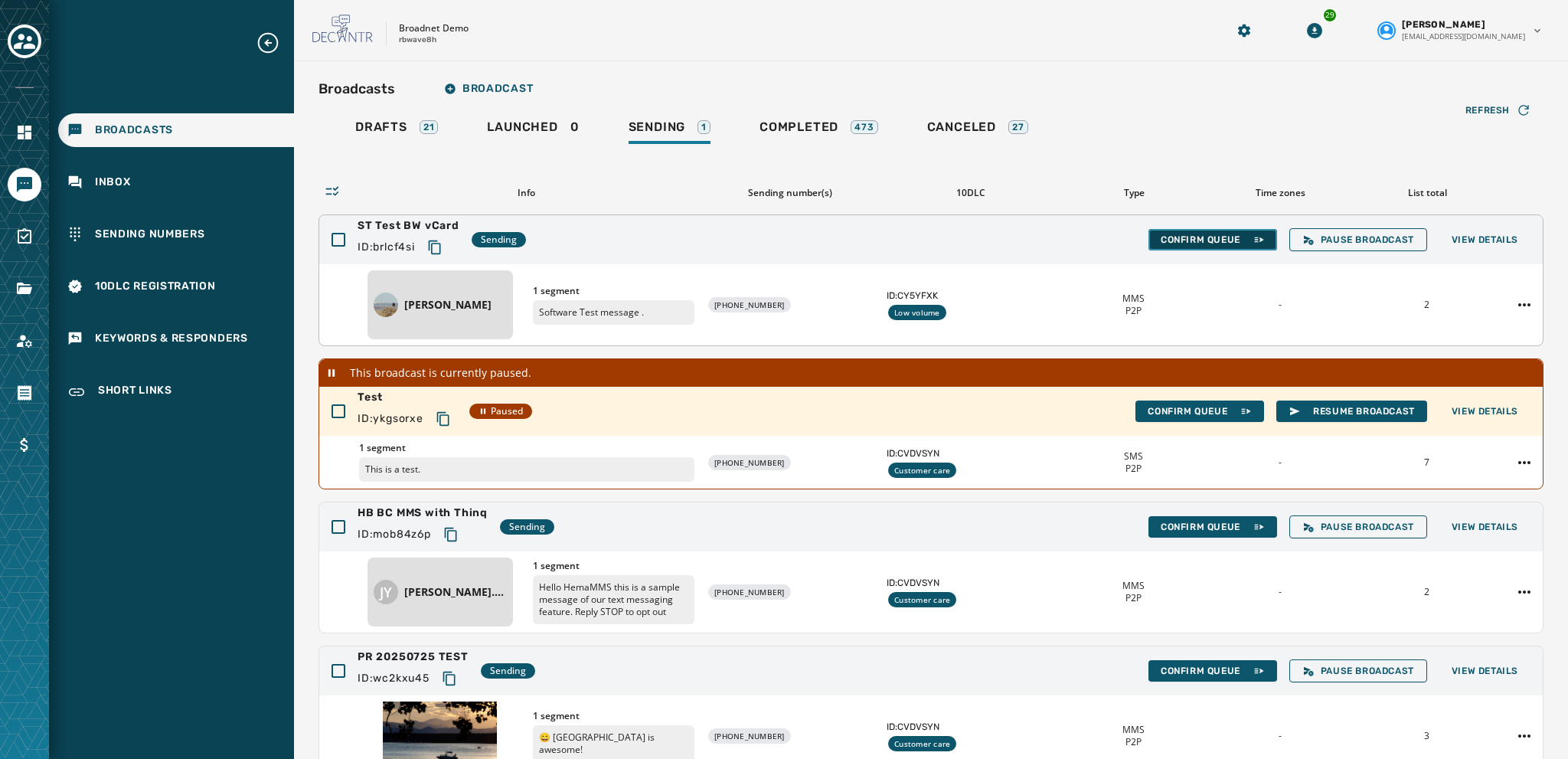
click at [1180, 242] on span "Confirm Queue" at bounding box center [1213, 239] width 104 height 12
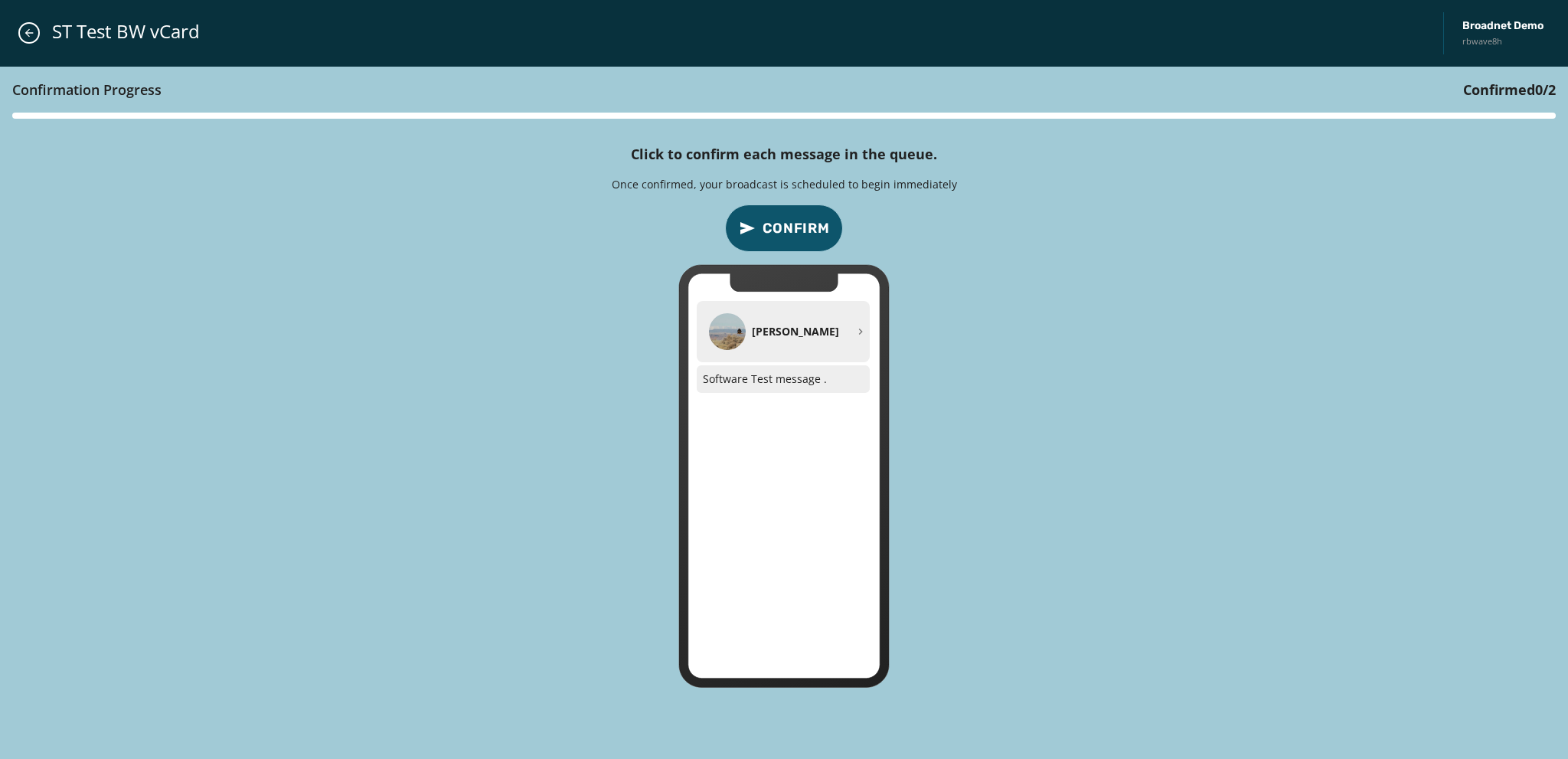
click at [803, 227] on span "Confirm" at bounding box center [796, 228] width 68 height 21
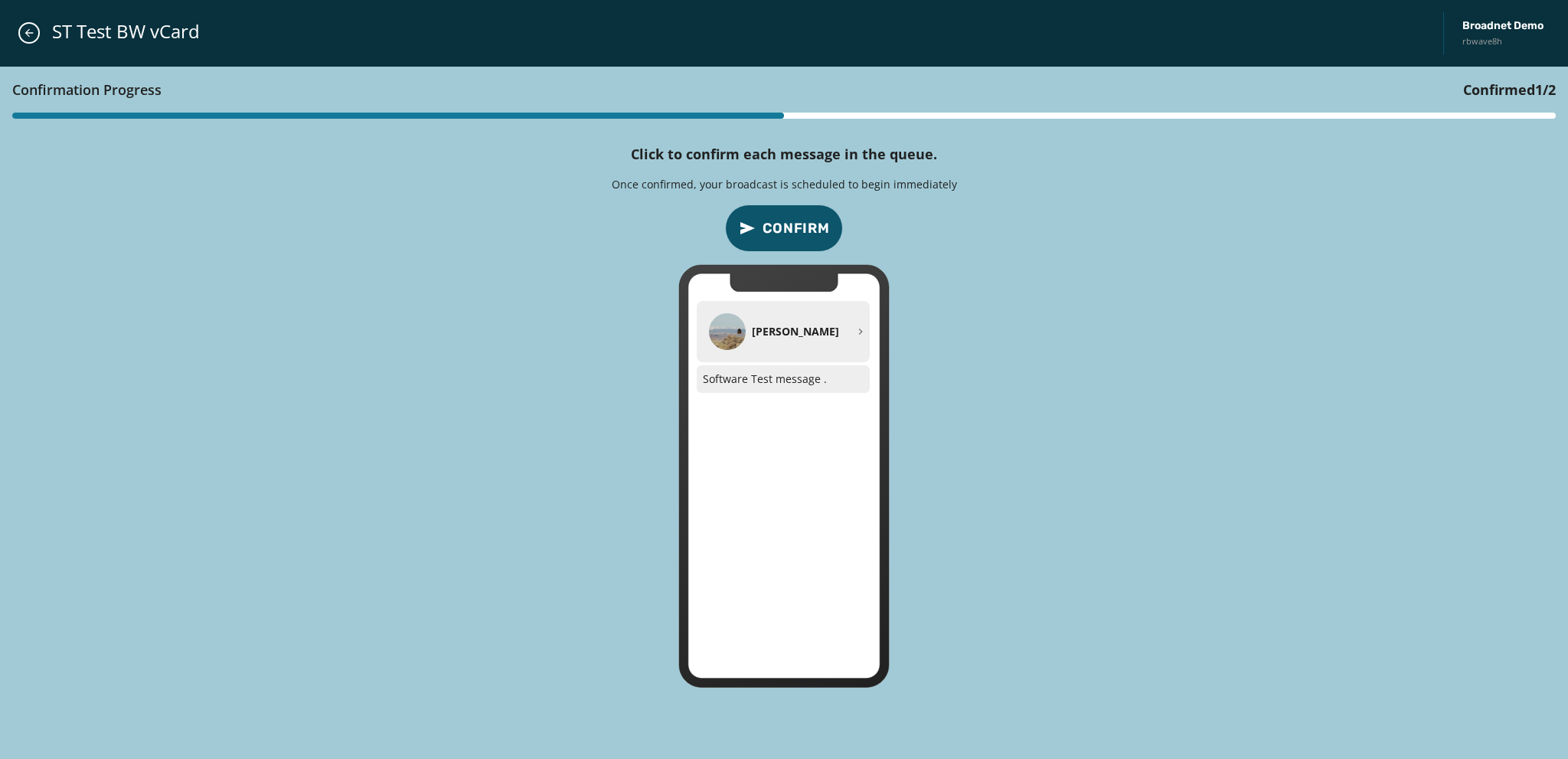
click at [803, 227] on span "Confirm" at bounding box center [796, 228] width 68 height 21
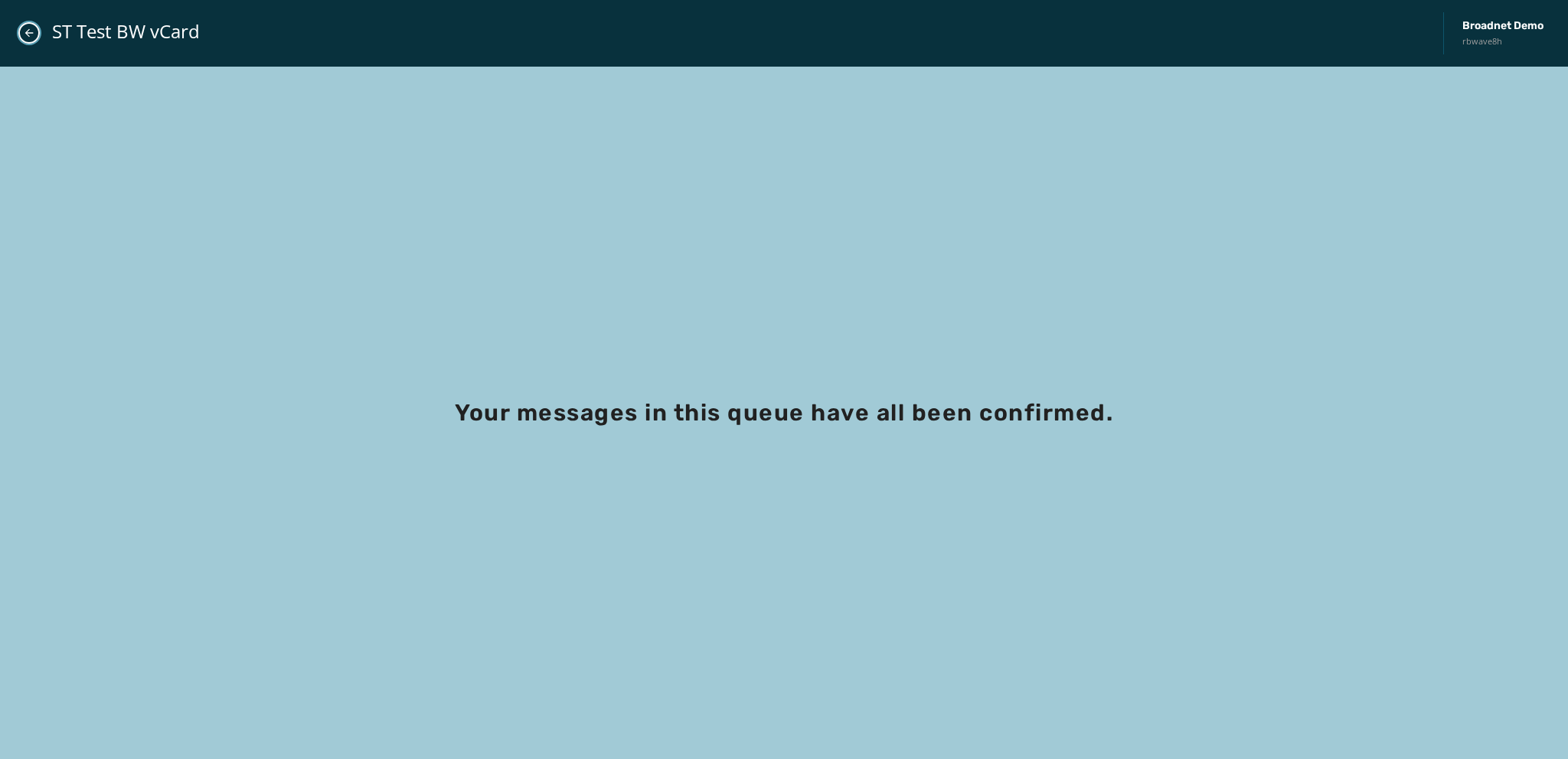
click at [23, 32] on icon "Close admin drawer" at bounding box center [29, 32] width 12 height 12
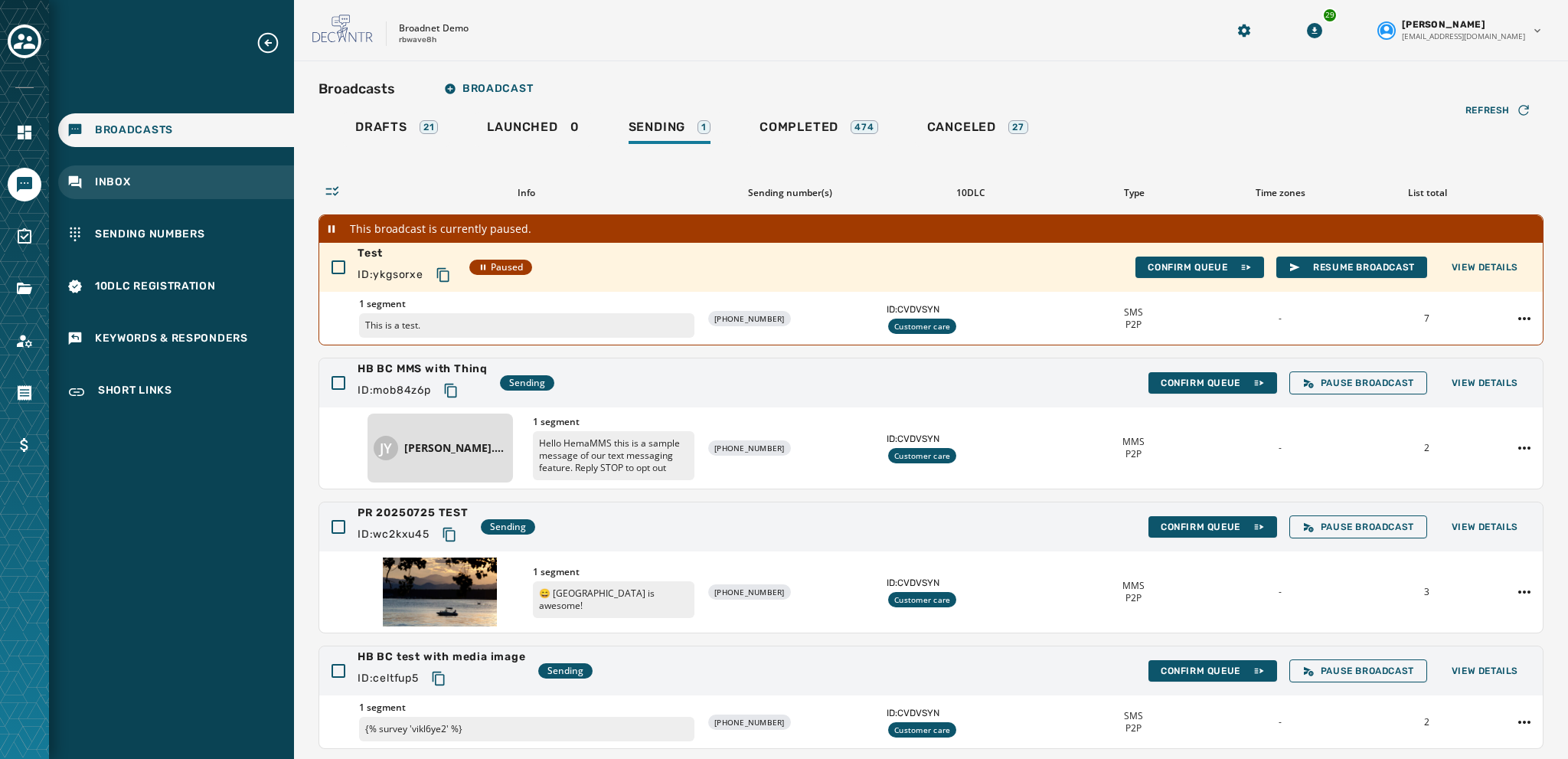
click at [106, 182] on span "Inbox" at bounding box center [113, 182] width 36 height 16
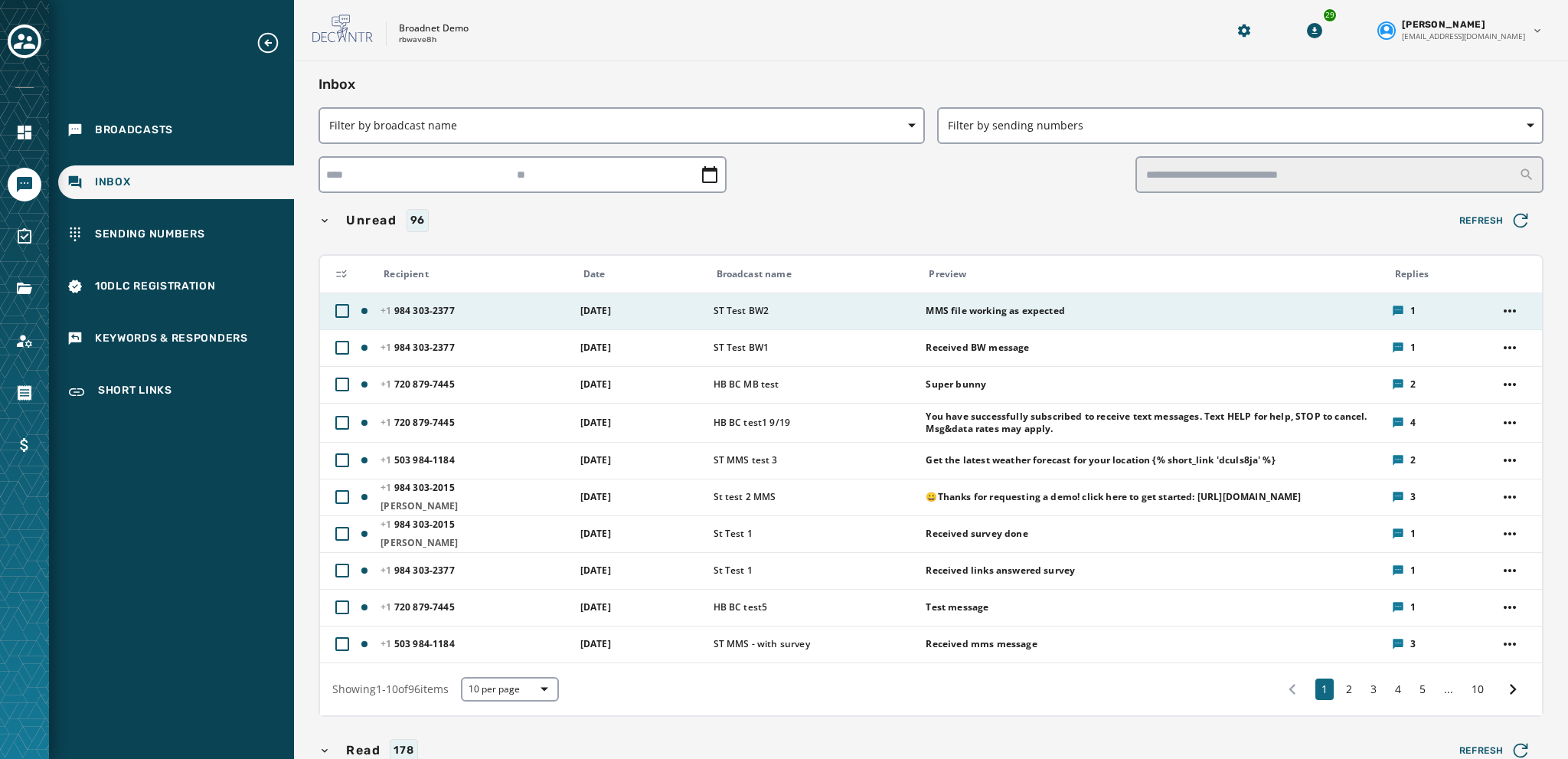
click at [916, 312] on td "MMS file working as expected" at bounding box center [1149, 311] width 466 height 37
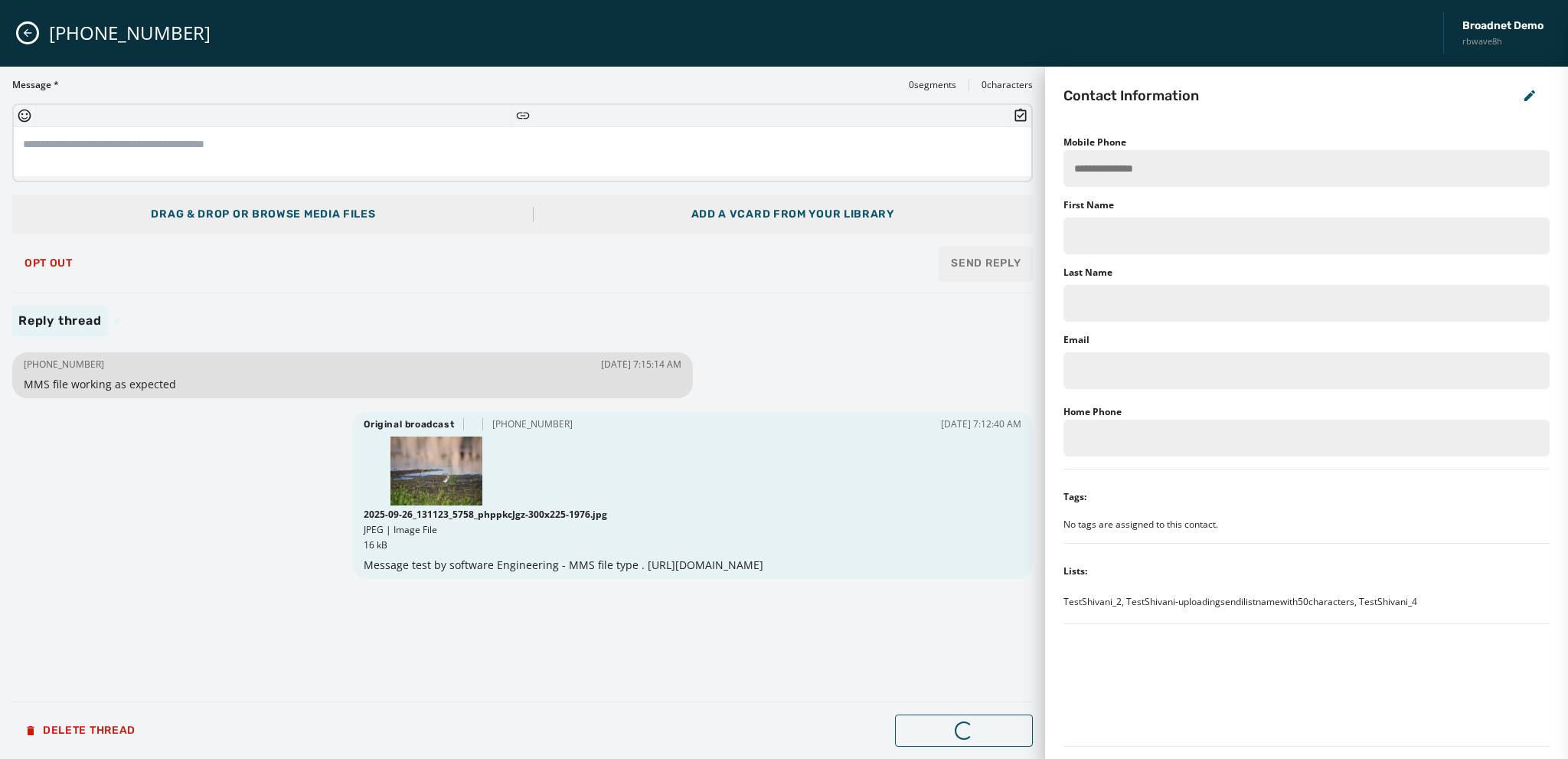
click at [790, 207] on div "Add a vCard from your library" at bounding box center [792, 214] width 203 height 16
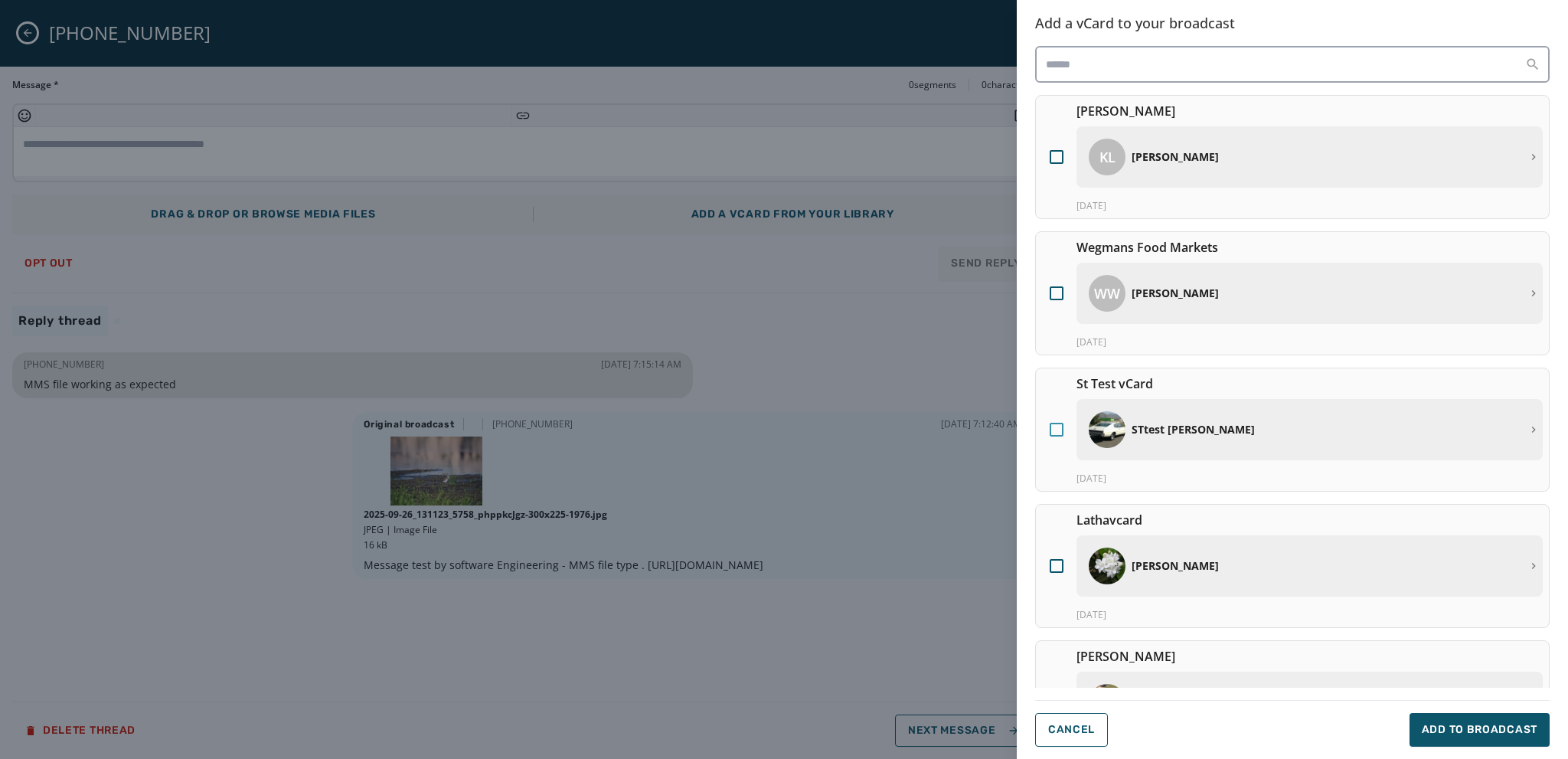
click at [1054, 423] on div at bounding box center [1056, 429] width 14 height 14
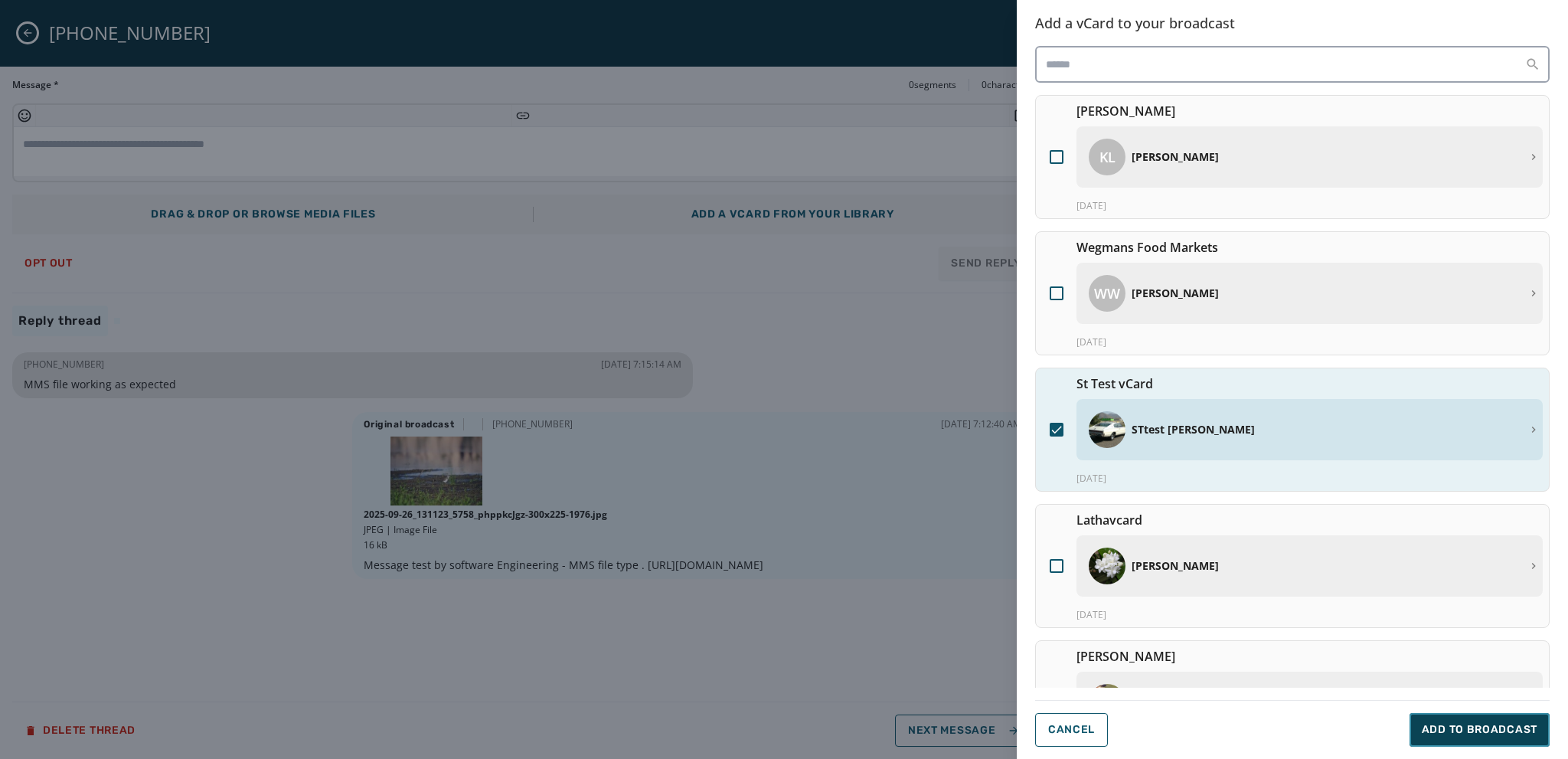
click at [1463, 733] on span "Add to Broadcast" at bounding box center [1479, 729] width 116 height 16
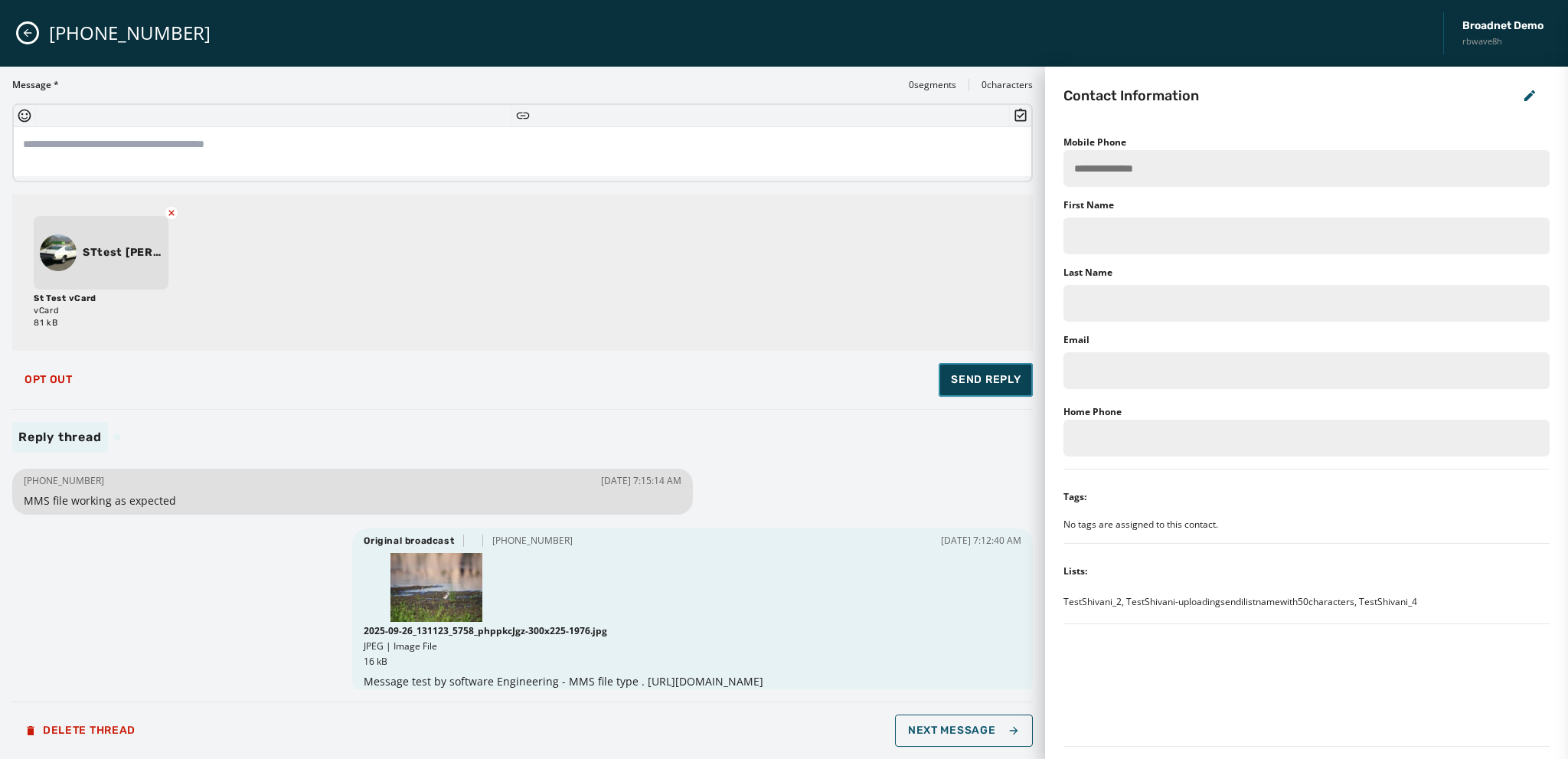
click at [998, 379] on span "Send Reply" at bounding box center [985, 380] width 69 height 16
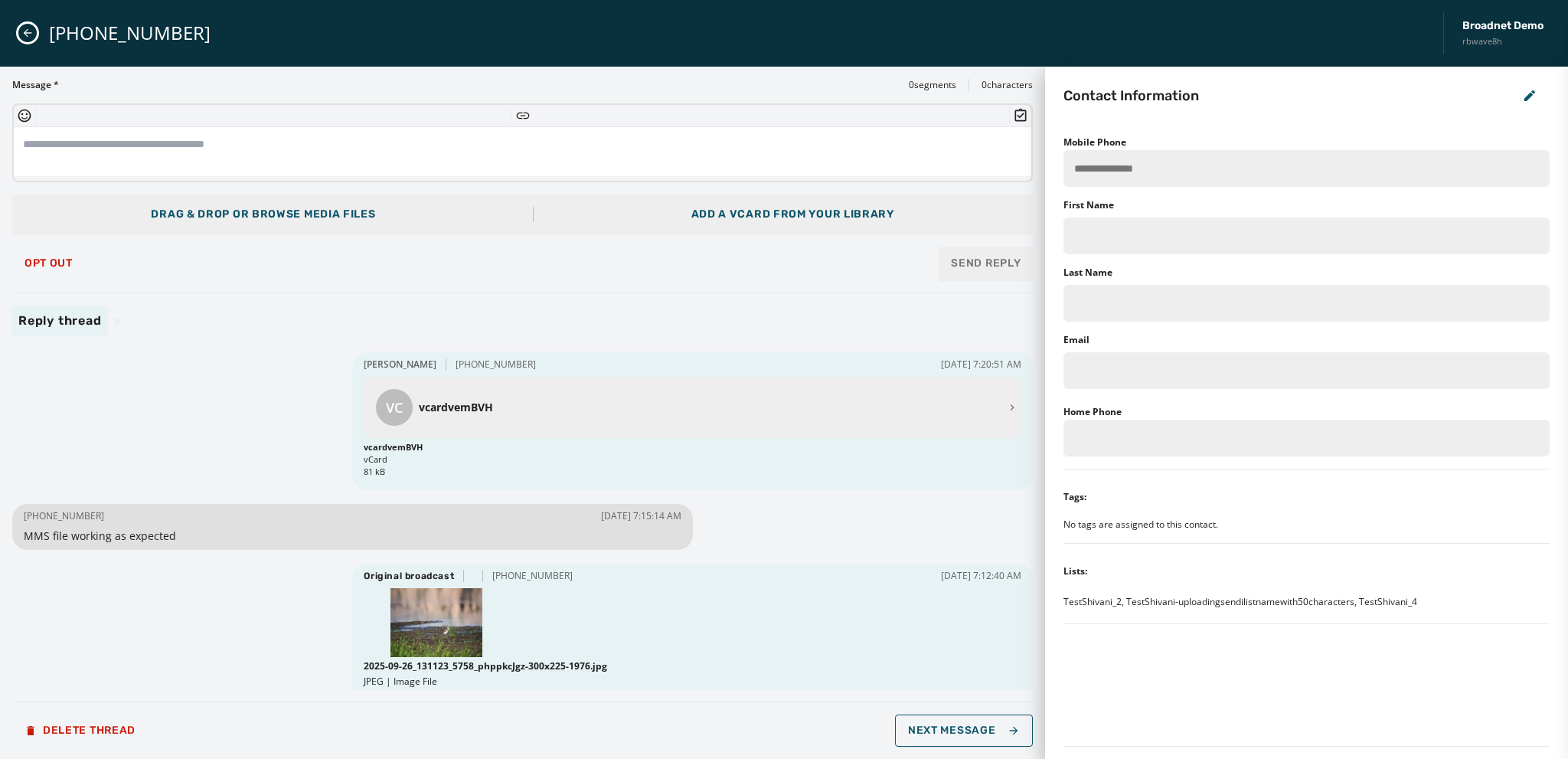
click at [20, 33] on button "Close admin drawer" at bounding box center [28, 33] width 19 height 19
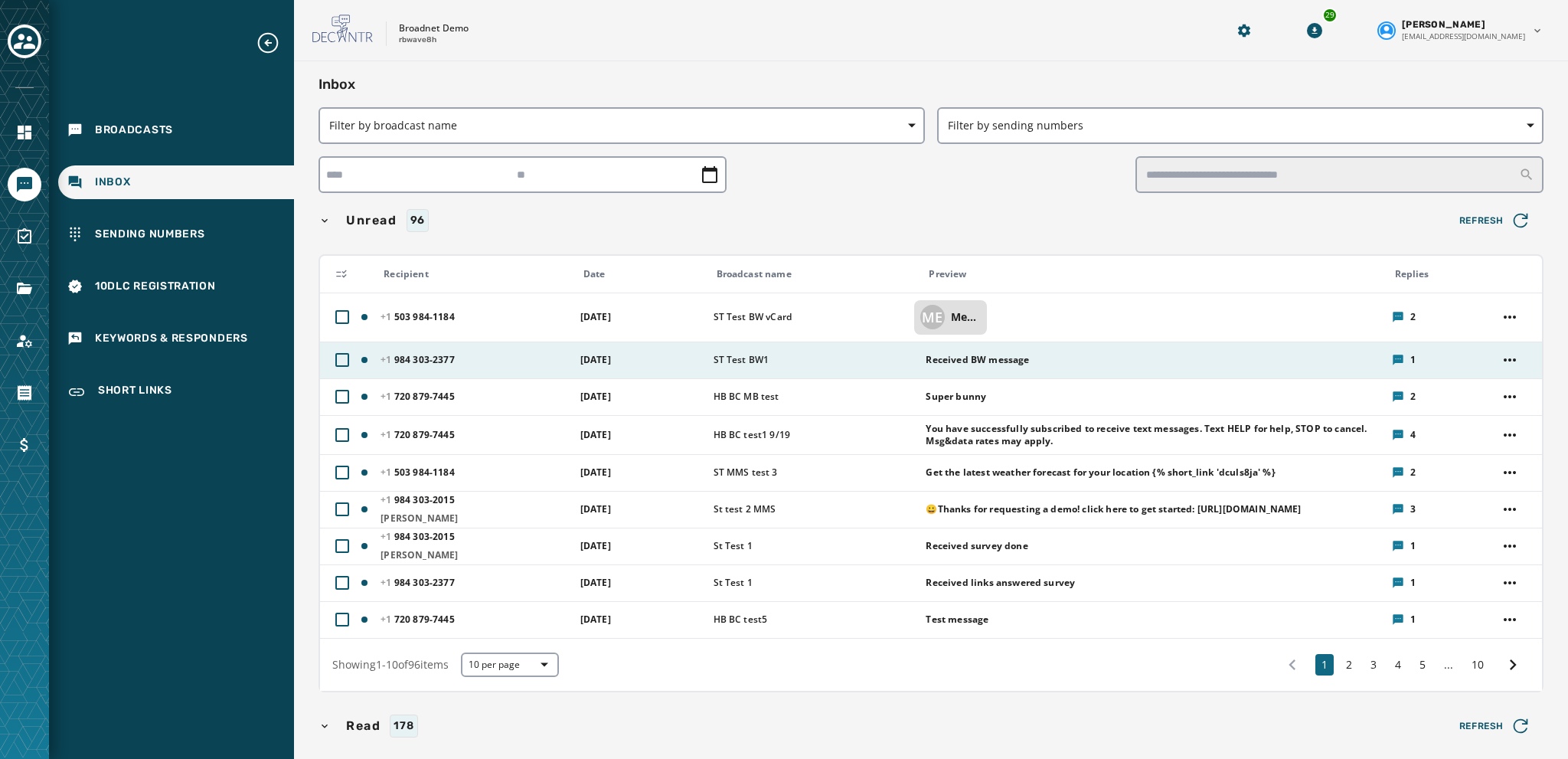
click at [417, 361] on span "[PHONE_NUMBER] - 2377" at bounding box center [417, 359] width 73 height 13
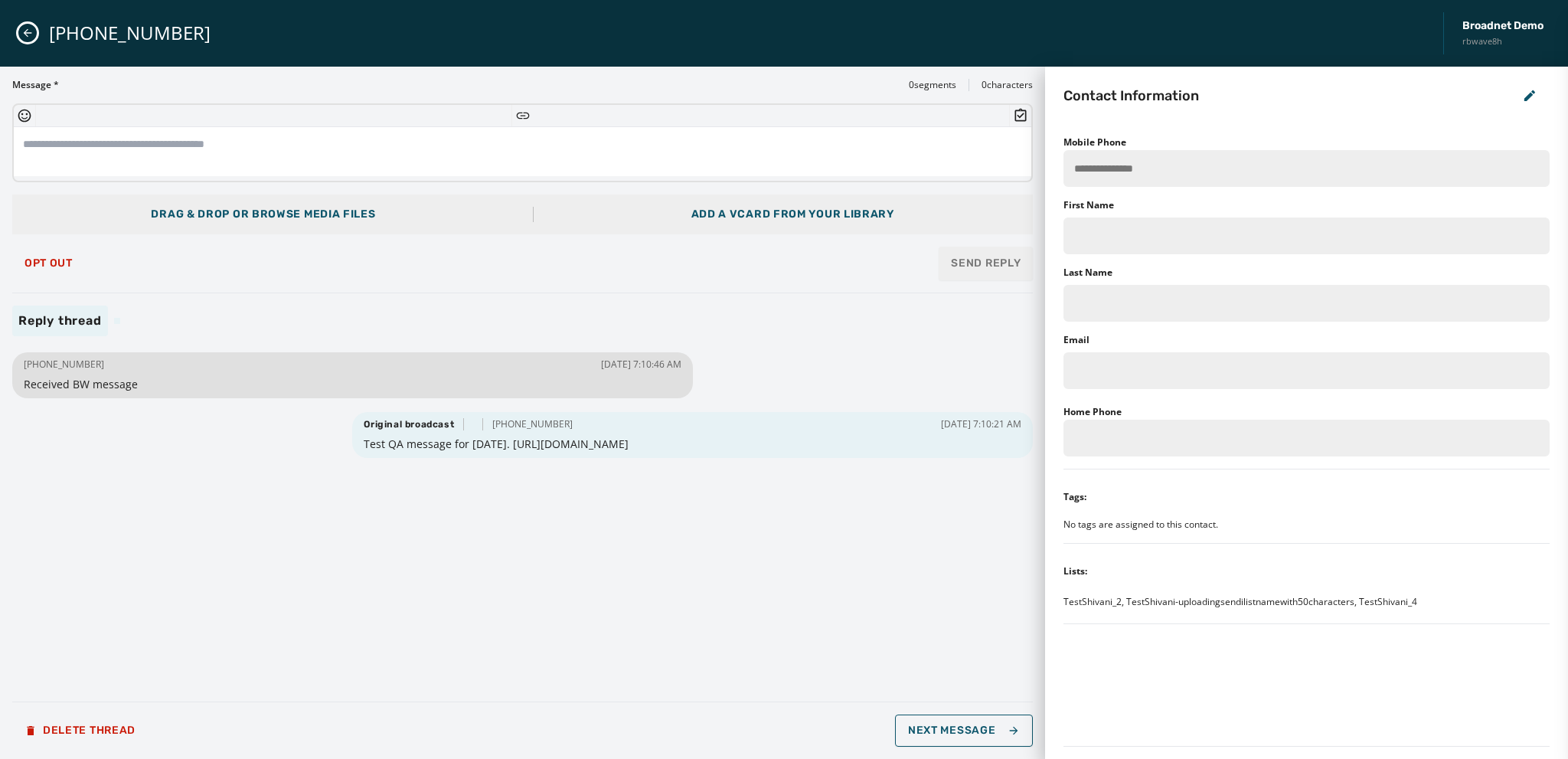
click at [24, 33] on icon "Close admin drawer" at bounding box center [27, 32] width 12 height 12
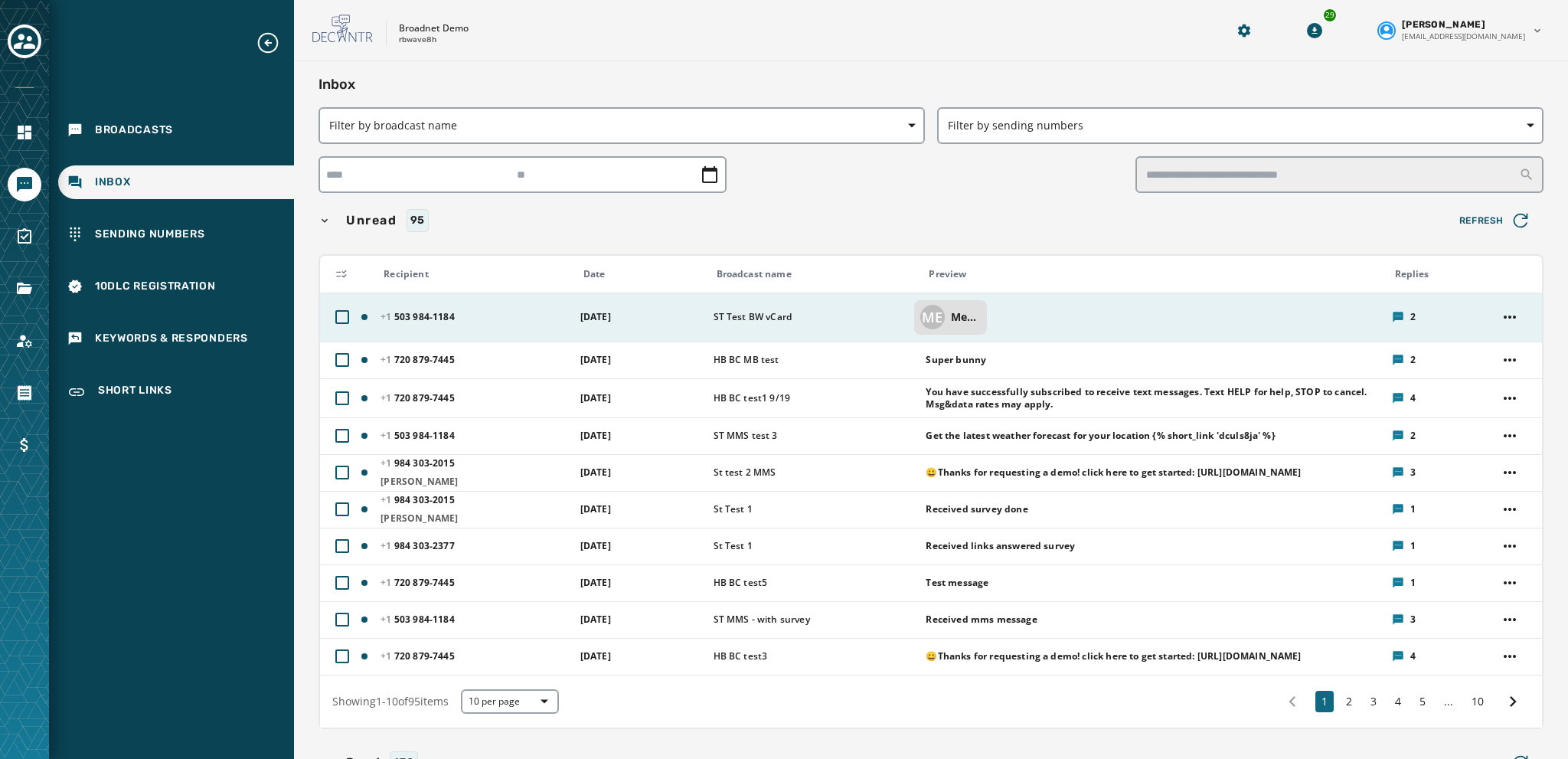
click at [951, 312] on p "MediaUrlDownloaddC4ie4" at bounding box center [965, 317] width 30 height 16
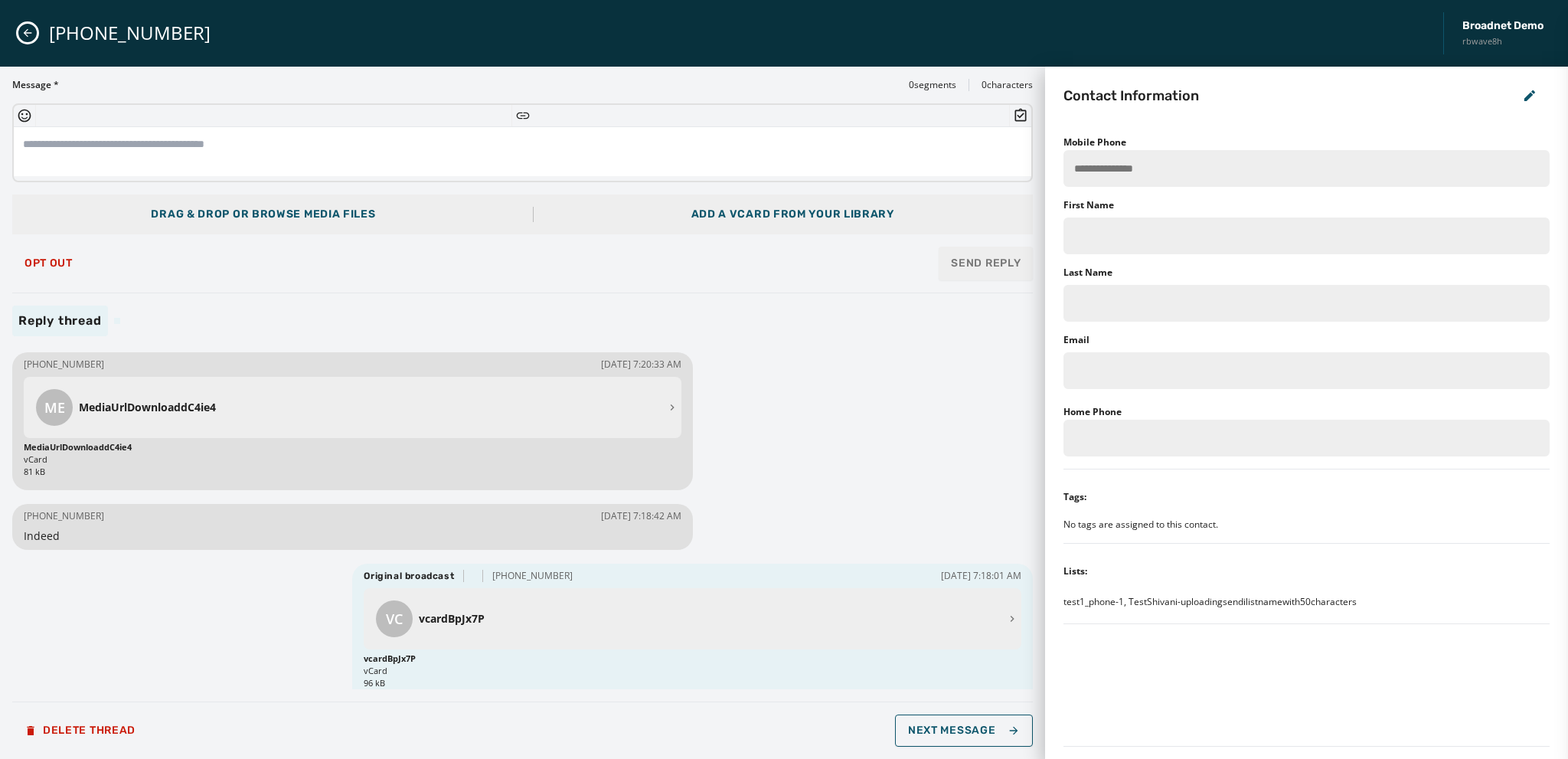
click at [23, 31] on icon "Close admin drawer" at bounding box center [27, 32] width 12 height 12
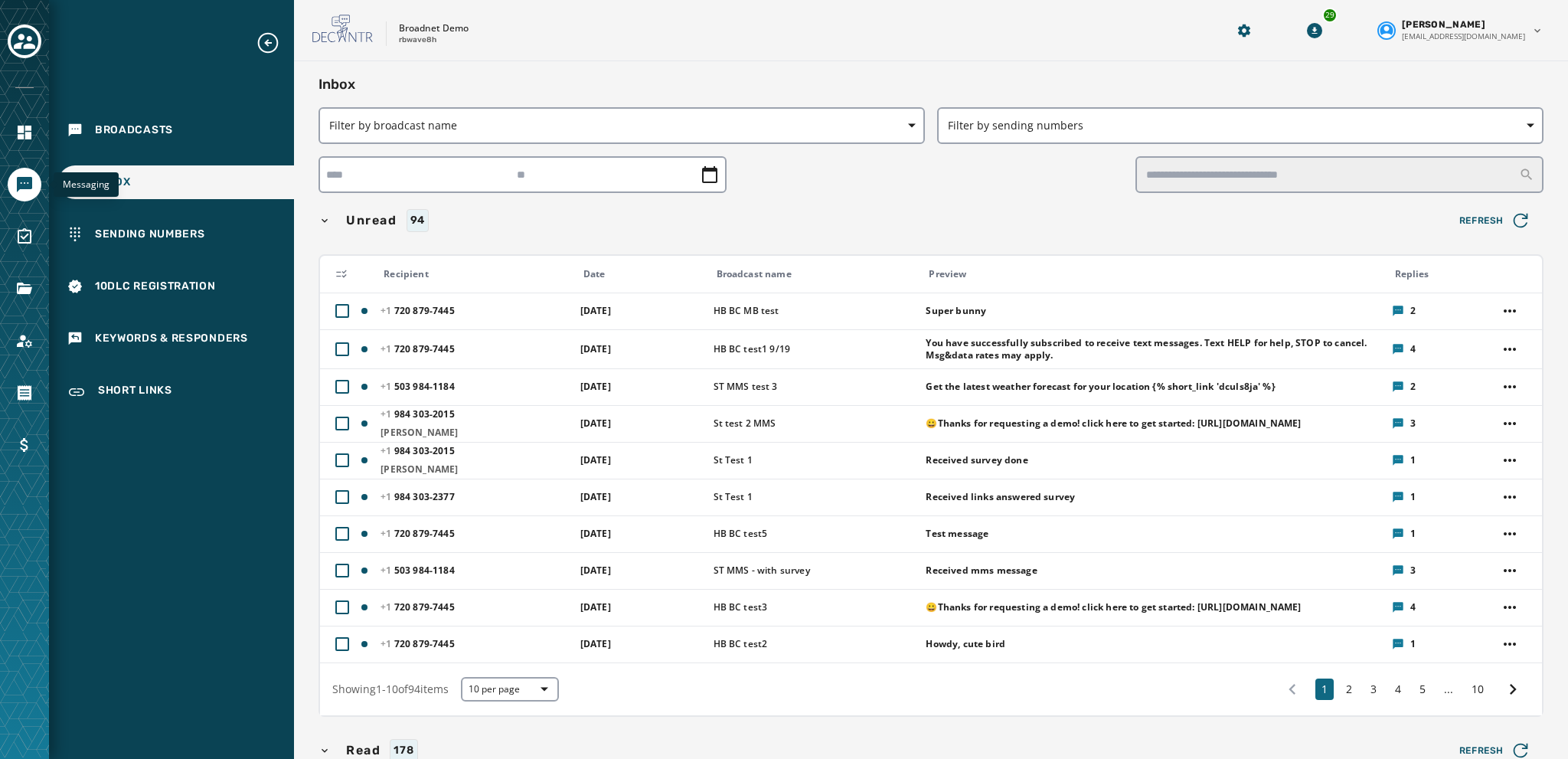
click at [27, 180] on icon "Navigate to Messaging" at bounding box center [24, 184] width 16 height 16
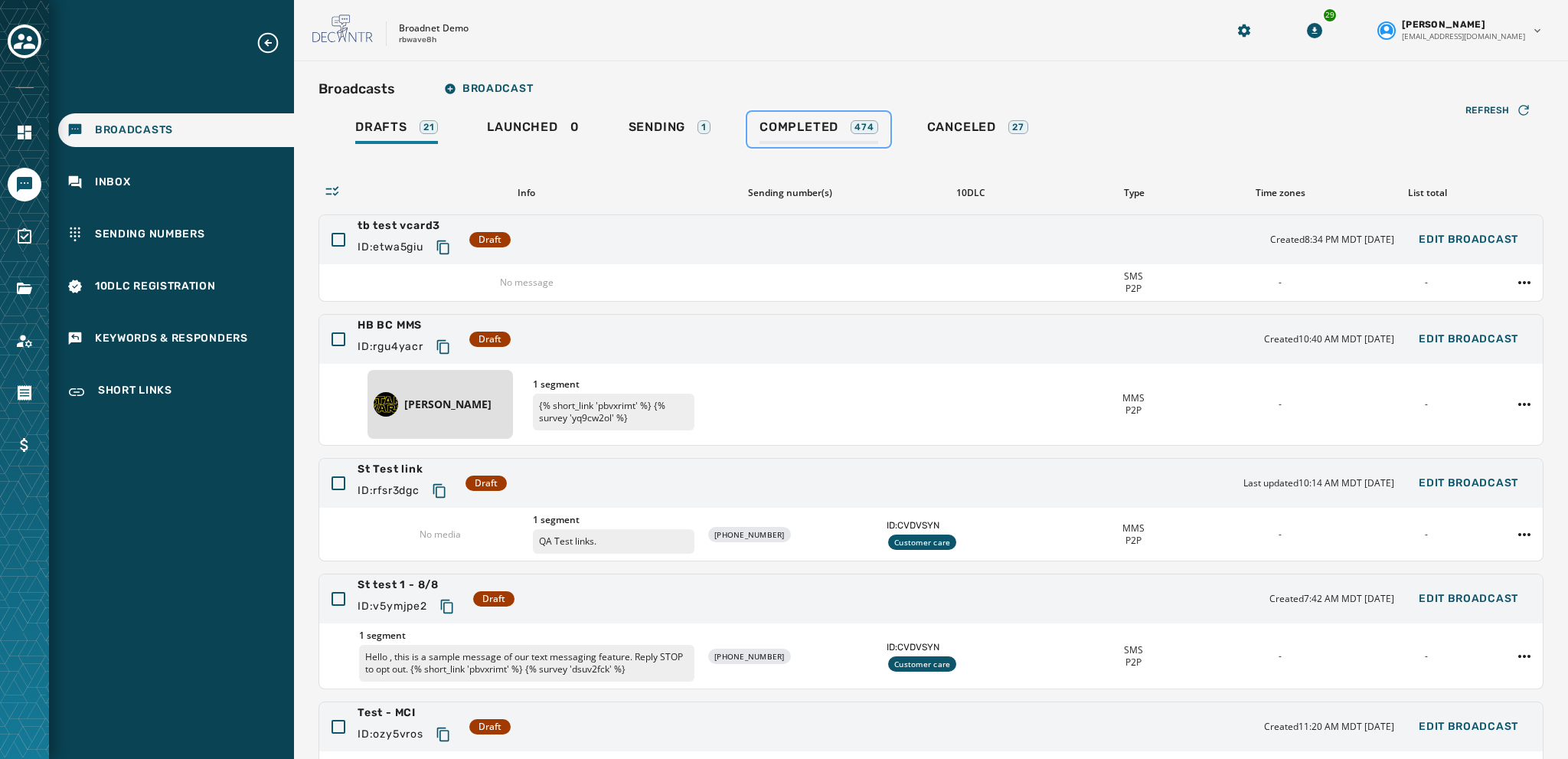
click at [773, 126] on span "Completed" at bounding box center [798, 127] width 79 height 16
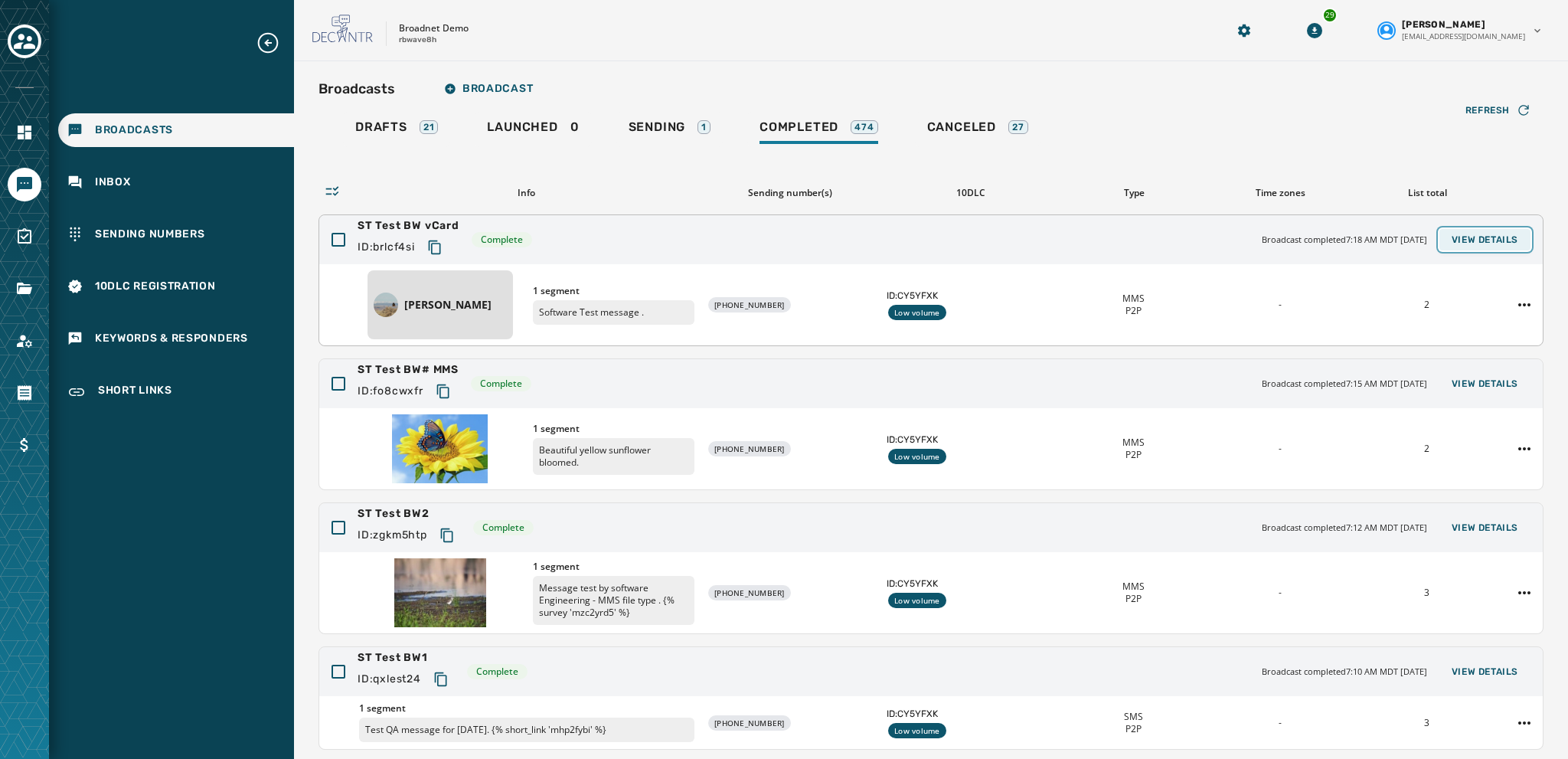
click at [1489, 238] on span "View Details" at bounding box center [1485, 239] width 67 height 12
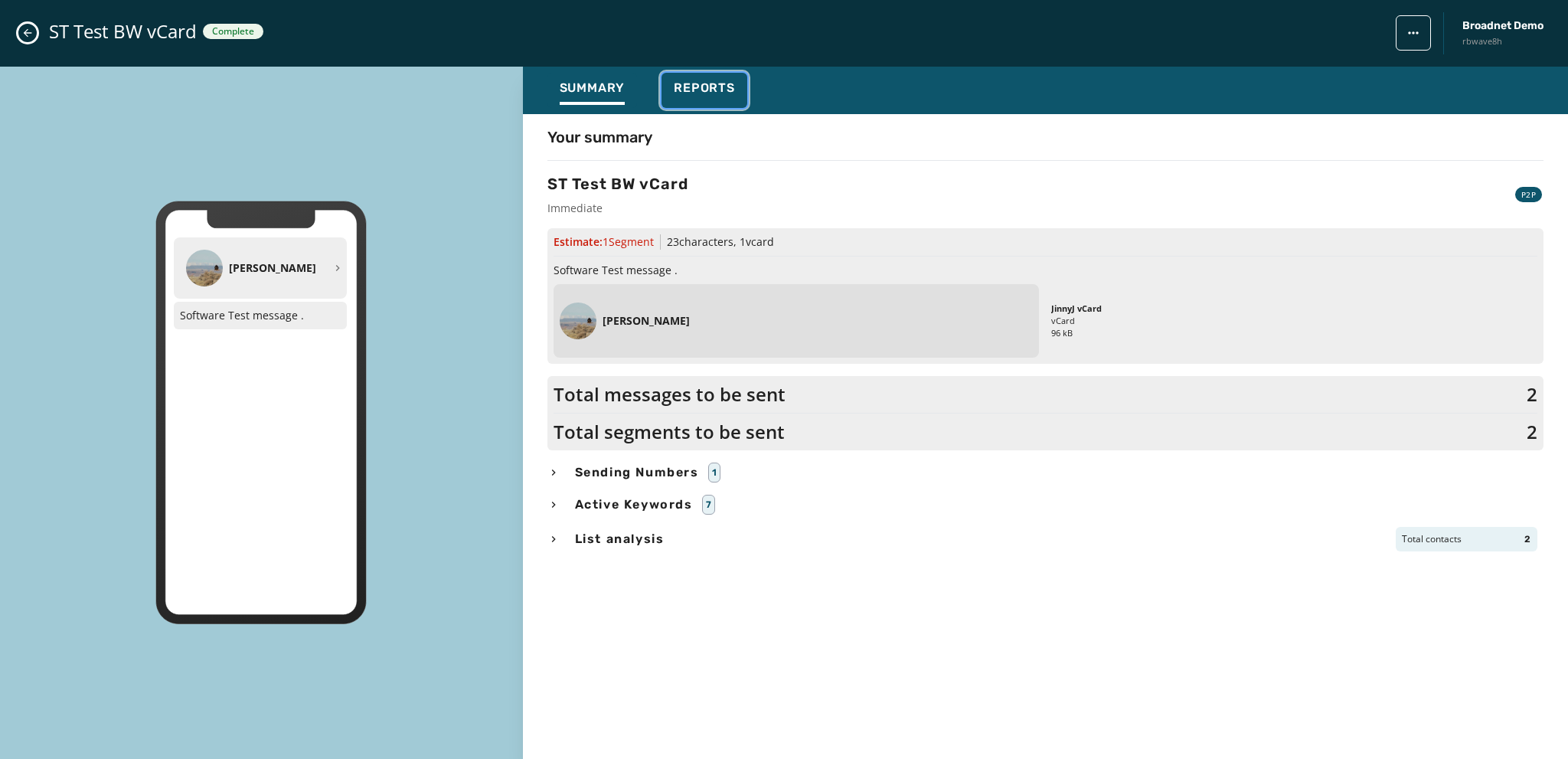
click at [716, 90] on span "Reports" at bounding box center [704, 88] width 61 height 16
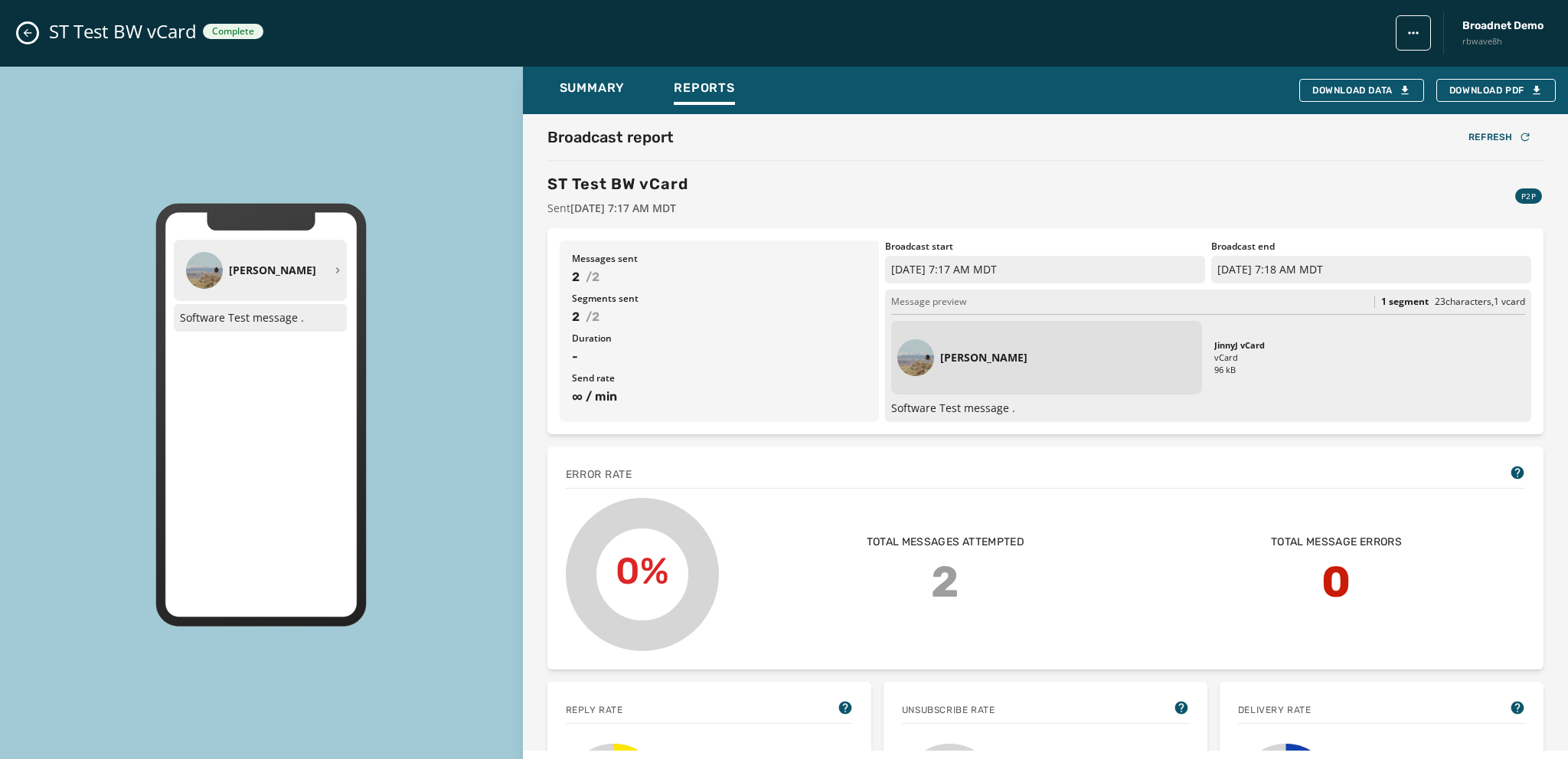
click at [24, 31] on icon "Close admin drawer" at bounding box center [27, 32] width 12 height 12
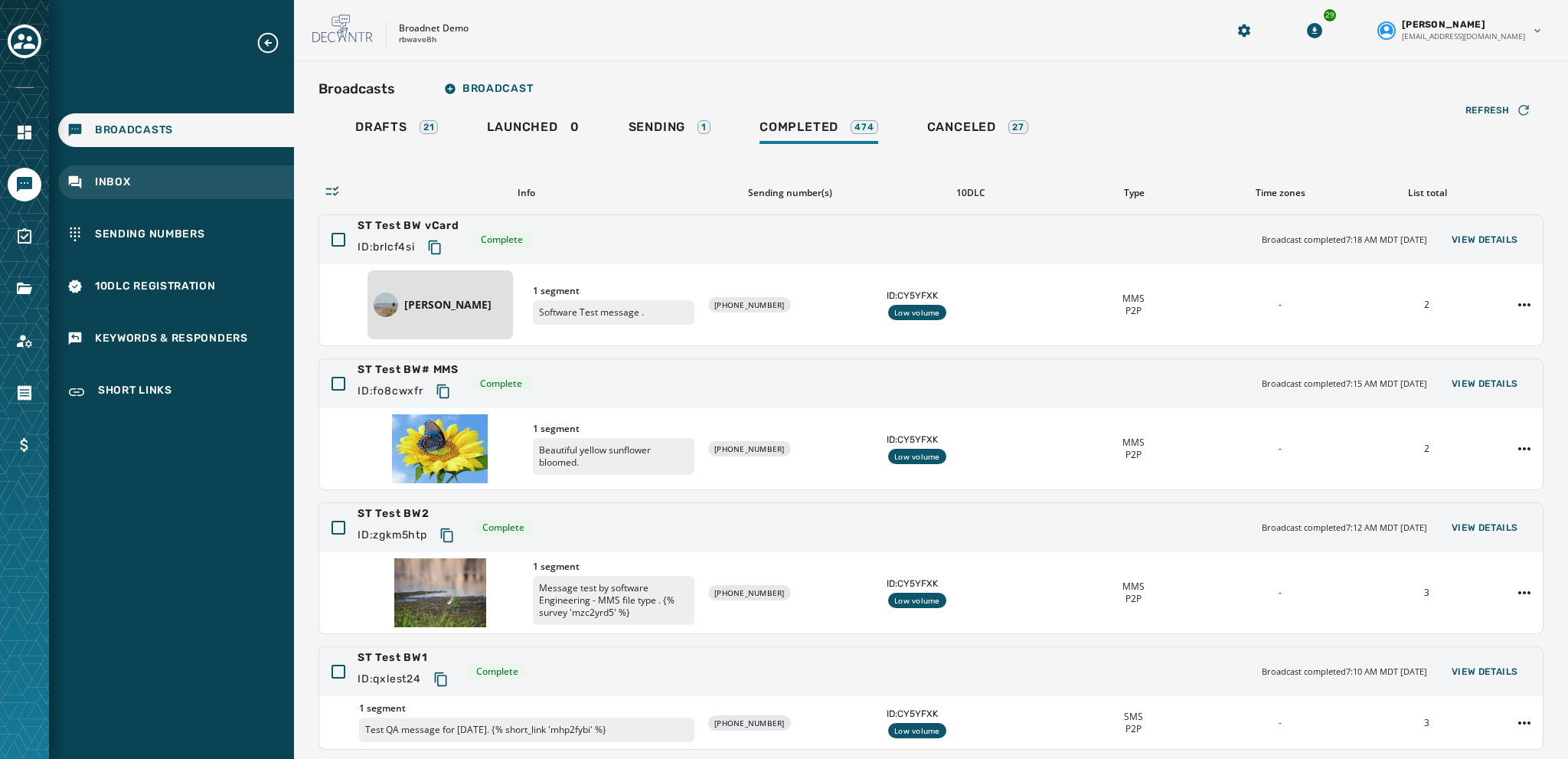
click at [122, 179] on span "Inbox" at bounding box center [113, 182] width 36 height 16
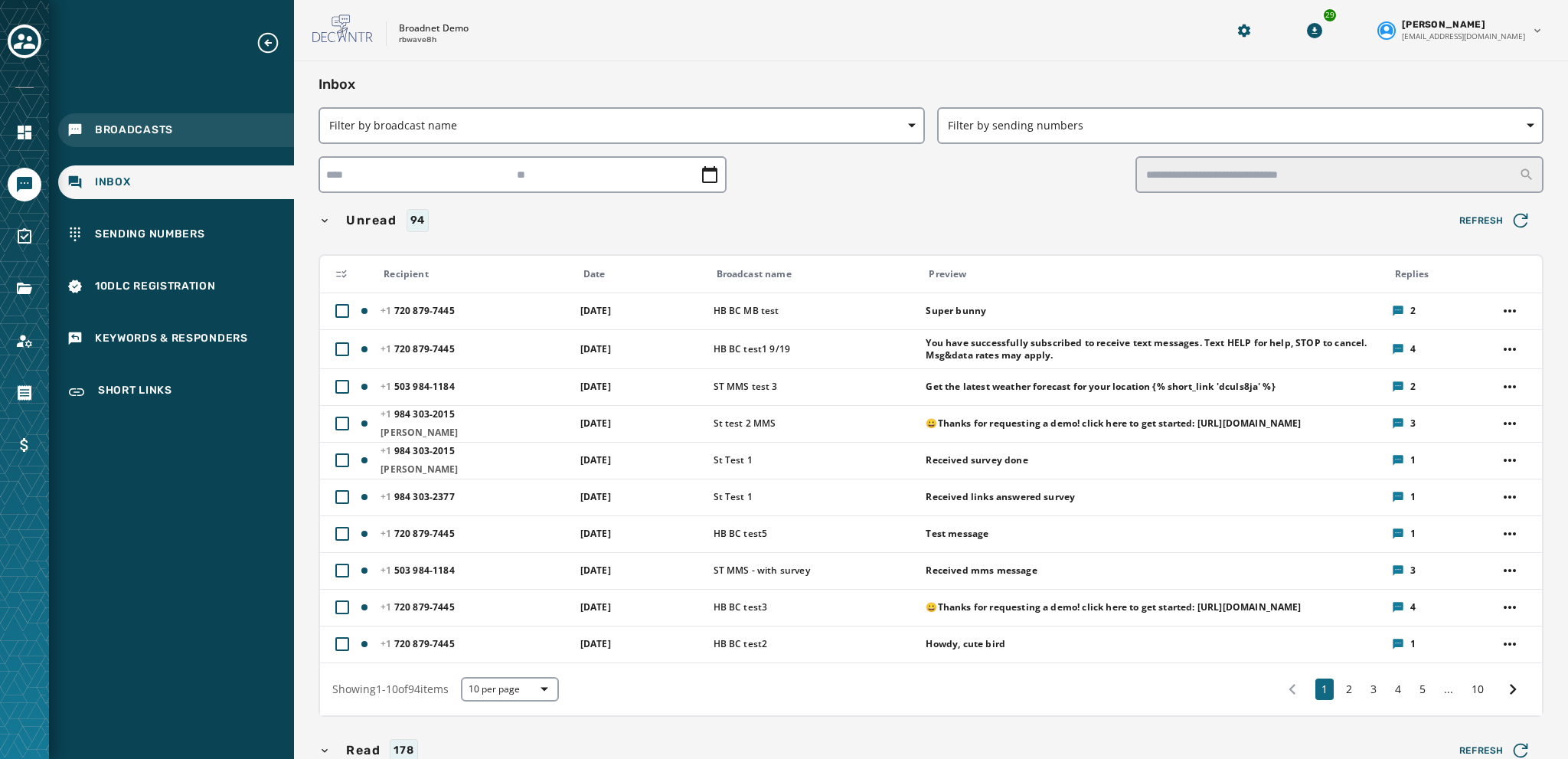
click at [92, 122] on div "Broadcasts" at bounding box center [176, 130] width 236 height 33
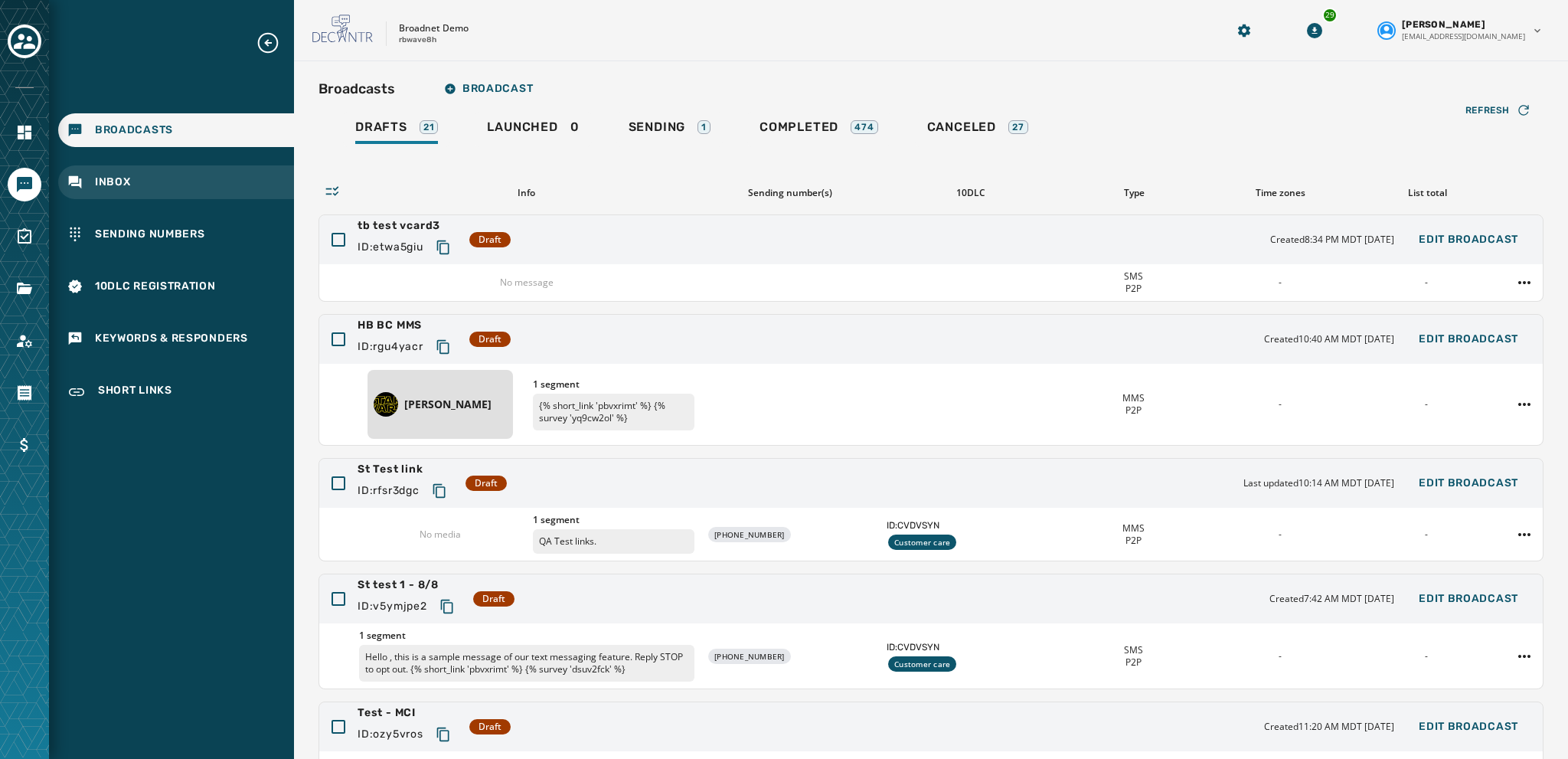
click at [120, 178] on span "Inbox" at bounding box center [113, 182] width 36 height 16
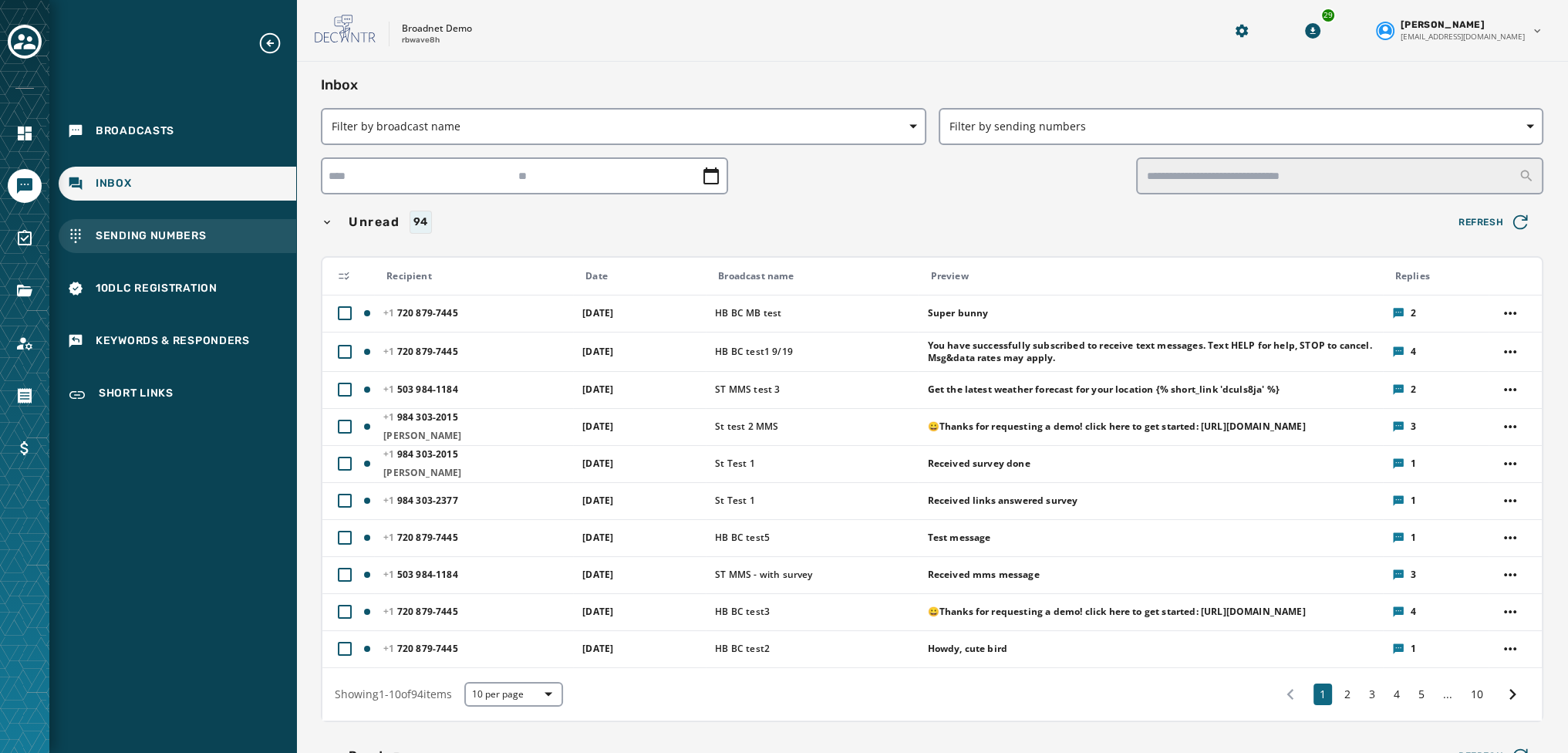
click at [118, 232] on span "Sending Numbers" at bounding box center [151, 236] width 111 height 16
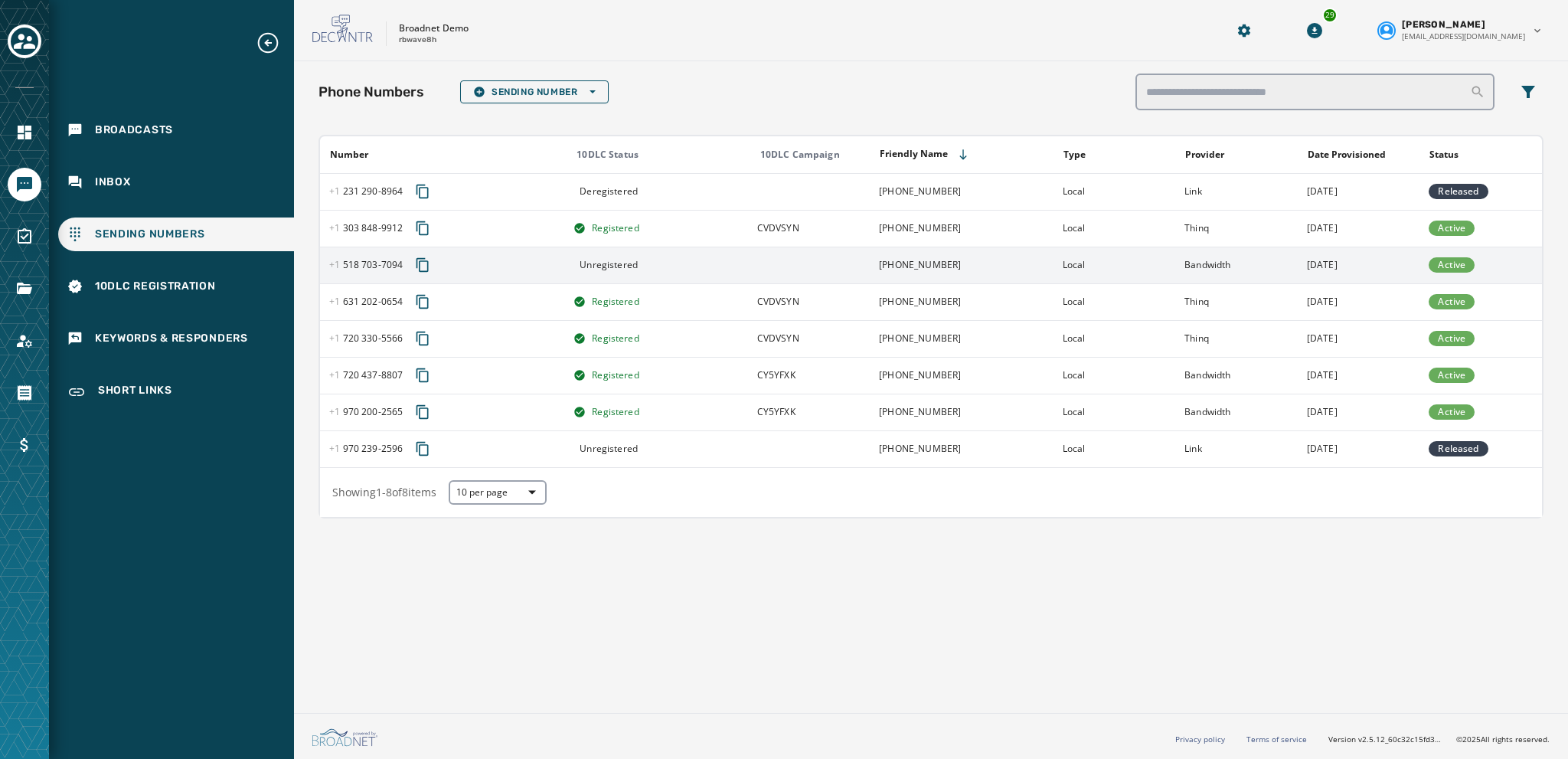
click at [364, 259] on span "[PHONE_NUMBER] - 7094" at bounding box center [366, 265] width 73 height 12
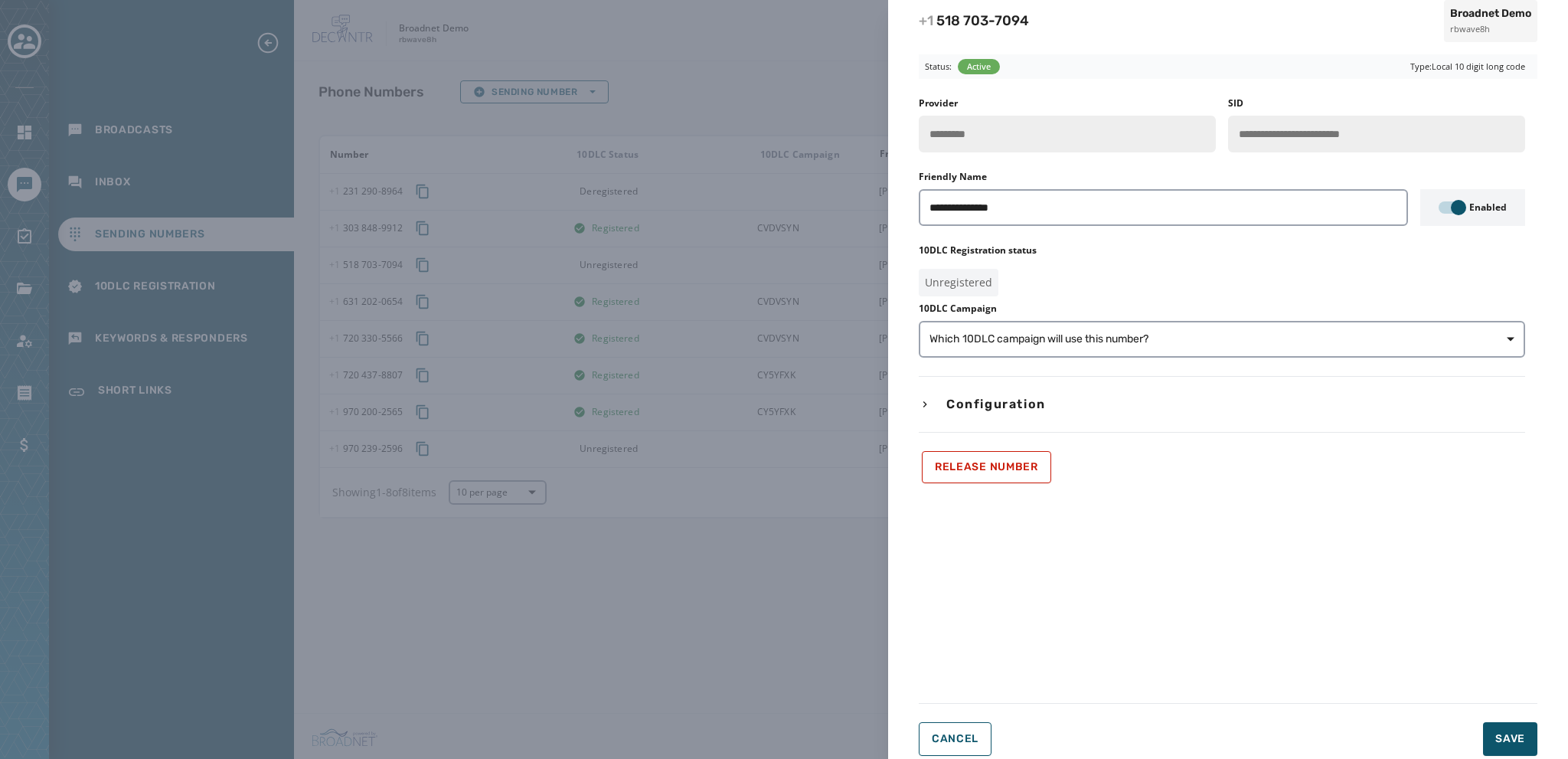
click at [918, 399] on icon "button" at bounding box center [924, 404] width 12 height 12
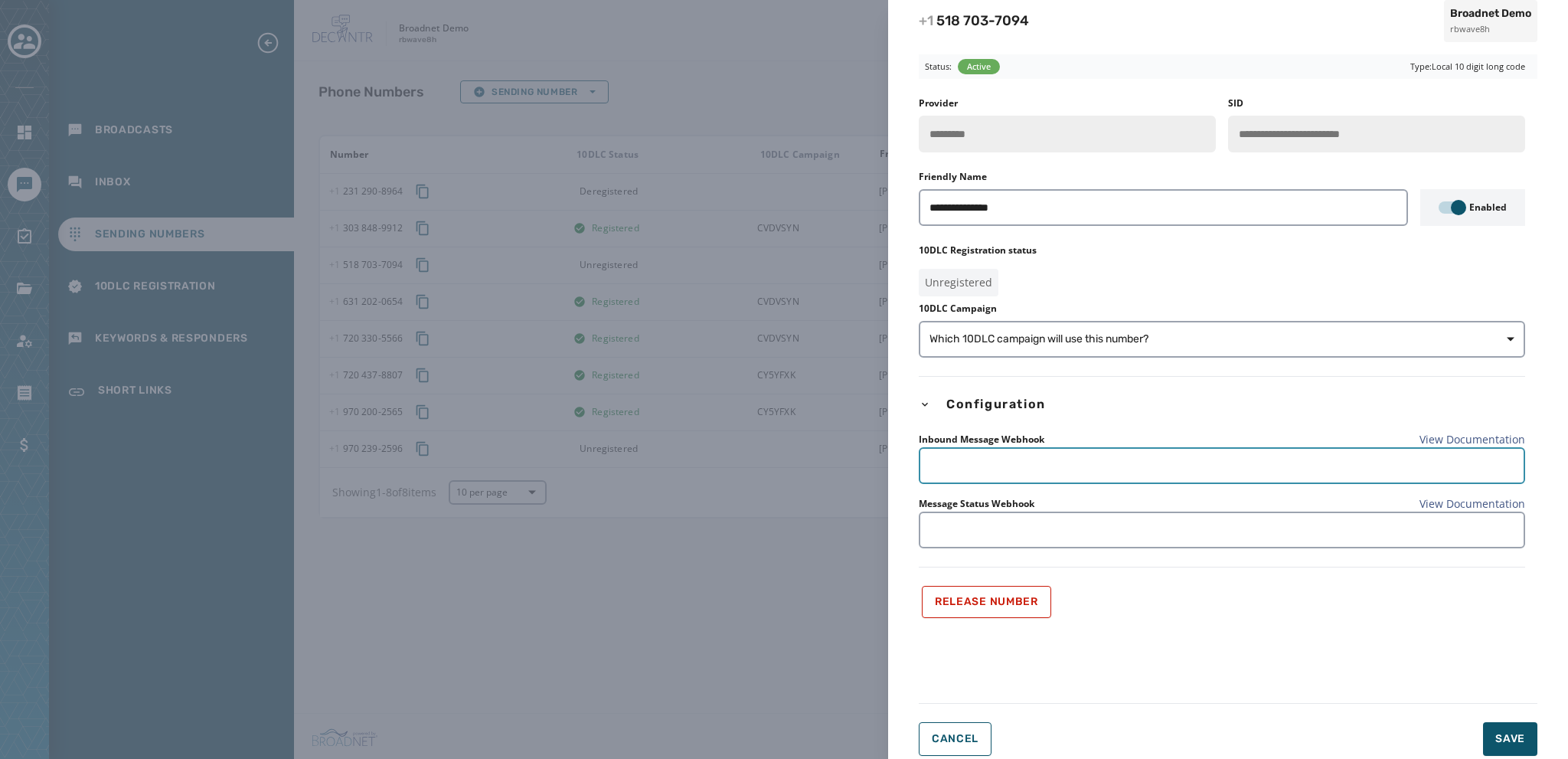
paste input "**********"
type input "**********"
paste input "**********"
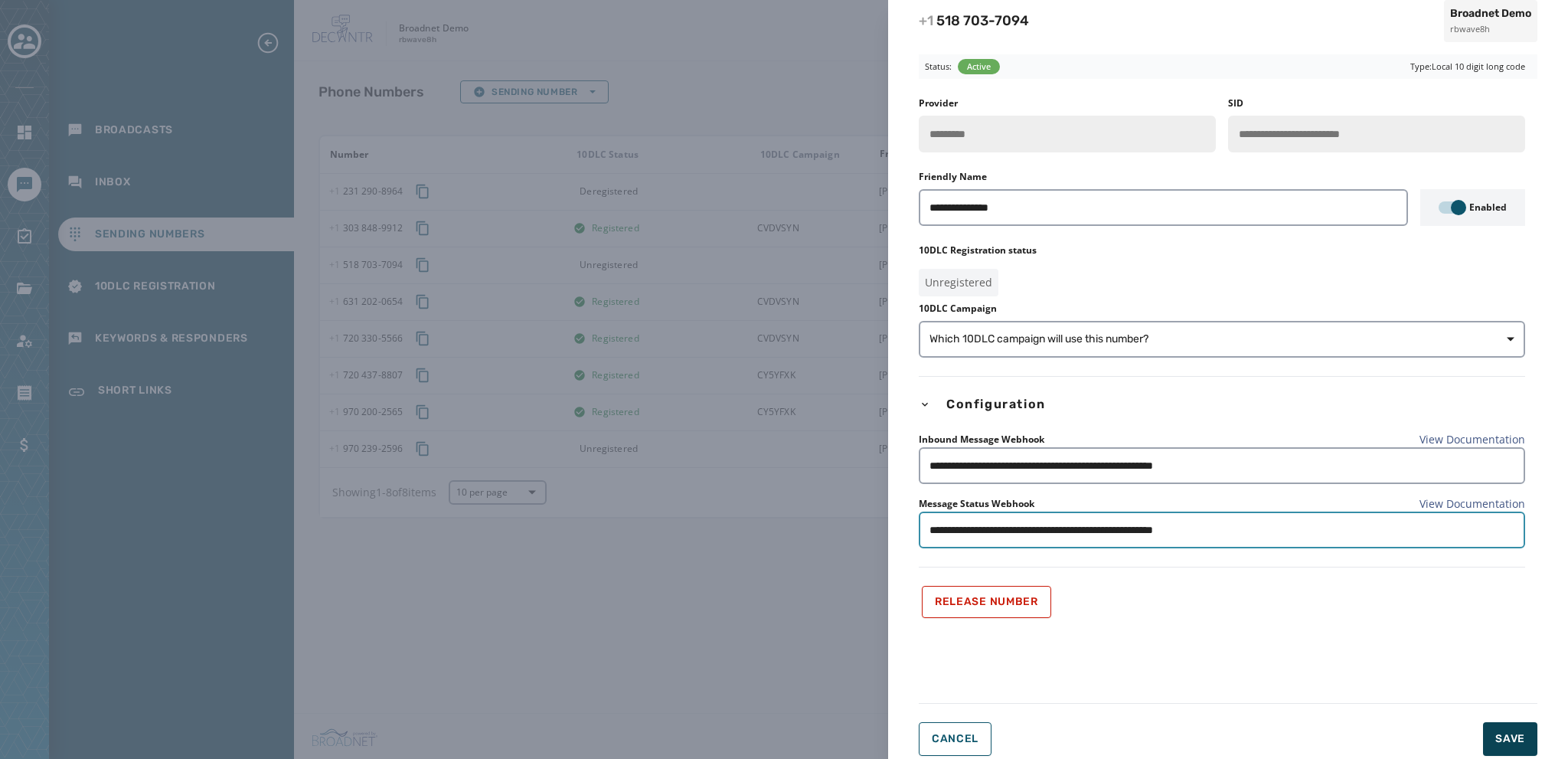
type input "**********"
click at [1511, 745] on span "Save" at bounding box center [1510, 739] width 30 height 16
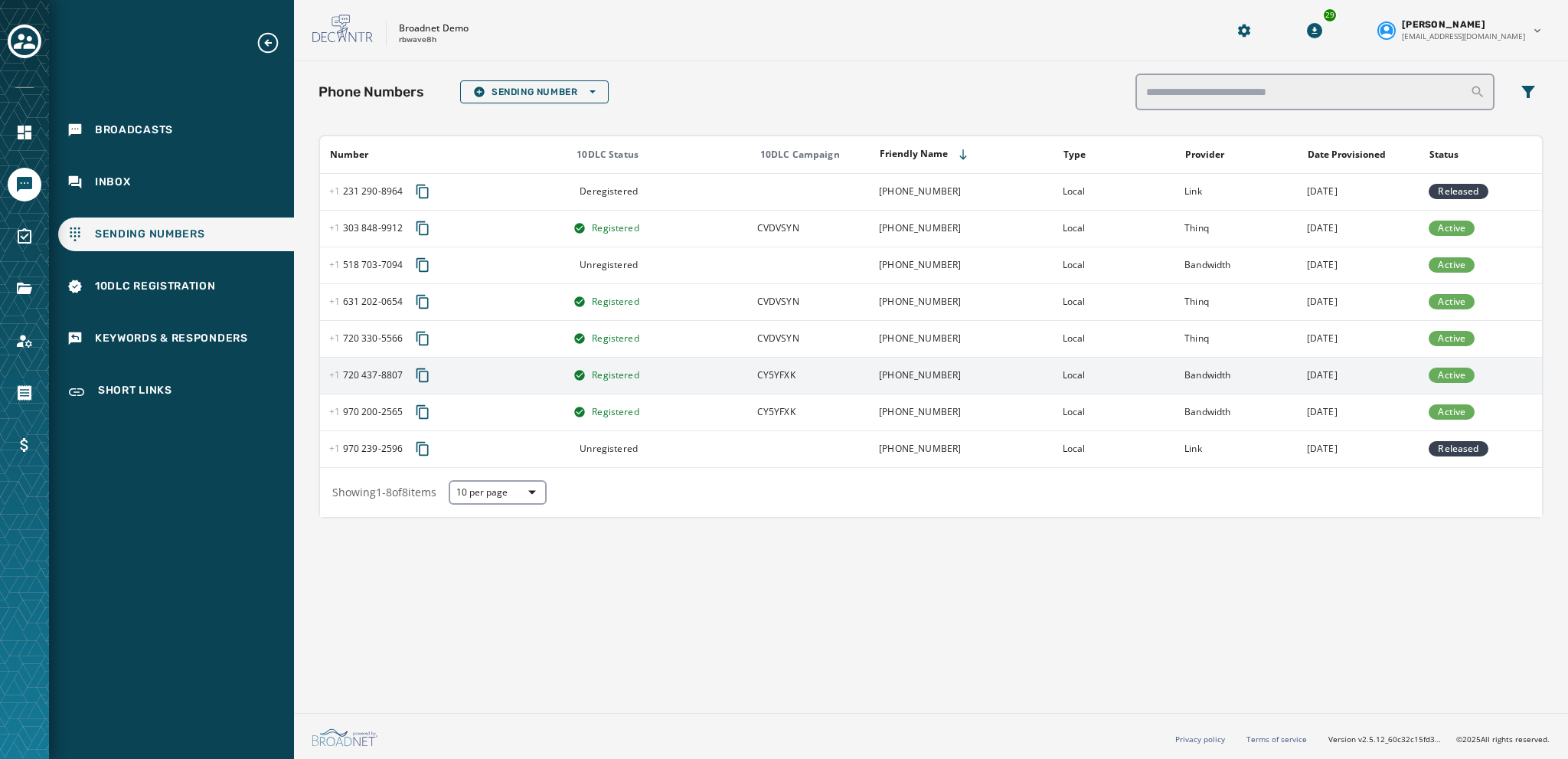
click at [366, 371] on span "[PHONE_NUMBER] - 8807" at bounding box center [366, 375] width 73 height 12
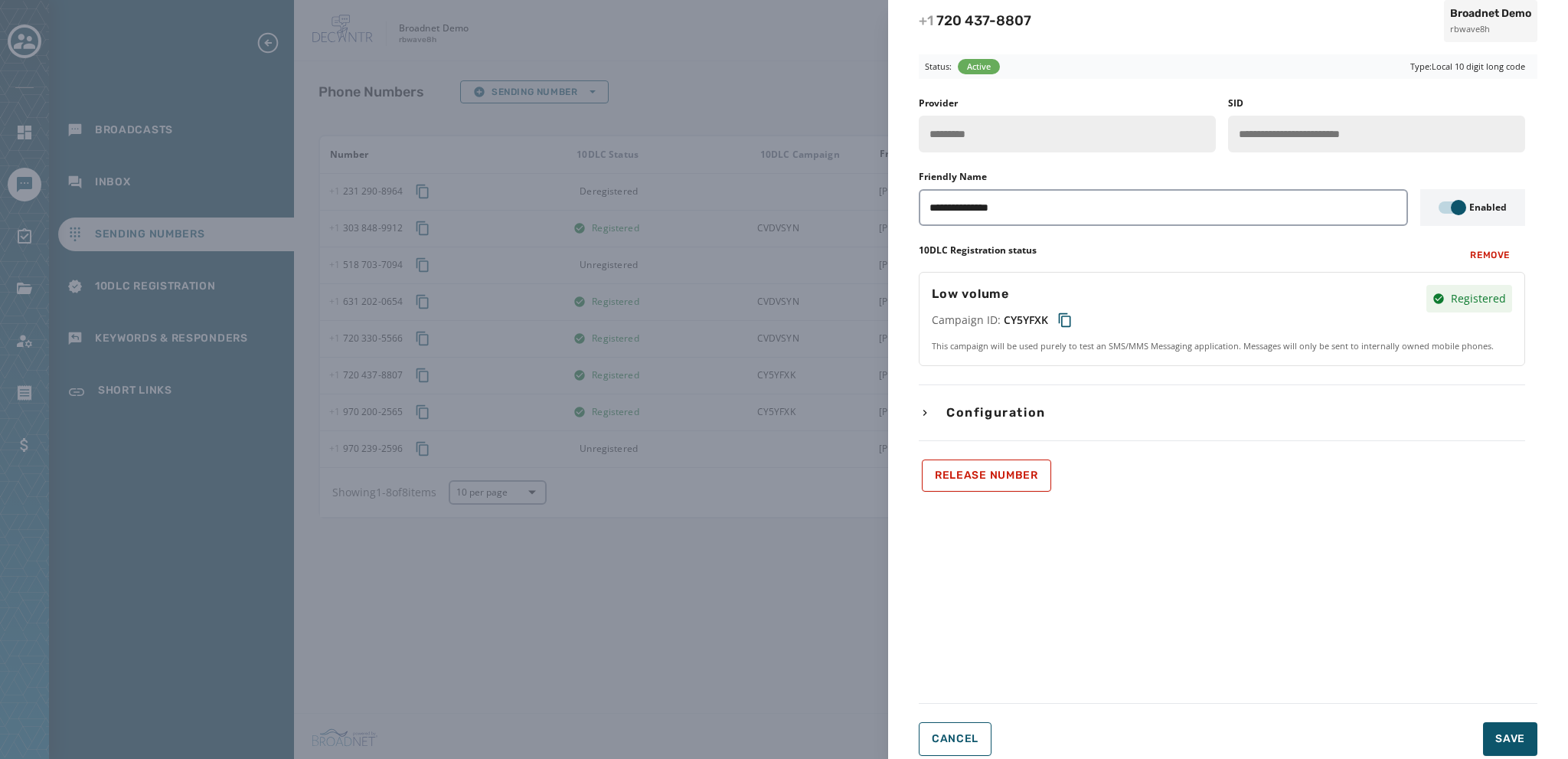
click at [927, 406] on icon "button" at bounding box center [924, 412] width 12 height 12
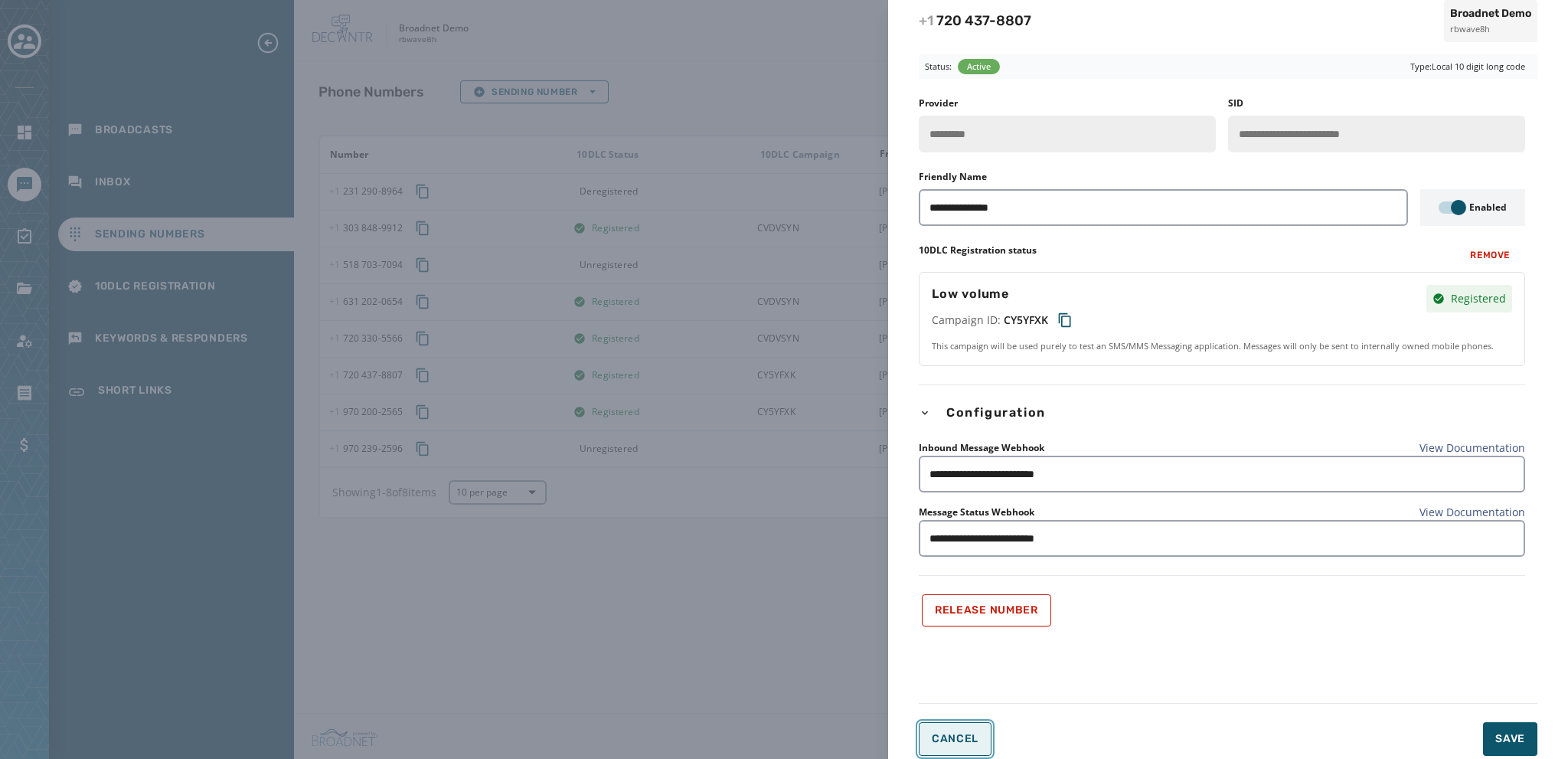
click at [961, 738] on span "Cancel" at bounding box center [955, 739] width 46 height 12
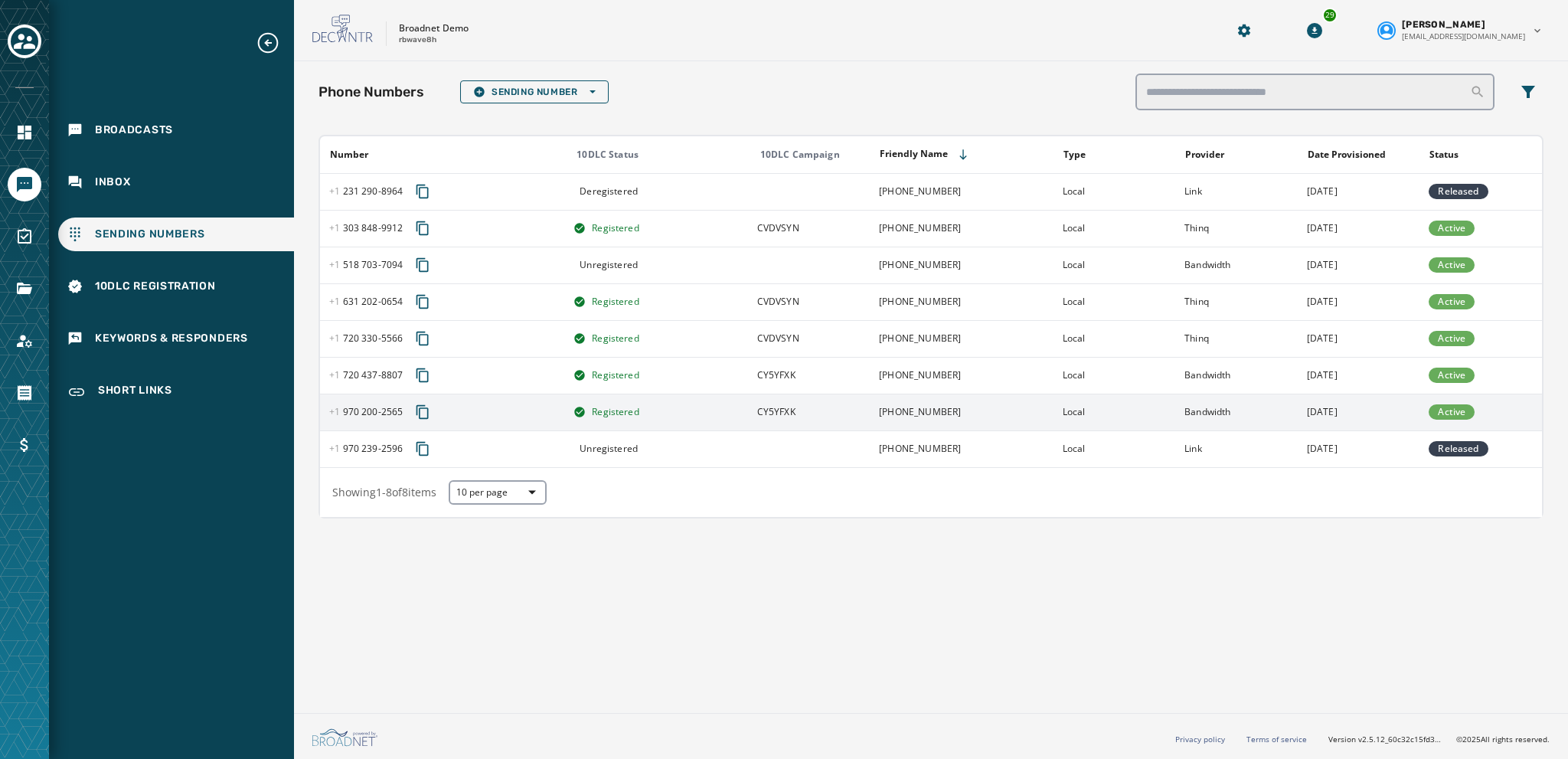
click at [360, 417] on div "[PHONE_NUMBER] - 2565" at bounding box center [446, 412] width 234 height 28
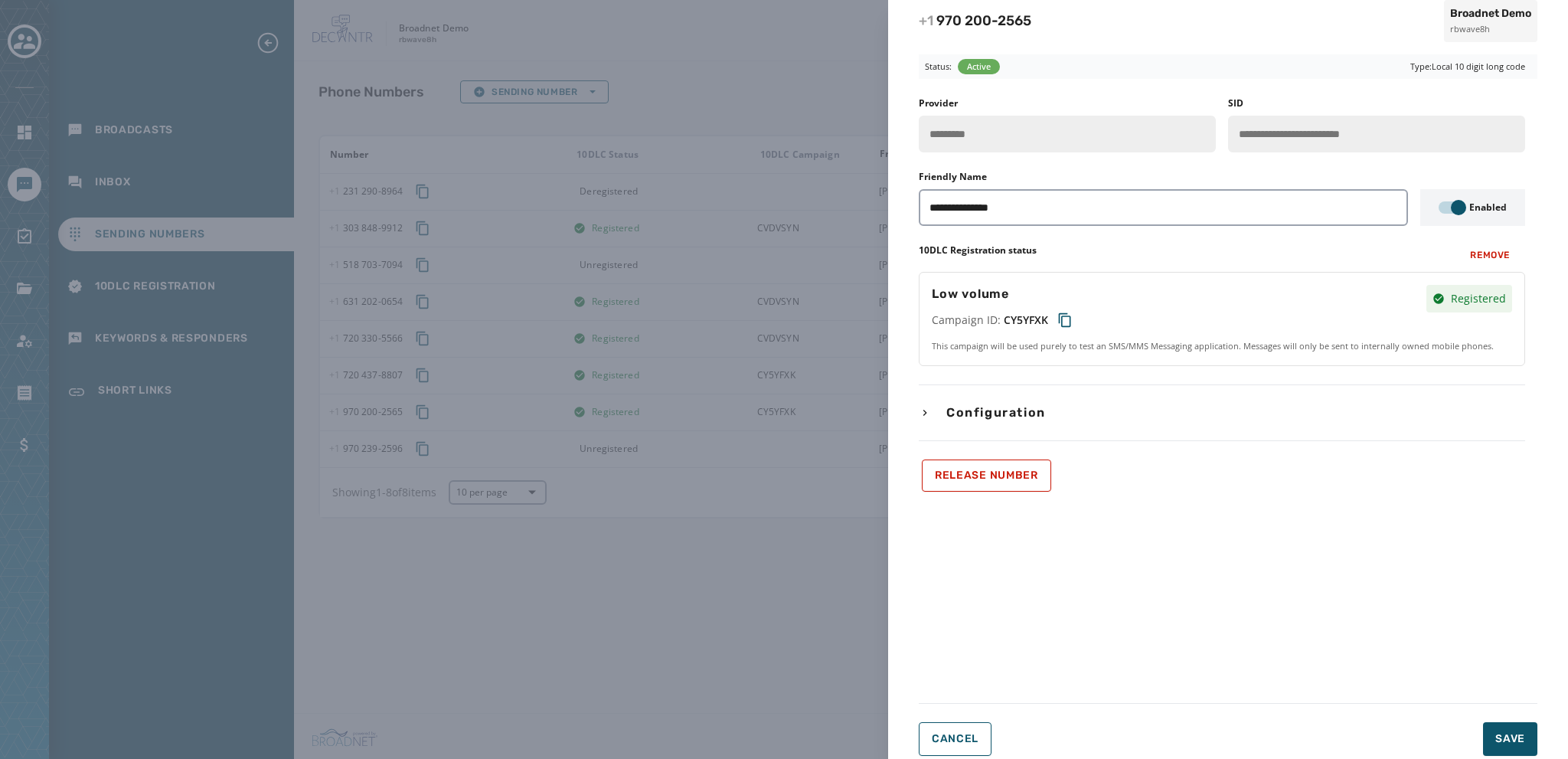
click at [927, 407] on icon "button" at bounding box center [924, 412] width 12 height 12
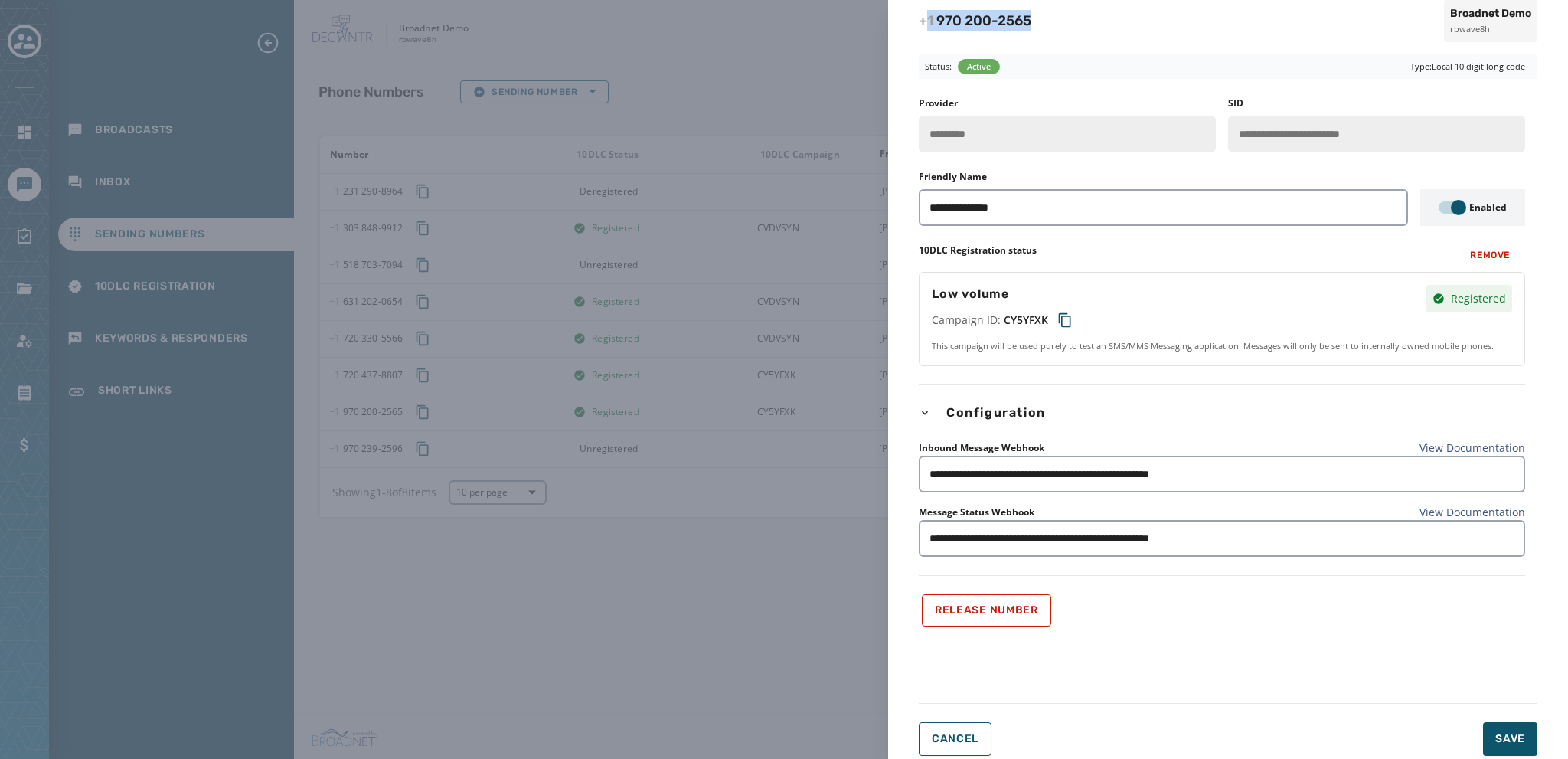
drag, startPoint x: 1032, startPoint y: 24, endPoint x: 927, endPoint y: 29, distance: 105.1
click at [927, 29] on div "[PHONE_NUMBER] - 2565 Broadnet Demo rbwave8h" at bounding box center [1227, 20] width 679 height 42
click at [927, 29] on span "+1" at bounding box center [927, 20] width 18 height 17
drag, startPoint x: 1044, startPoint y: 16, endPoint x: 923, endPoint y: 24, distance: 121.3
click at [923, 24] on div "[PHONE_NUMBER] - 2565 Broadnet Demo rbwave8h" at bounding box center [1227, 20] width 679 height 42
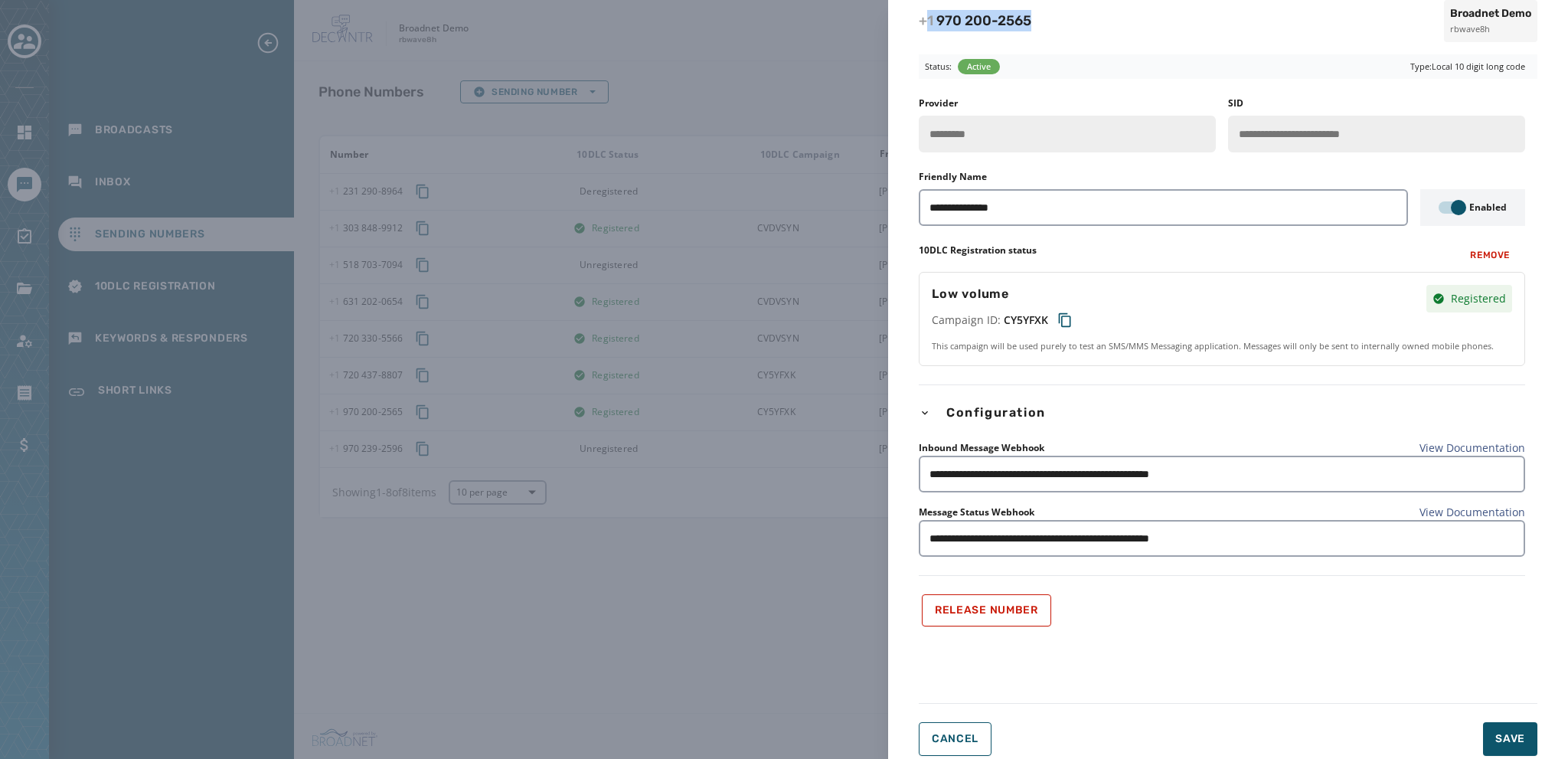
copy span "1 970 200 - 2565"
click at [943, 740] on span "Cancel" at bounding box center [955, 739] width 46 height 12
